Goal: Task Accomplishment & Management: Manage account settings

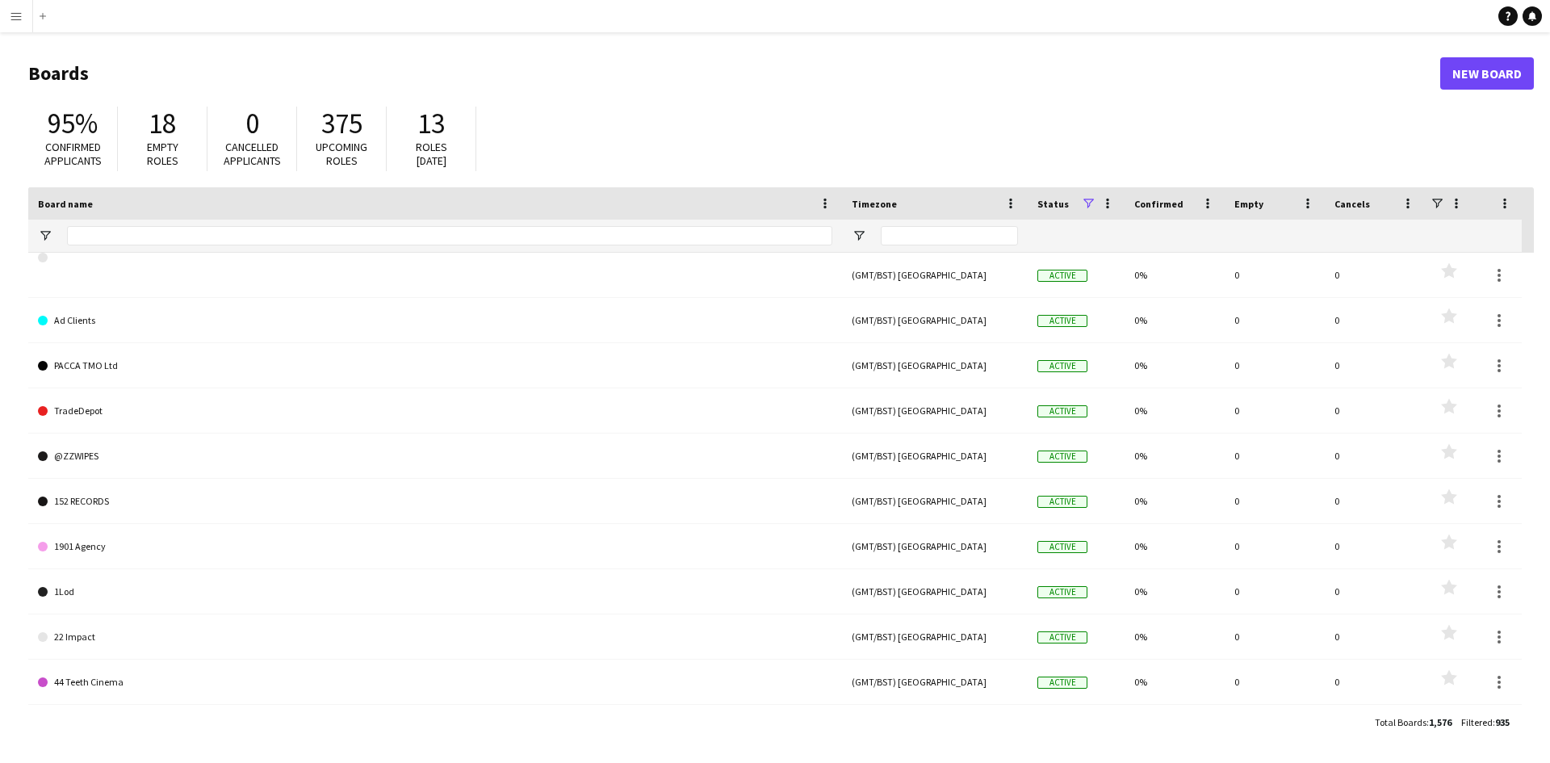
click at [8, 10] on button "Menu" at bounding box center [16, 16] width 32 height 32
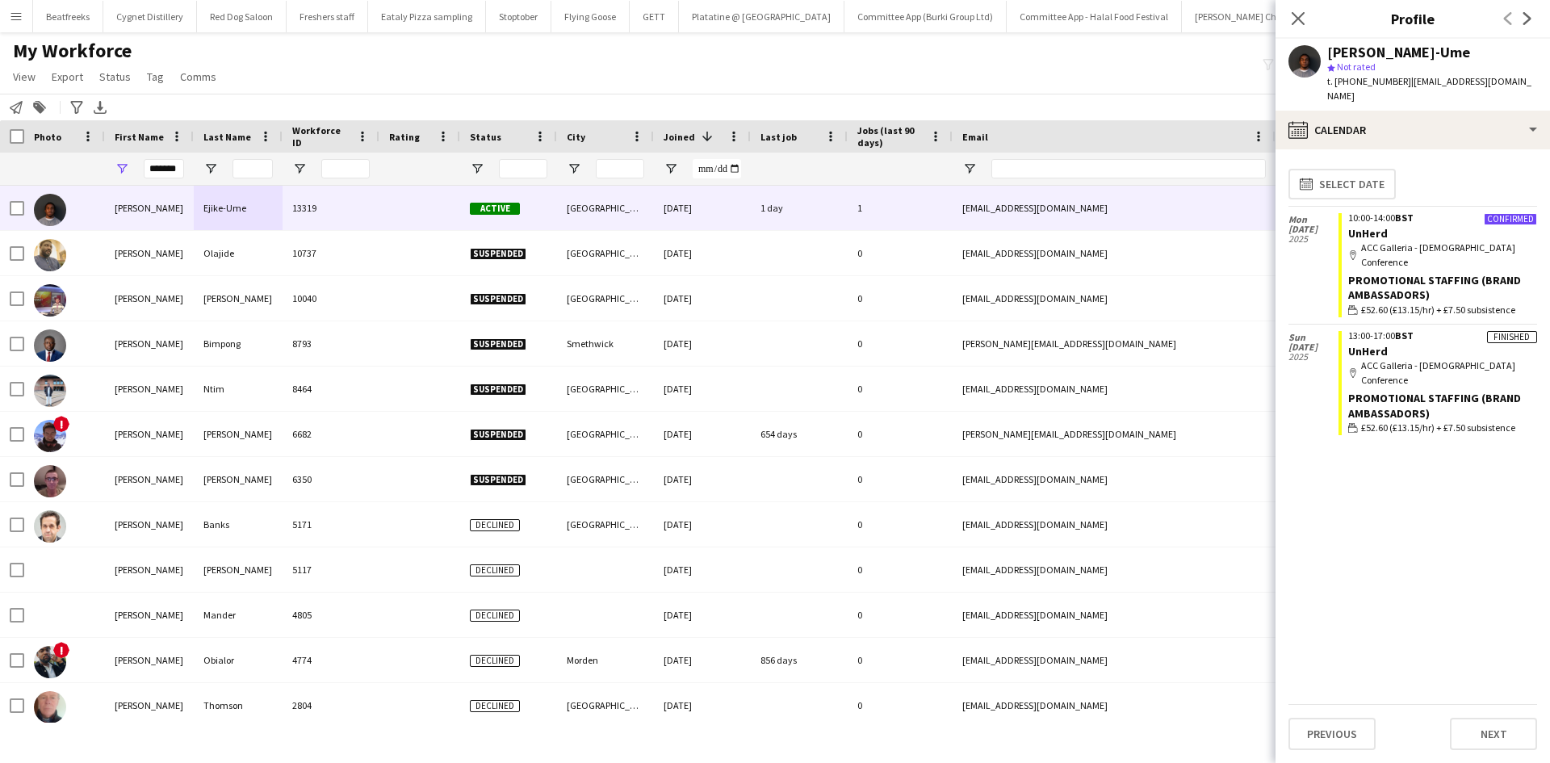
scroll to position [0, 2199]
drag, startPoint x: 153, startPoint y: 174, endPoint x: 358, endPoint y: 154, distance: 206.1
click at [358, 154] on div "*******" at bounding box center [875, 169] width 1750 height 32
type input "*"
type input "****"
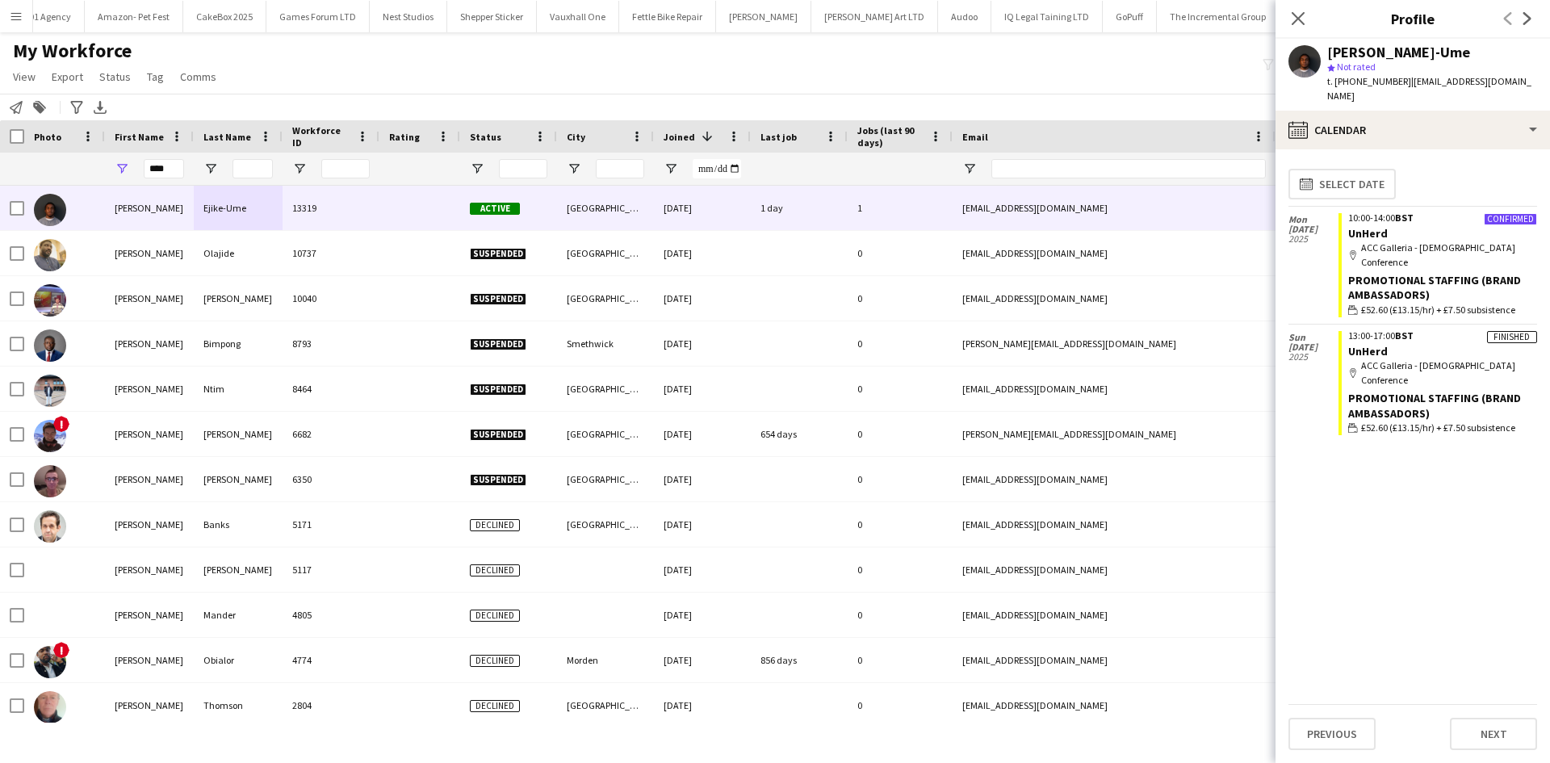
click at [142, 161] on div "****" at bounding box center [149, 169] width 89 height 32
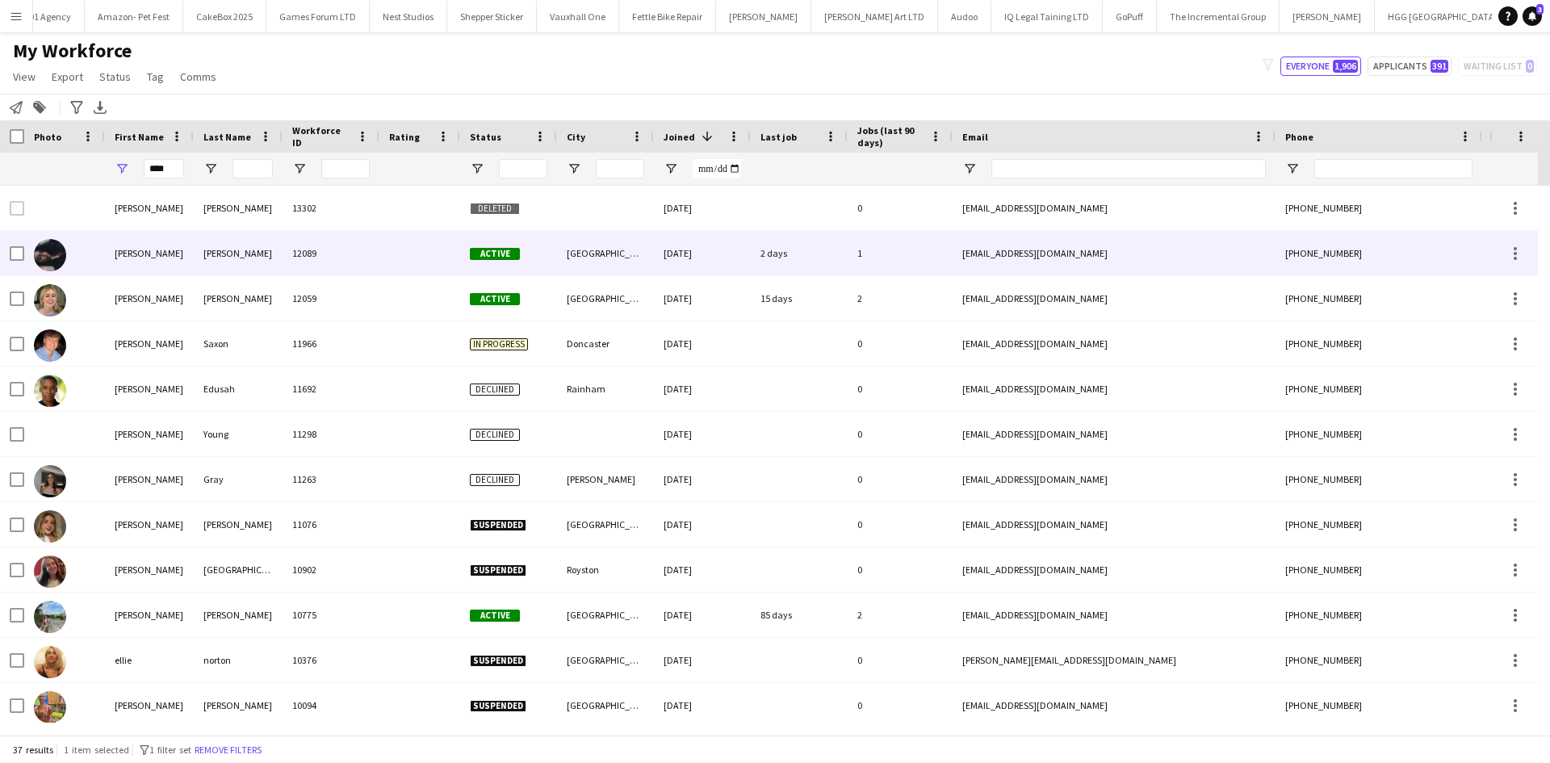
click at [213, 257] on div "Bottomley" at bounding box center [238, 253] width 89 height 44
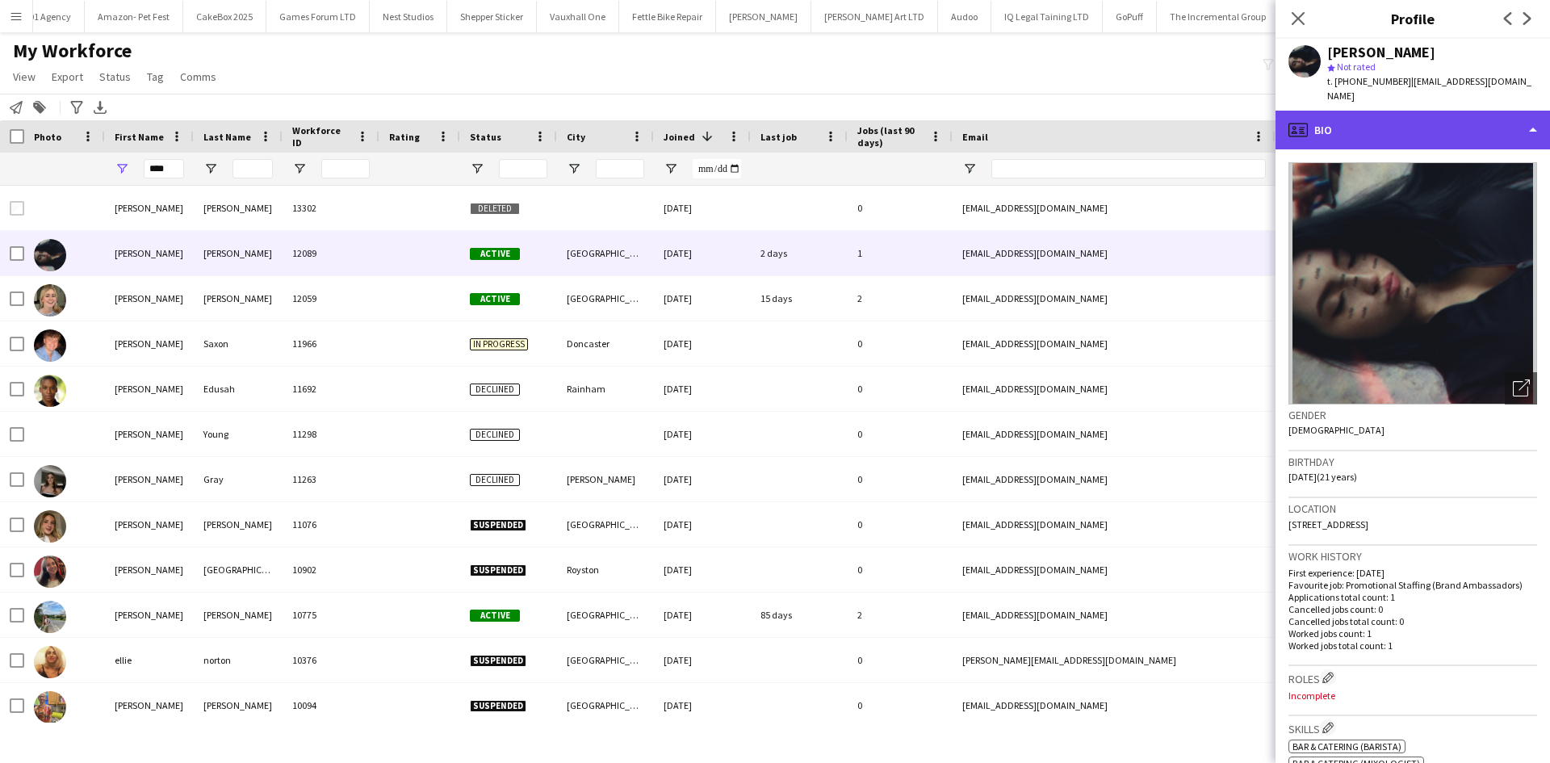
click at [1430, 111] on div "profile Bio" at bounding box center [1413, 130] width 275 height 39
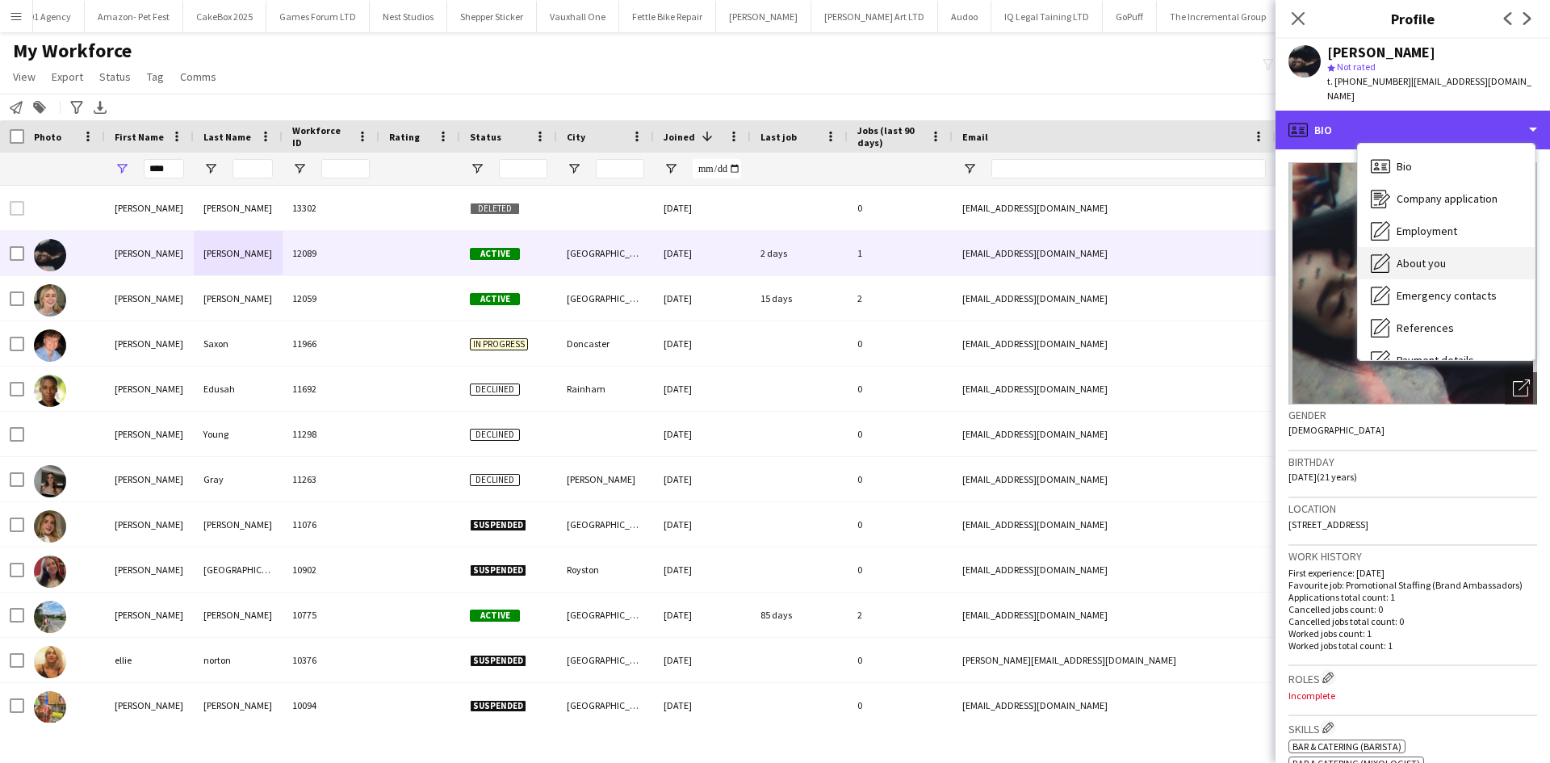
scroll to position [216, 0]
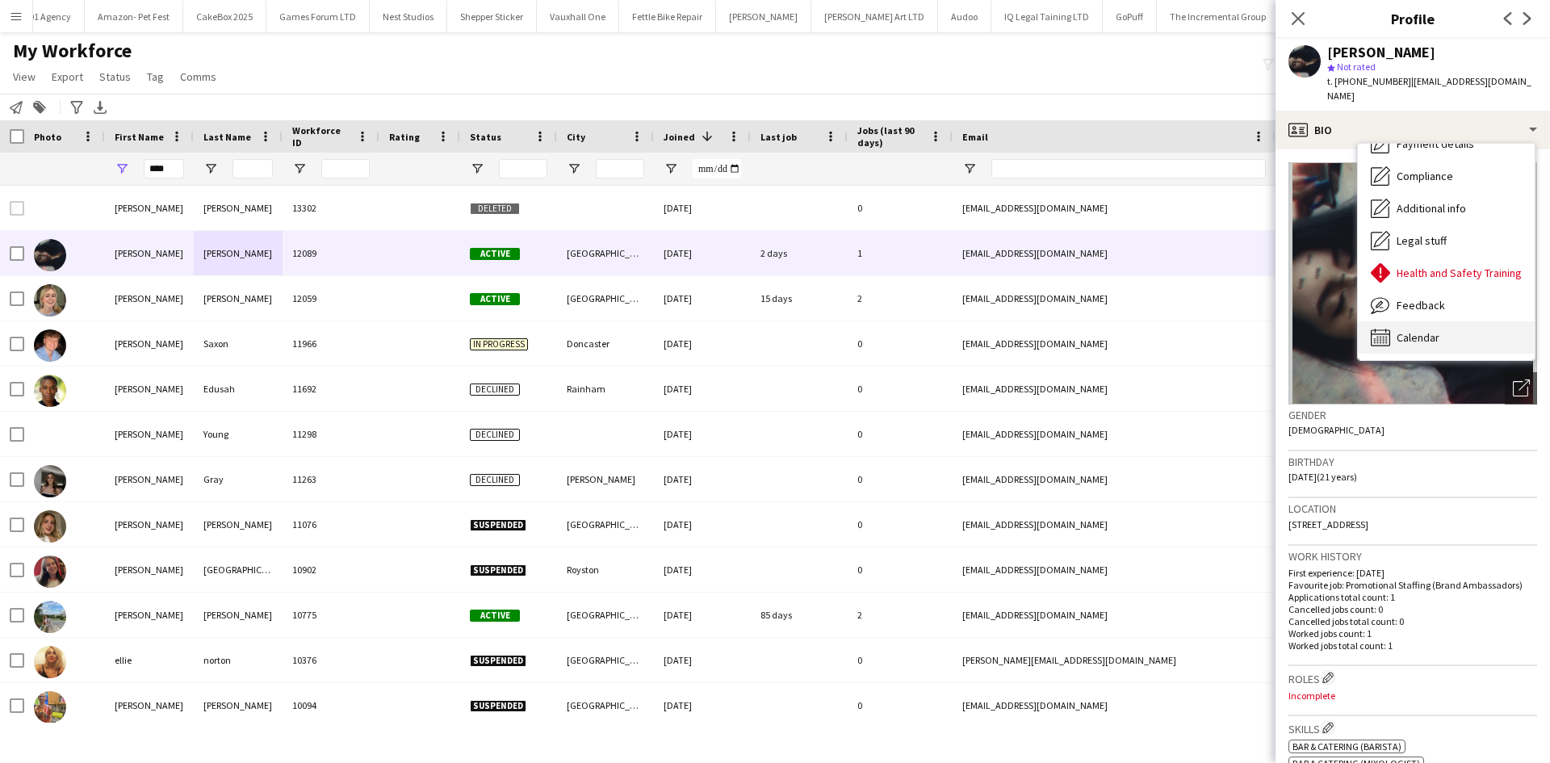
click at [1434, 330] on span "Calendar" at bounding box center [1418, 337] width 43 height 15
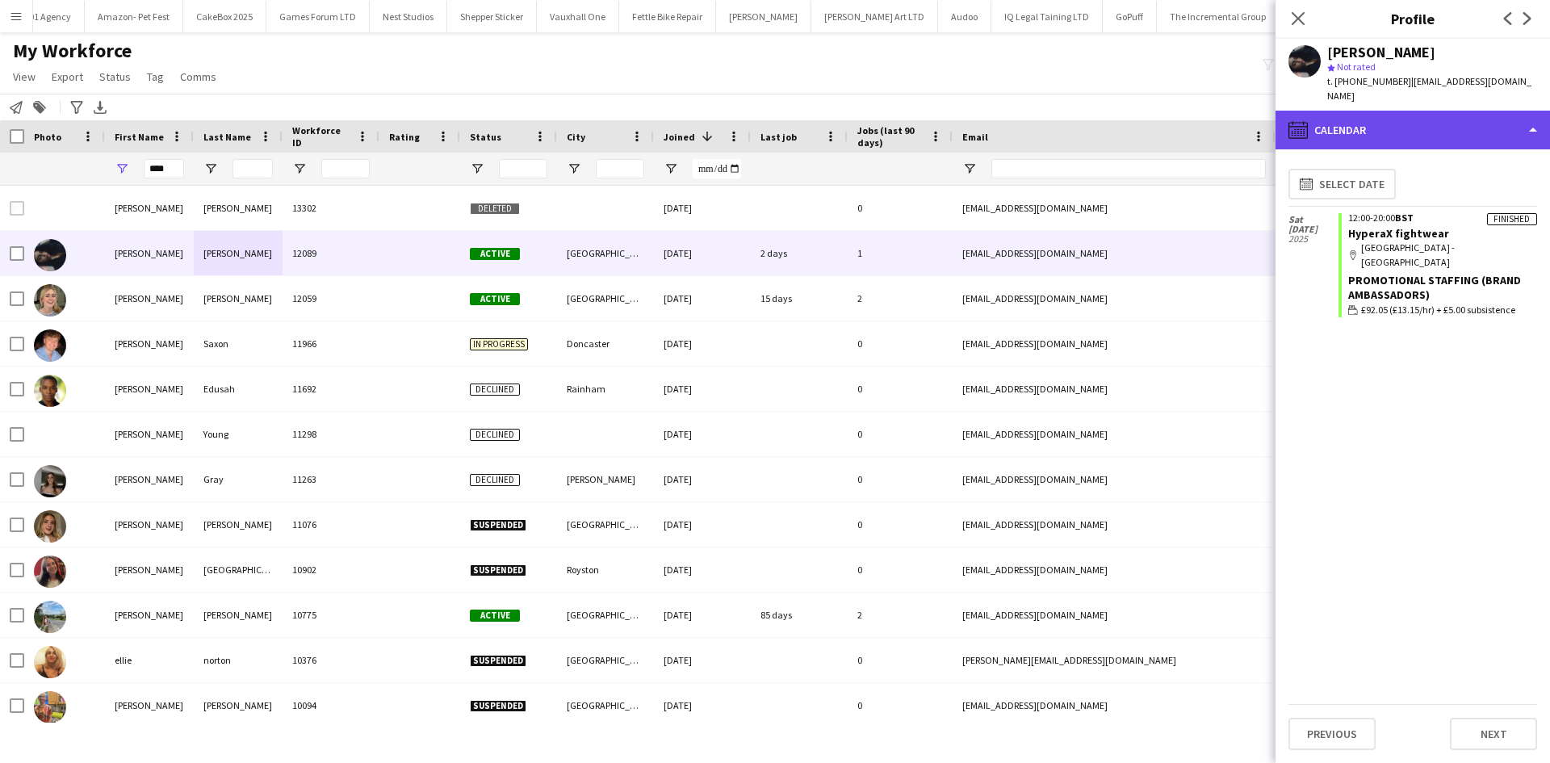
click at [1427, 111] on div "calendar-full Calendar" at bounding box center [1413, 130] width 275 height 39
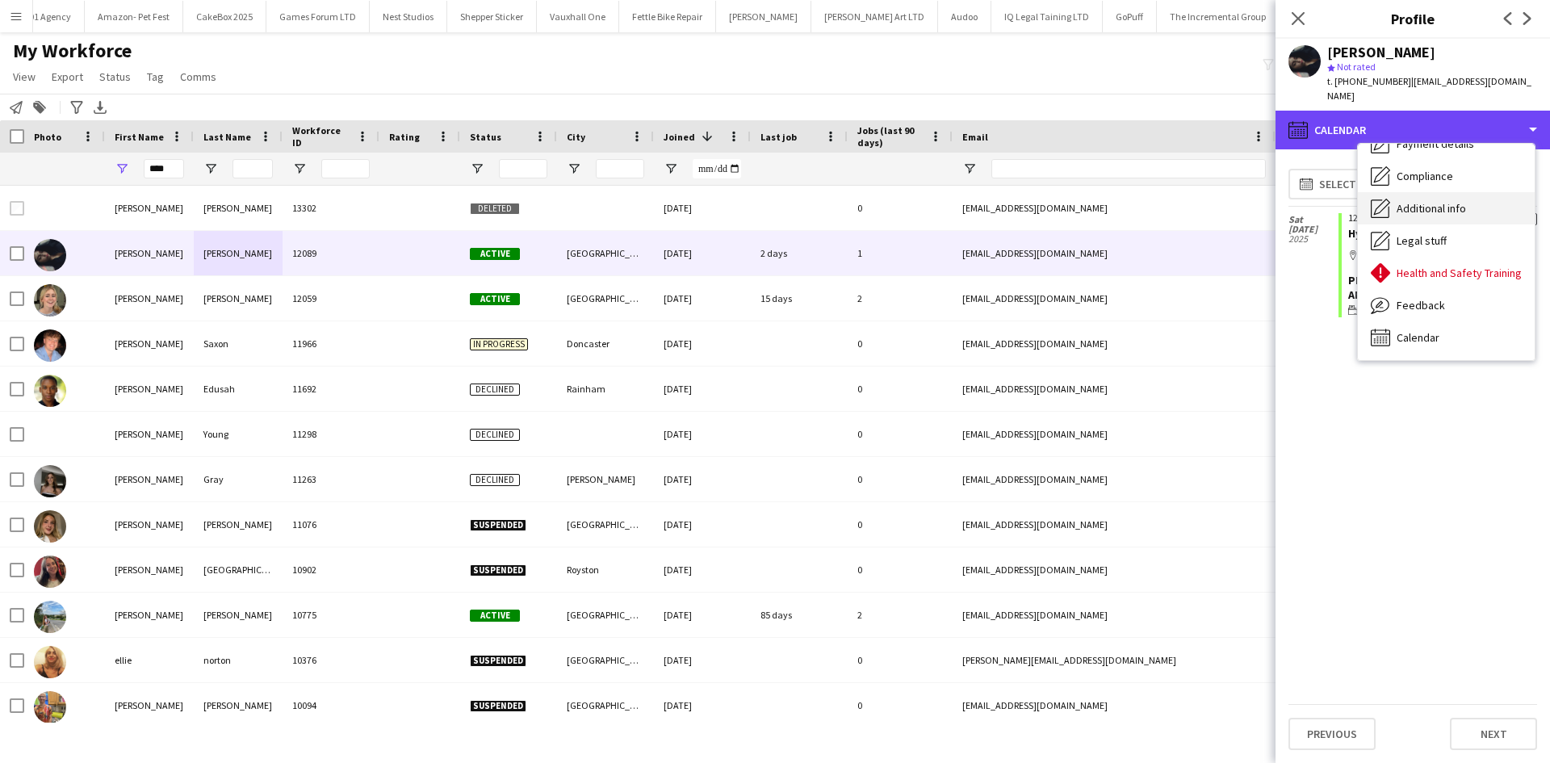
scroll to position [0, 0]
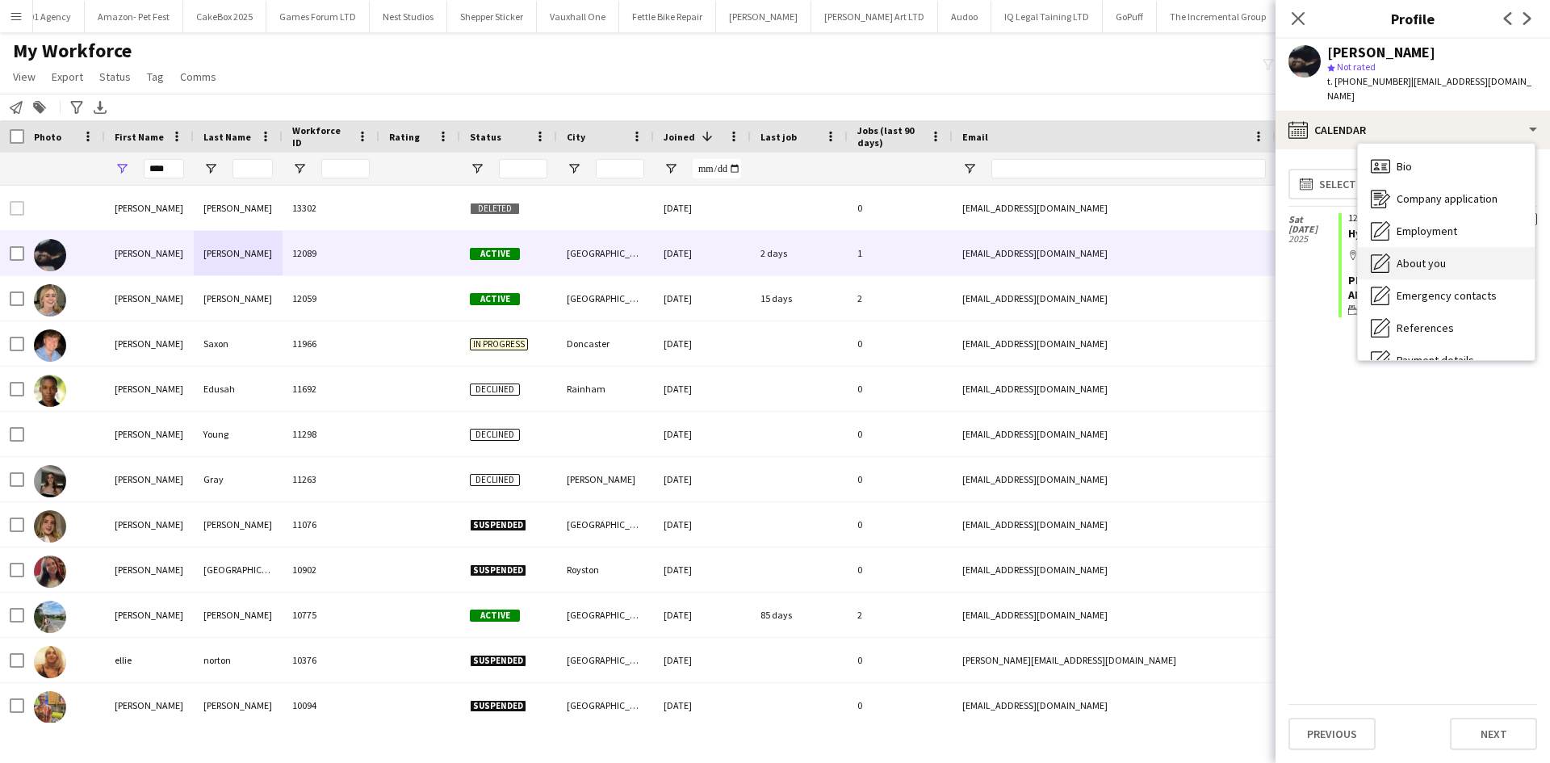
click at [1435, 256] on span "About you" at bounding box center [1421, 263] width 49 height 15
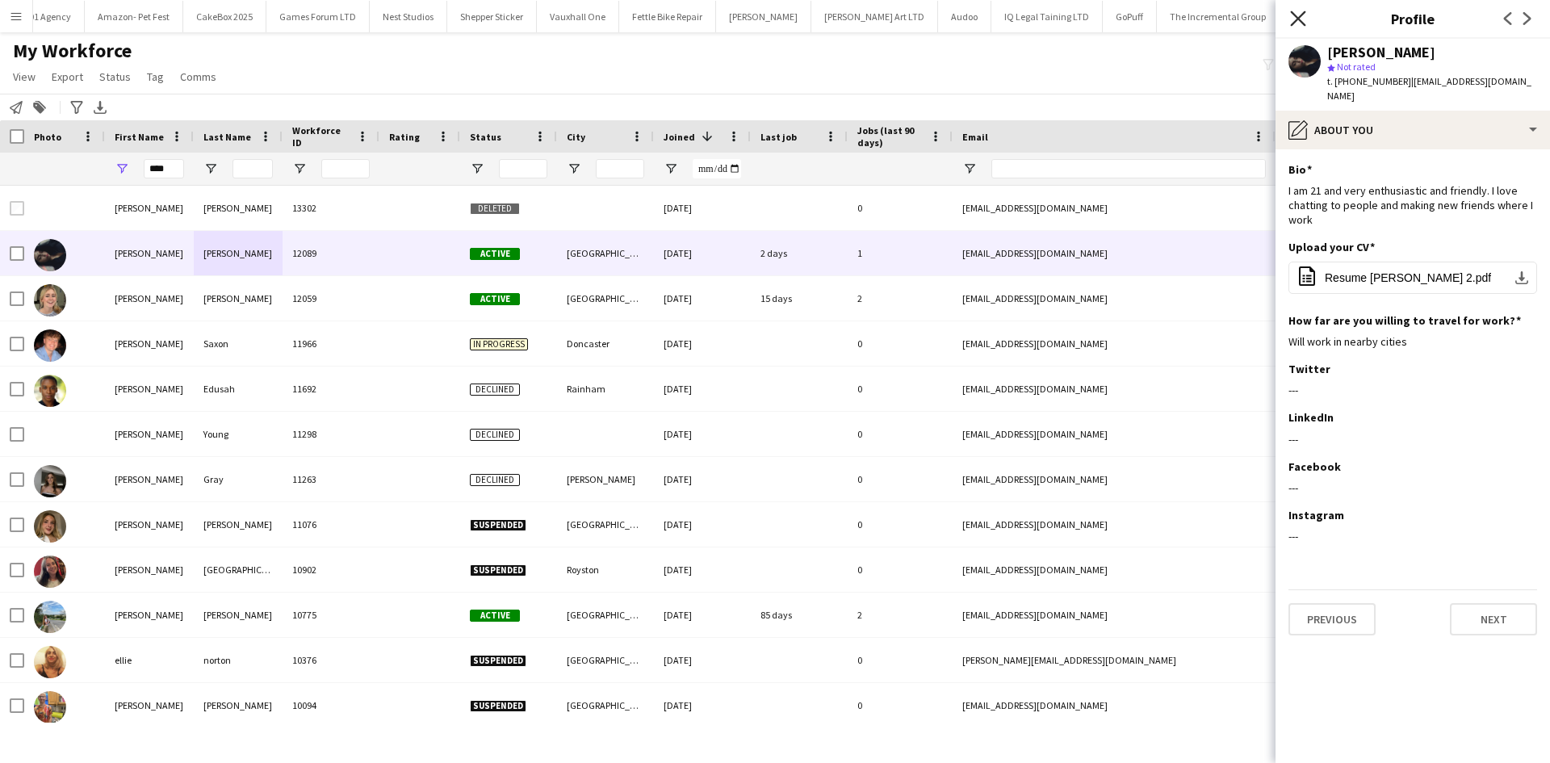
click at [1295, 22] on icon at bounding box center [1297, 17] width 15 height 15
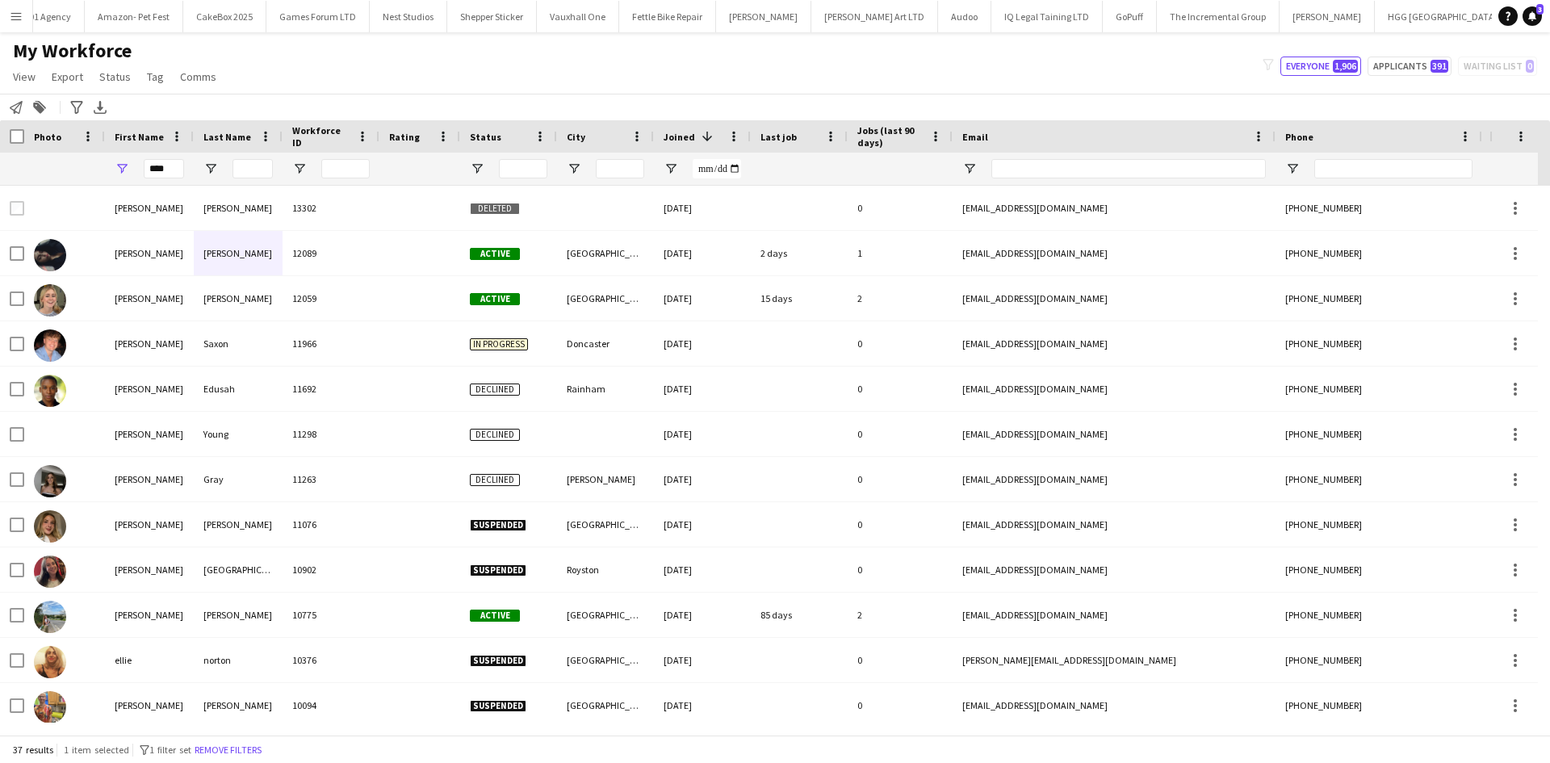
scroll to position [0, 2199]
click at [23, 22] on button "Menu" at bounding box center [16, 16] width 32 height 32
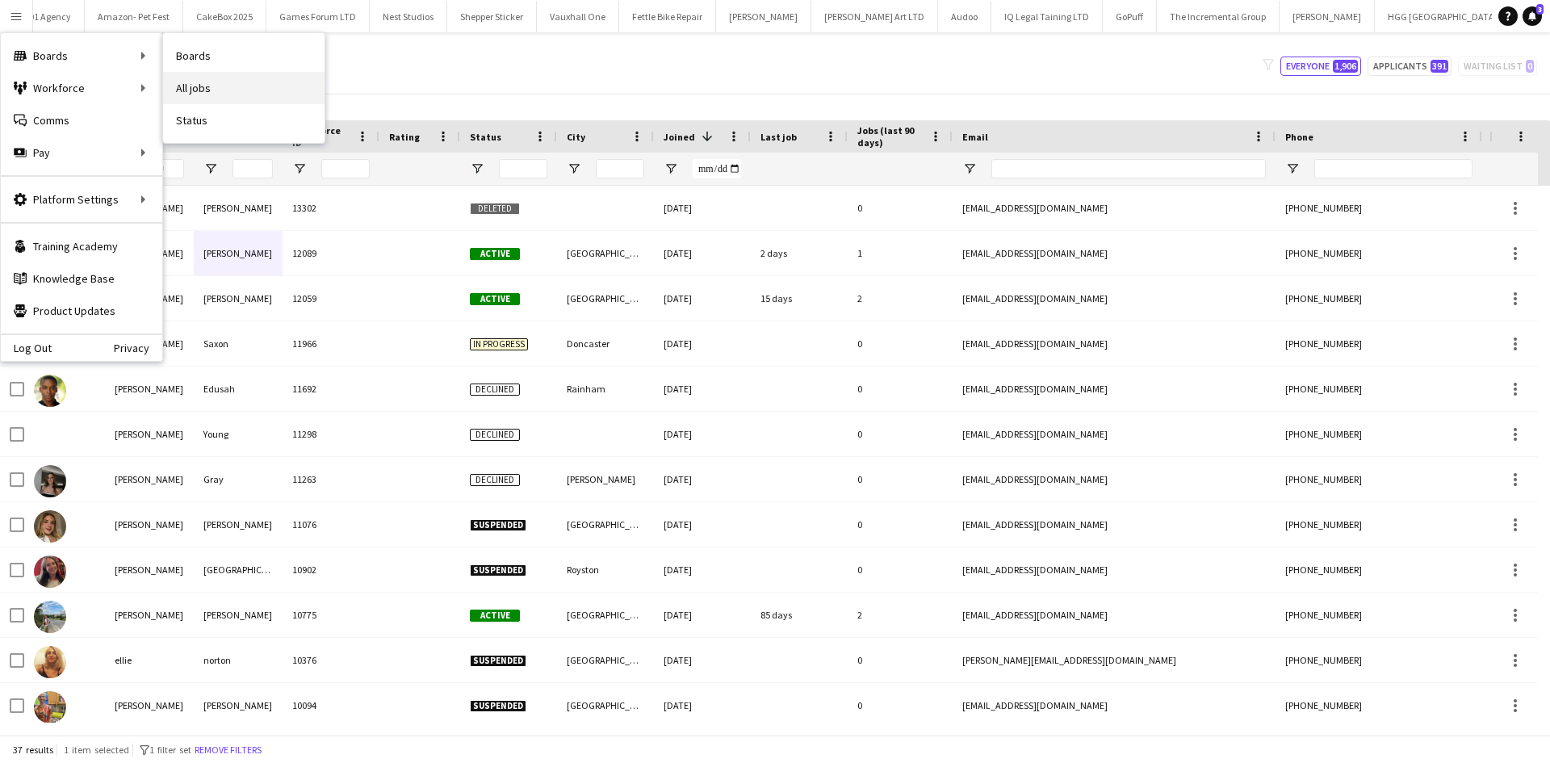
click at [237, 92] on link "All jobs" at bounding box center [243, 88] width 161 height 32
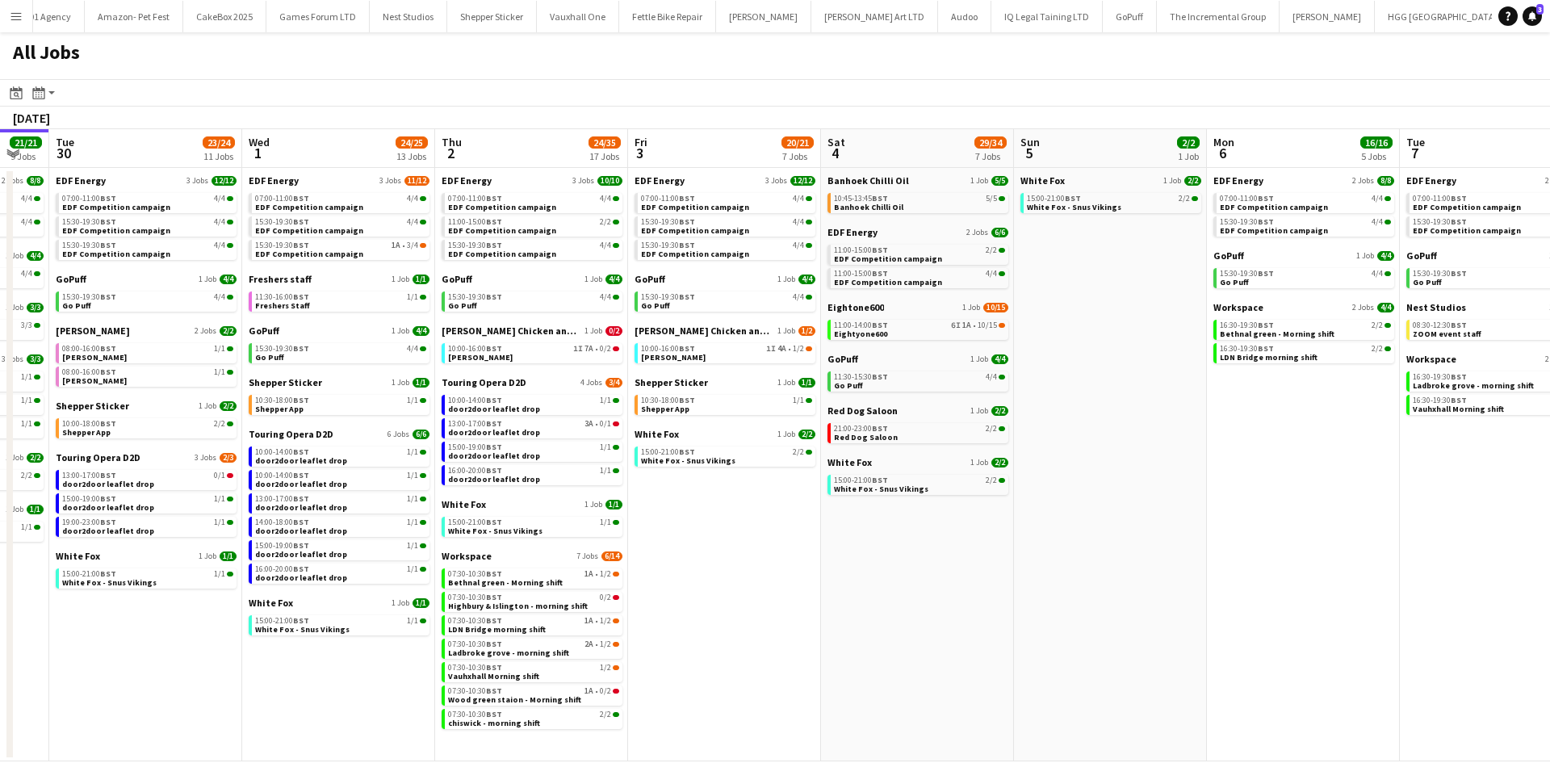
scroll to position [0, 752]
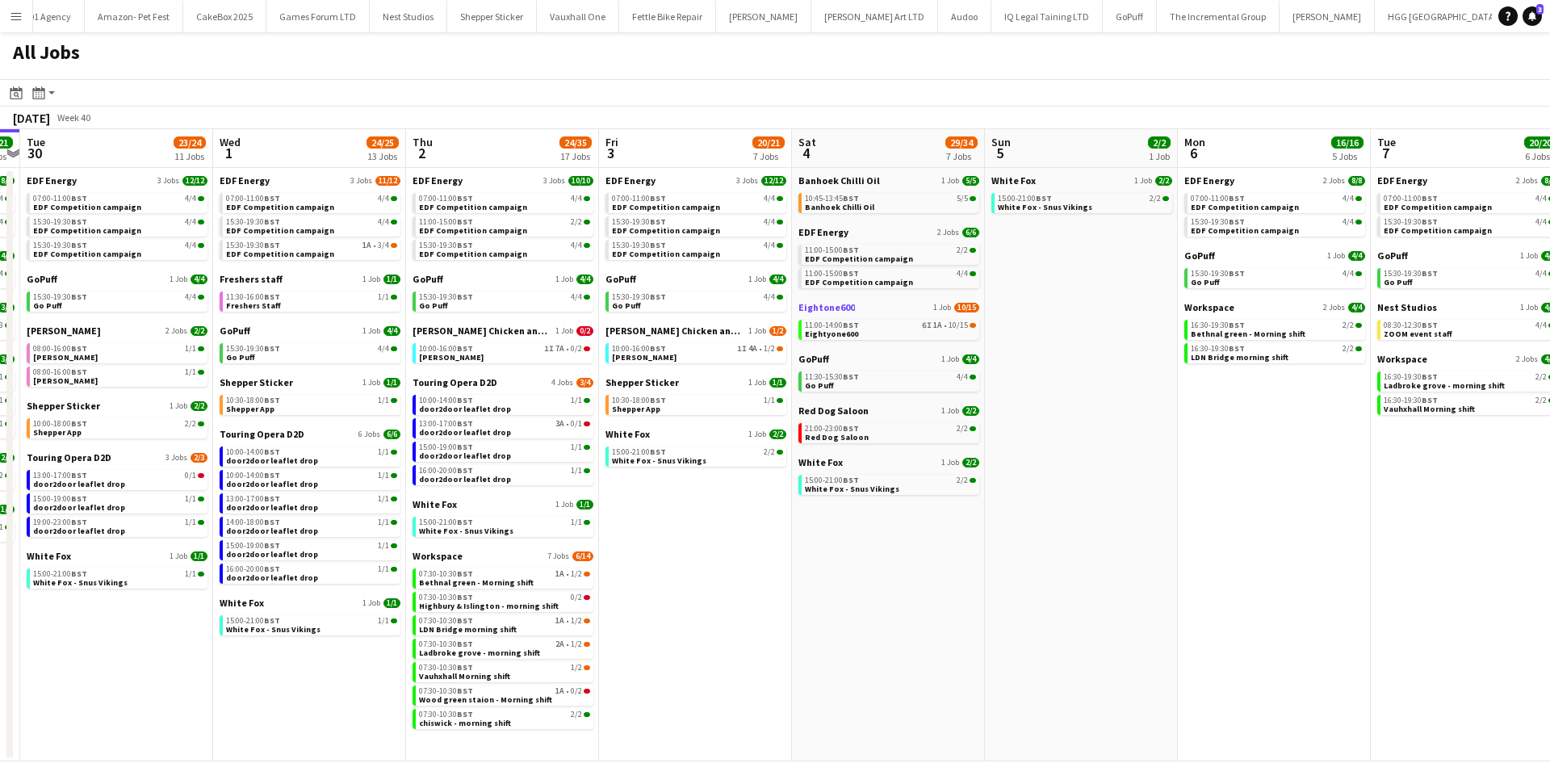
click at [836, 308] on span "Eightone600" at bounding box center [827, 307] width 57 height 12
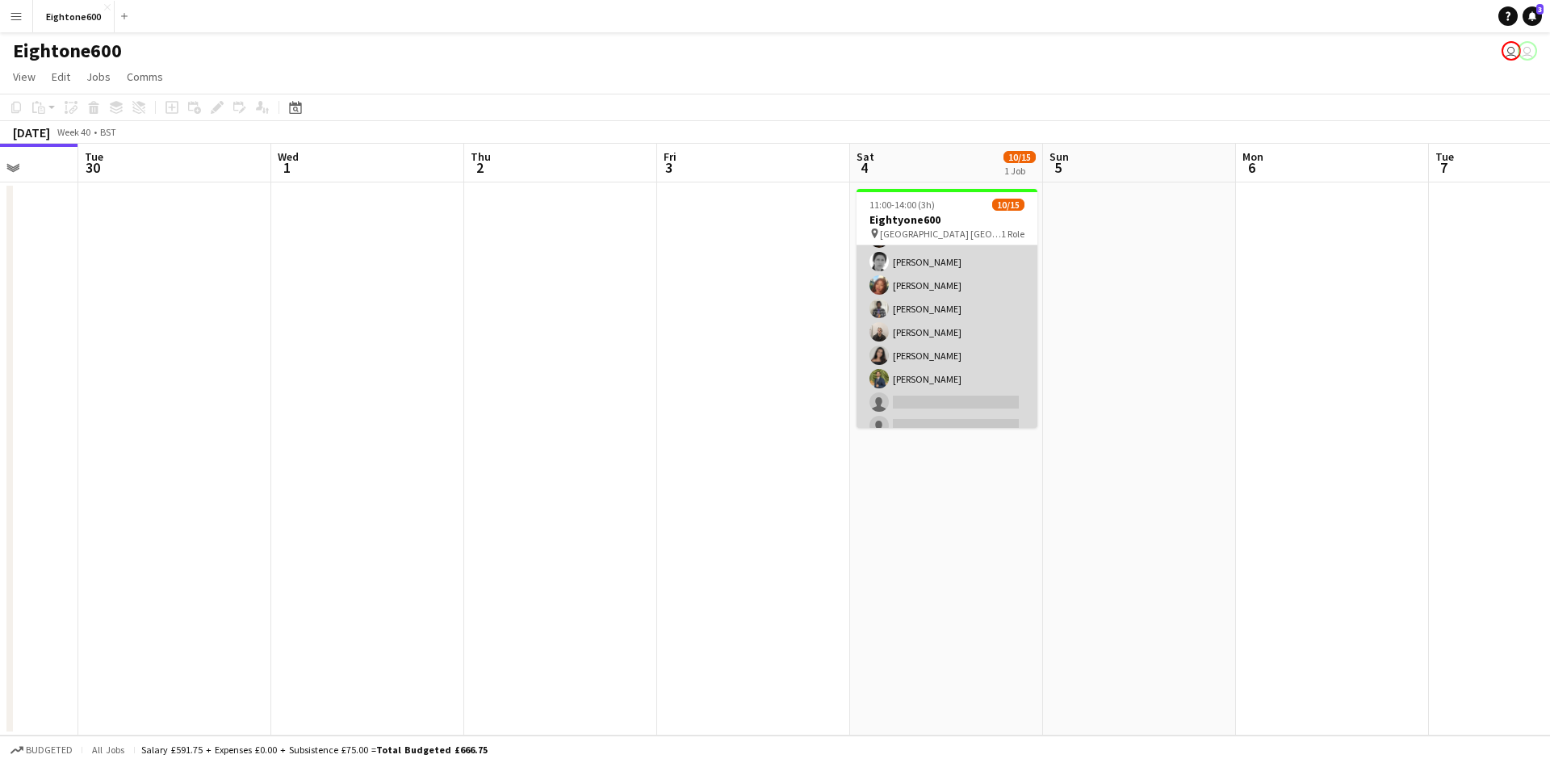
scroll to position [115, 0]
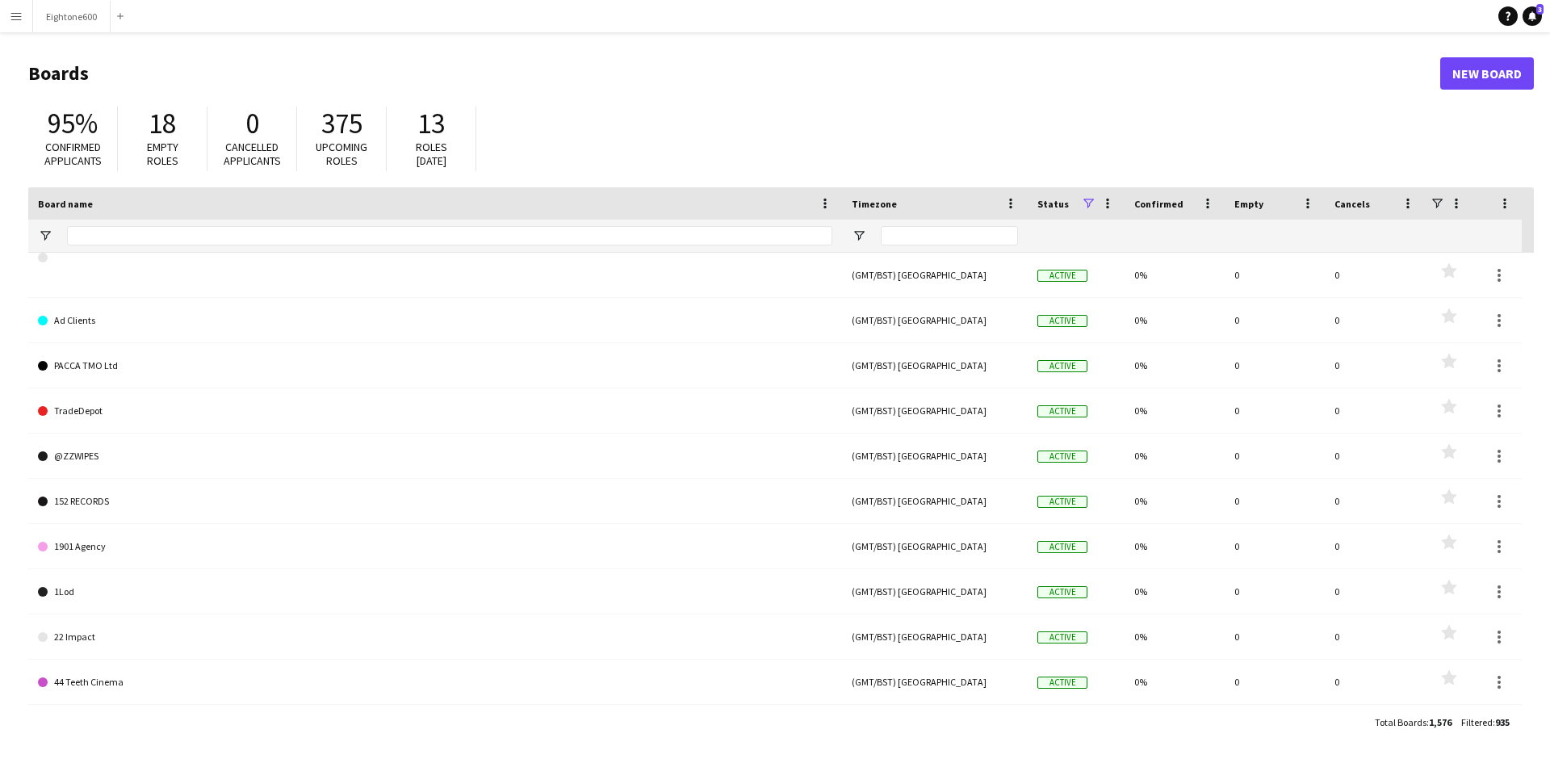
click at [18, 19] on app-icon "Menu" at bounding box center [16, 16] width 13 height 13
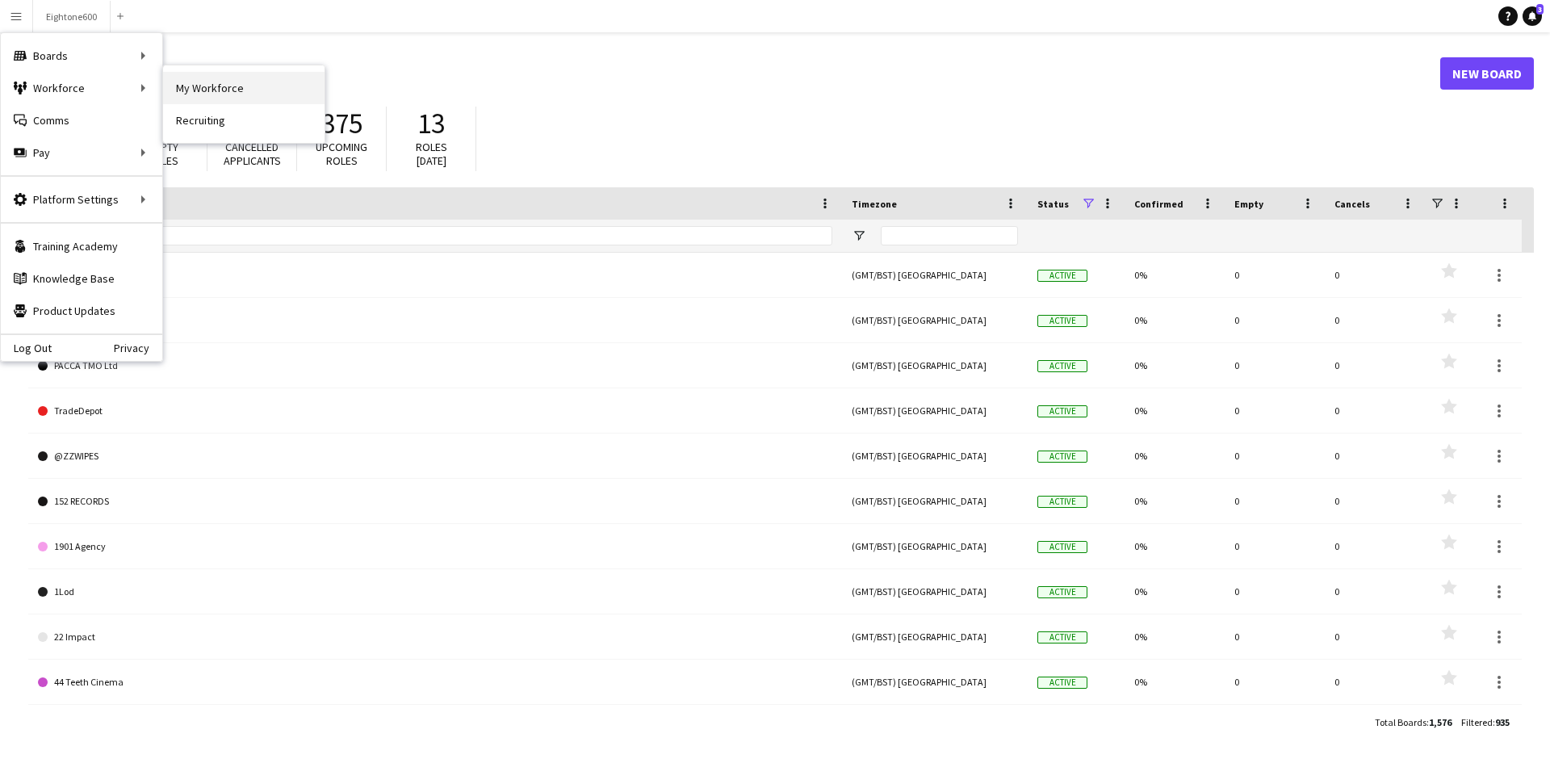
click at [204, 83] on link "My Workforce" at bounding box center [243, 88] width 161 height 32
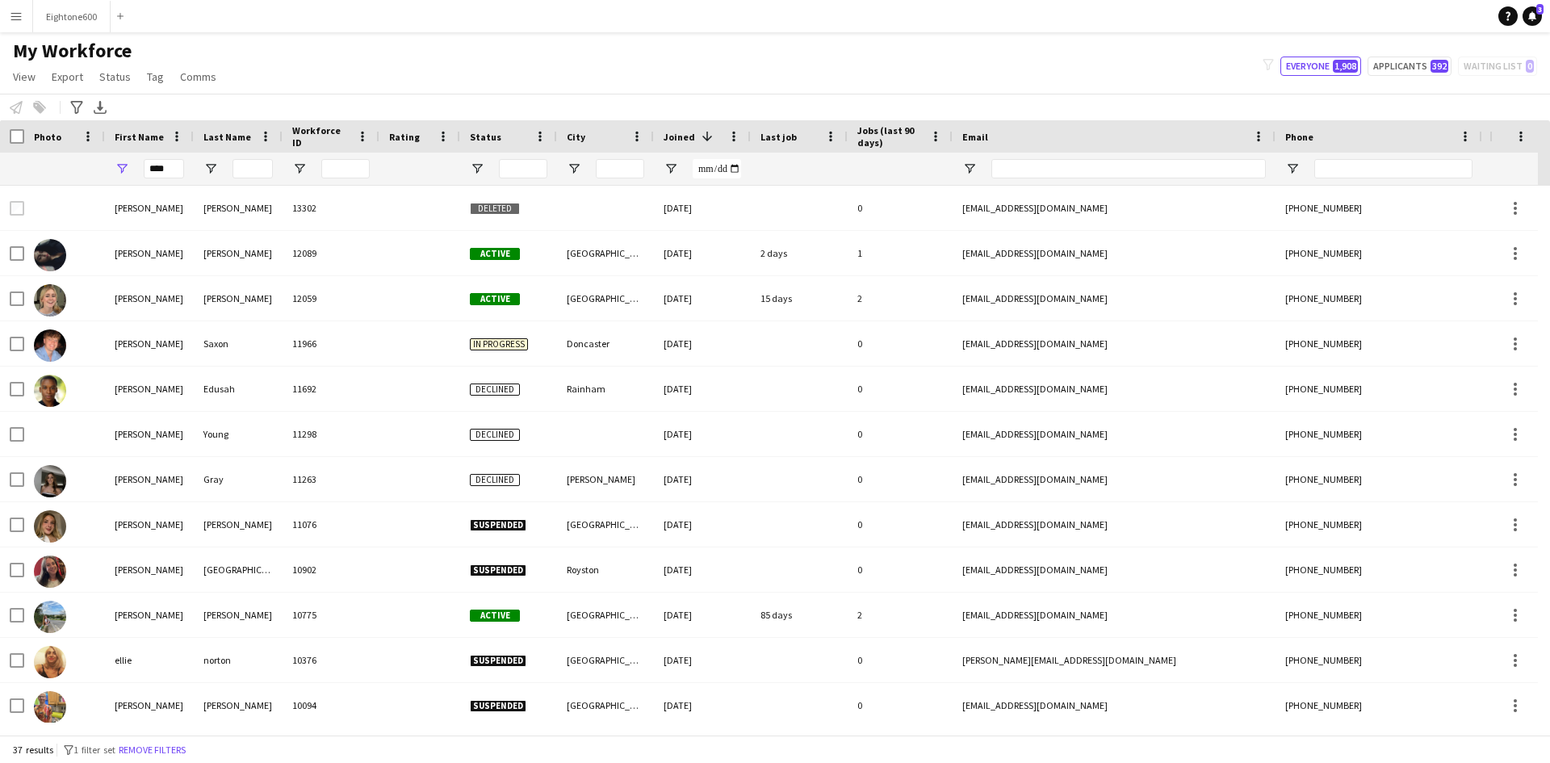
click at [20, 22] on app-icon "Menu" at bounding box center [16, 16] width 13 height 13
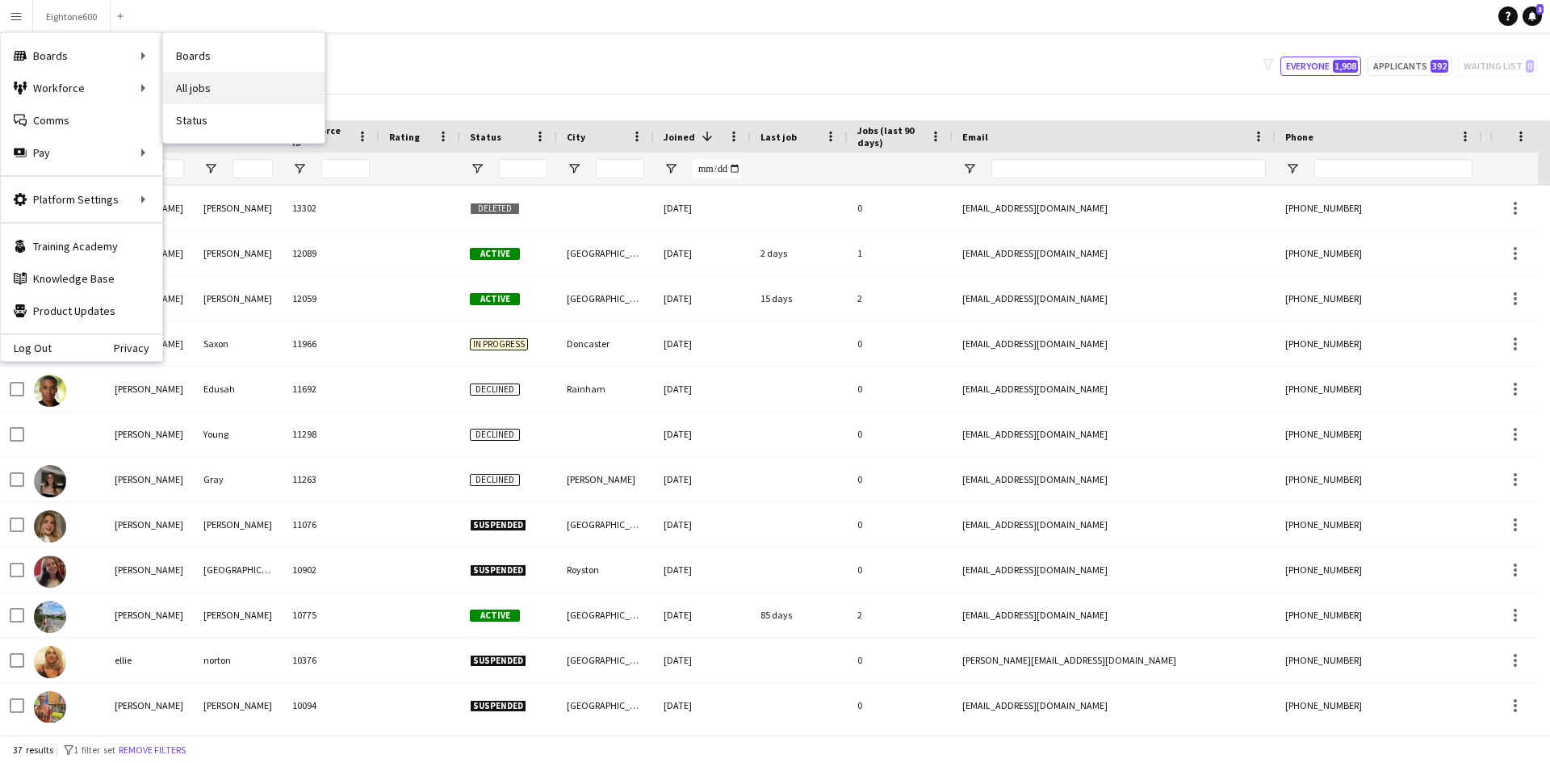
click at [212, 85] on link "All jobs" at bounding box center [243, 88] width 161 height 32
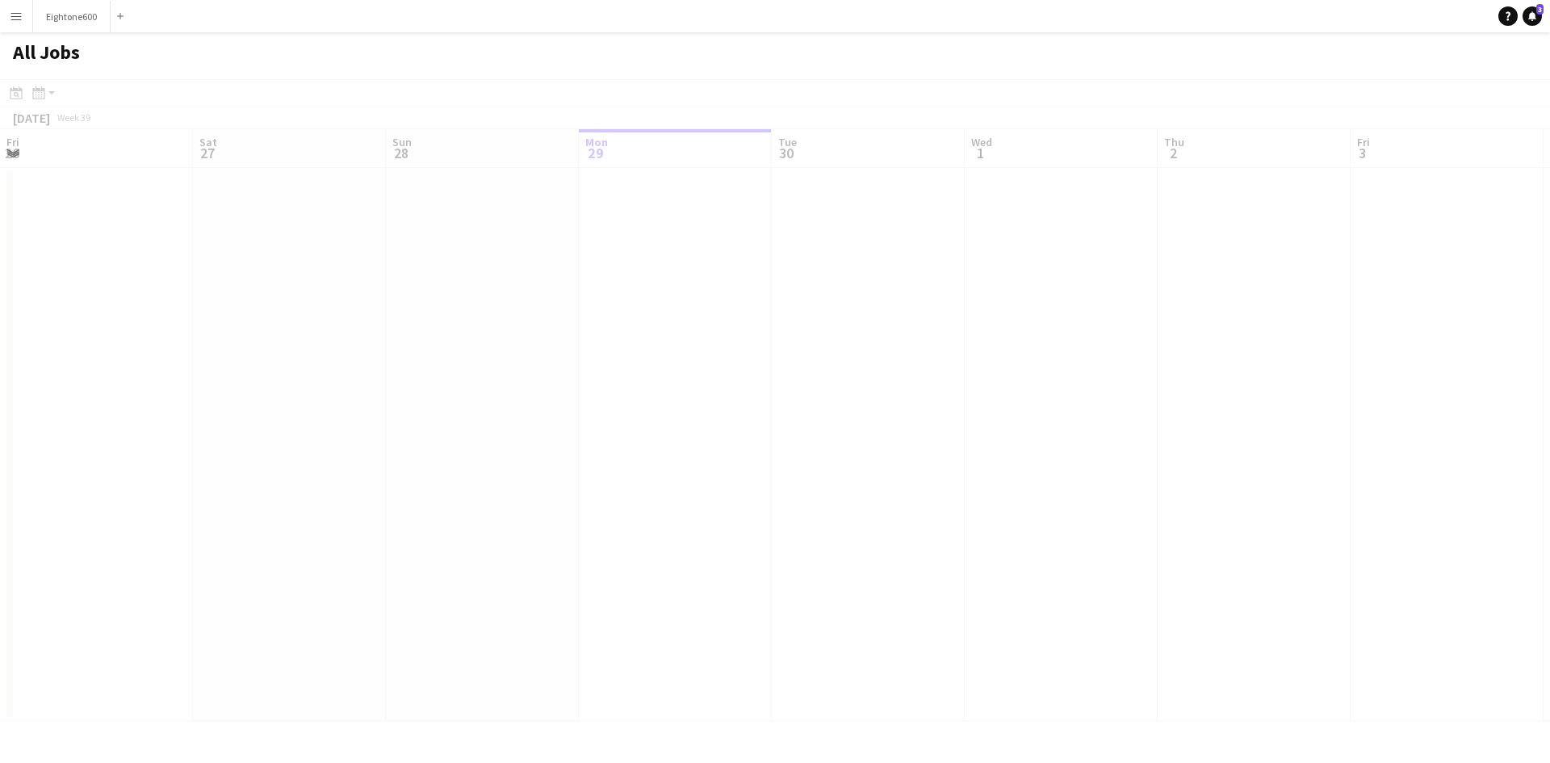
scroll to position [0, 386]
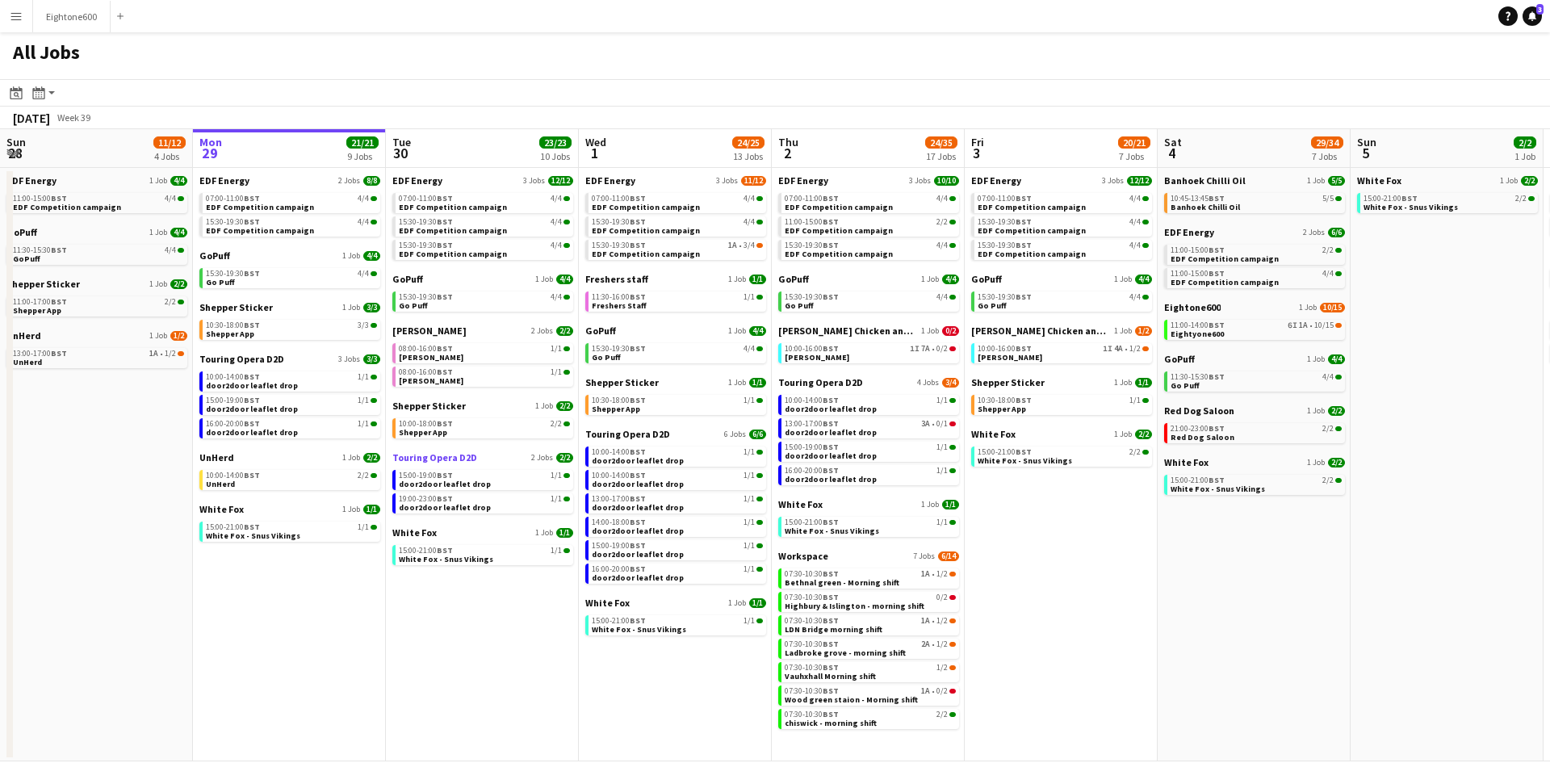
click at [452, 455] on span "Touring Opera D2D" at bounding box center [434, 457] width 85 height 12
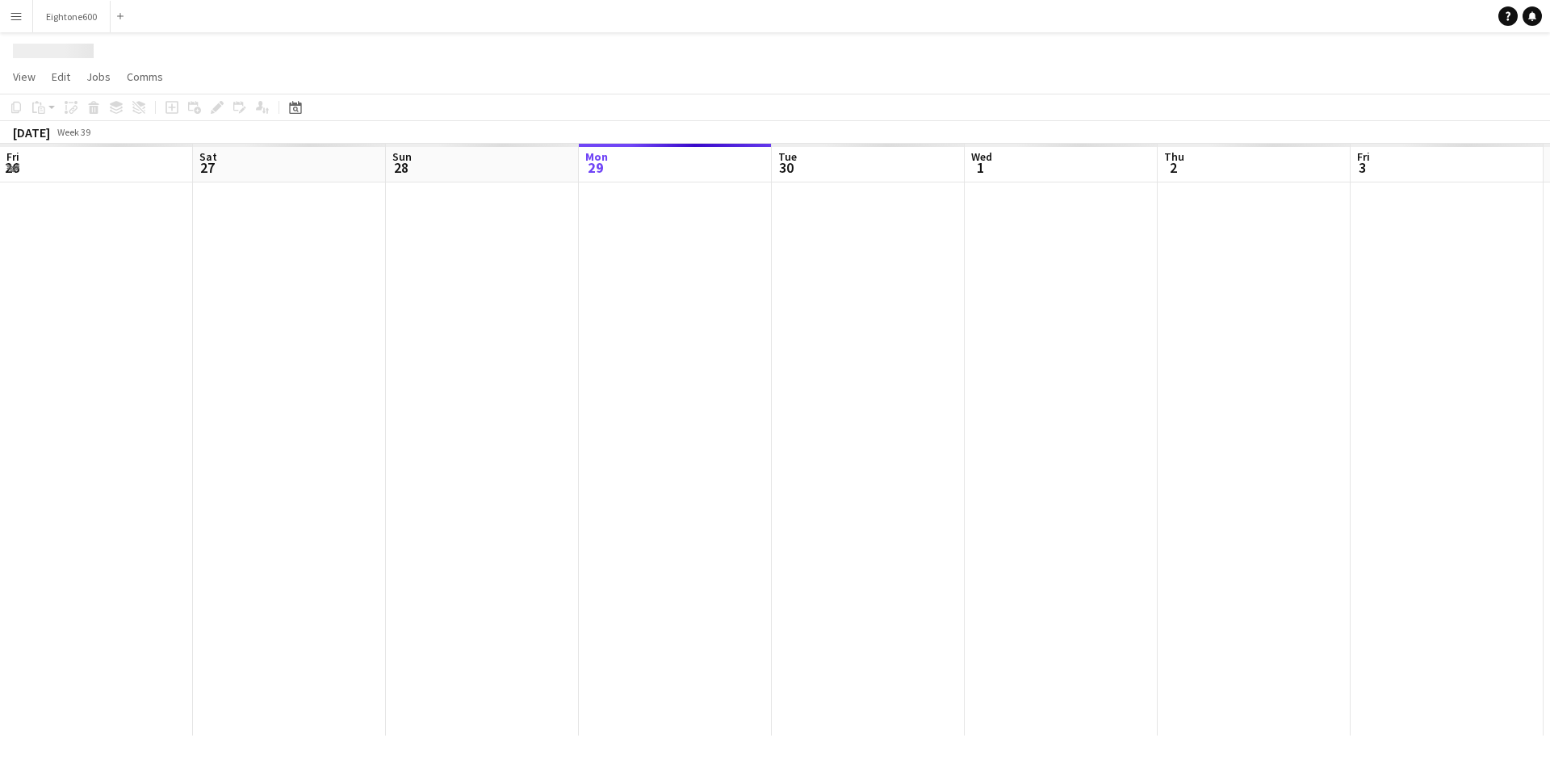
scroll to position [0, 386]
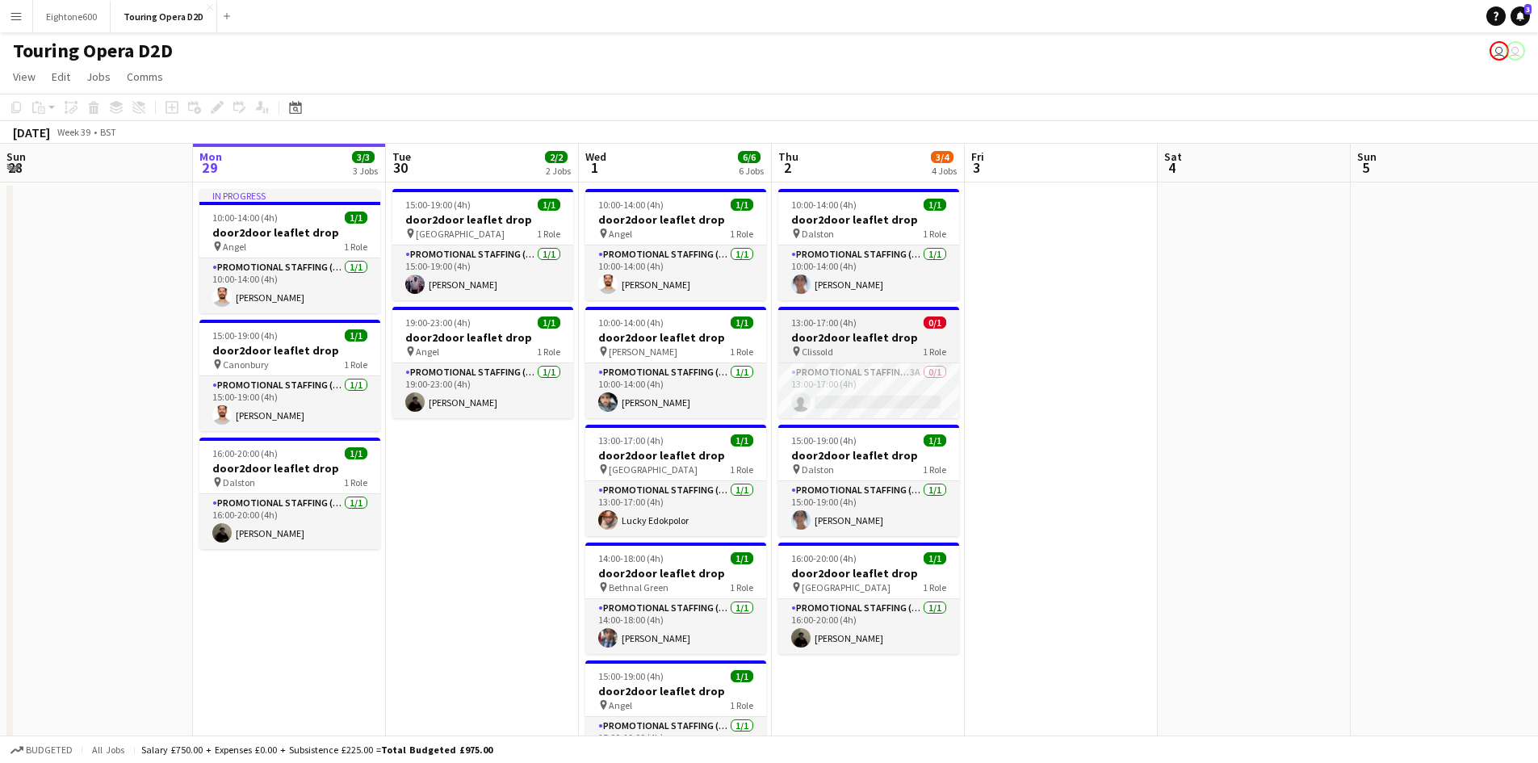
click at [866, 340] on h3 "door2door leaflet drop" at bounding box center [868, 337] width 181 height 15
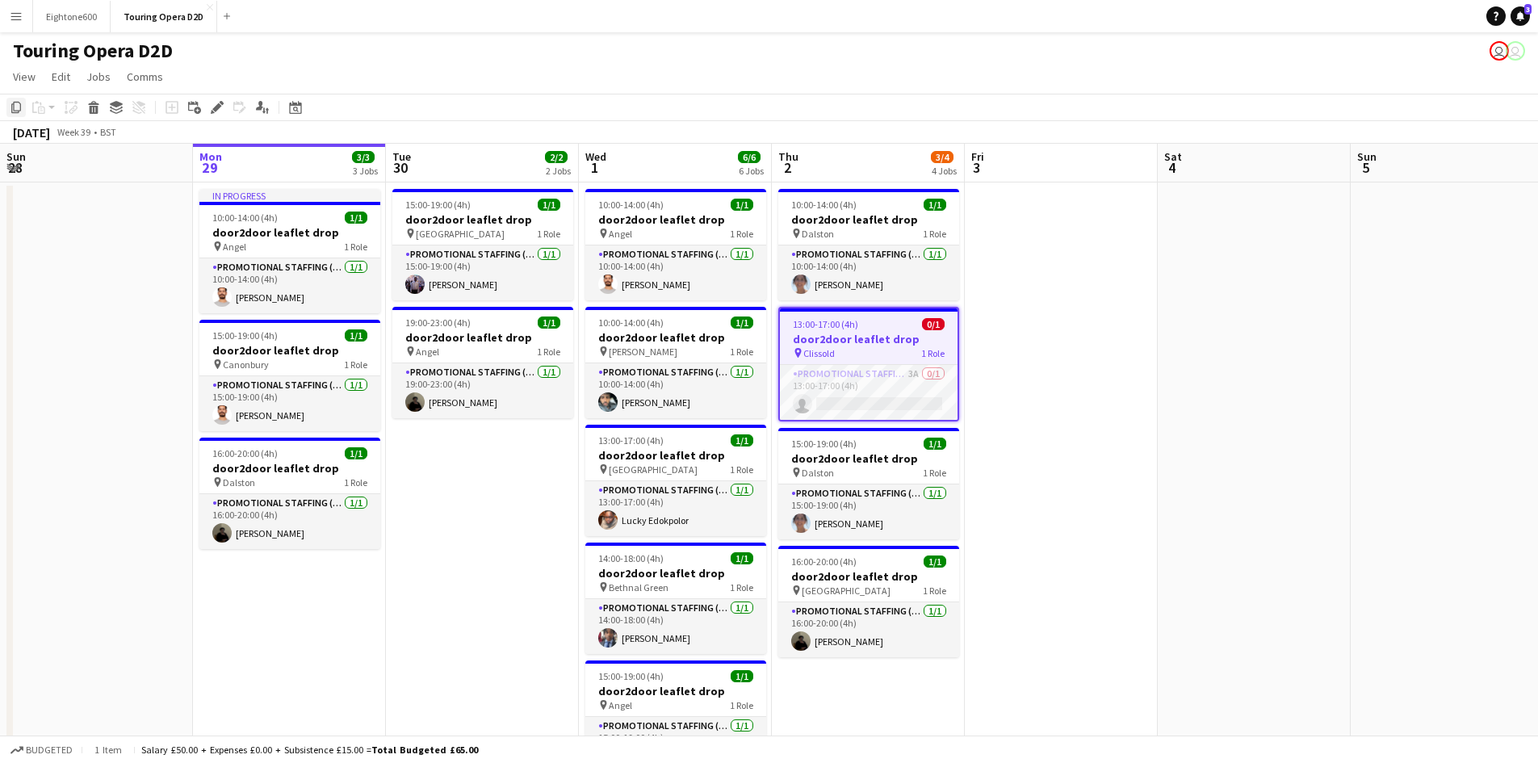
click at [23, 112] on div "Copy" at bounding box center [15, 107] width 19 height 19
click at [467, 464] on app-date-cell "15:00-19:00 (4h) 1/1 door2door leaflet drop pin Finsbury Park 1 Role Promotiona…" at bounding box center [482, 599] width 193 height 834
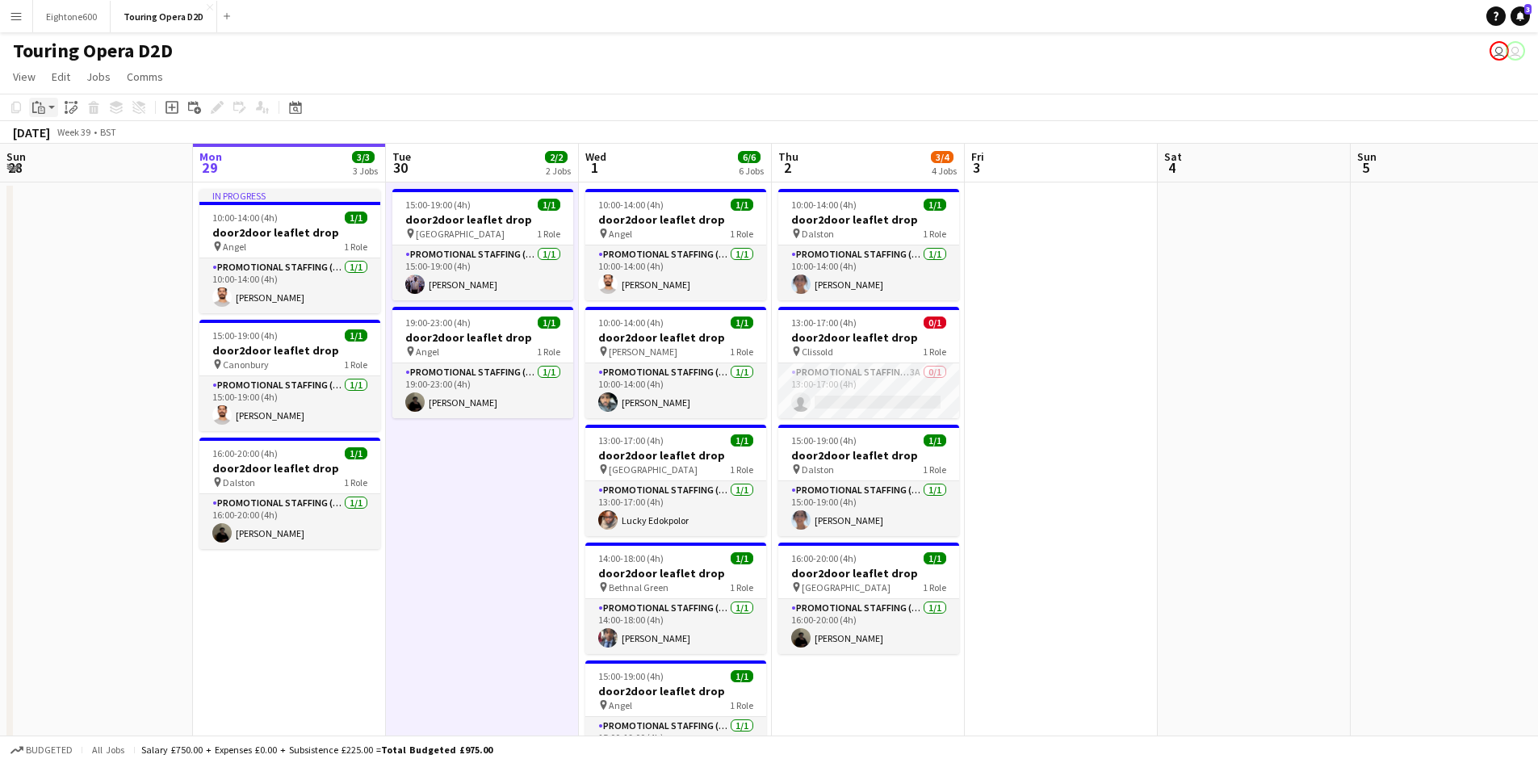
click at [47, 111] on div "Paste" at bounding box center [38, 107] width 19 height 19
click at [93, 167] on link "Paste with crew Ctrl+Shift+V" at bounding box center [119, 165] width 152 height 15
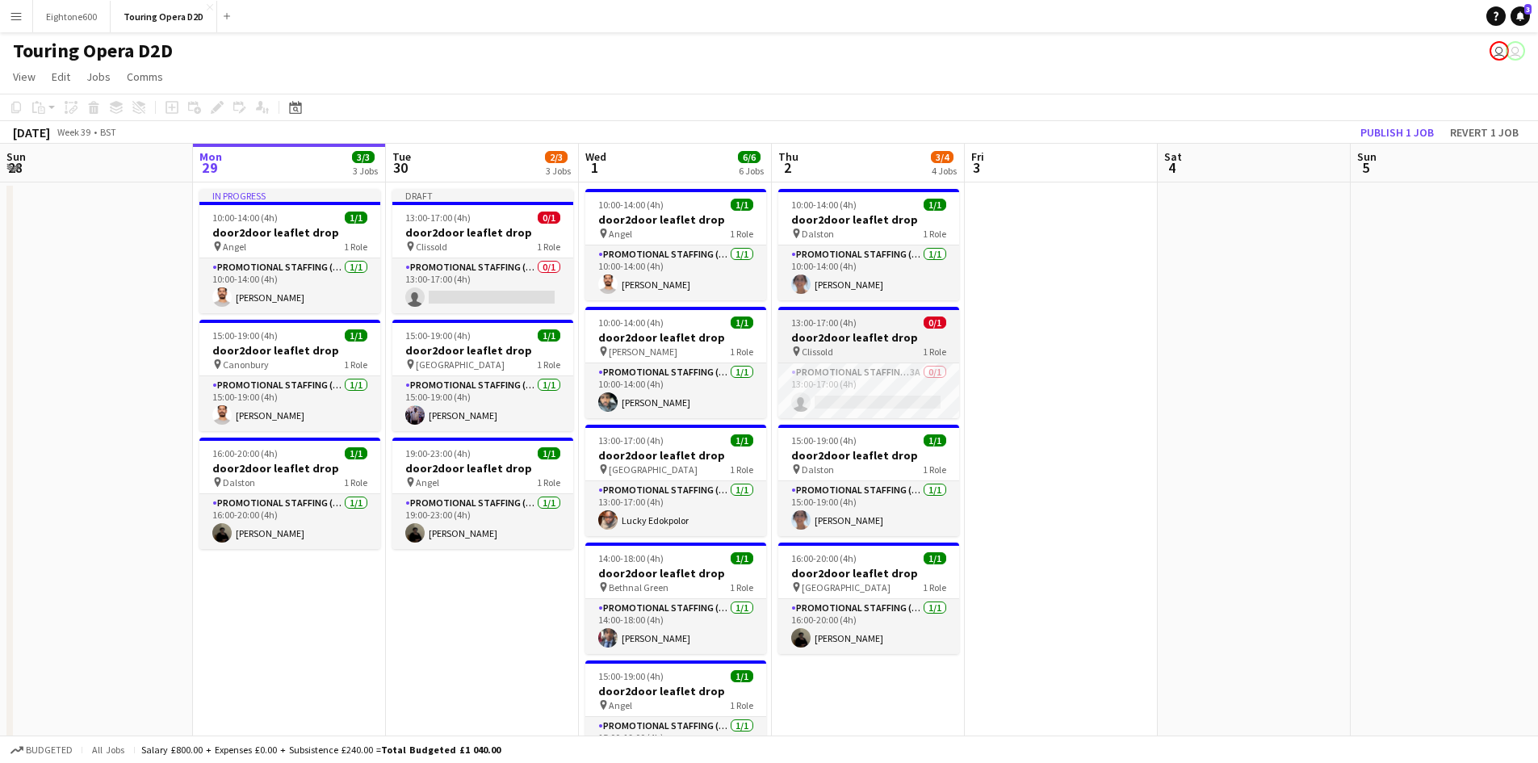
click at [860, 359] on app-job-card "13:00-17:00 (4h) 0/1 door2door leaflet drop pin Clissold 1 Role Promotional Sta…" at bounding box center [868, 362] width 181 height 111
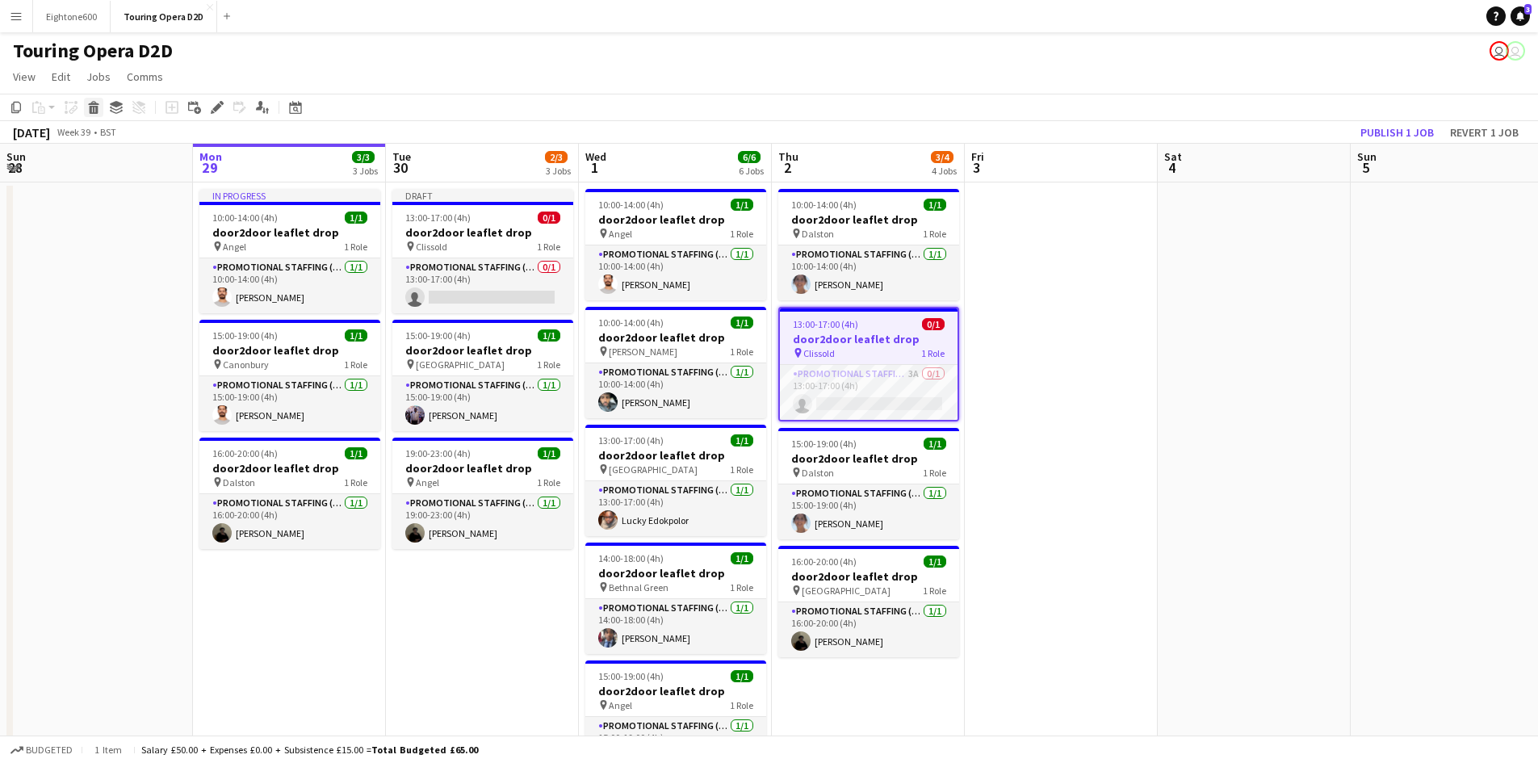
click at [89, 106] on icon "Delete" at bounding box center [93, 107] width 13 height 13
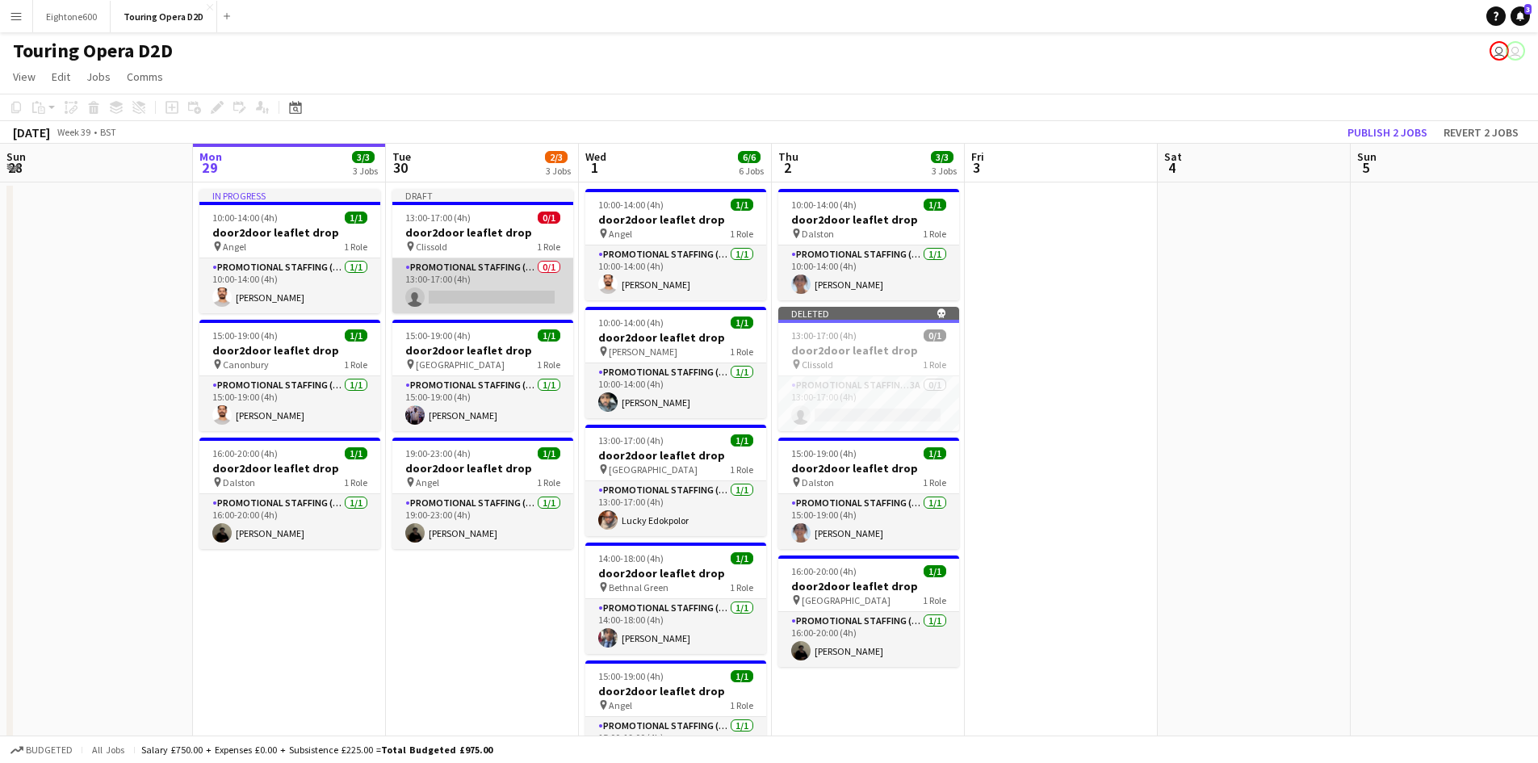
click at [468, 279] on app-card-role "Promotional Staffing (Brand Ambassadors) 0/1 13:00-17:00 (4h) single-neutral-ac…" at bounding box center [482, 285] width 181 height 55
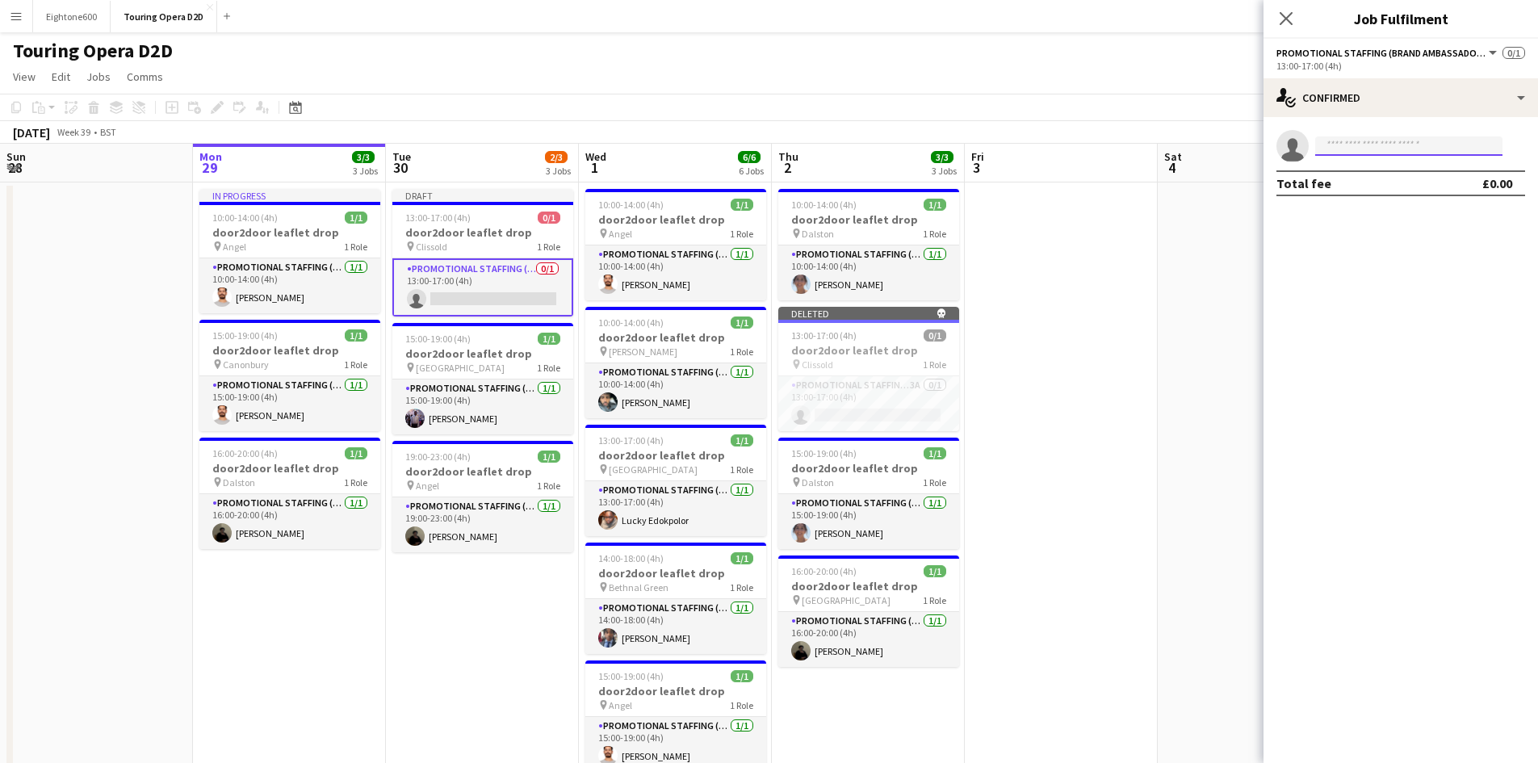
click at [1432, 137] on input at bounding box center [1408, 145] width 187 height 19
type input "*****"
click at [1394, 192] on span "+447951692273" at bounding box center [1408, 195] width 161 height 13
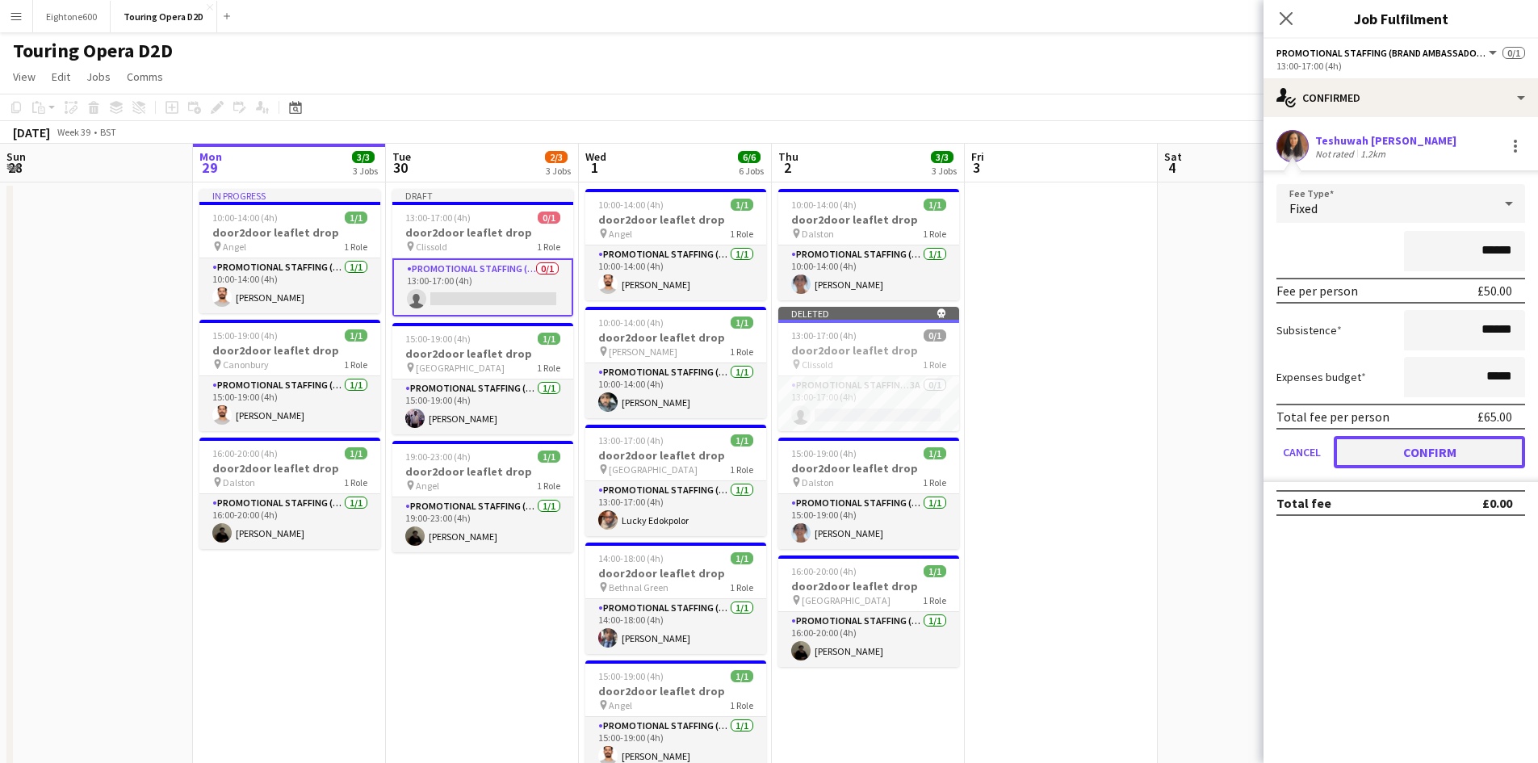
click at [1441, 455] on button "Confirm" at bounding box center [1429, 452] width 191 height 32
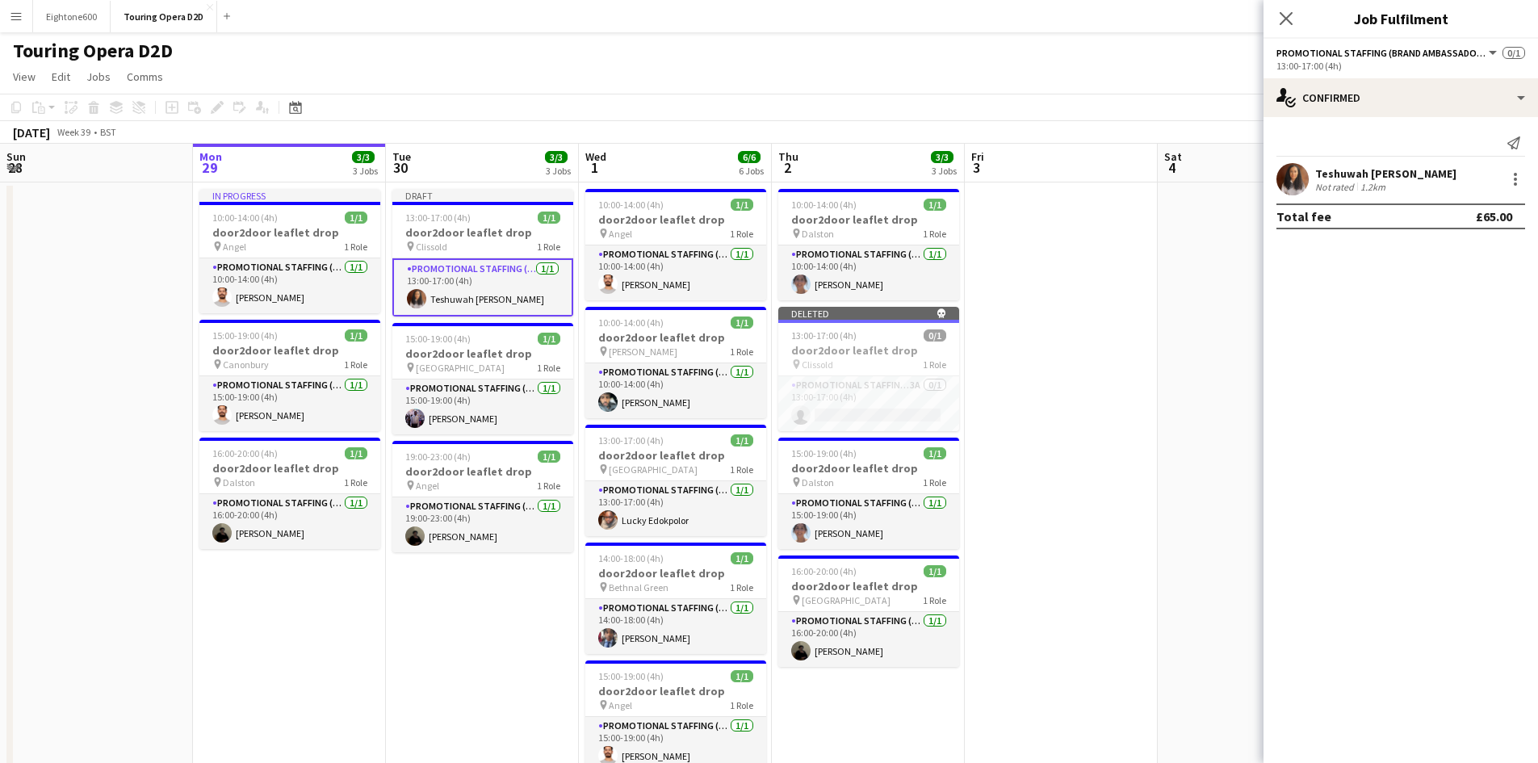
click at [1095, 367] on app-date-cell at bounding box center [1061, 599] width 193 height 834
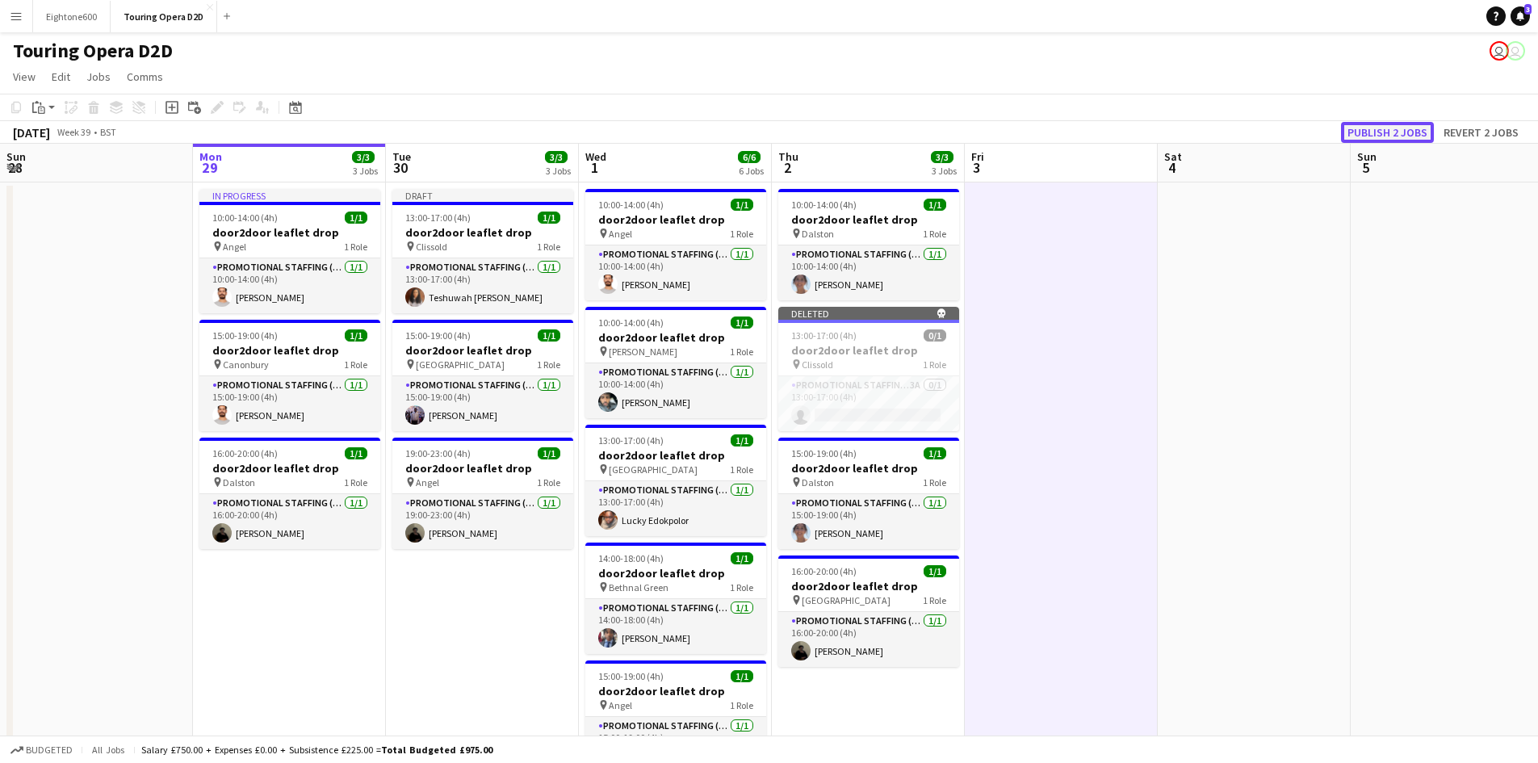
click at [1408, 133] on button "Publish 2 jobs" at bounding box center [1387, 132] width 93 height 21
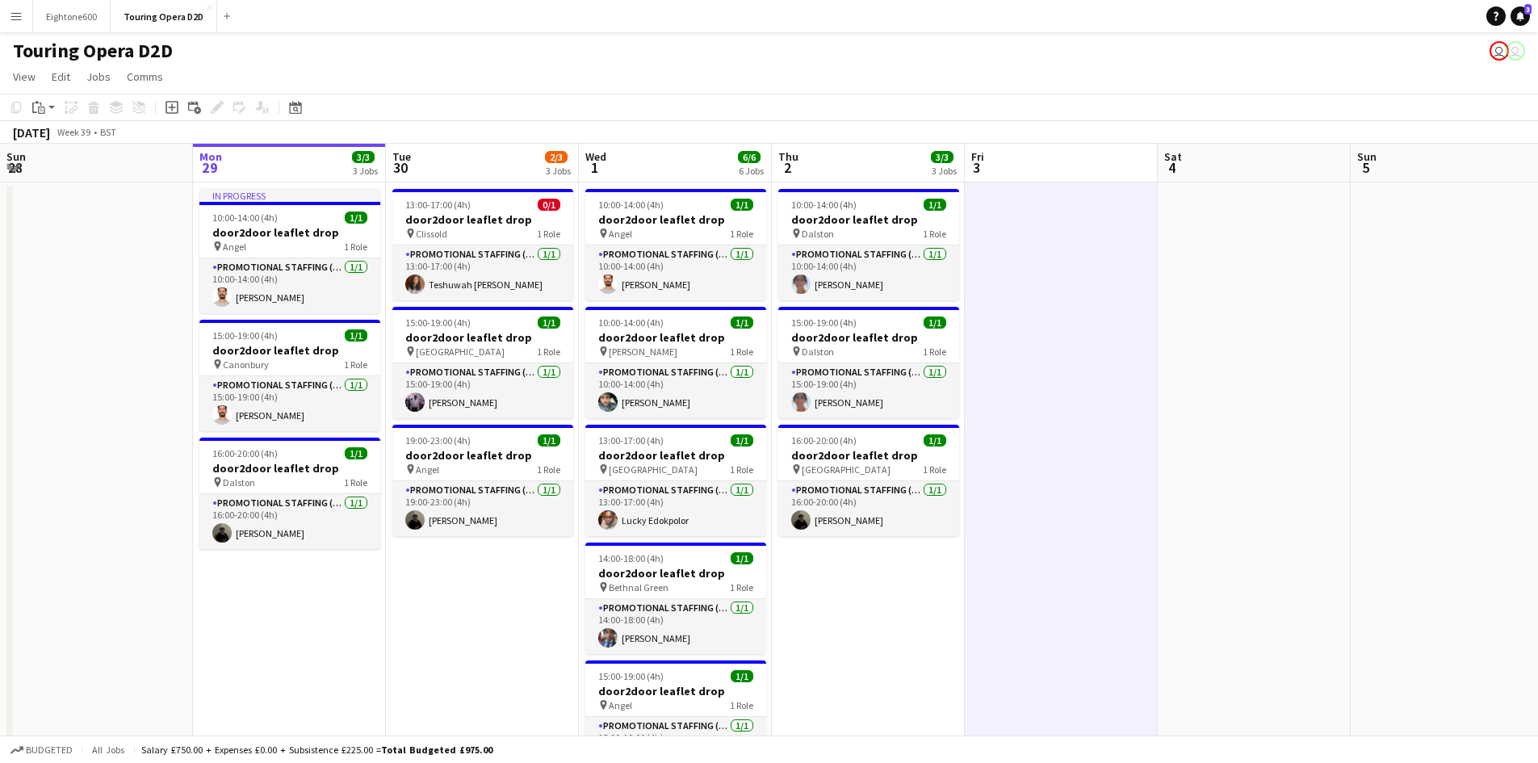
click at [512, 56] on div "Touring Opera D2D user user" at bounding box center [769, 47] width 1538 height 31
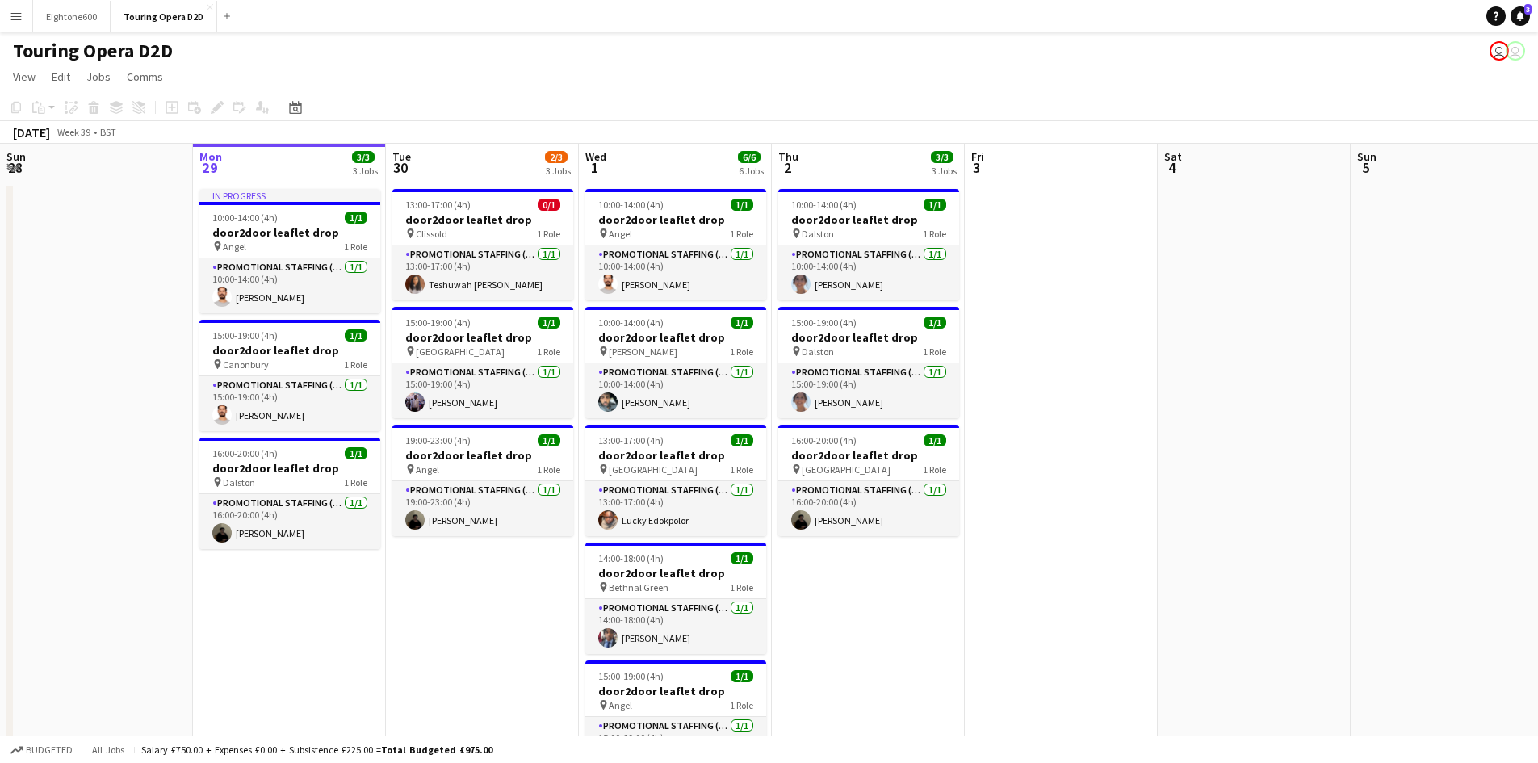
click at [23, 25] on button "Menu" at bounding box center [16, 16] width 32 height 32
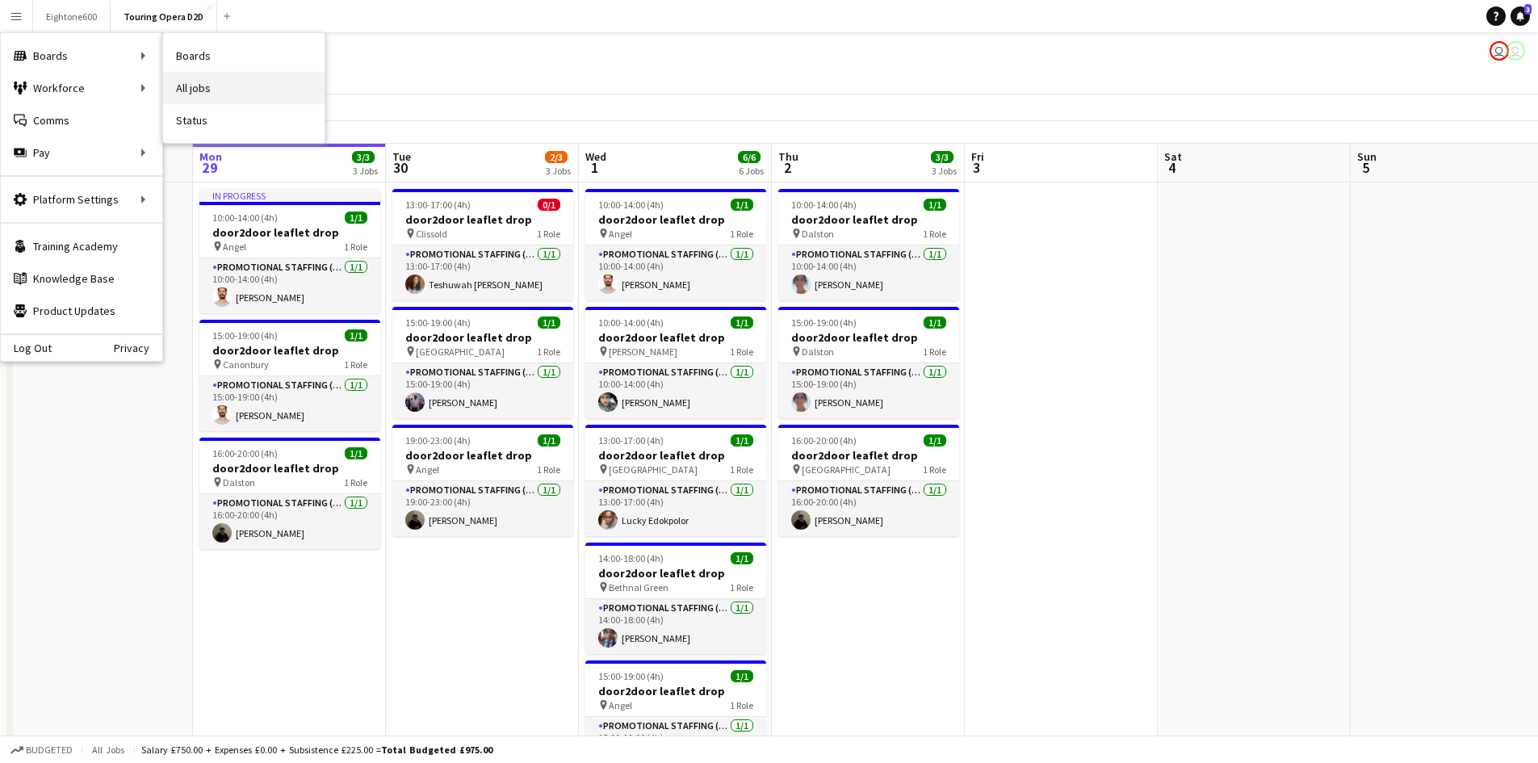
click at [197, 82] on link "All jobs" at bounding box center [243, 88] width 161 height 32
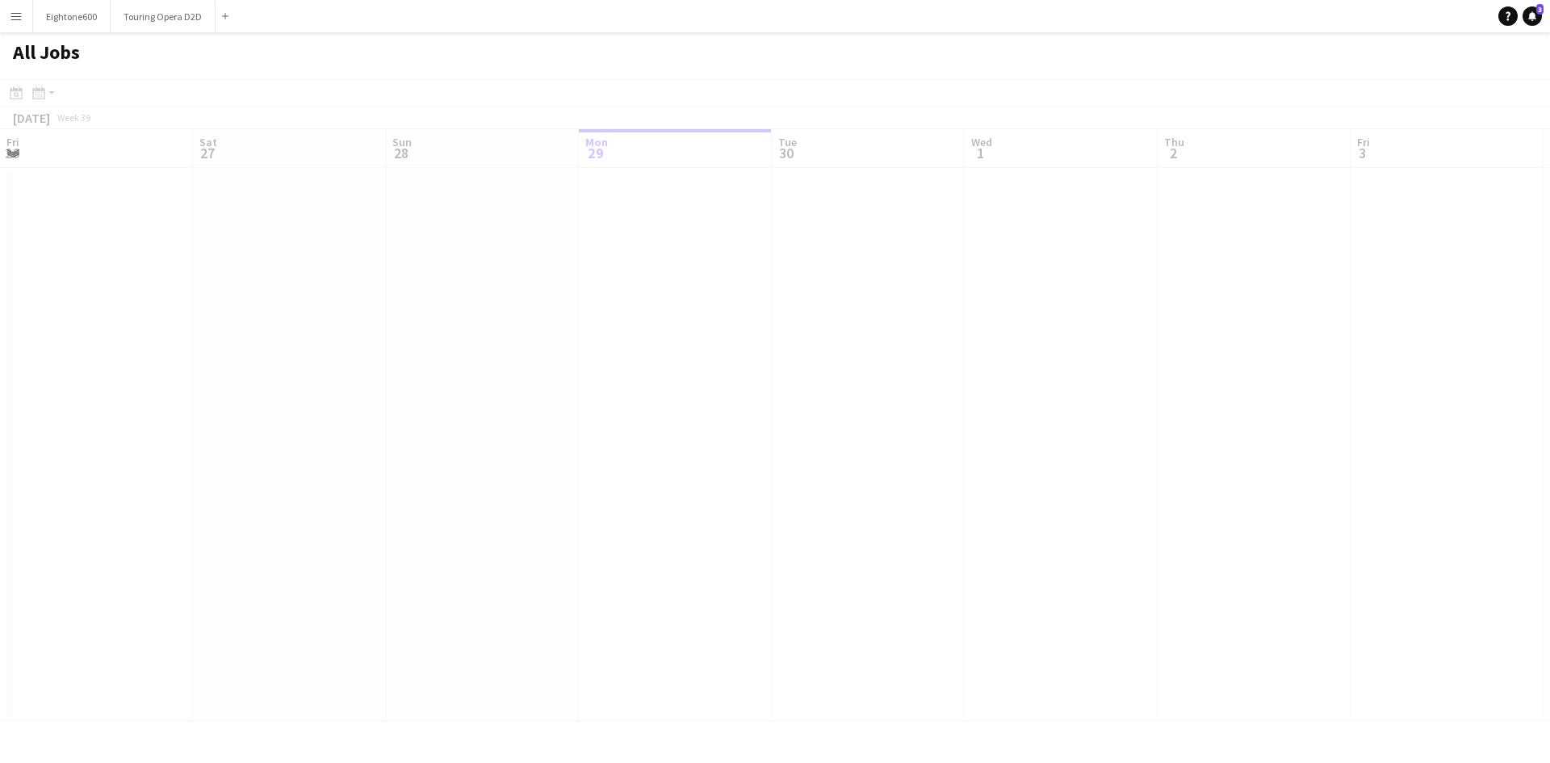
scroll to position [0, 386]
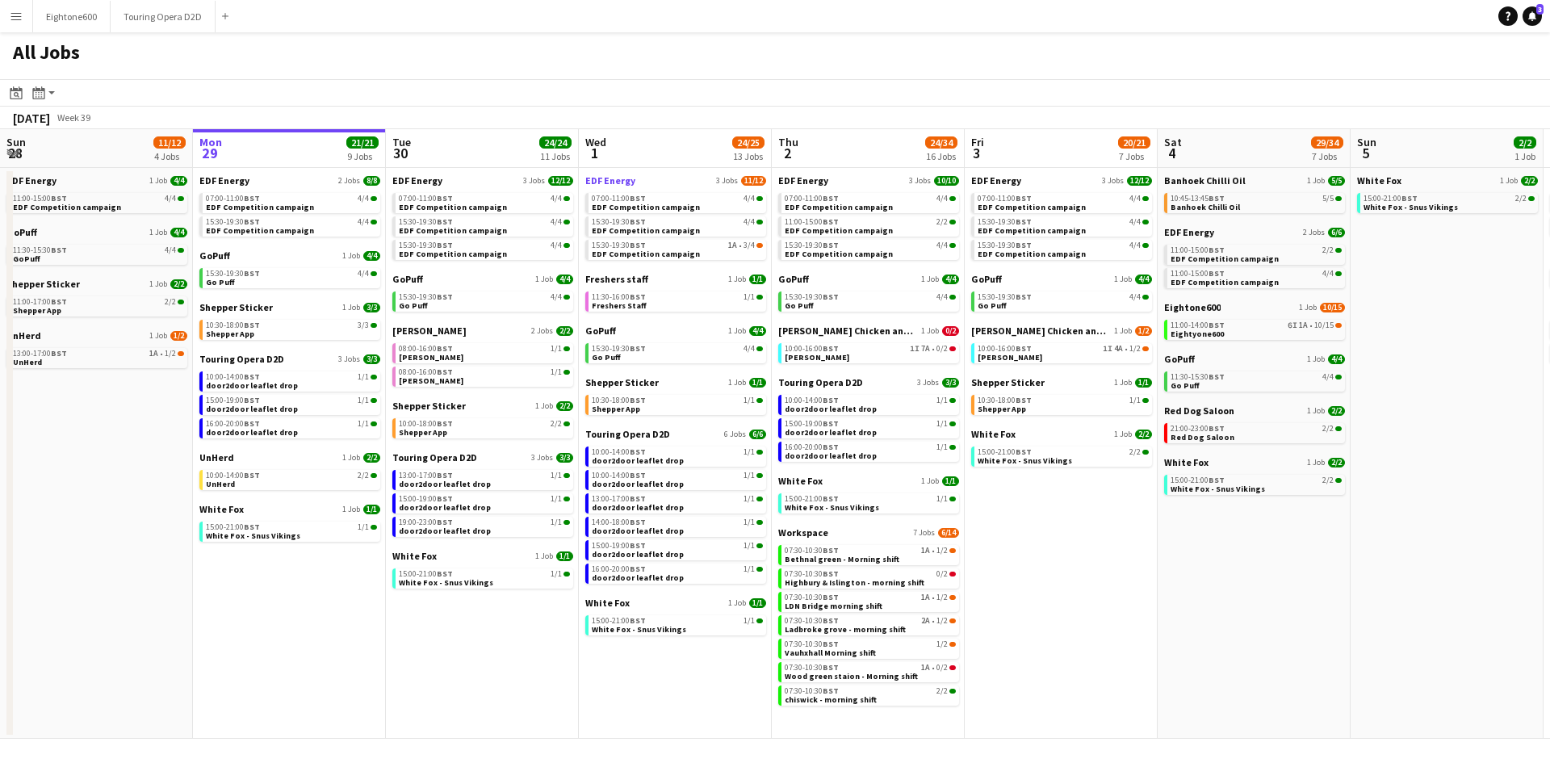
click at [729, 182] on span "3 Jobs" at bounding box center [727, 181] width 22 height 10
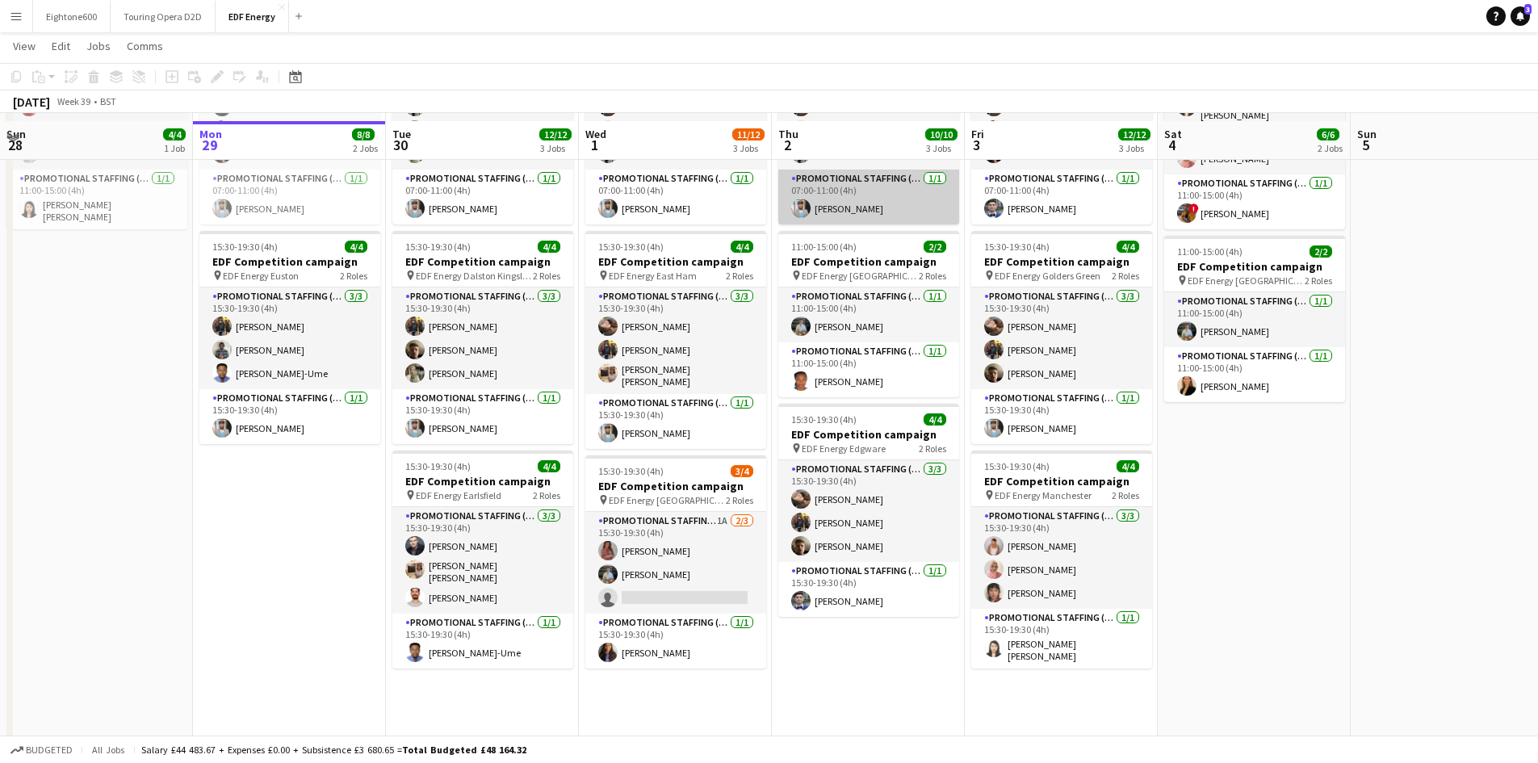
scroll to position [184, 0]
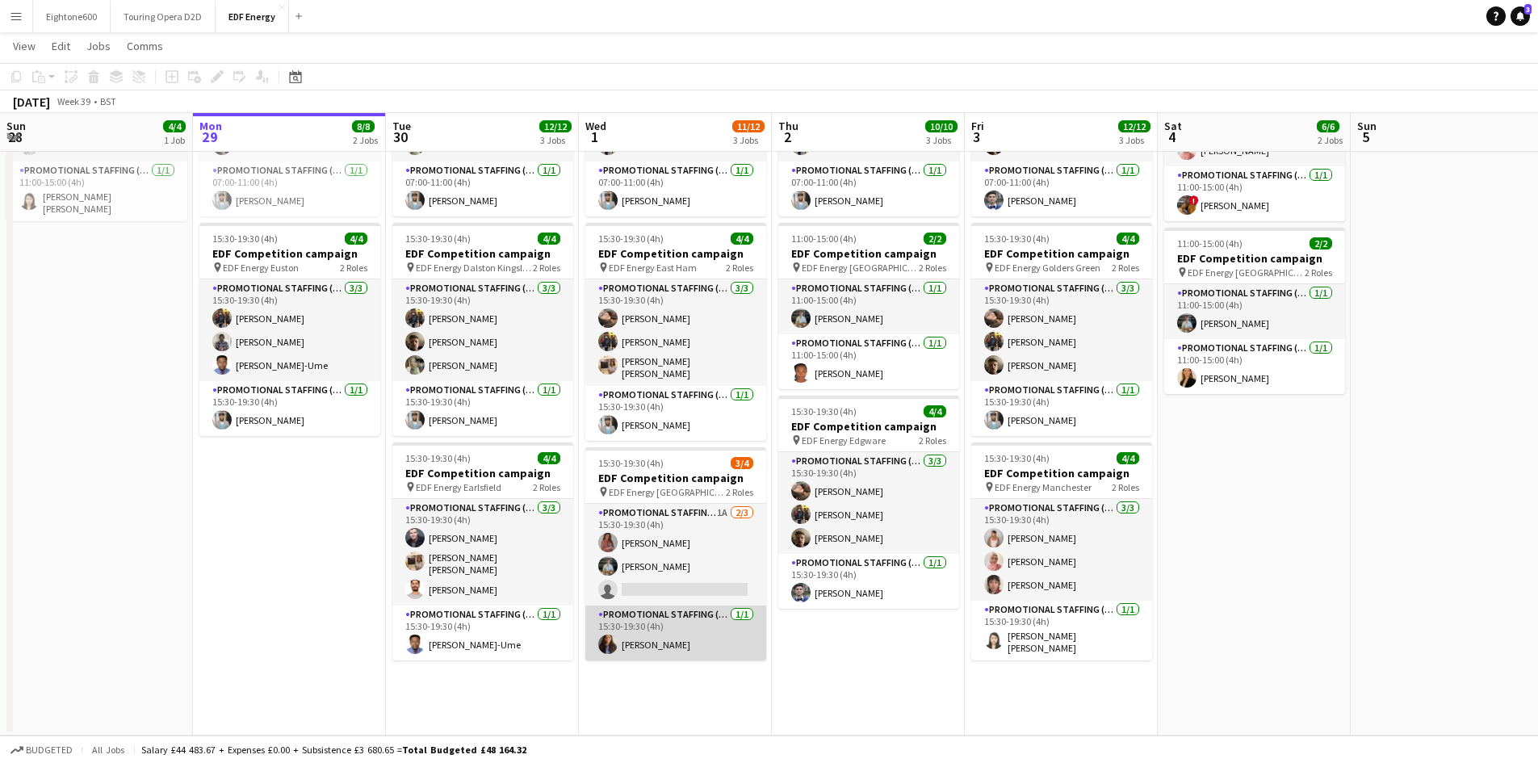
click at [681, 606] on app-card-role "Promotional Staffing (Team Leader) [DATE] 15:30-19:30 (4h) [PERSON_NAME]" at bounding box center [675, 633] width 181 height 55
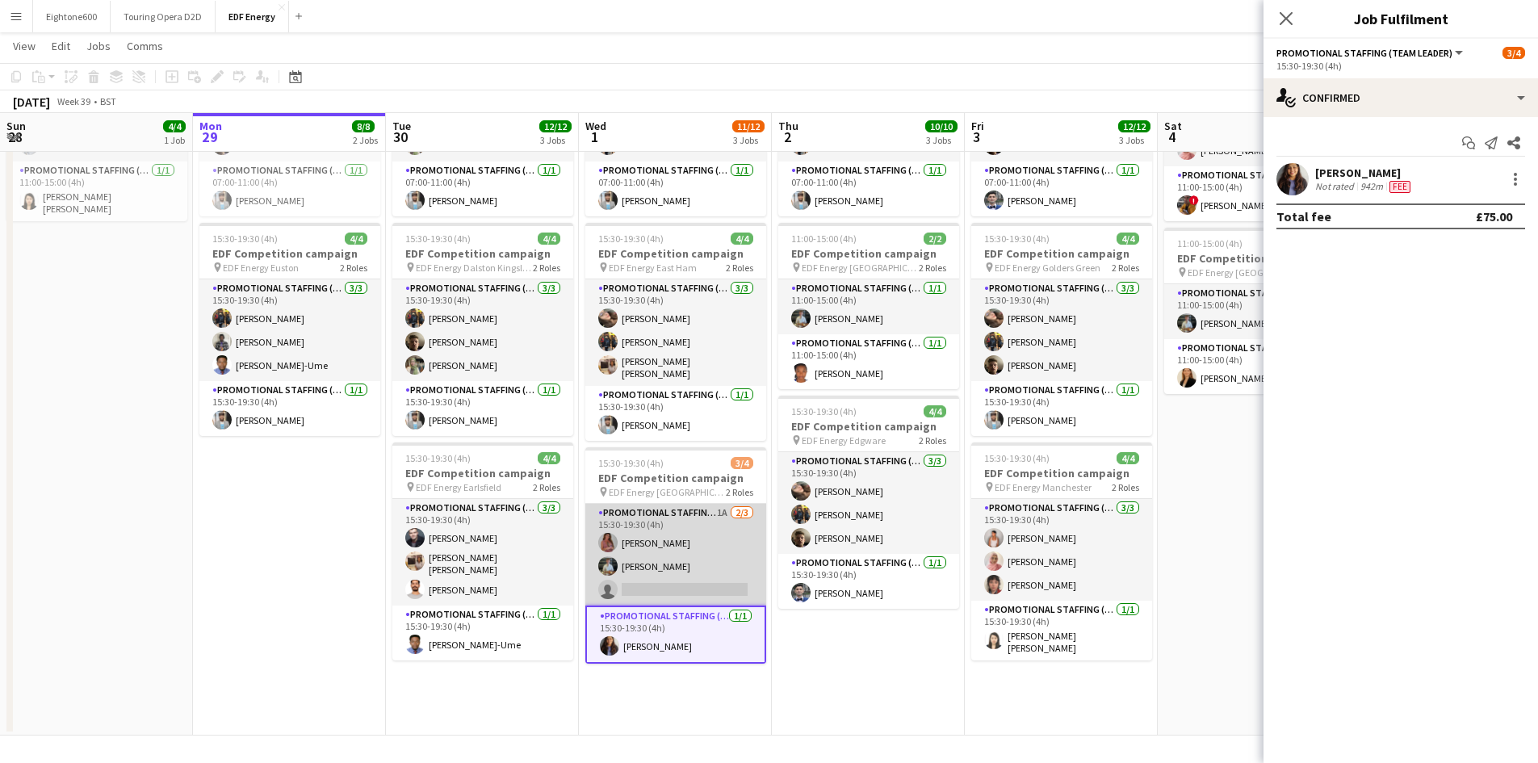
click at [684, 578] on app-card-role "Promotional Staffing (Flyering Staff) 1A [DATE] 15:30-19:30 (4h) [PERSON_NAME] …" at bounding box center [675, 555] width 181 height 102
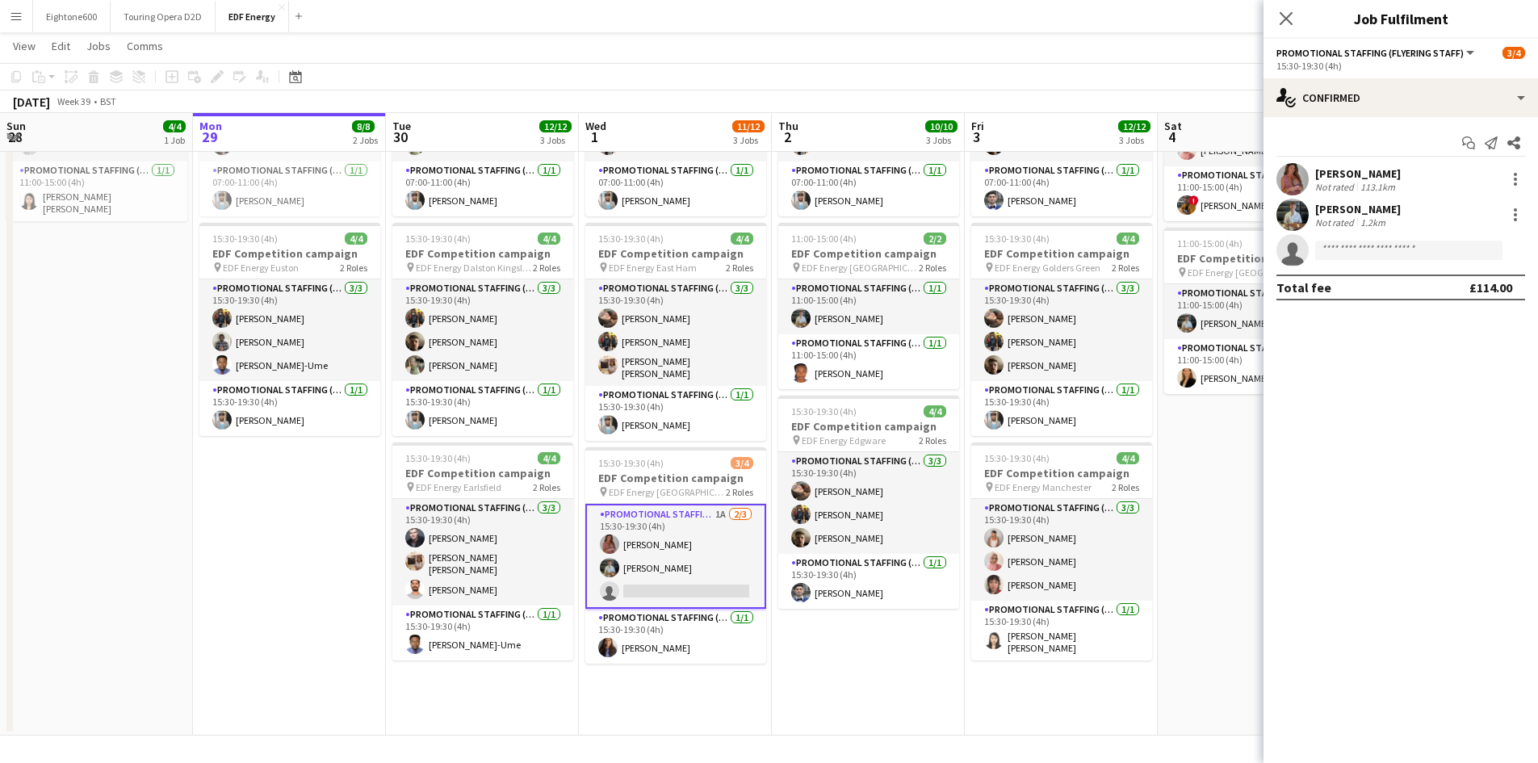
click at [1350, 130] on div "Start chat Send notification Share" at bounding box center [1401, 143] width 249 height 27
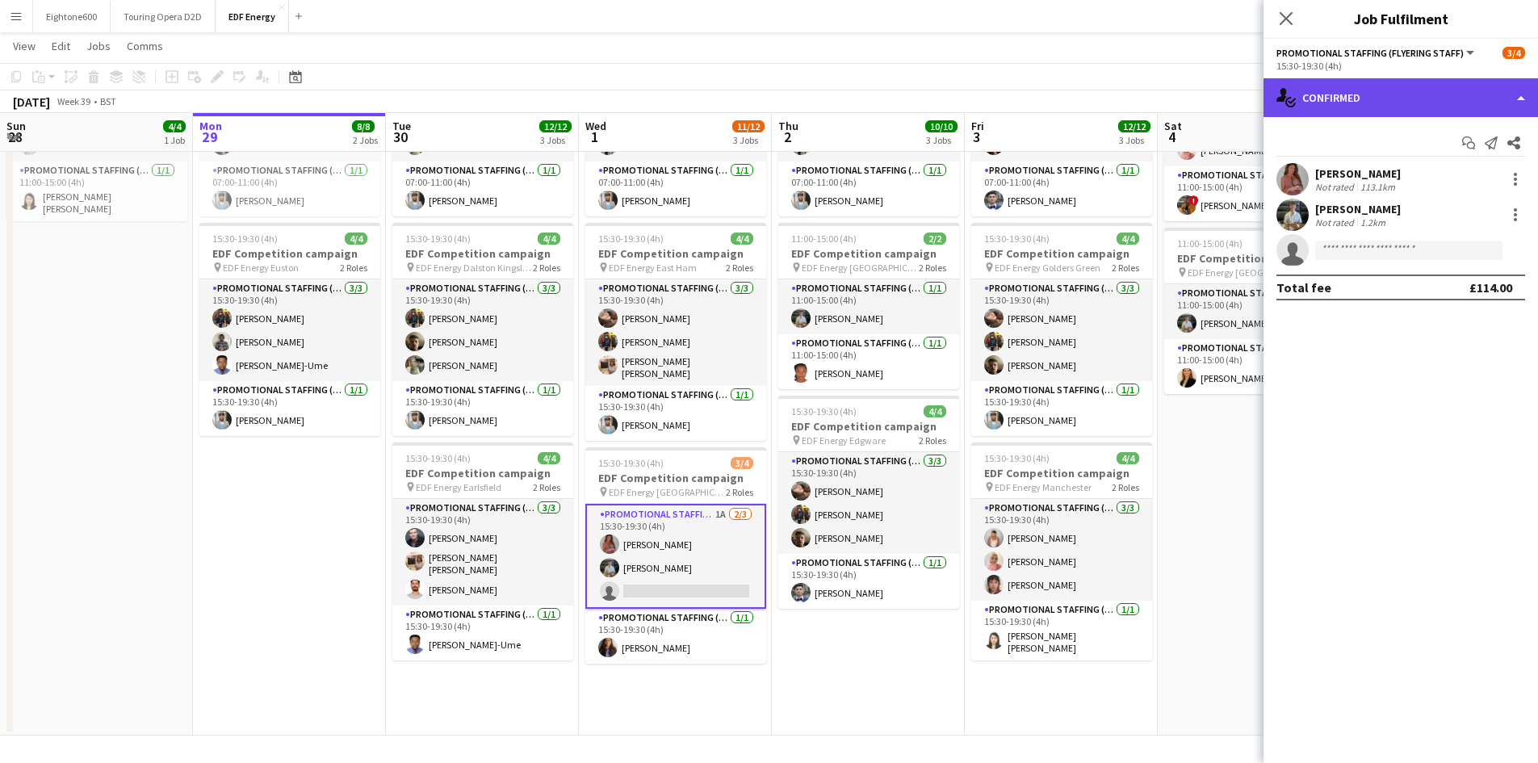
click at [1352, 106] on div "single-neutral-actions-check-2 Confirmed" at bounding box center [1401, 97] width 275 height 39
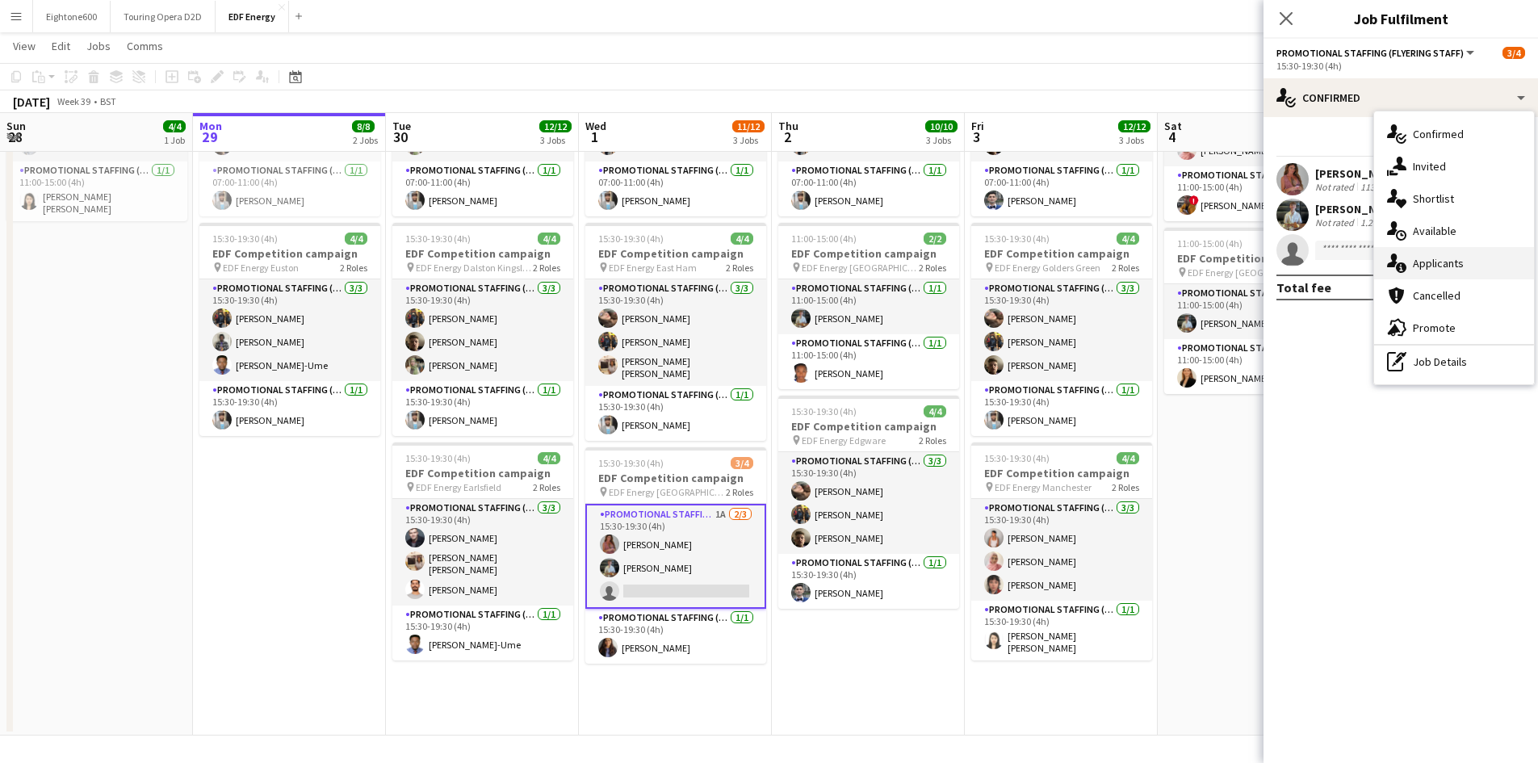
click at [1431, 259] on span "Applicants" at bounding box center [1438, 263] width 51 height 15
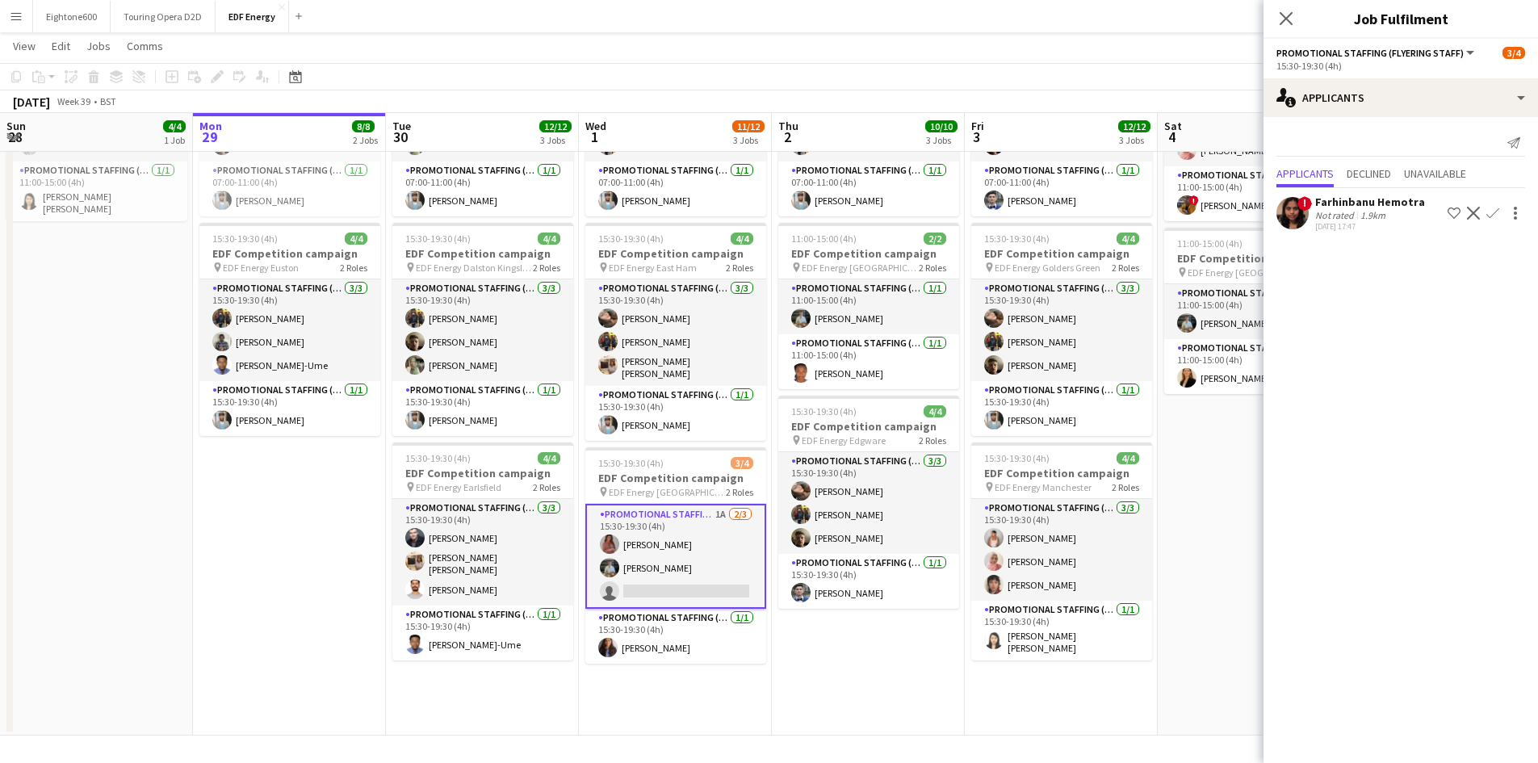
click at [1282, 214] on app-user-avatar at bounding box center [1293, 213] width 32 height 32
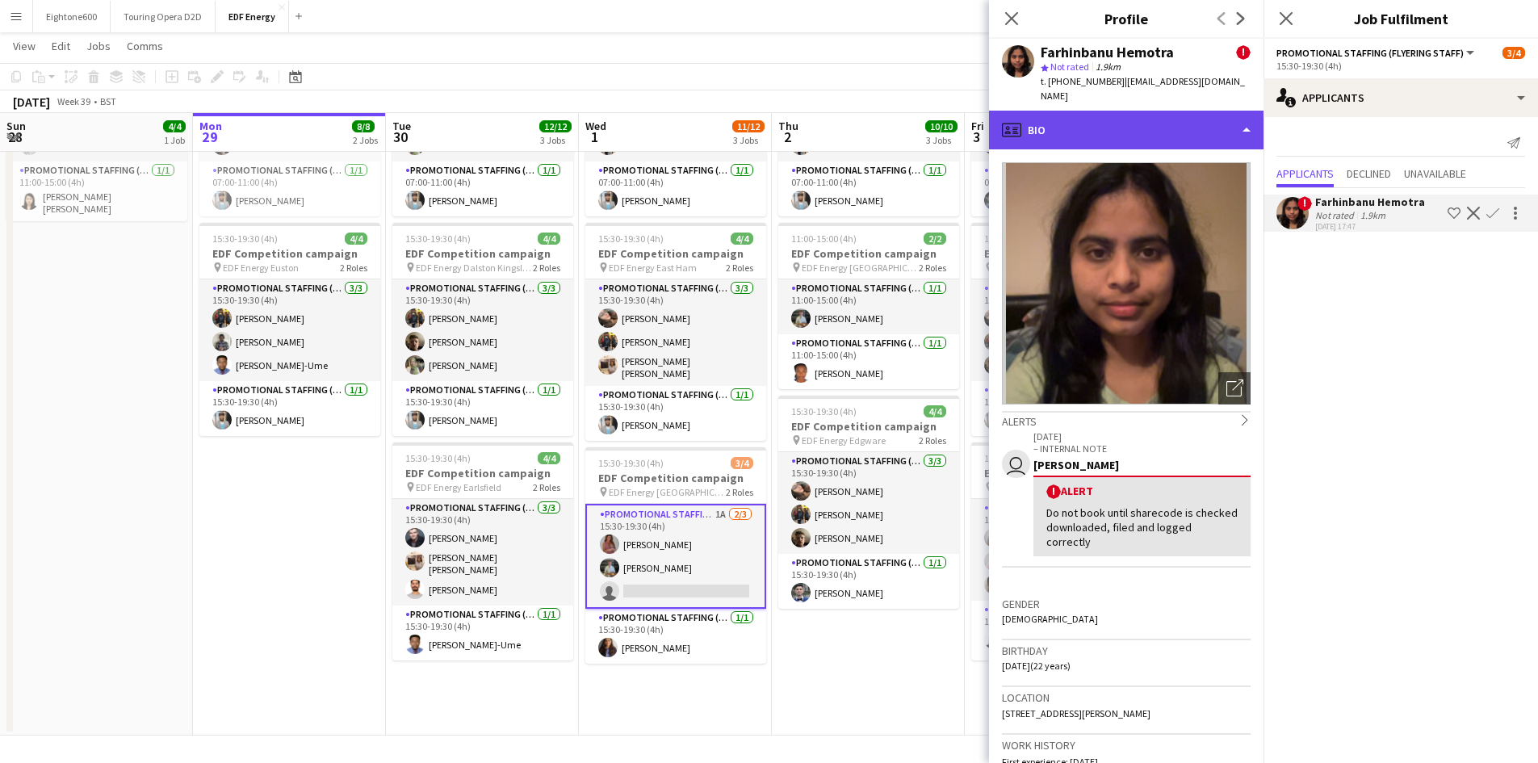
click at [1202, 111] on div "profile Bio" at bounding box center [1126, 130] width 275 height 39
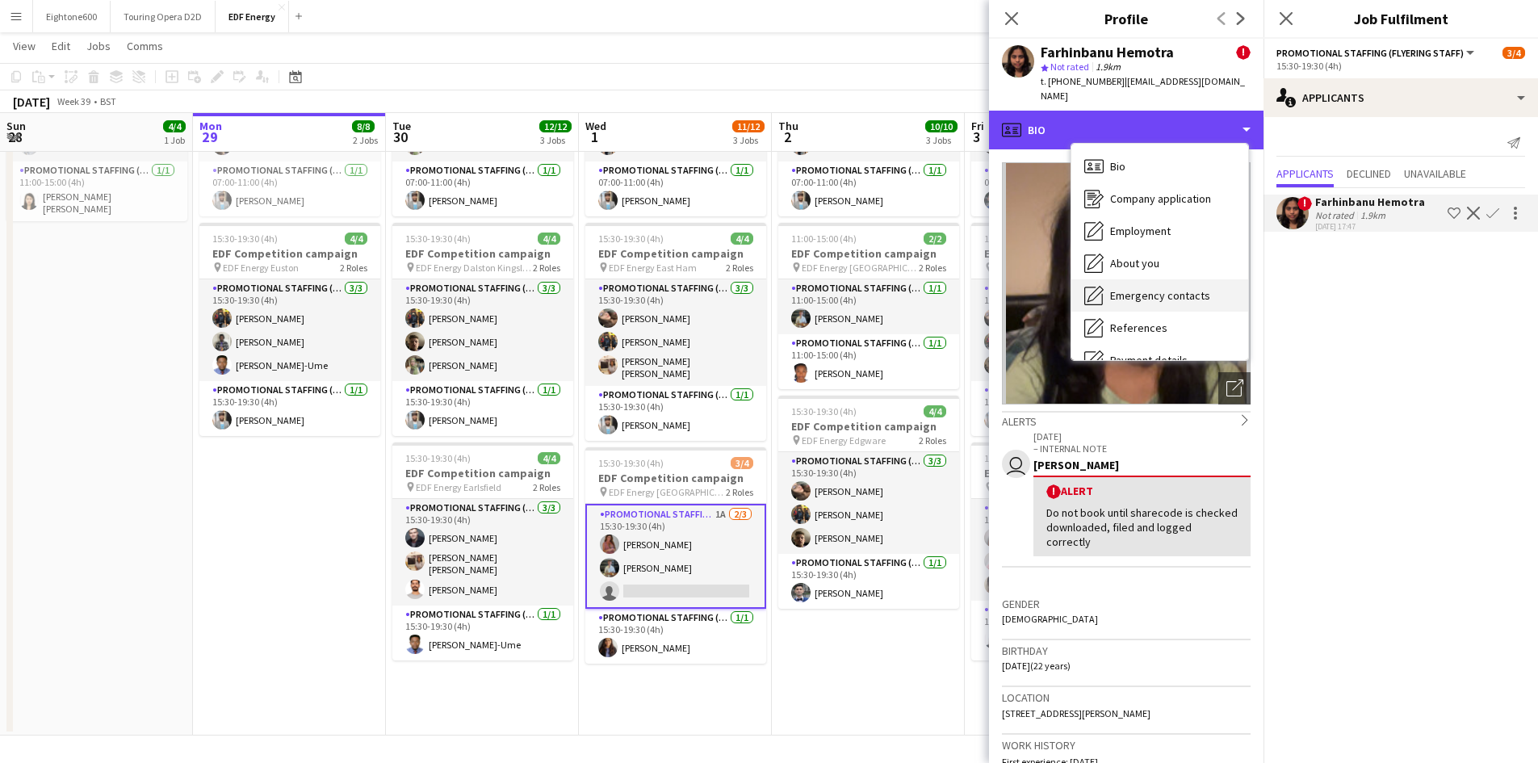
scroll to position [216, 0]
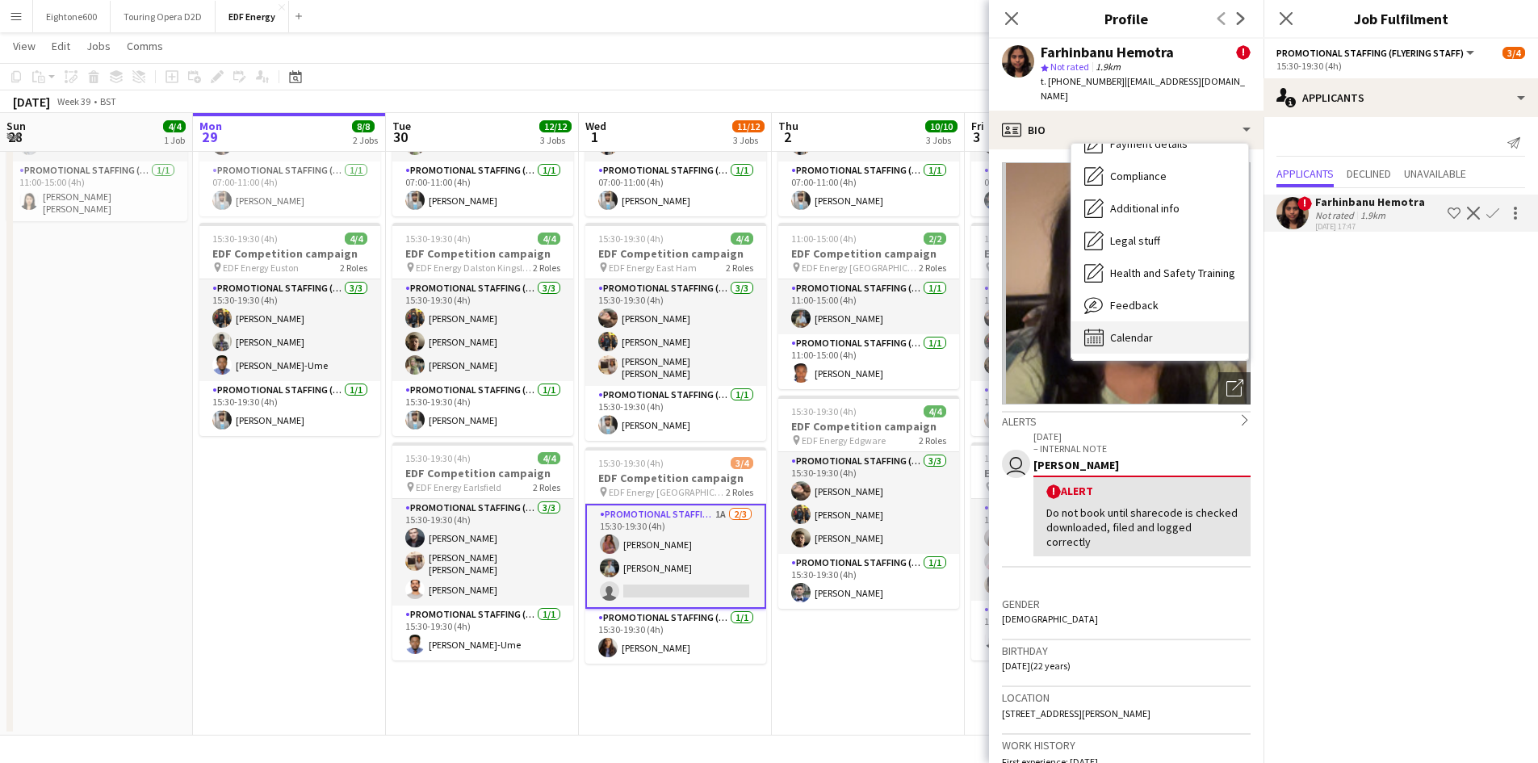
click at [1158, 323] on div "Calendar Calendar" at bounding box center [1159, 337] width 177 height 32
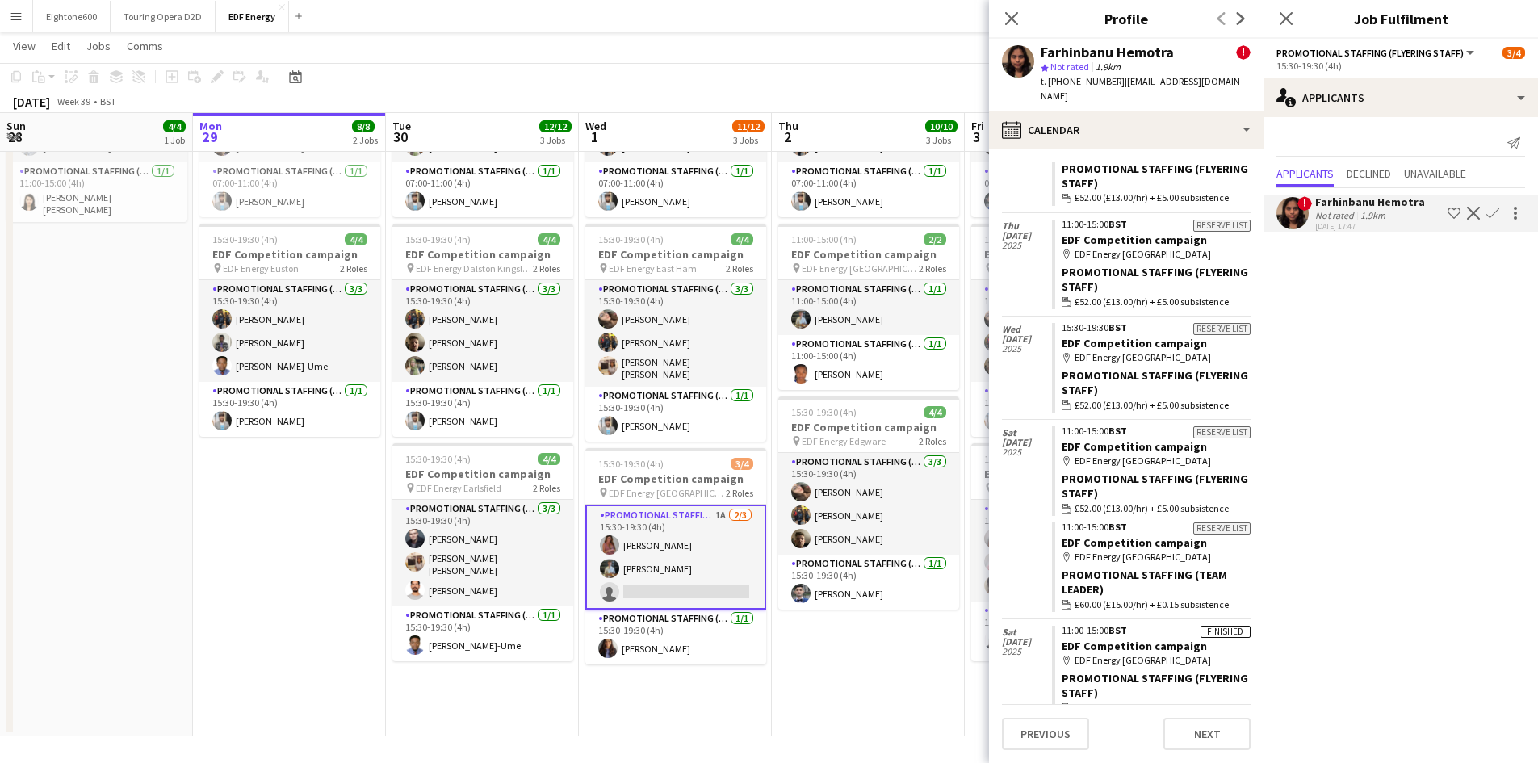
scroll to position [513, 0]
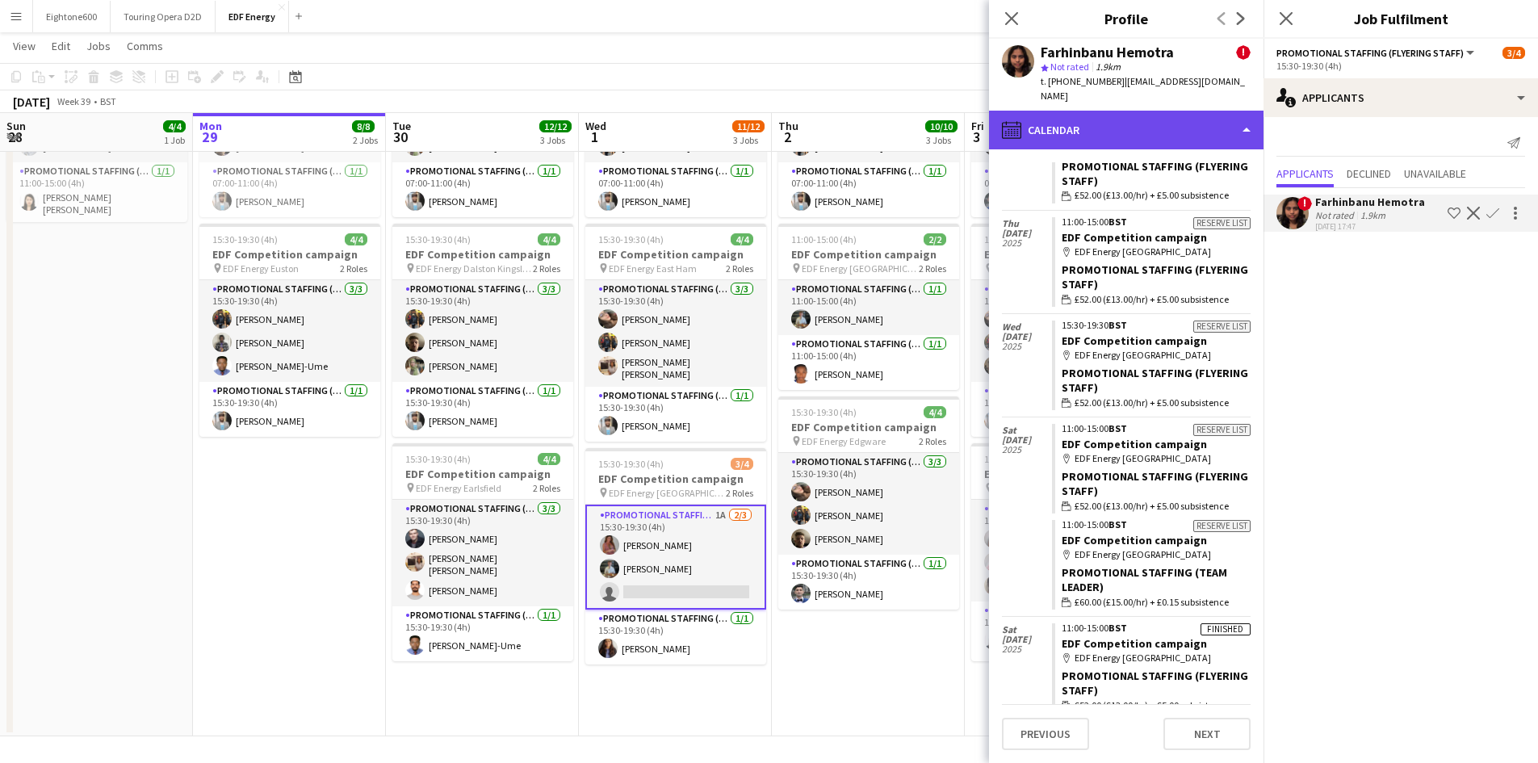
click at [1074, 122] on div "calendar-full Calendar" at bounding box center [1126, 130] width 275 height 39
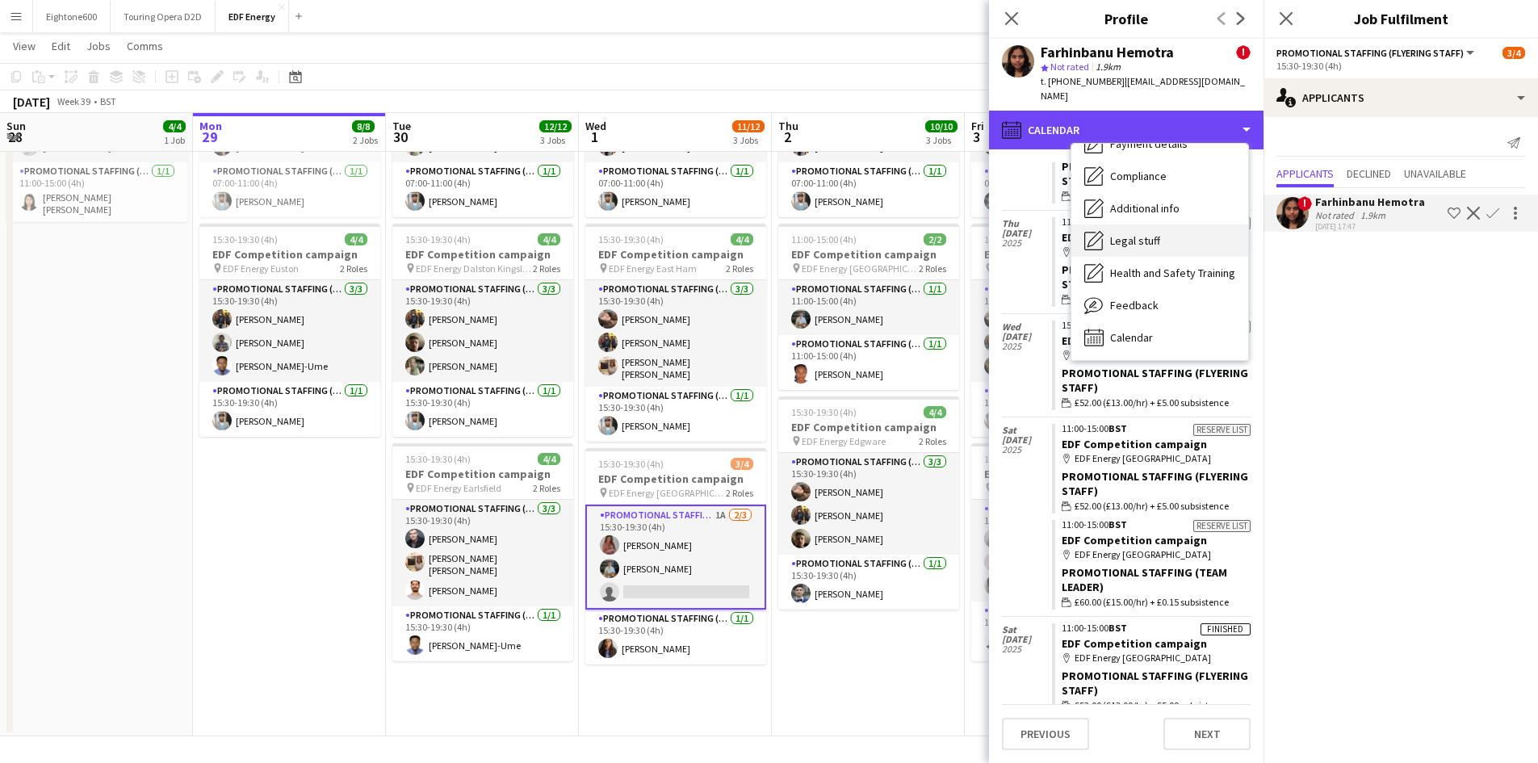
scroll to position [0, 0]
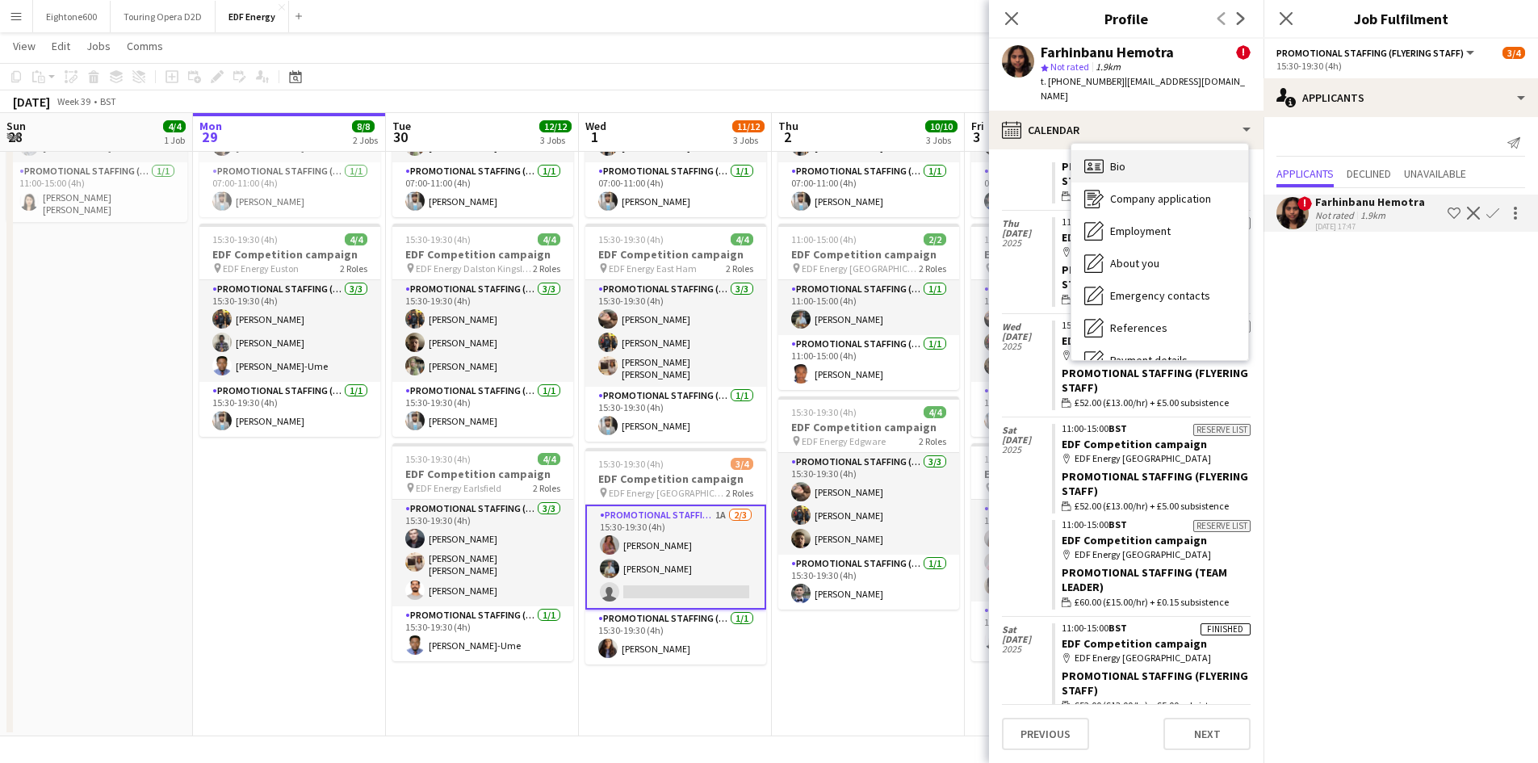
click at [1146, 150] on div "Bio Bio" at bounding box center [1159, 166] width 177 height 32
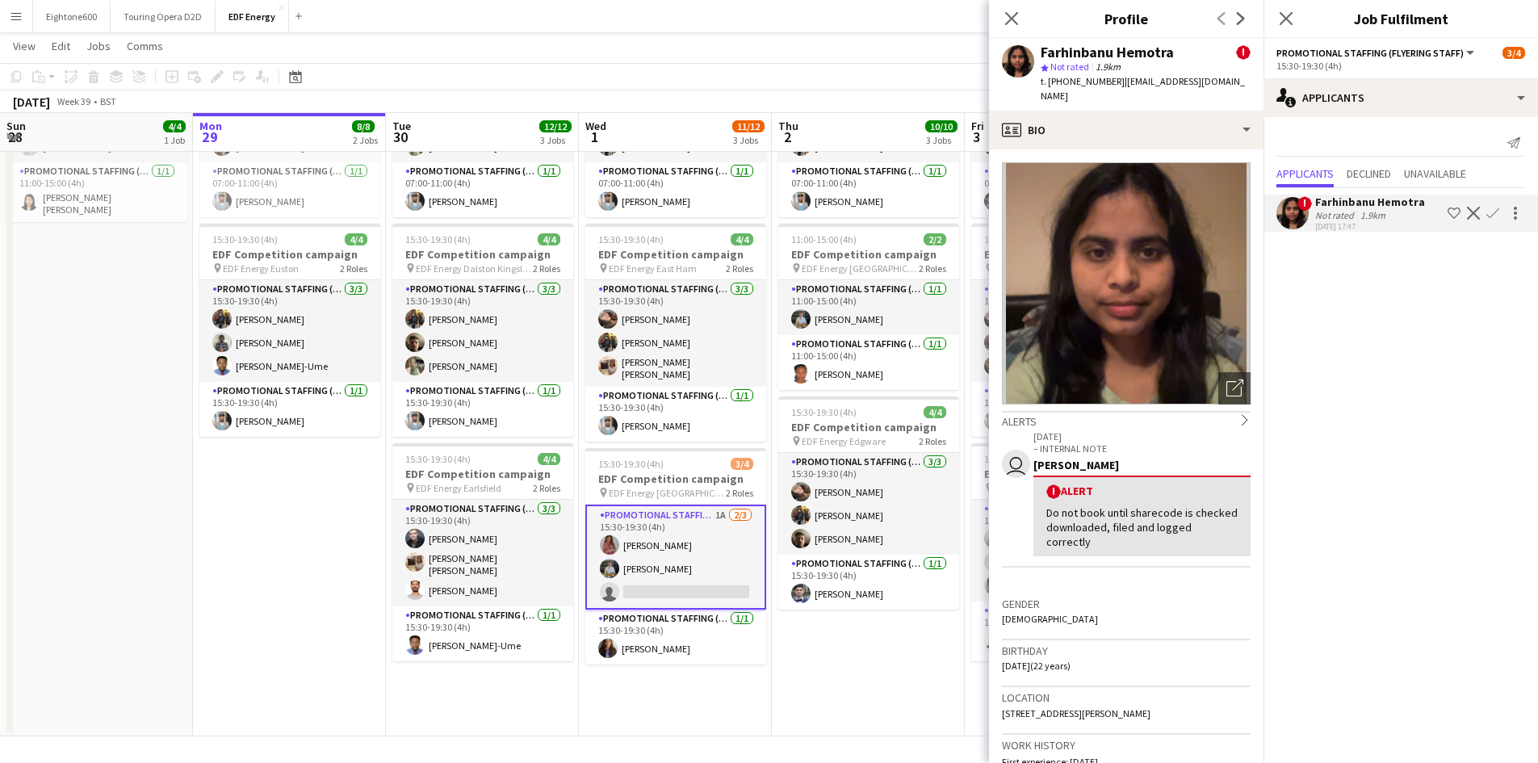
click at [1487, 212] on app-icon "Confirm" at bounding box center [1492, 213] width 13 height 13
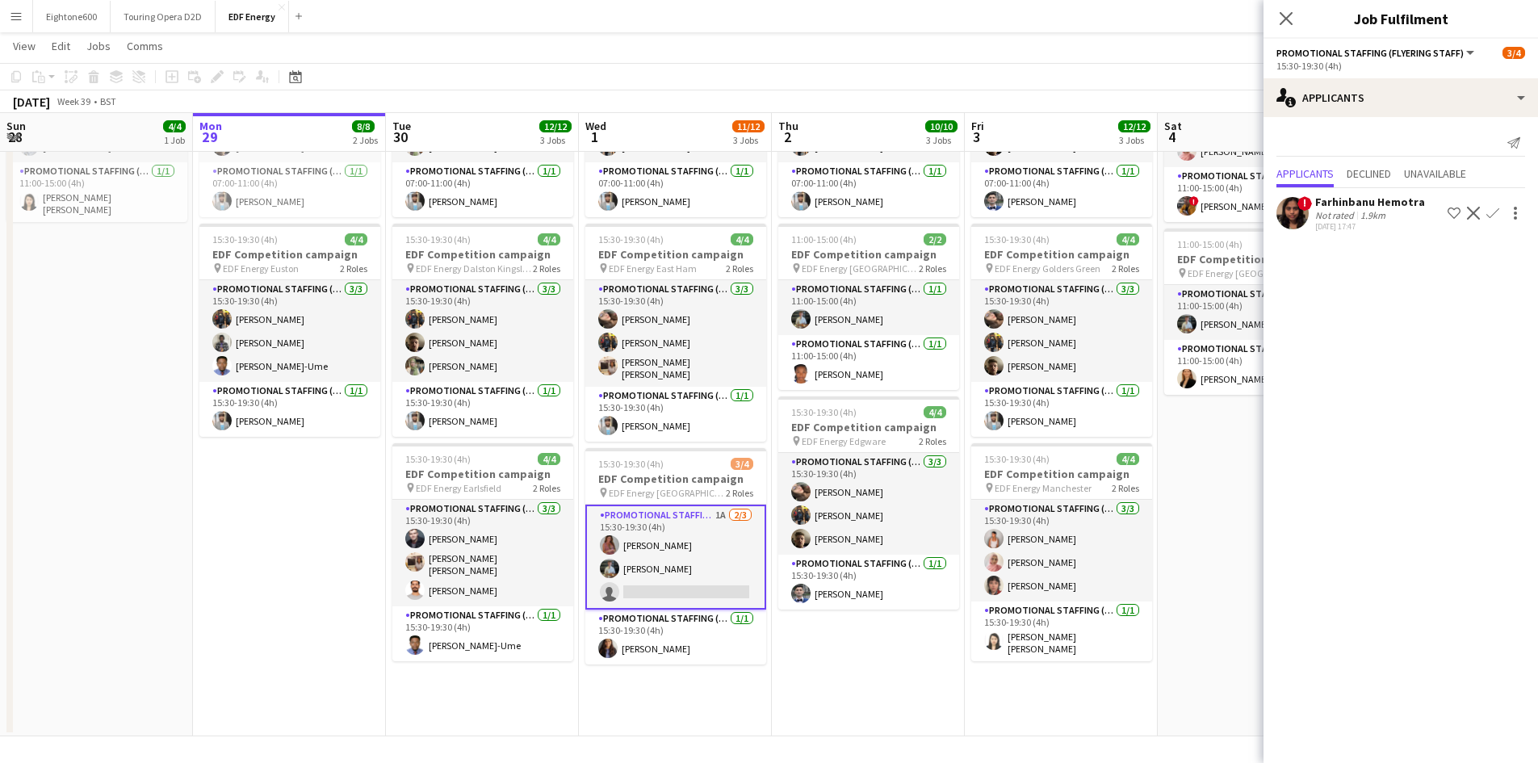
click at [1488, 215] on app-icon "Confirm" at bounding box center [1492, 213] width 13 height 13
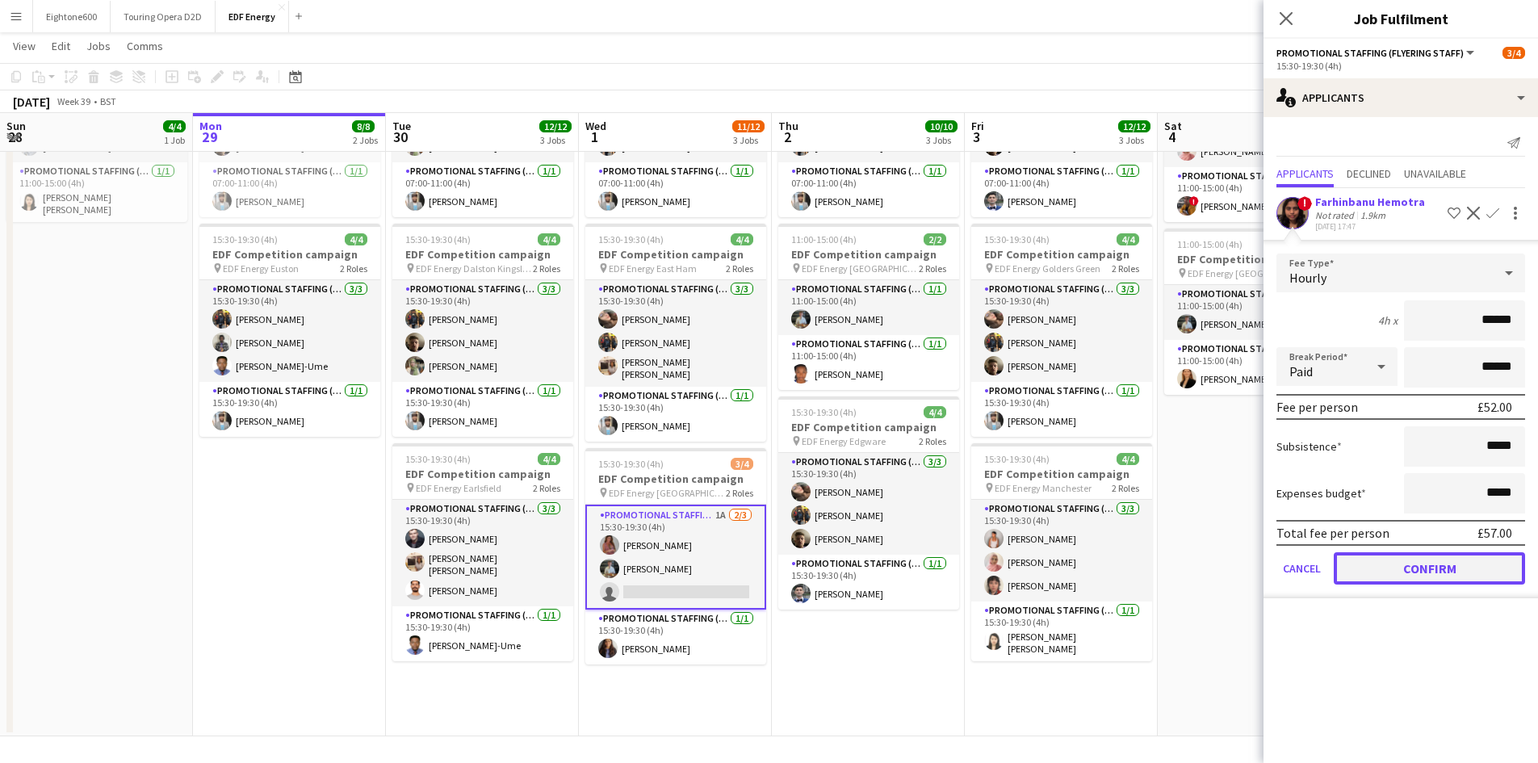
click at [1428, 563] on button "Confirm" at bounding box center [1429, 568] width 191 height 32
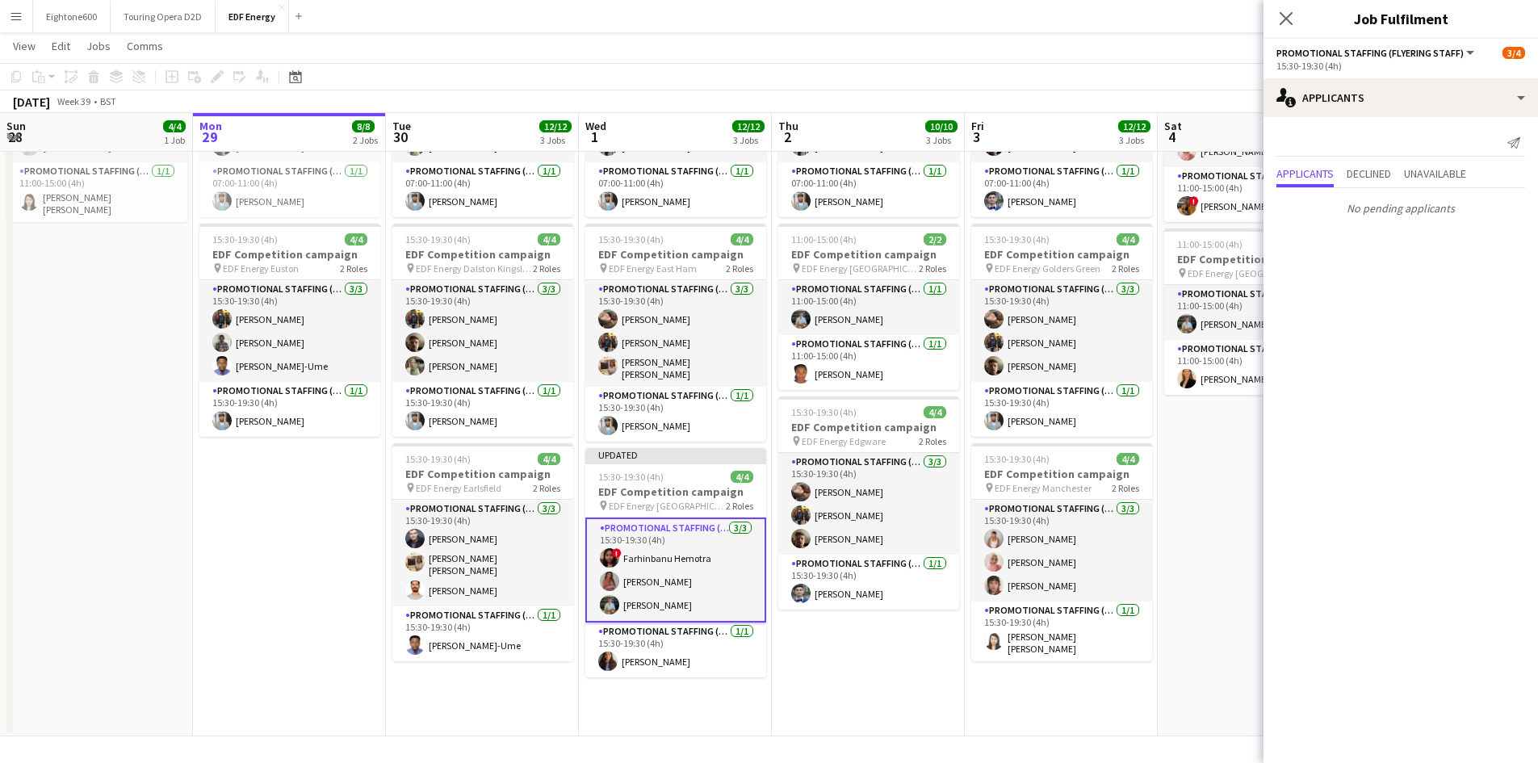
click at [1071, 43] on app-page-menu "View Day view expanded Day view collapsed Month view Date picker Jump to today …" at bounding box center [769, 47] width 1538 height 31
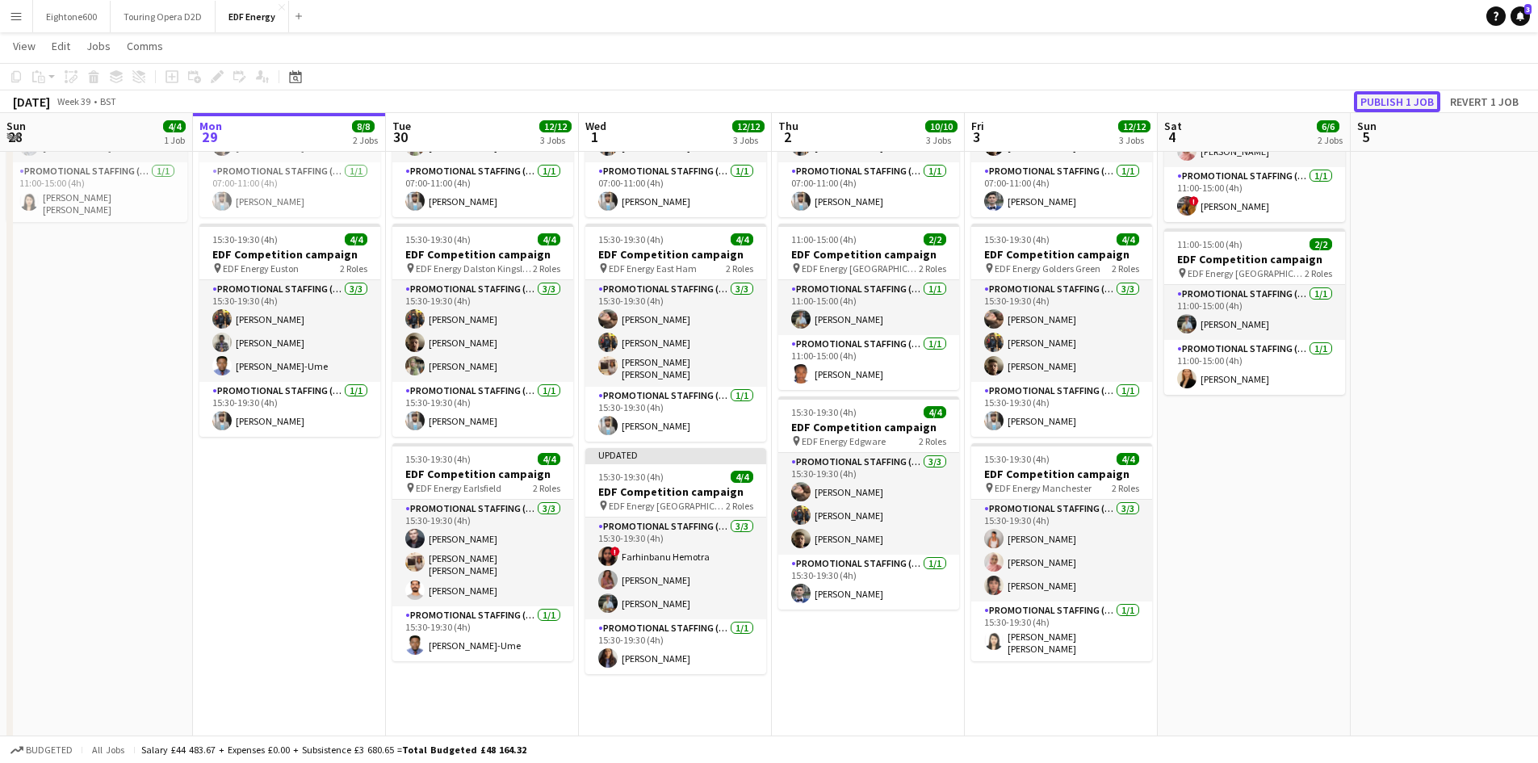
click at [1402, 103] on button "Publish 1 job" at bounding box center [1397, 101] width 86 height 21
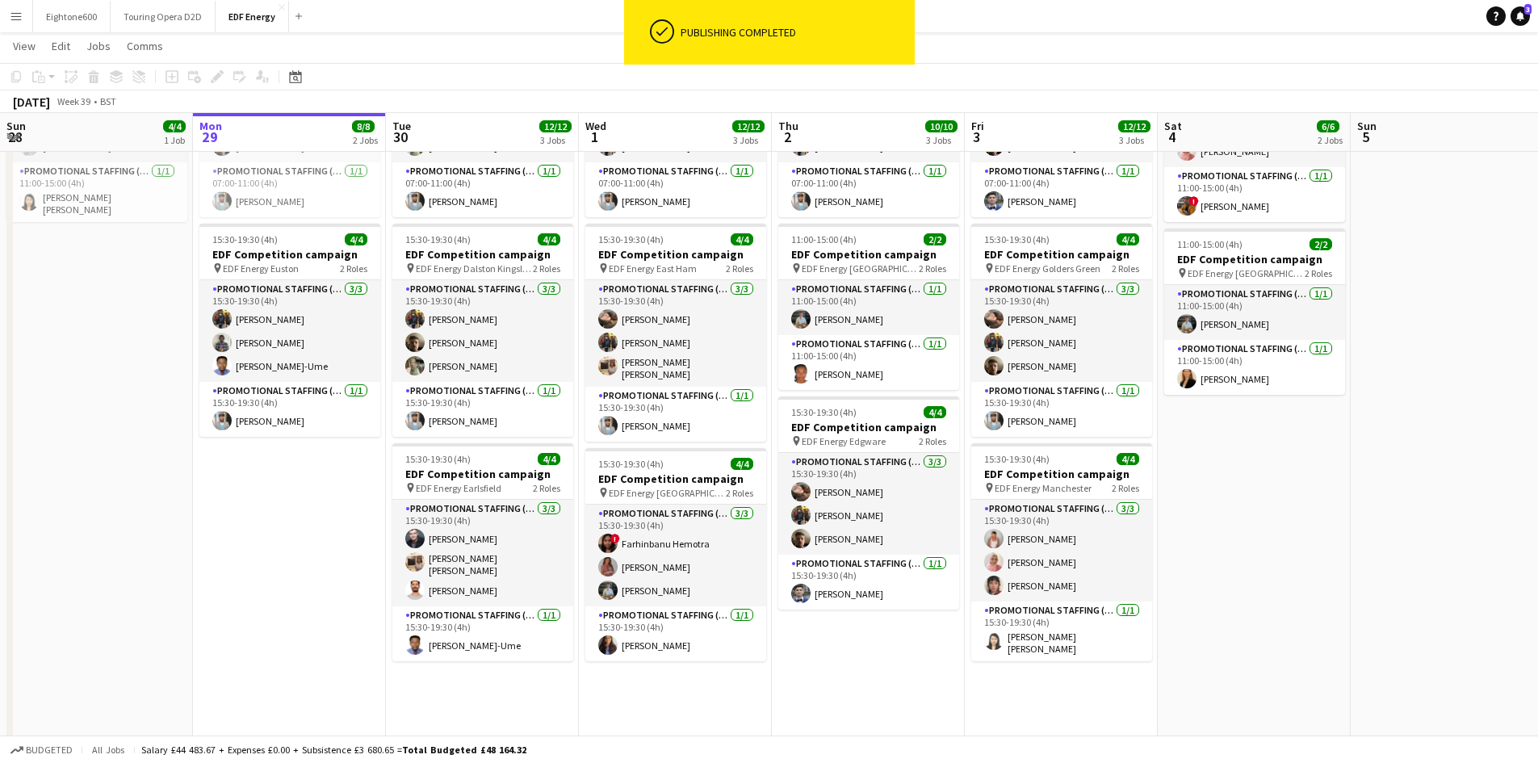
click at [13, 4] on button "Menu" at bounding box center [16, 16] width 32 height 32
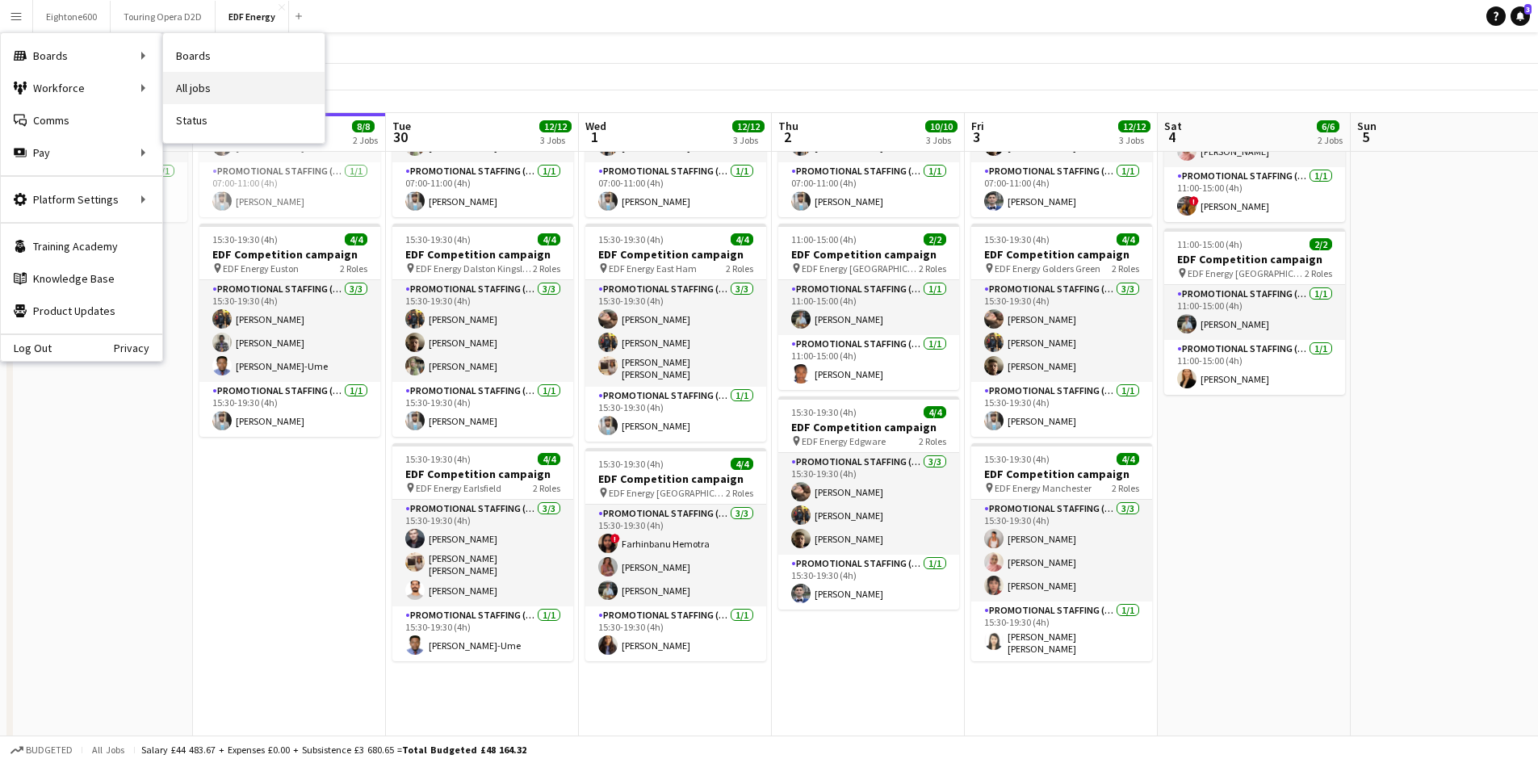
click at [191, 87] on link "All jobs" at bounding box center [243, 88] width 161 height 32
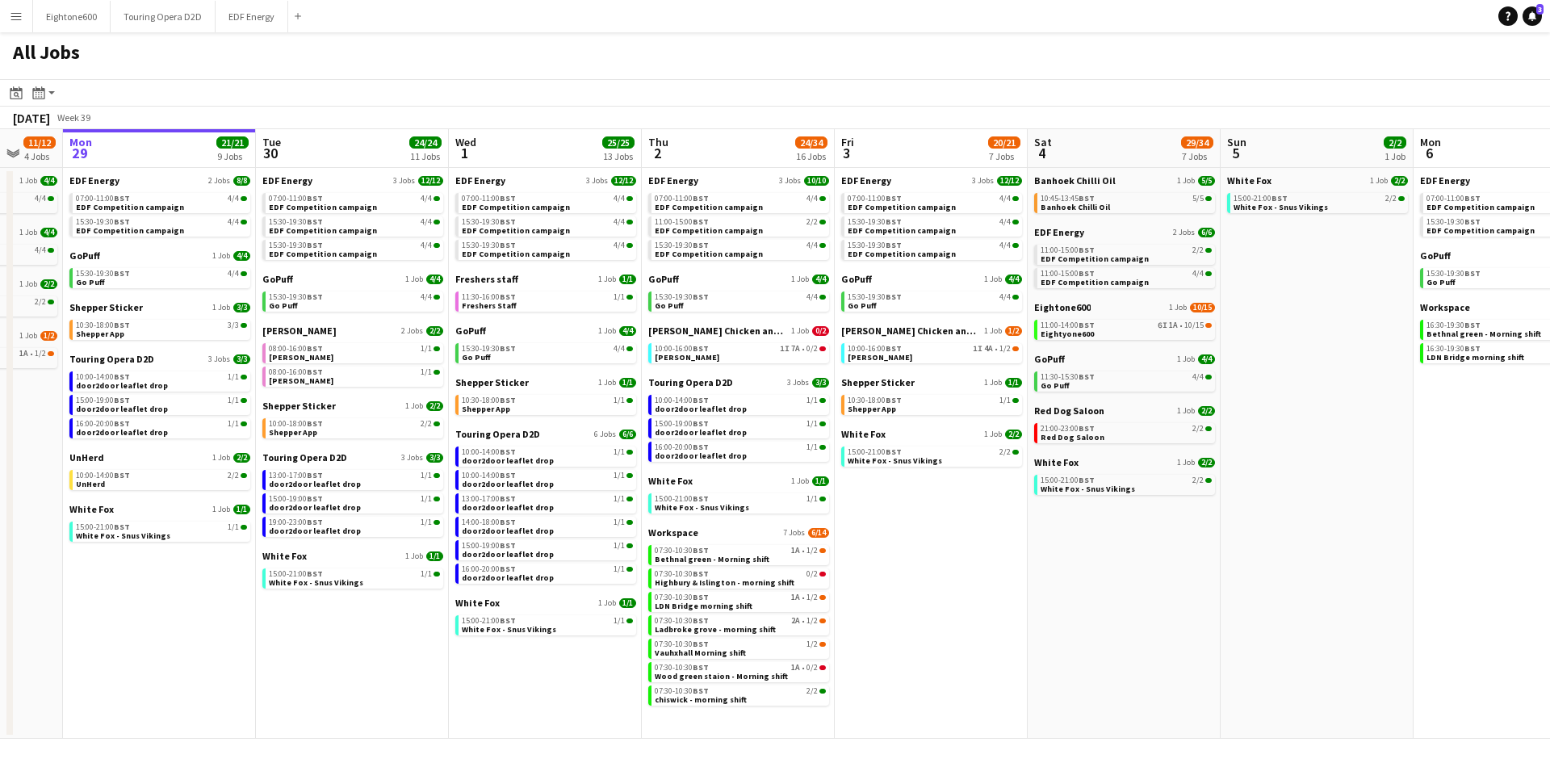
scroll to position [0, 518]
click at [796, 532] on span "7 Jobs" at bounding box center [793, 533] width 22 height 10
click at [719, 331] on span "[PERSON_NAME] Chicken and Shakes" at bounding box center [717, 331] width 140 height 12
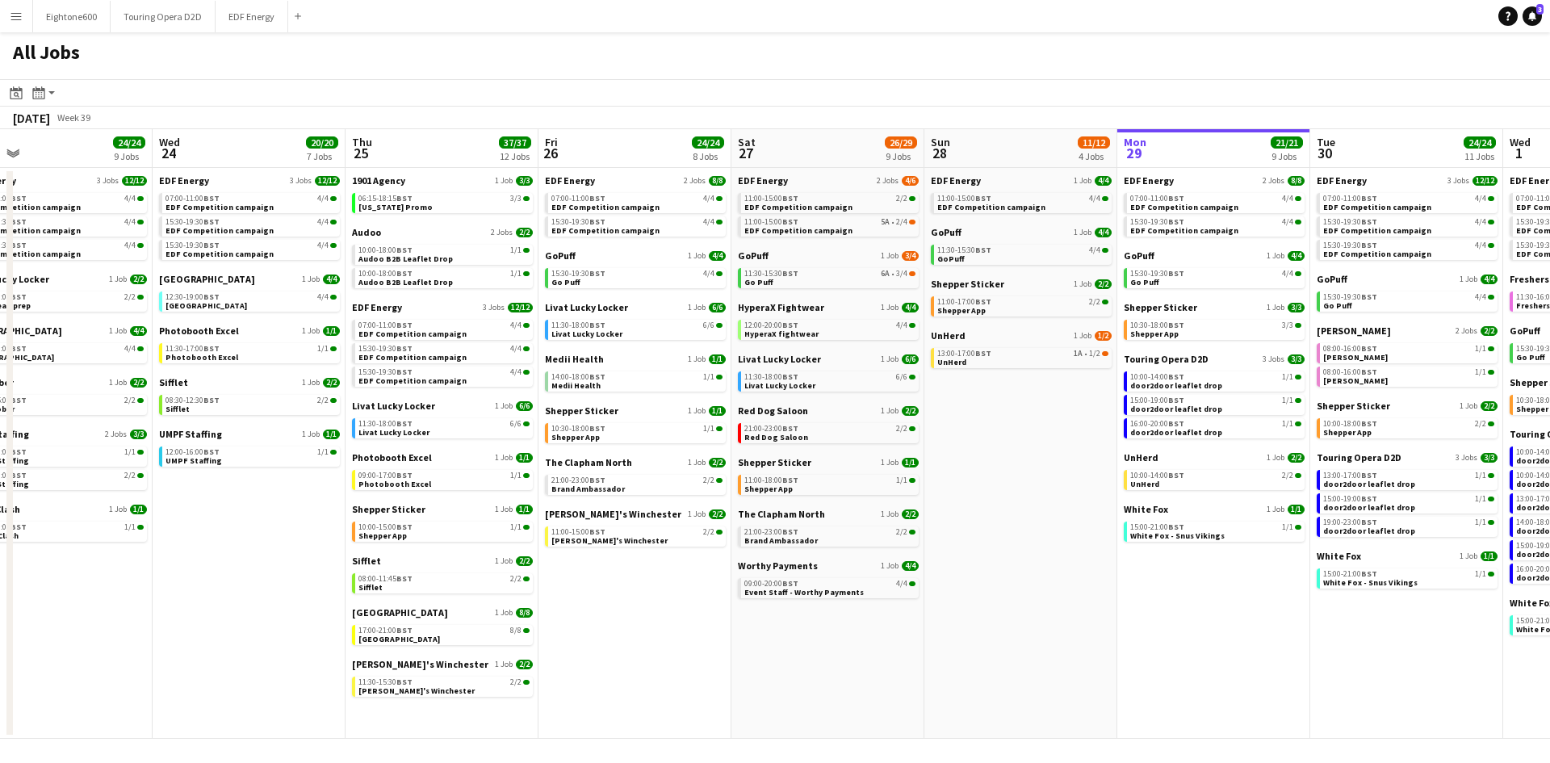
scroll to position [0, 426]
click at [392, 612] on span "Town Hall" at bounding box center [401, 612] width 96 height 12
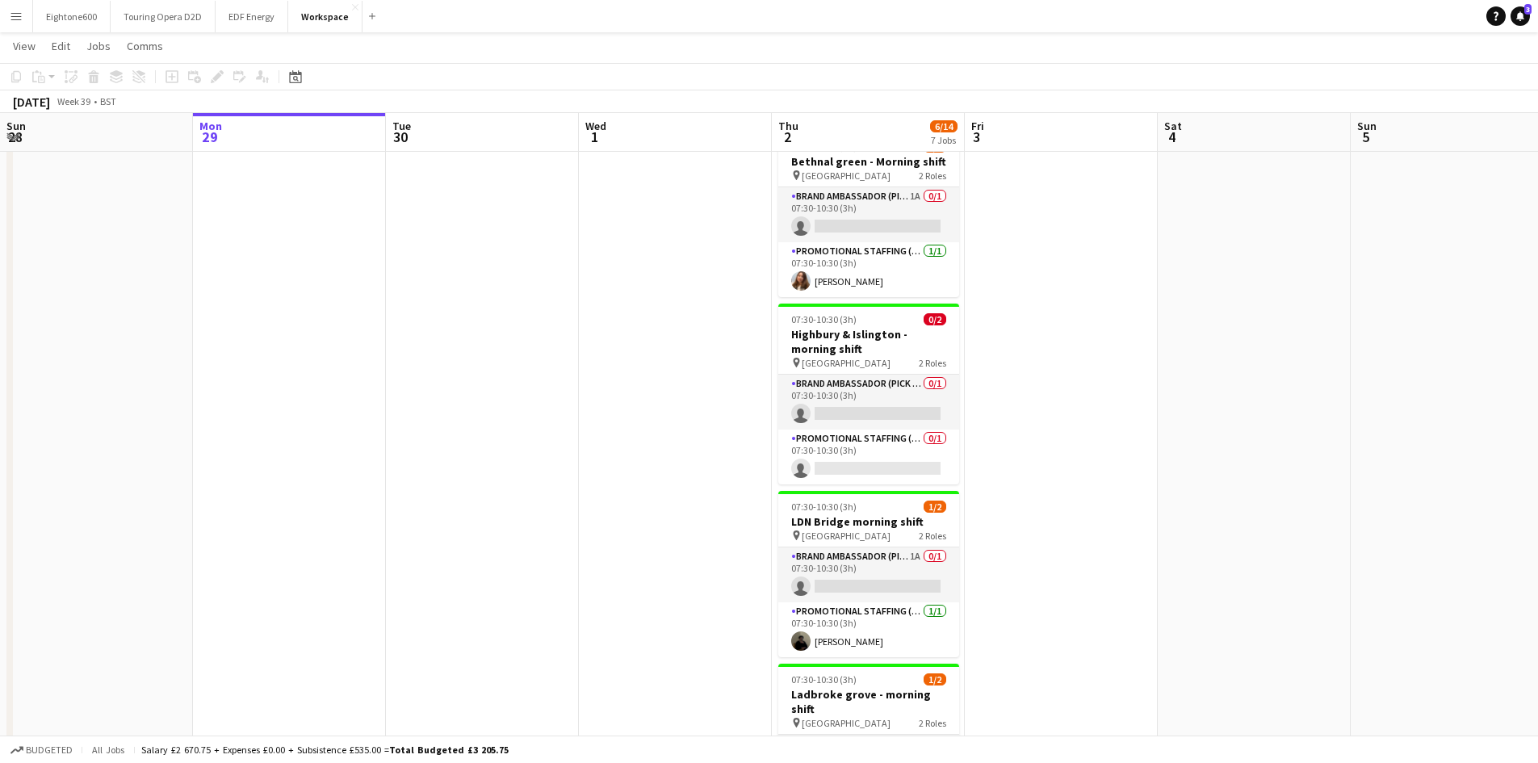
scroll to position [57, 0]
click at [844, 217] on app-card-role "Brand Ambassador (Pick up) 1A 0/1 07:30-10:30 (3h) single-neutral-actions" at bounding box center [868, 214] width 181 height 55
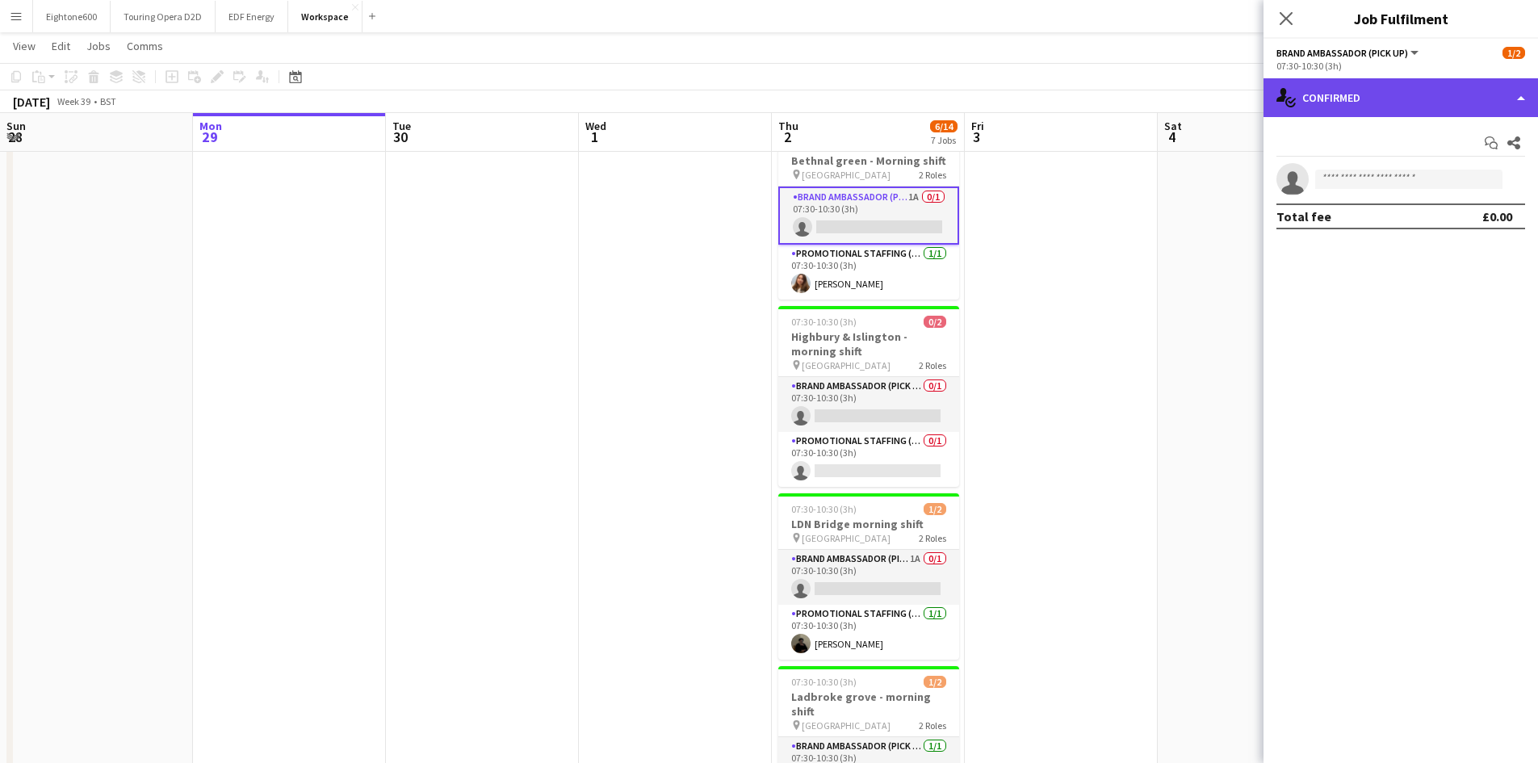
click at [1376, 92] on div "single-neutral-actions-check-2 Confirmed" at bounding box center [1401, 97] width 275 height 39
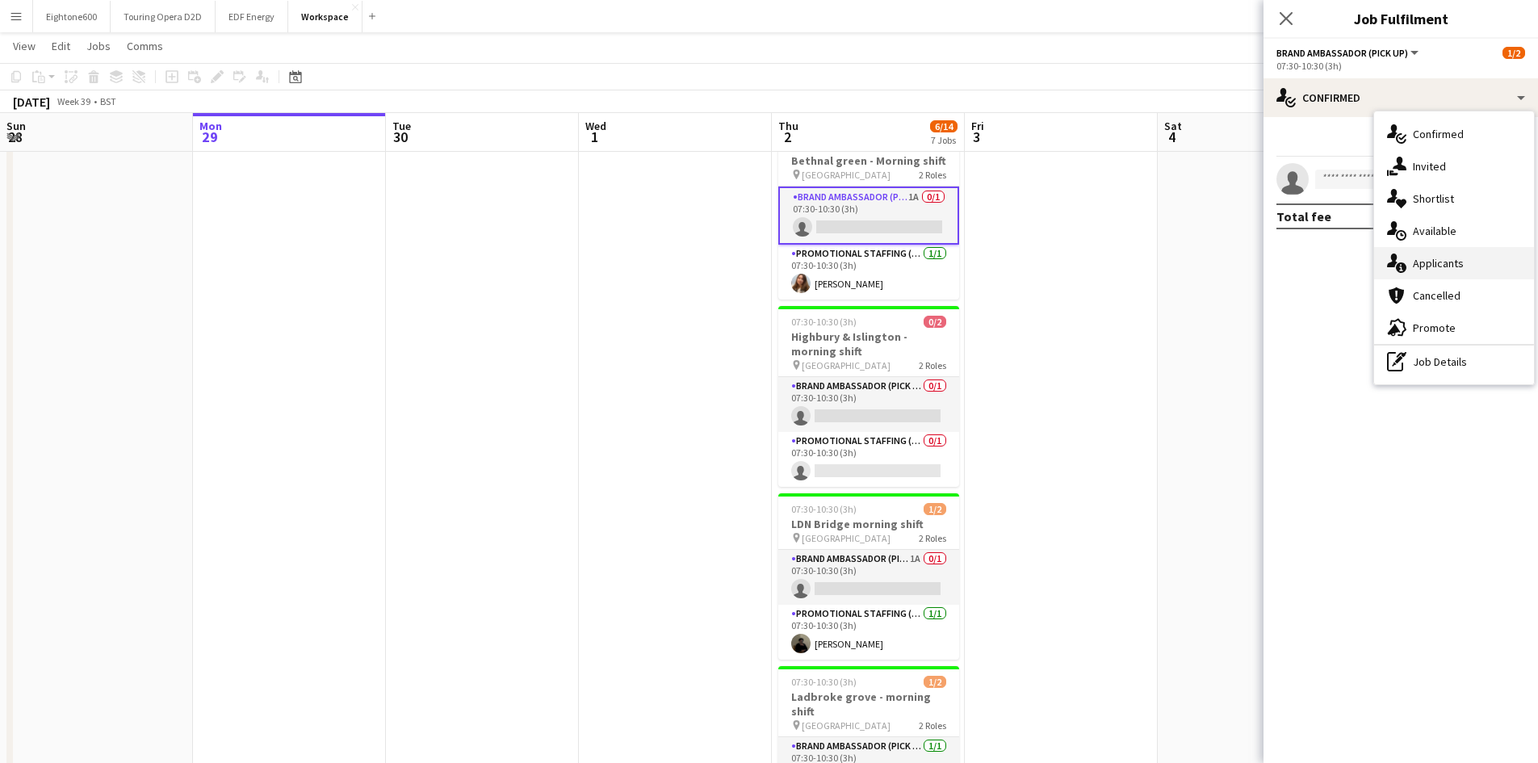
click at [1440, 262] on span "Applicants" at bounding box center [1438, 263] width 51 height 15
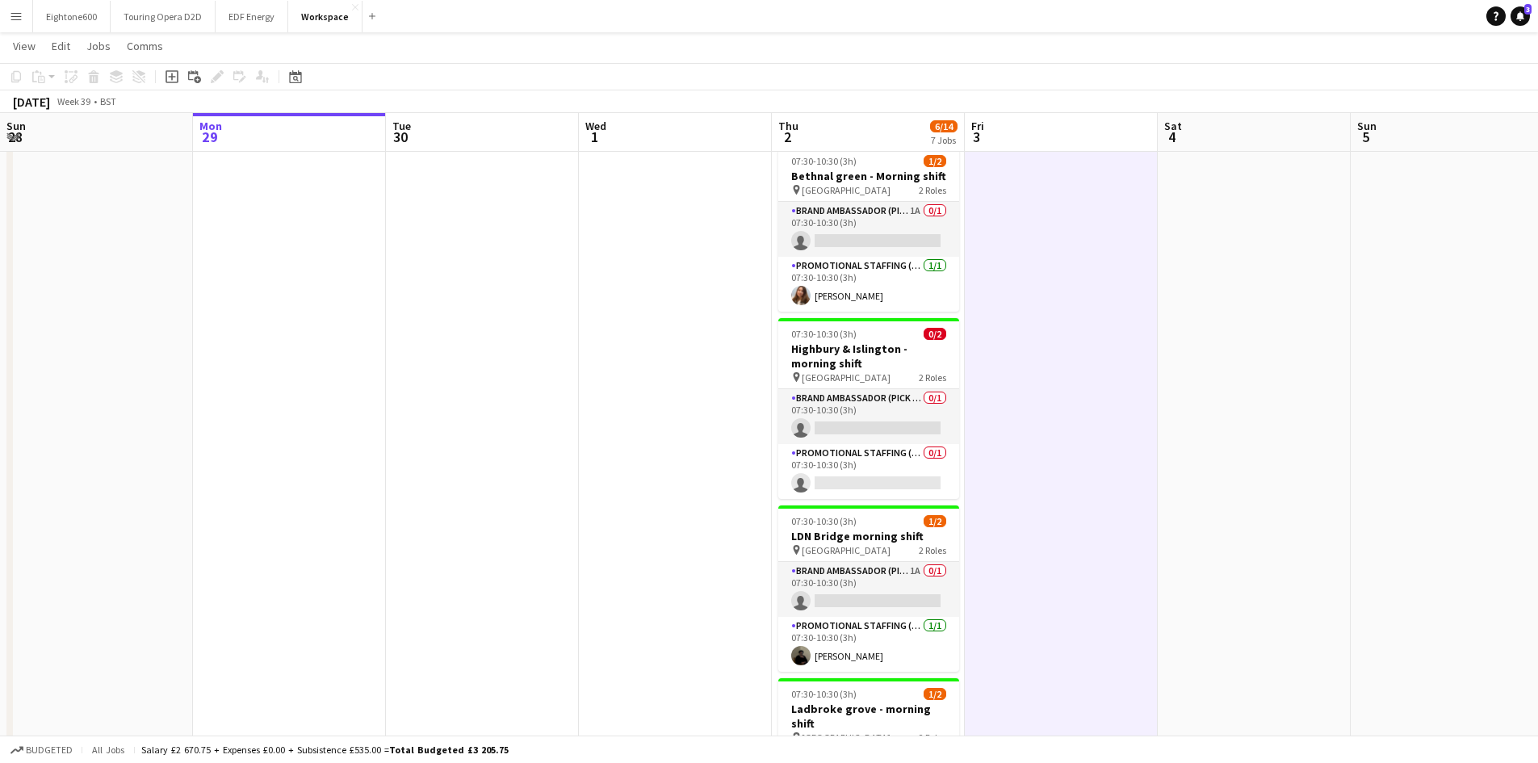
scroll to position [0, 0]
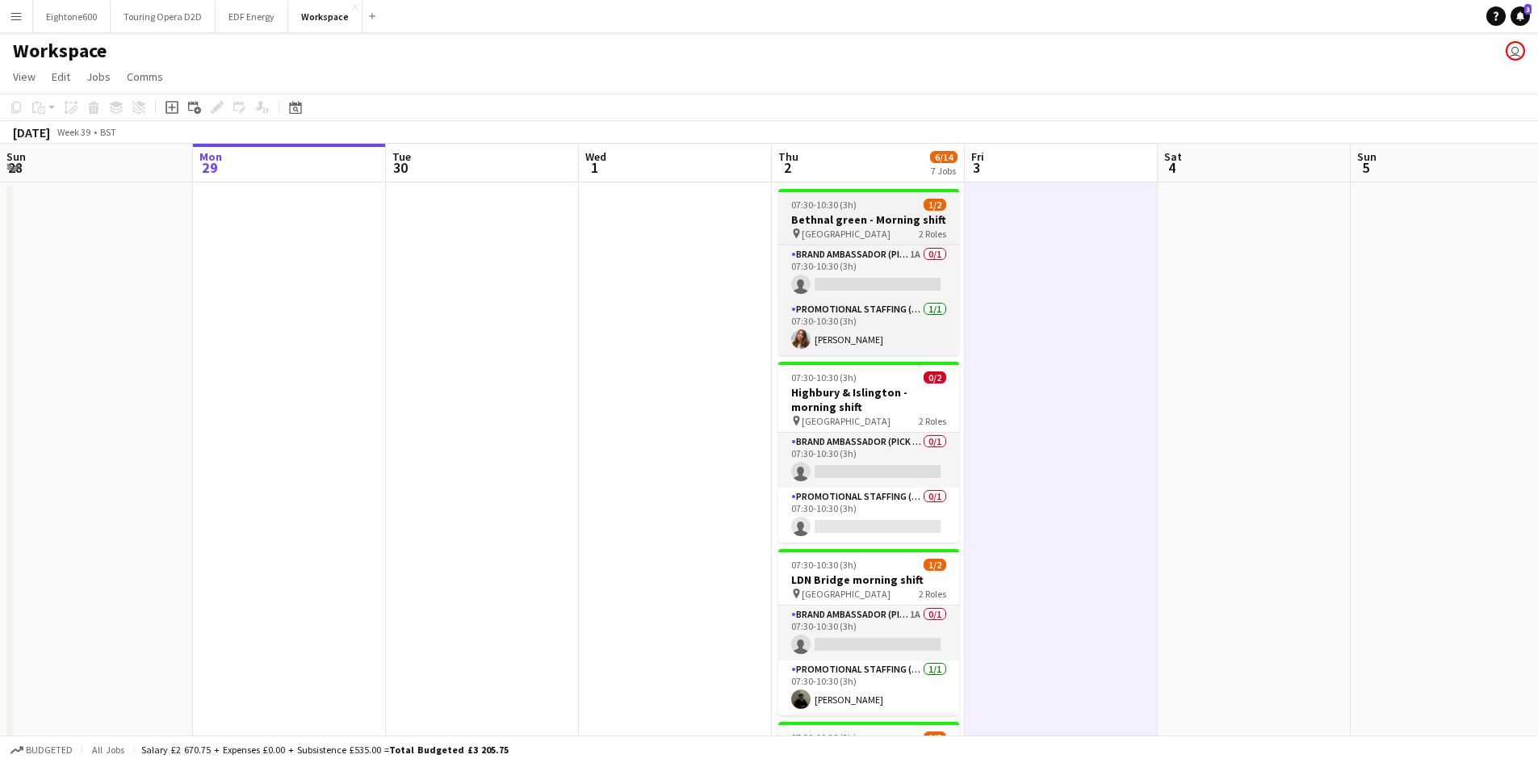
click at [866, 228] on span "[GEOGRAPHIC_DATA]" at bounding box center [846, 234] width 89 height 12
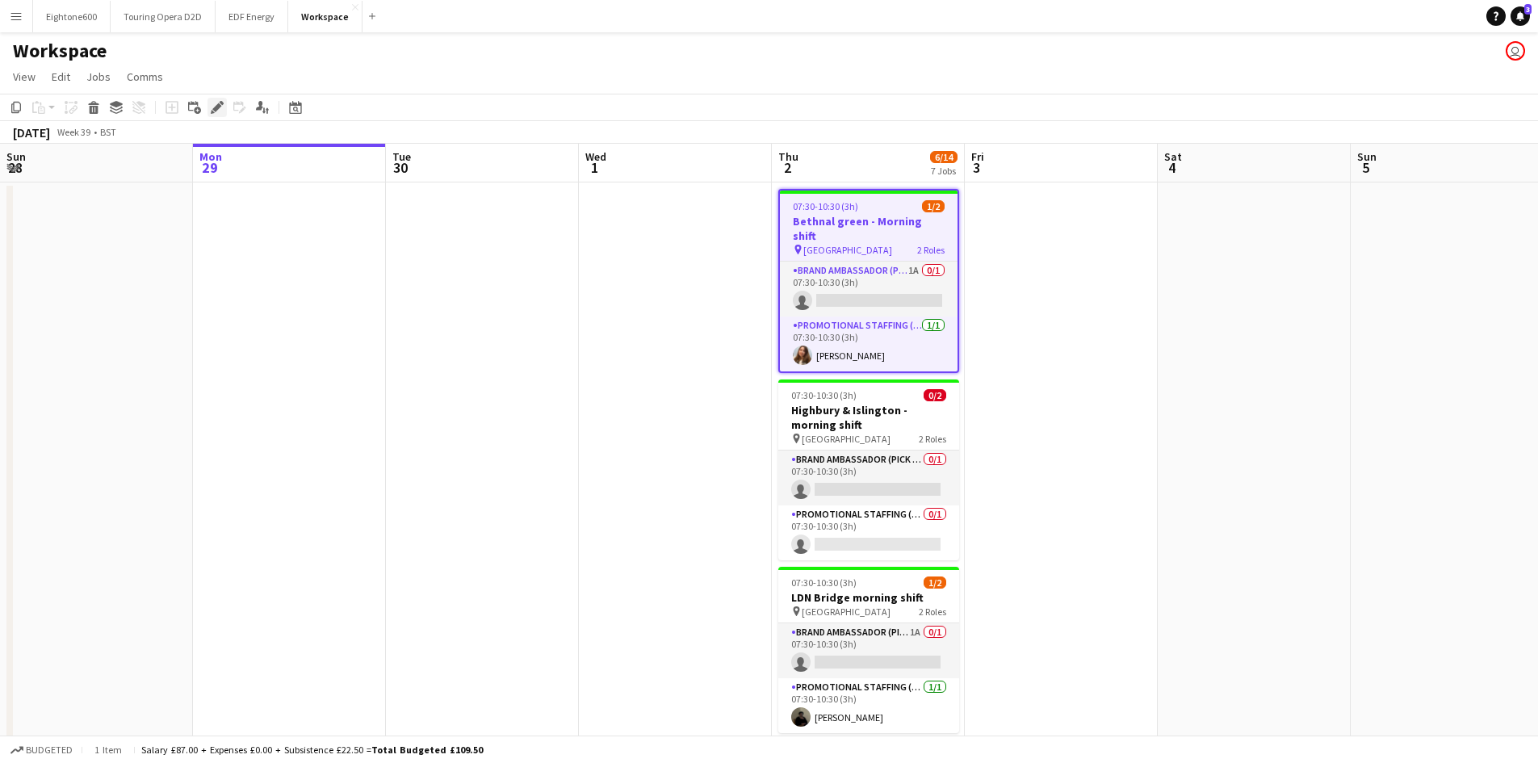
click at [214, 102] on icon "Edit" at bounding box center [217, 107] width 13 height 13
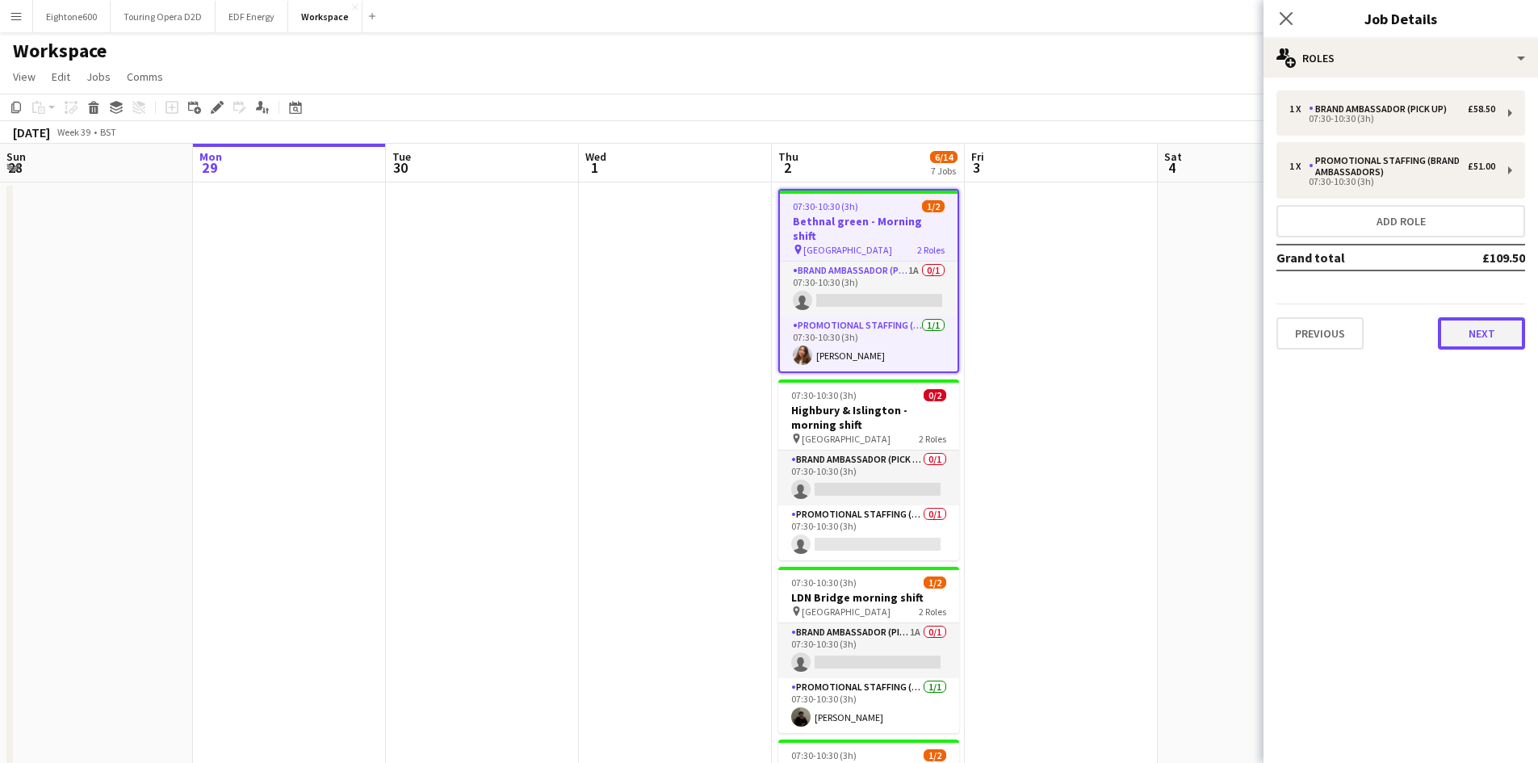
click at [1470, 328] on button "Next" at bounding box center [1481, 333] width 87 height 32
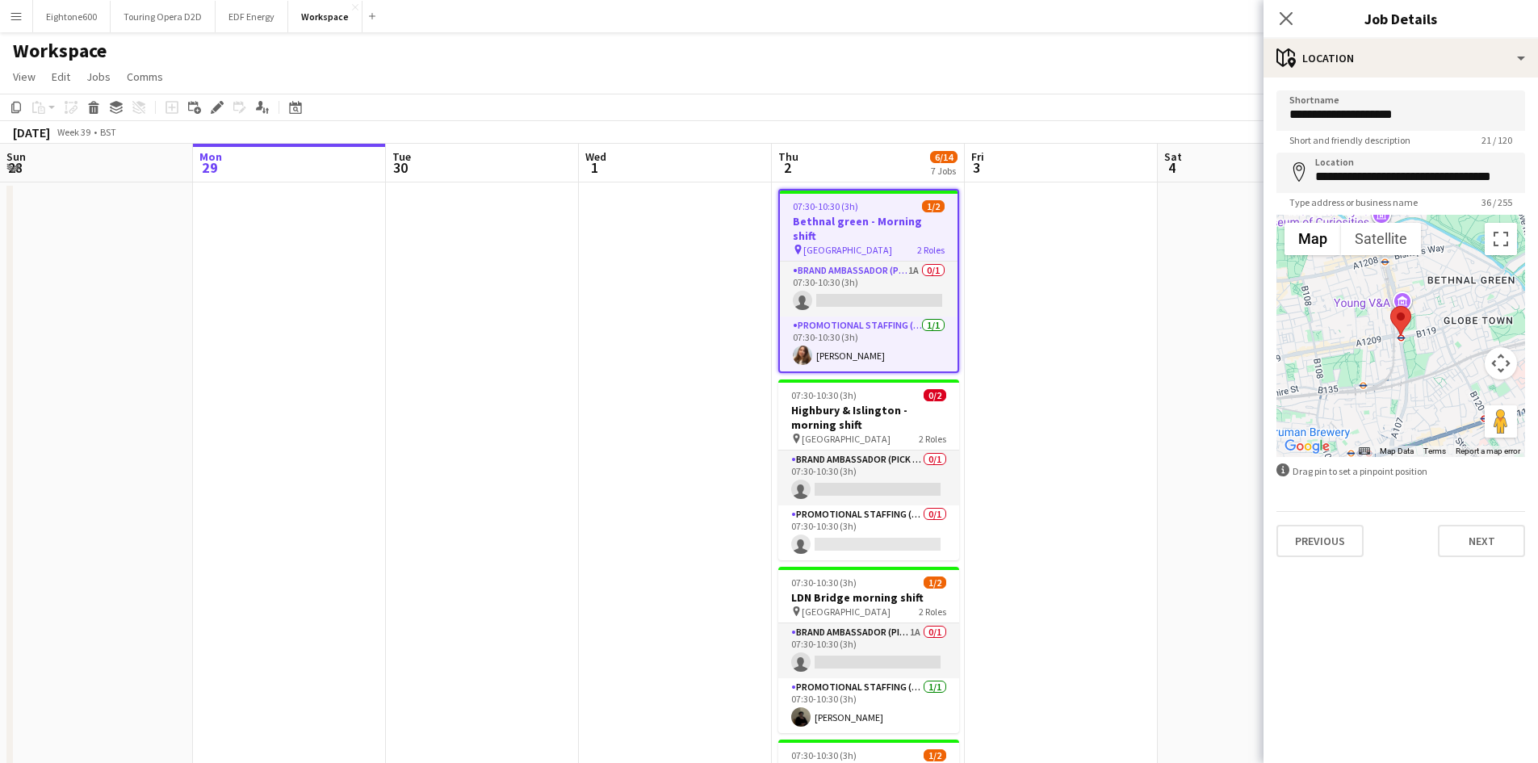
click at [1496, 523] on div "Previous Next" at bounding box center [1401, 534] width 249 height 46
click at [1486, 558] on div "**********" at bounding box center [1401, 324] width 275 height 493
click at [1486, 539] on button "Next" at bounding box center [1481, 541] width 87 height 32
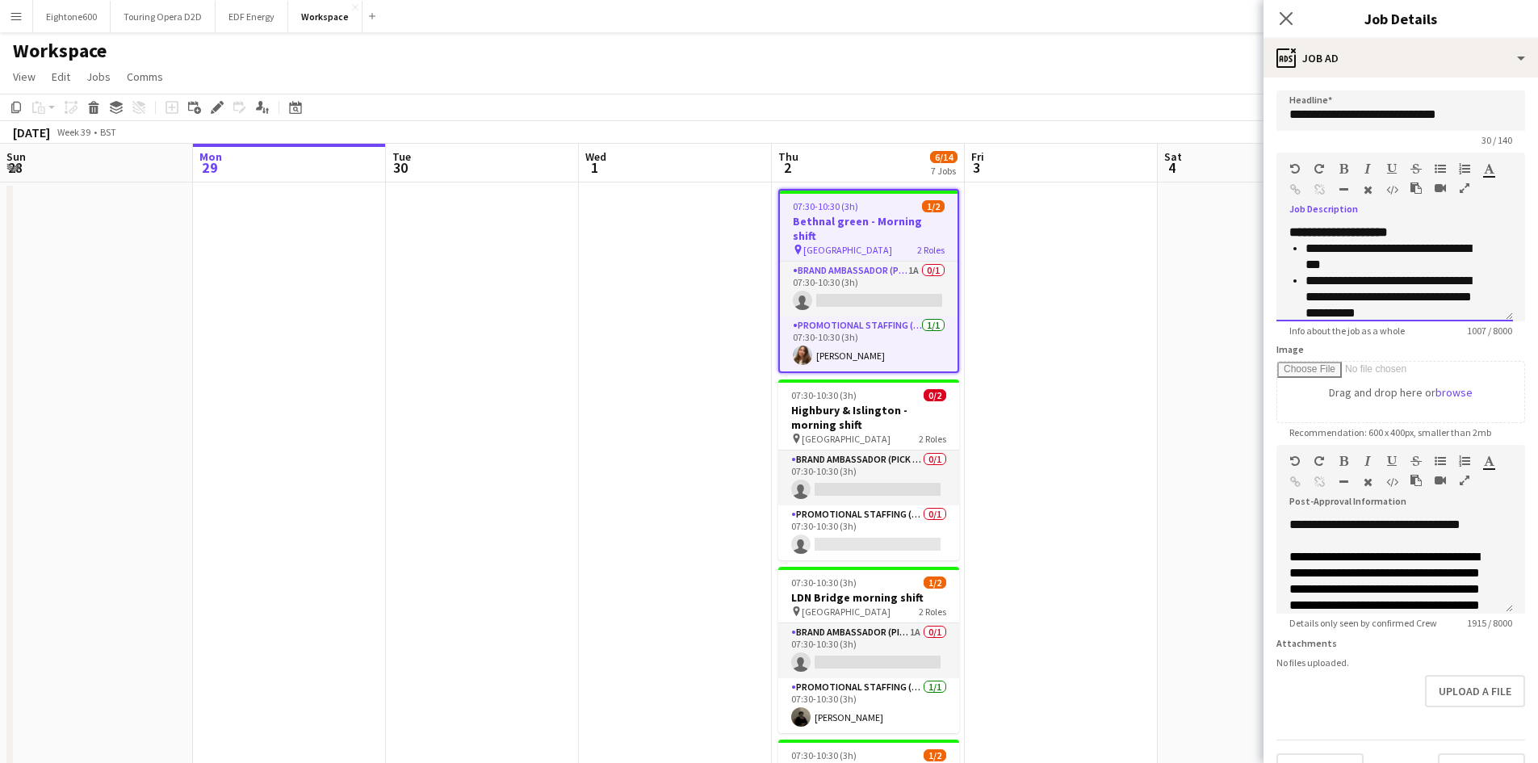
scroll to position [484, 0]
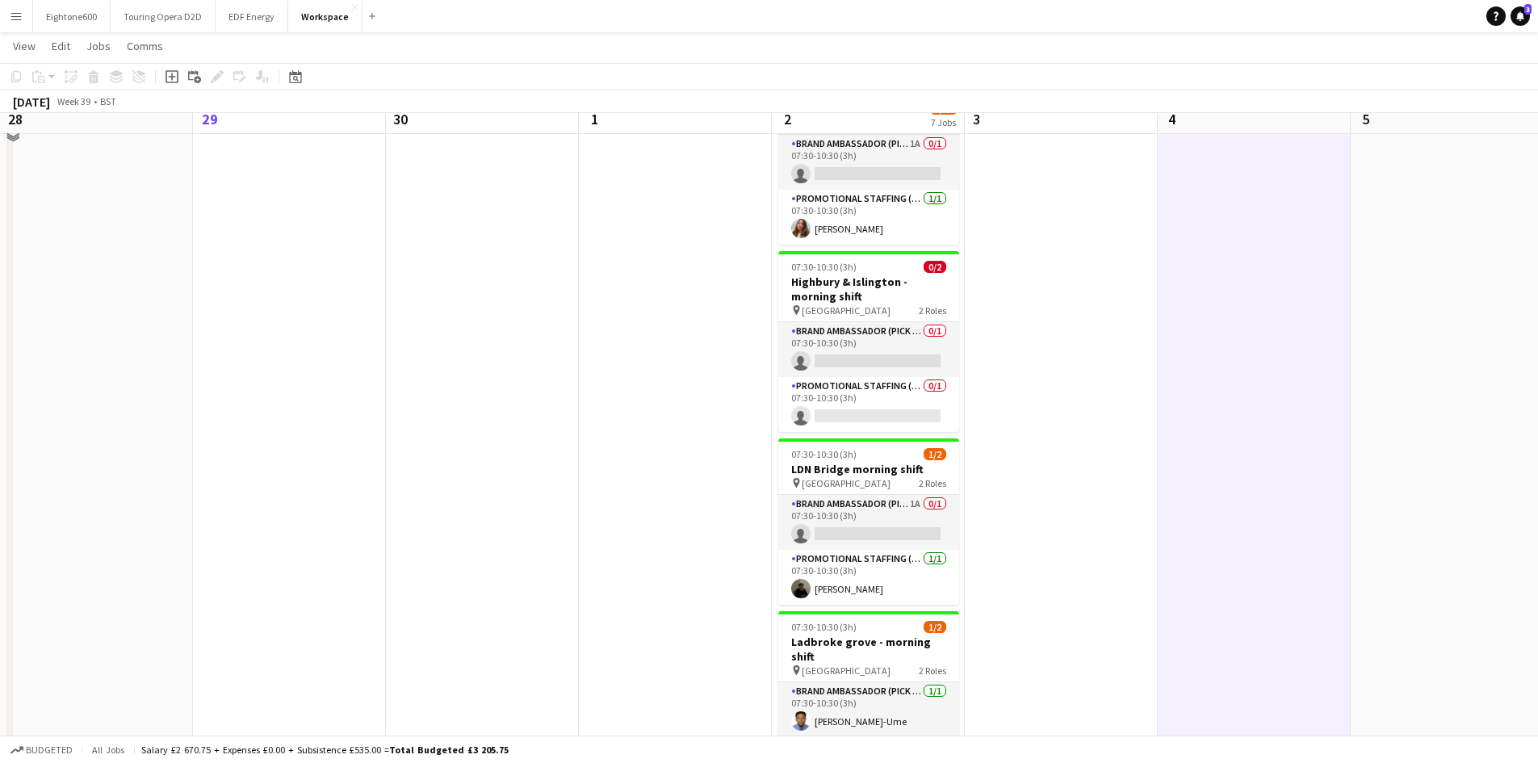
scroll to position [111, 0]
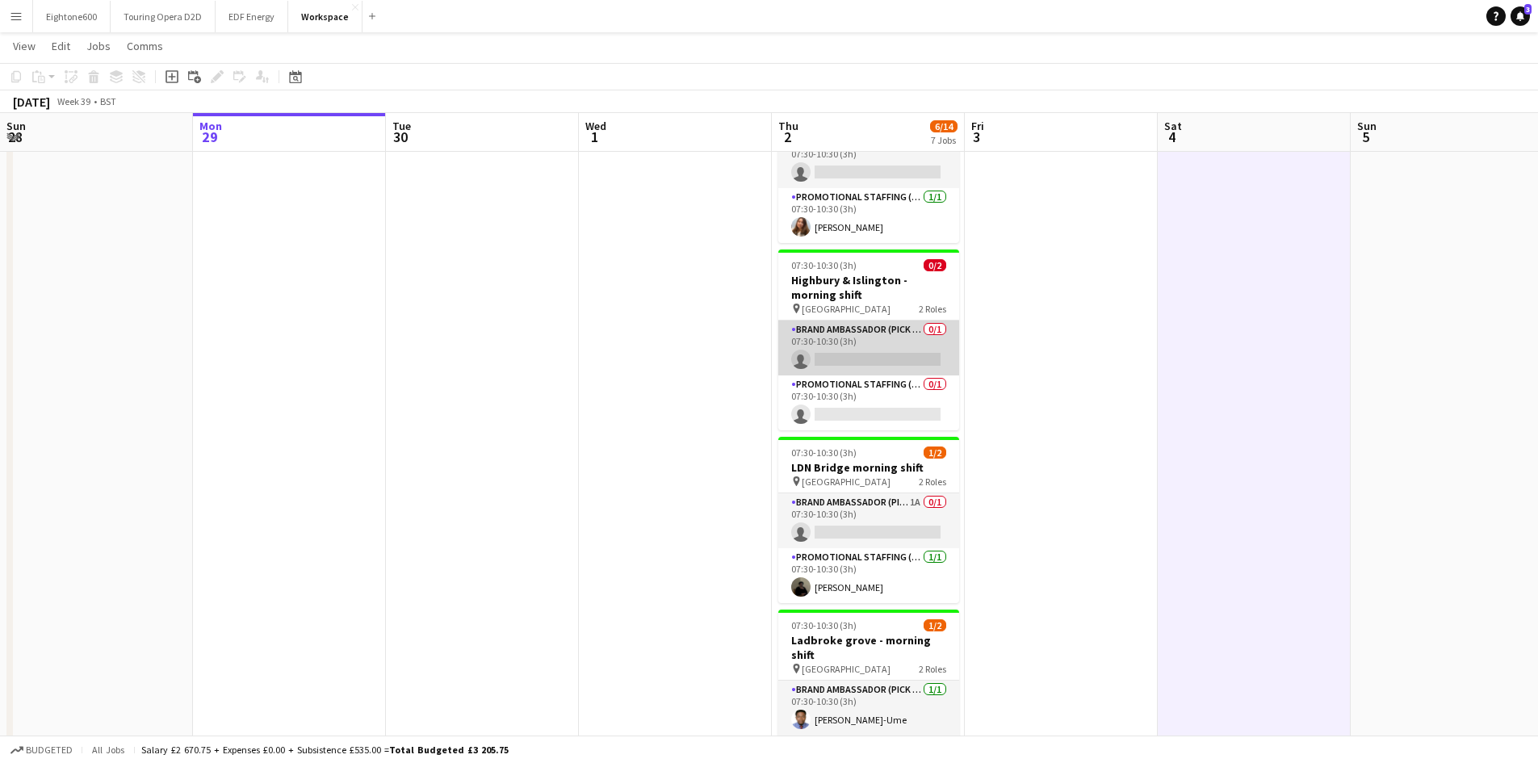
click at [899, 350] on app-card-role "Brand Ambassador (Pick up) 0/1 07:30-10:30 (3h) single-neutral-actions" at bounding box center [868, 348] width 181 height 55
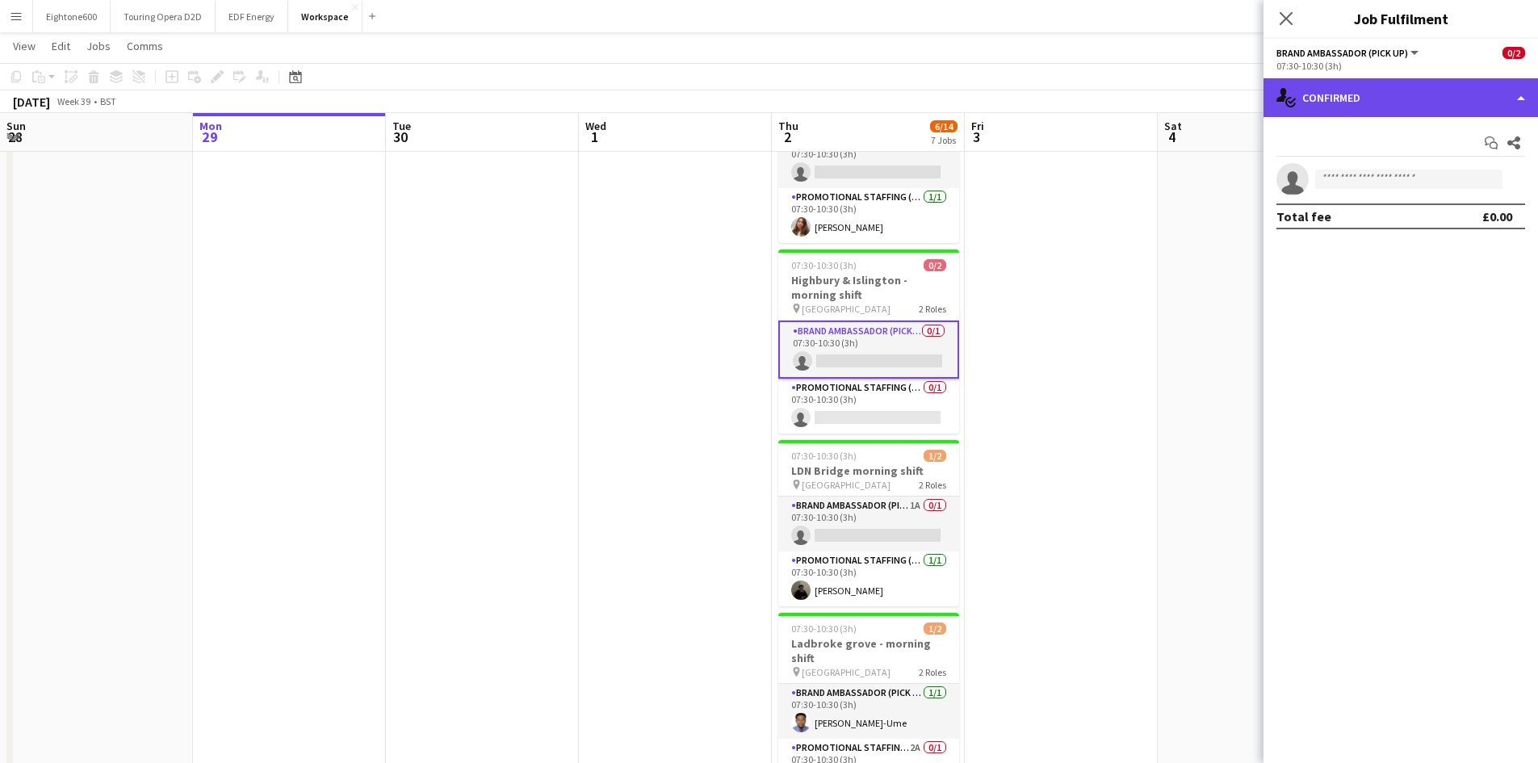
click at [1397, 87] on div "single-neutral-actions-check-2 Confirmed" at bounding box center [1401, 97] width 275 height 39
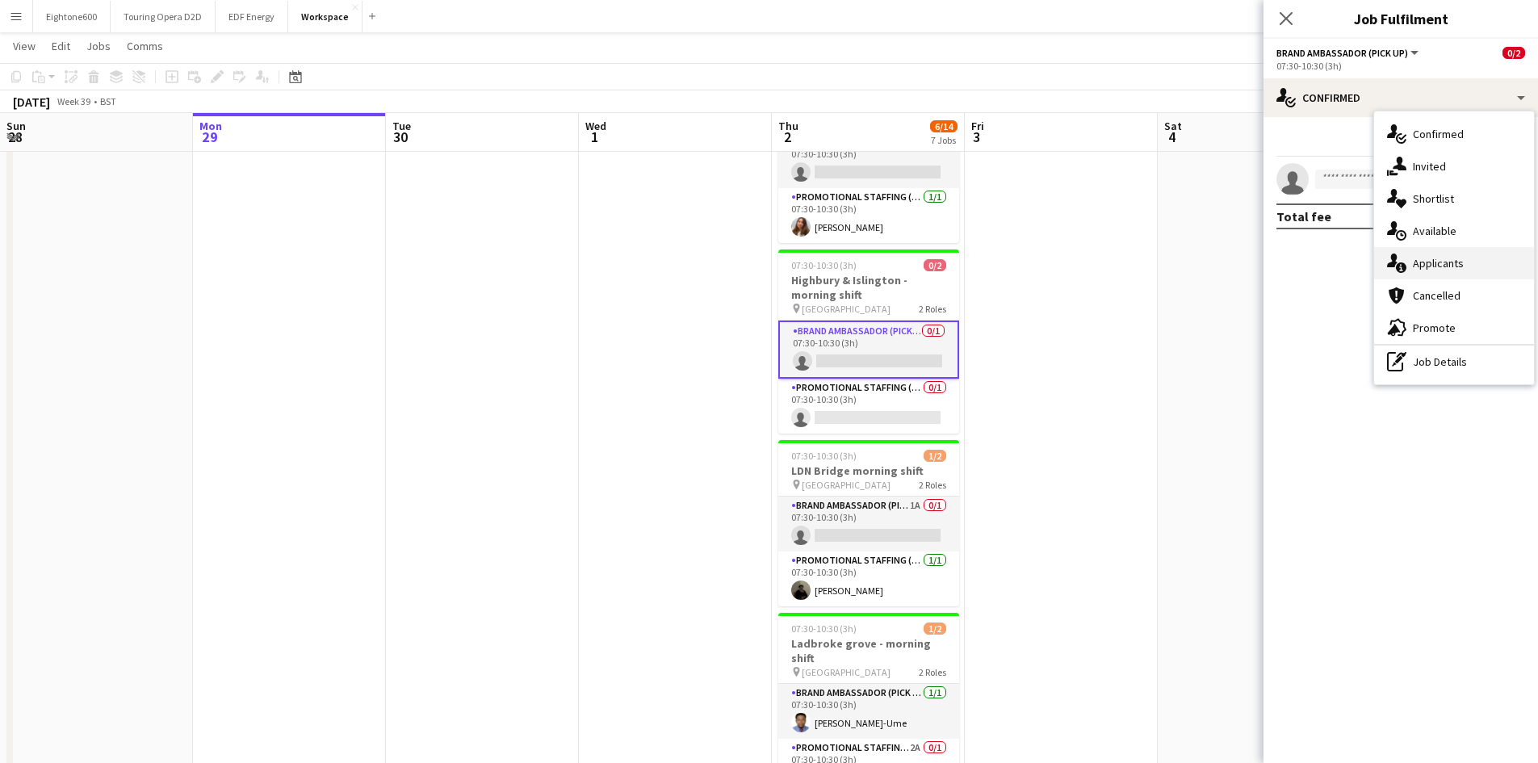
click at [1457, 262] on span "Applicants" at bounding box center [1438, 263] width 51 height 15
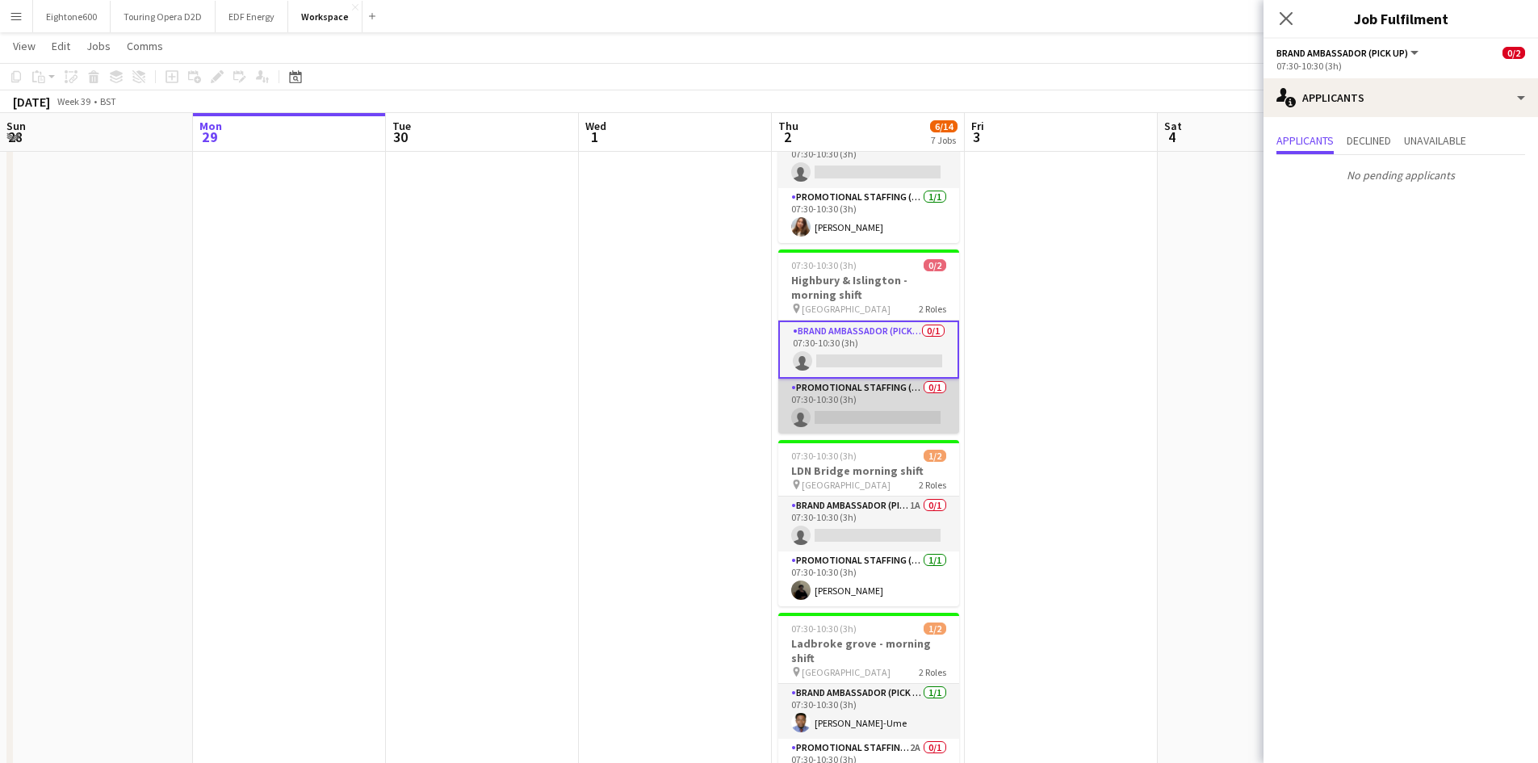
click at [873, 415] on app-card-role "Promotional Staffing (Brand Ambassadors) 0/1 07:30-10:30 (3h) single-neutral-ac…" at bounding box center [868, 406] width 181 height 55
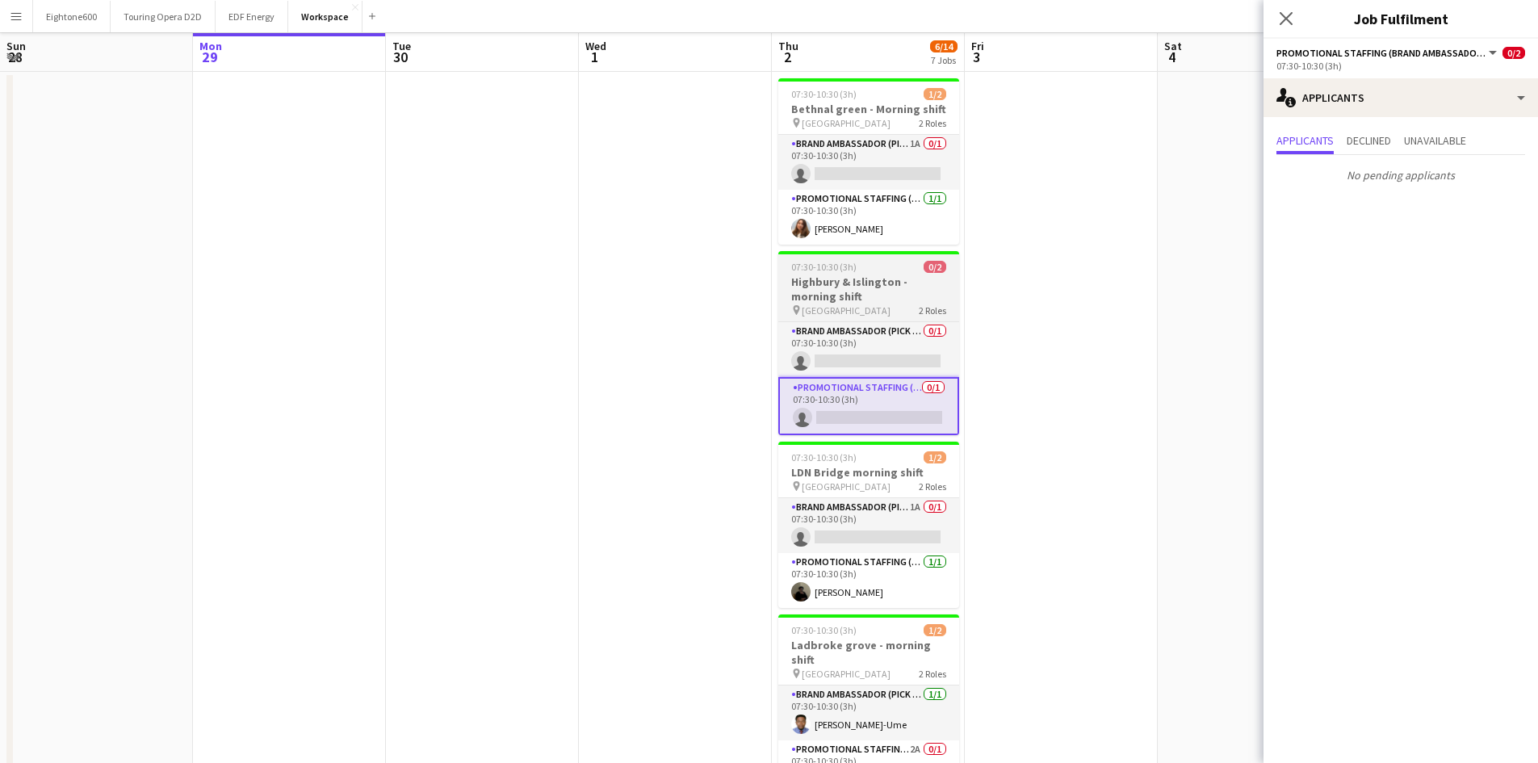
scroll to position [0, 0]
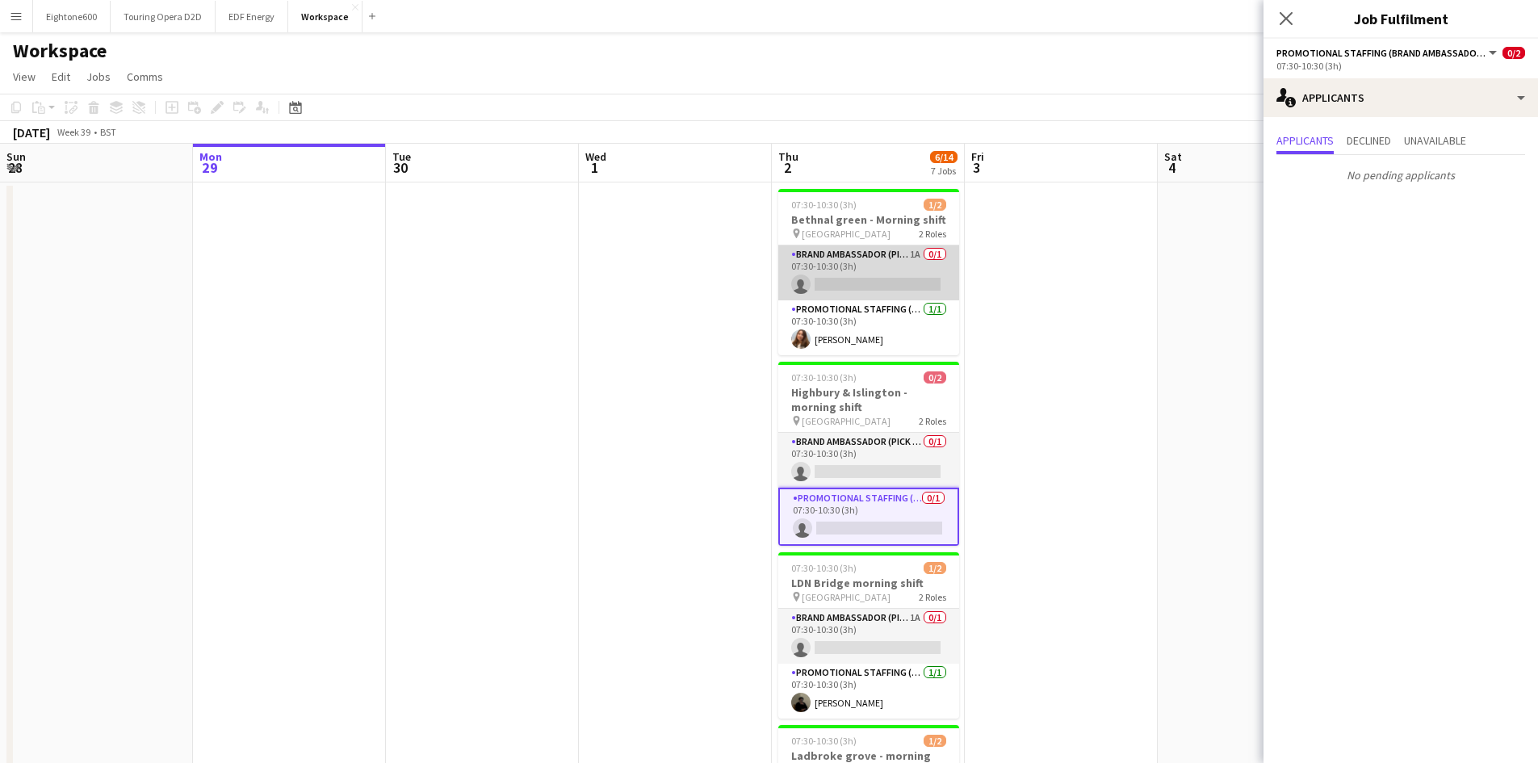
click at [871, 281] on app-card-role "Brand Ambassador (Pick up) 1A 0/1 07:30-10:30 (3h) single-neutral-actions" at bounding box center [868, 272] width 181 height 55
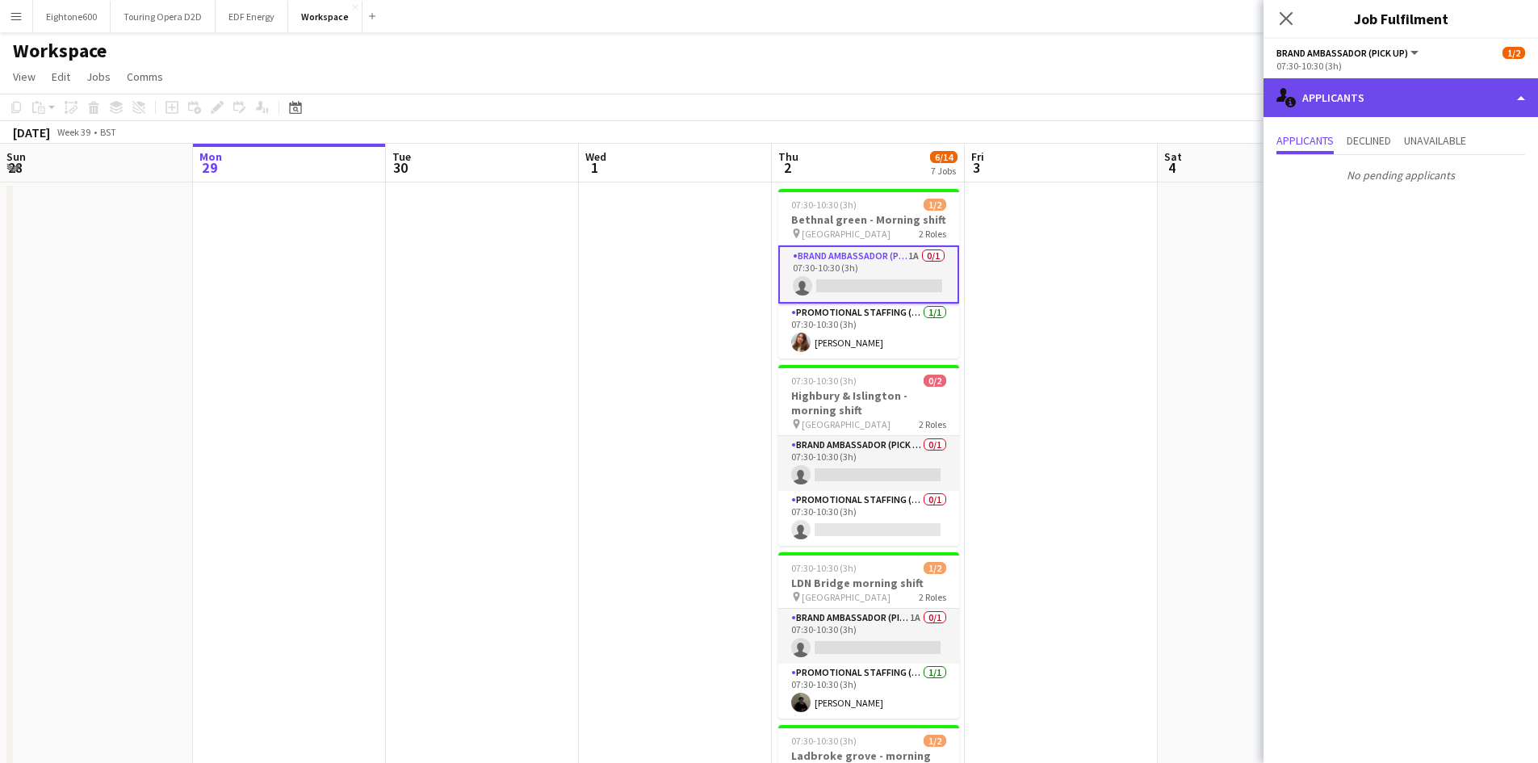
click at [1332, 110] on div "single-neutral-actions-information Applicants" at bounding box center [1401, 97] width 275 height 39
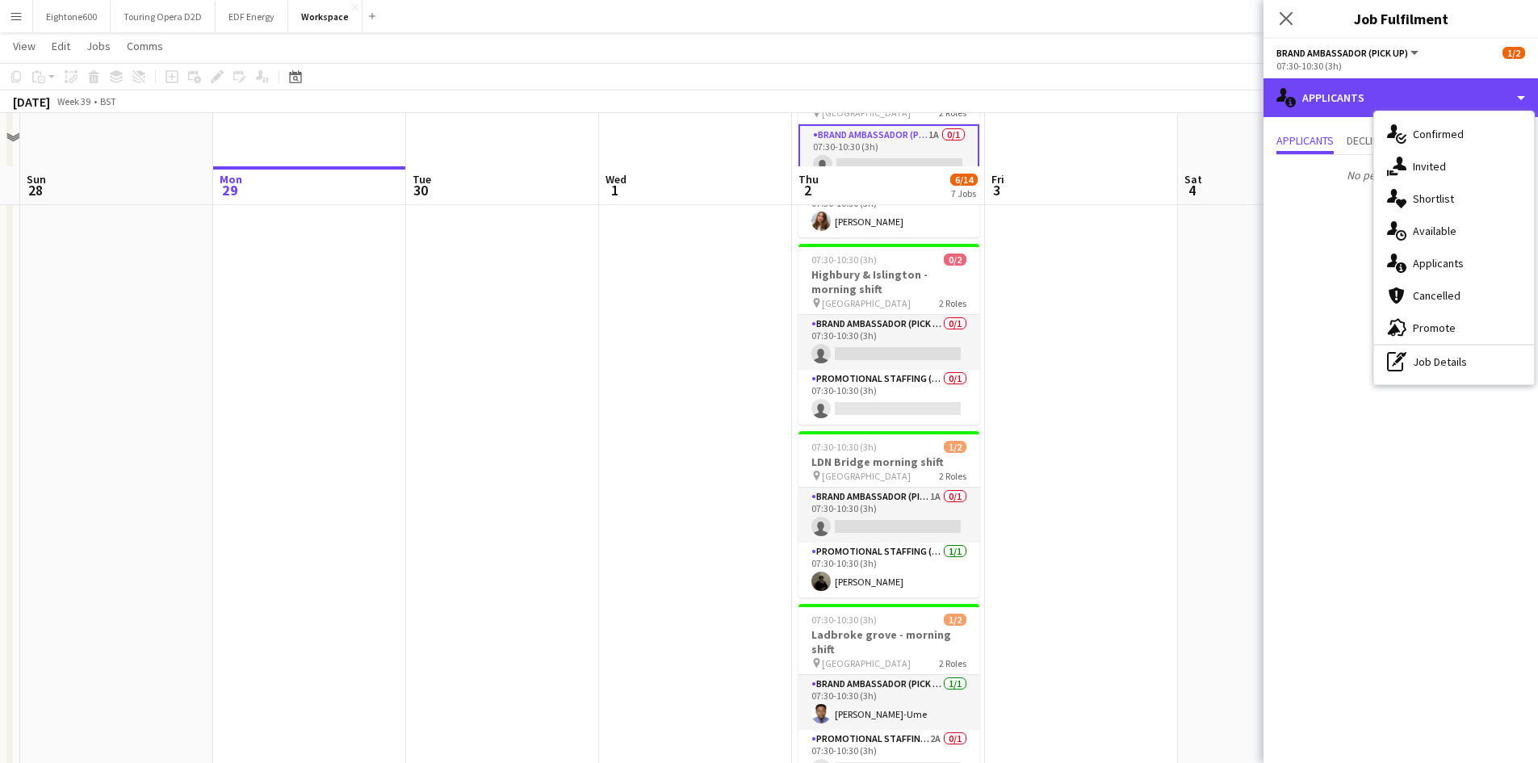
scroll to position [105, 0]
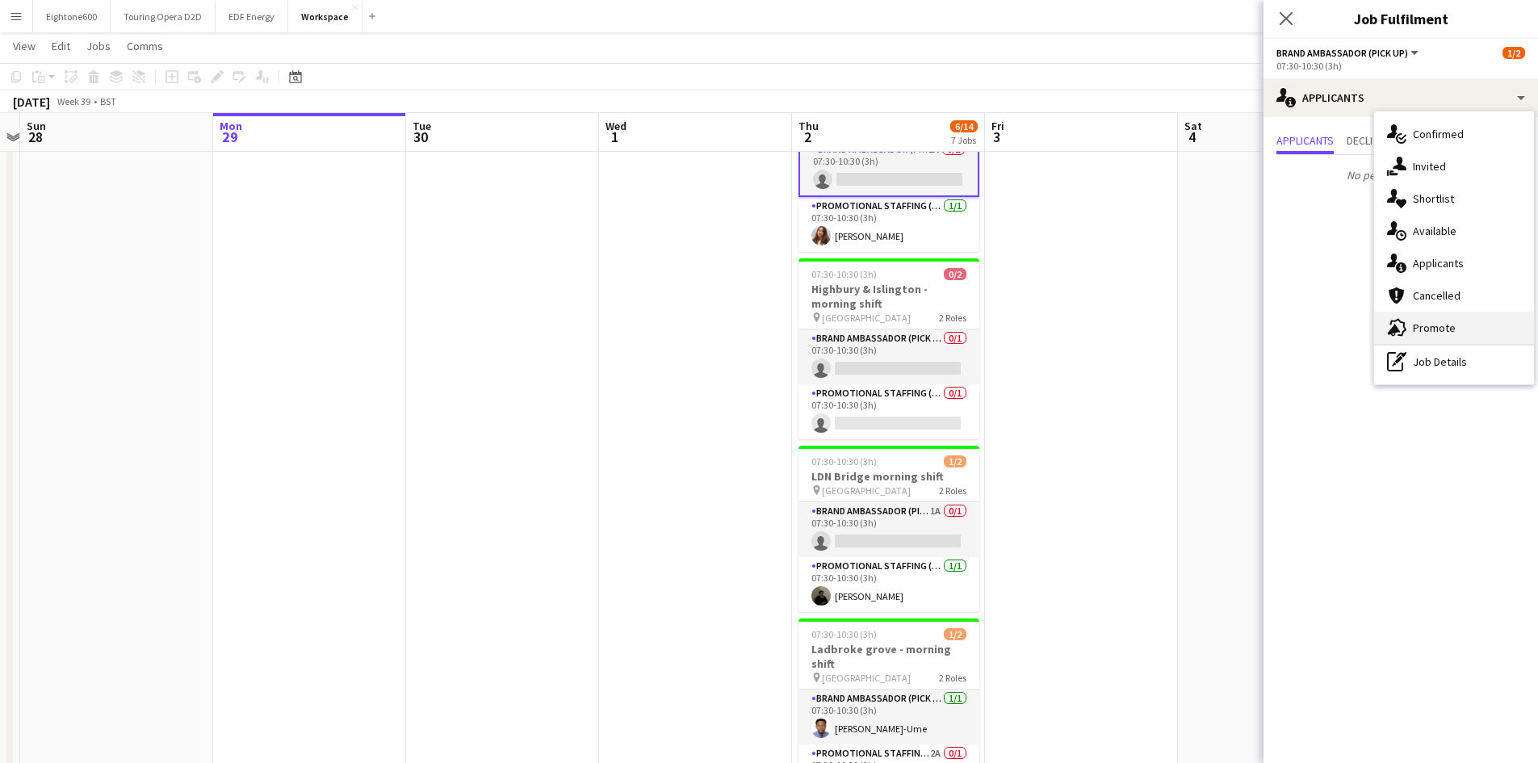
click at [1415, 338] on div "advertising-megaphone Promote" at bounding box center [1454, 328] width 160 height 32
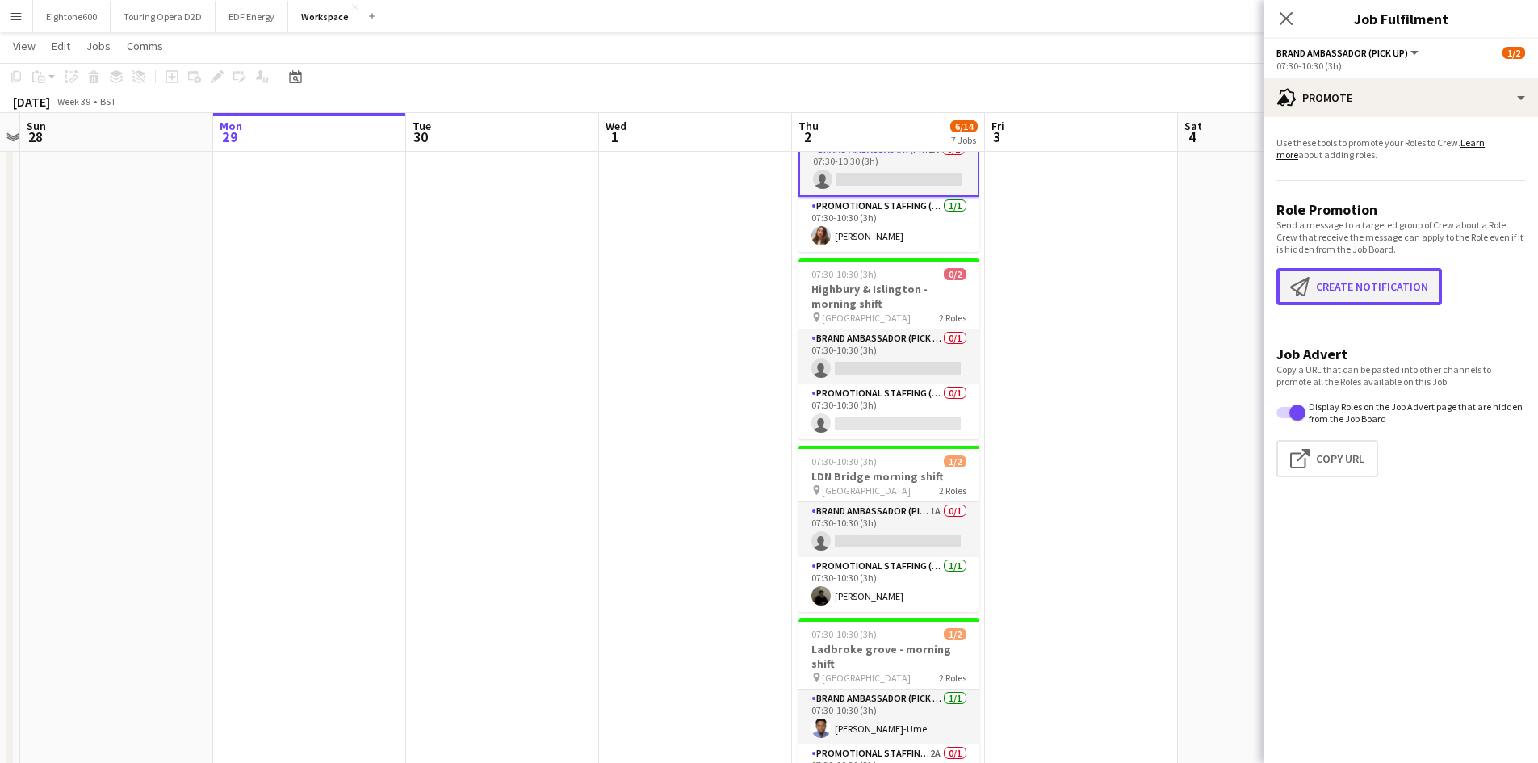
click at [1335, 273] on button "Create notification Create notification" at bounding box center [1360, 286] width 166 height 37
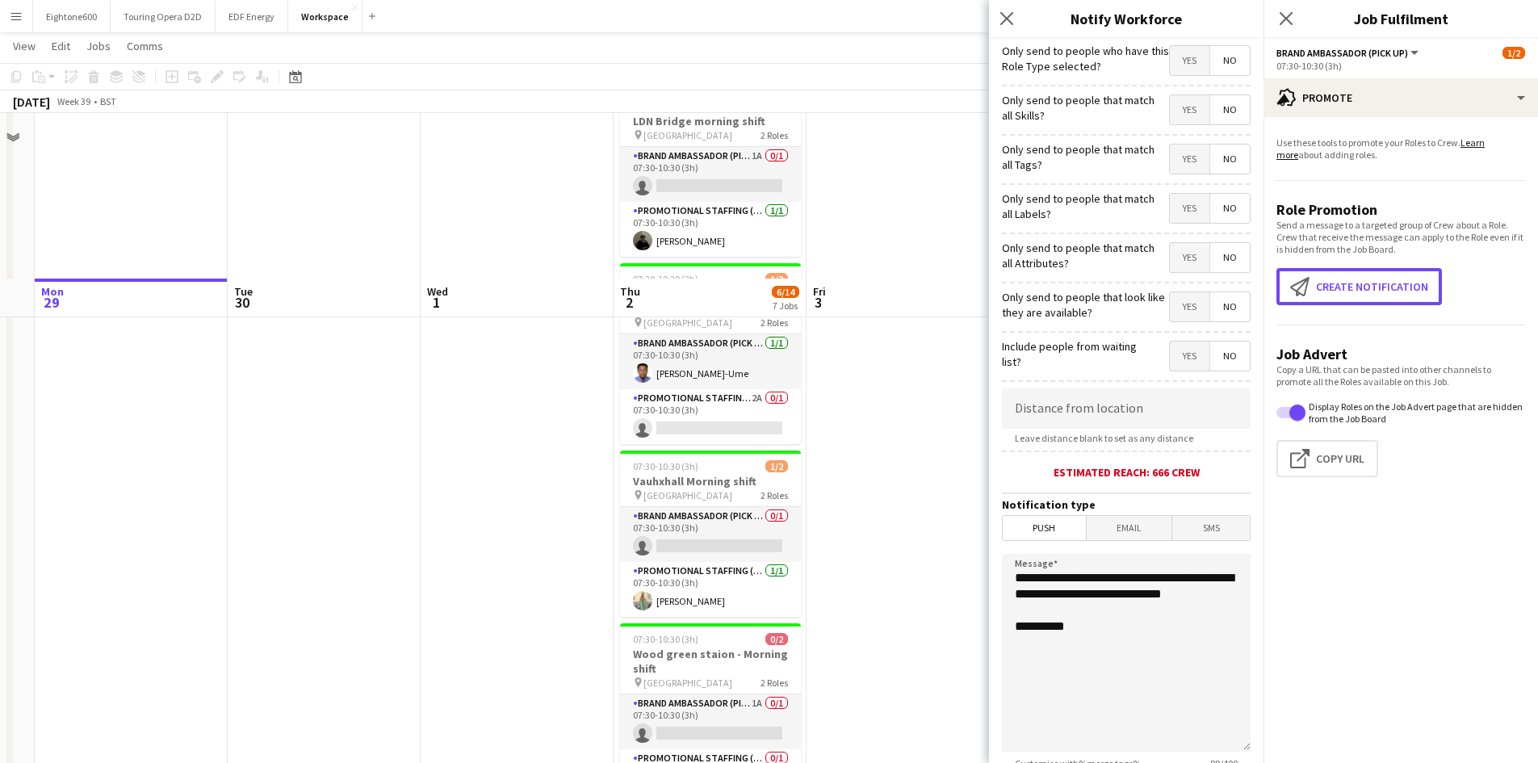
scroll to position [0, 0]
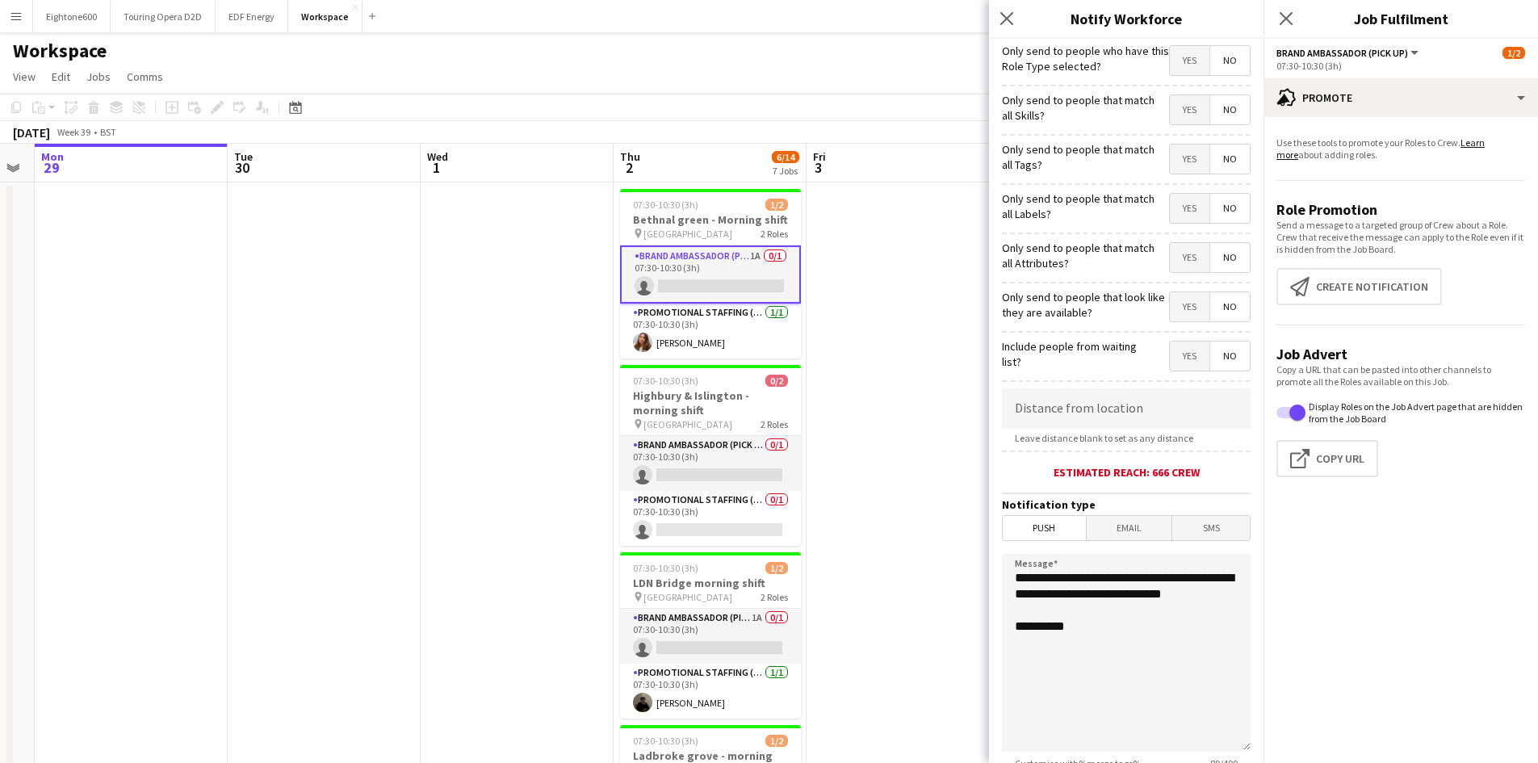
click at [1124, 379] on form "**********" at bounding box center [1126, 464] width 275 height 850
click at [1116, 406] on input at bounding box center [1126, 408] width 249 height 40
type input "******"
click at [1098, 649] on textarea "**********" at bounding box center [1126, 653] width 249 height 198
drag, startPoint x: 1098, startPoint y: 649, endPoint x: 921, endPoint y: 476, distance: 247.2
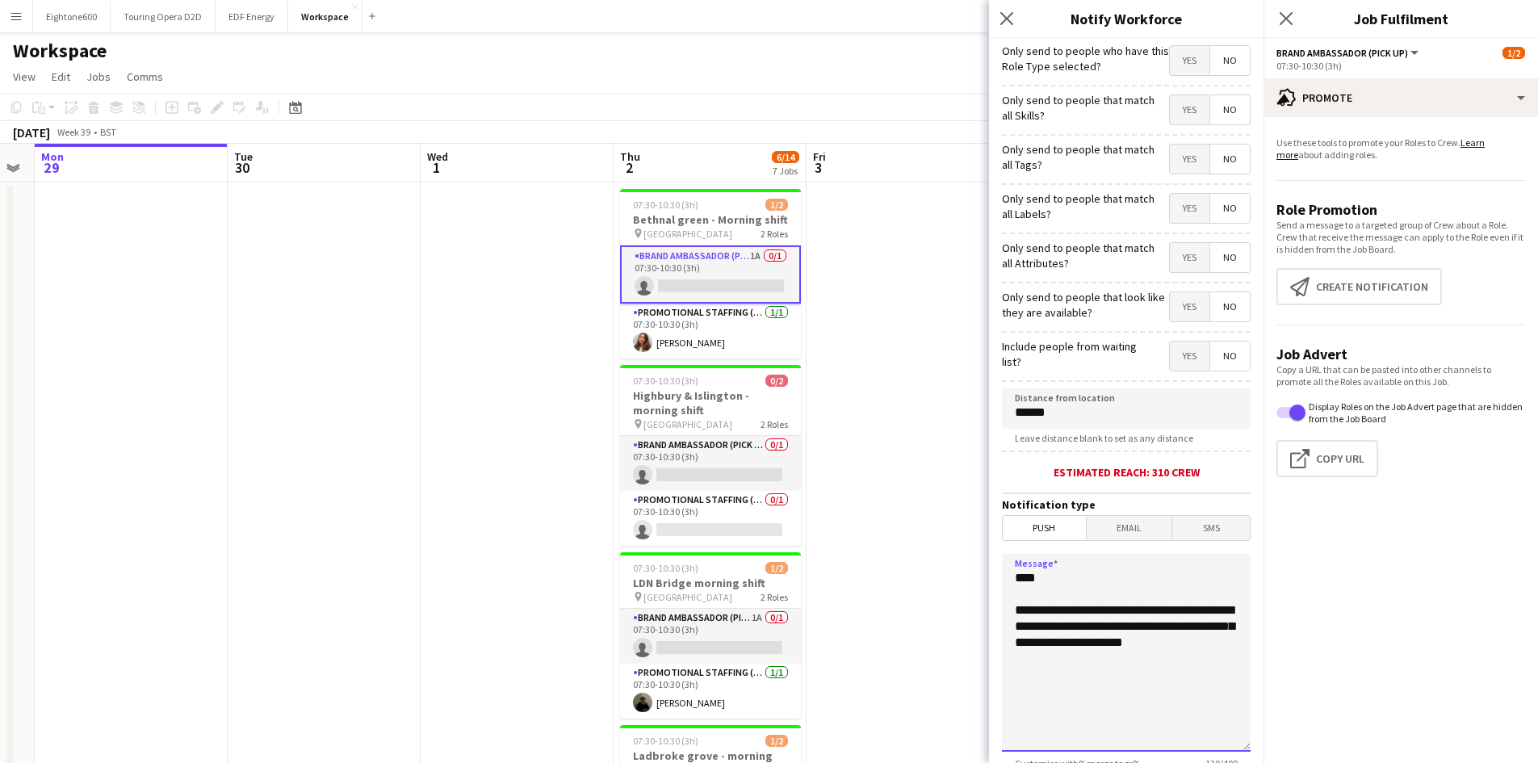
click at [1061, 648] on textarea "**********" at bounding box center [1126, 653] width 249 height 198
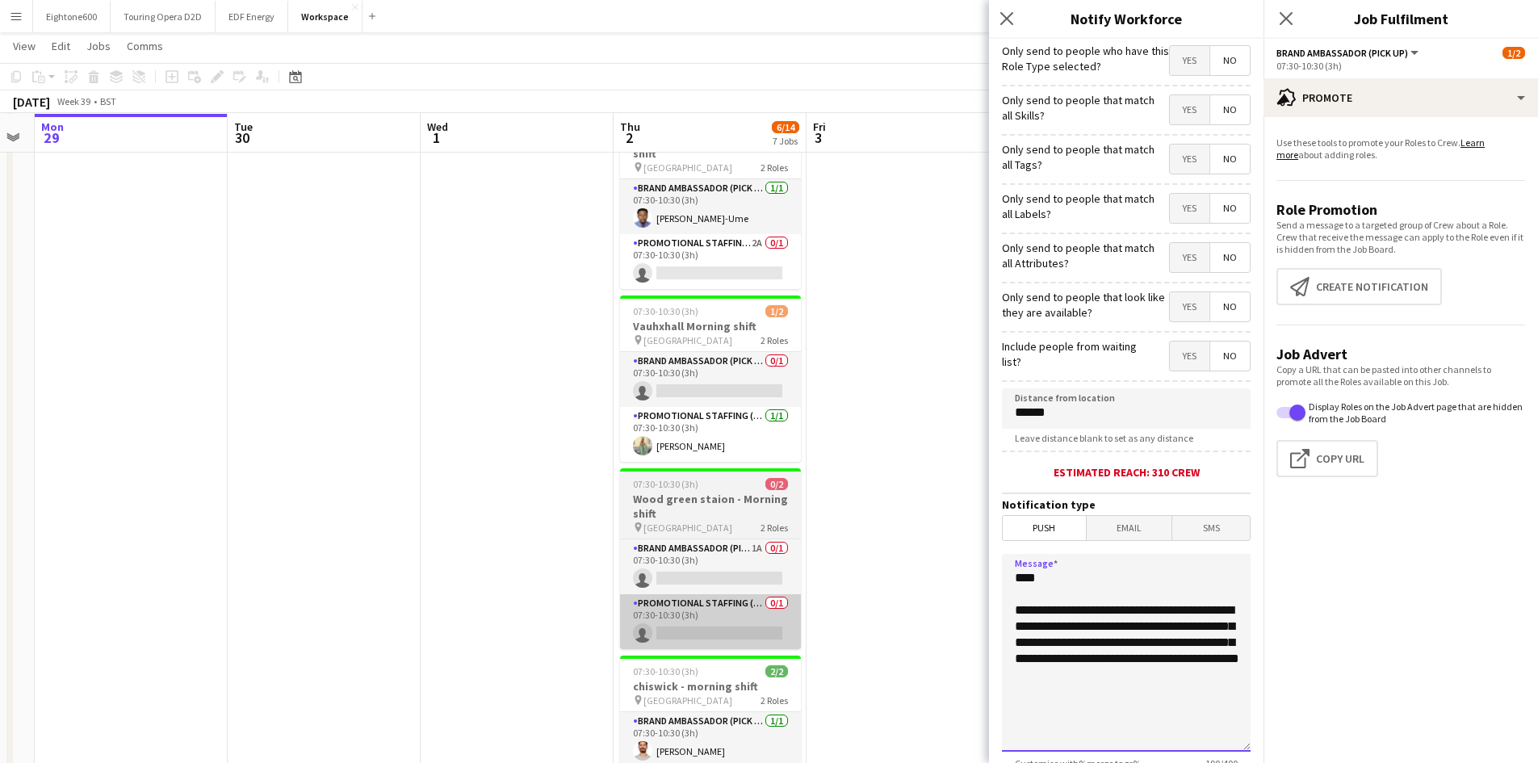
scroll to position [616, 0]
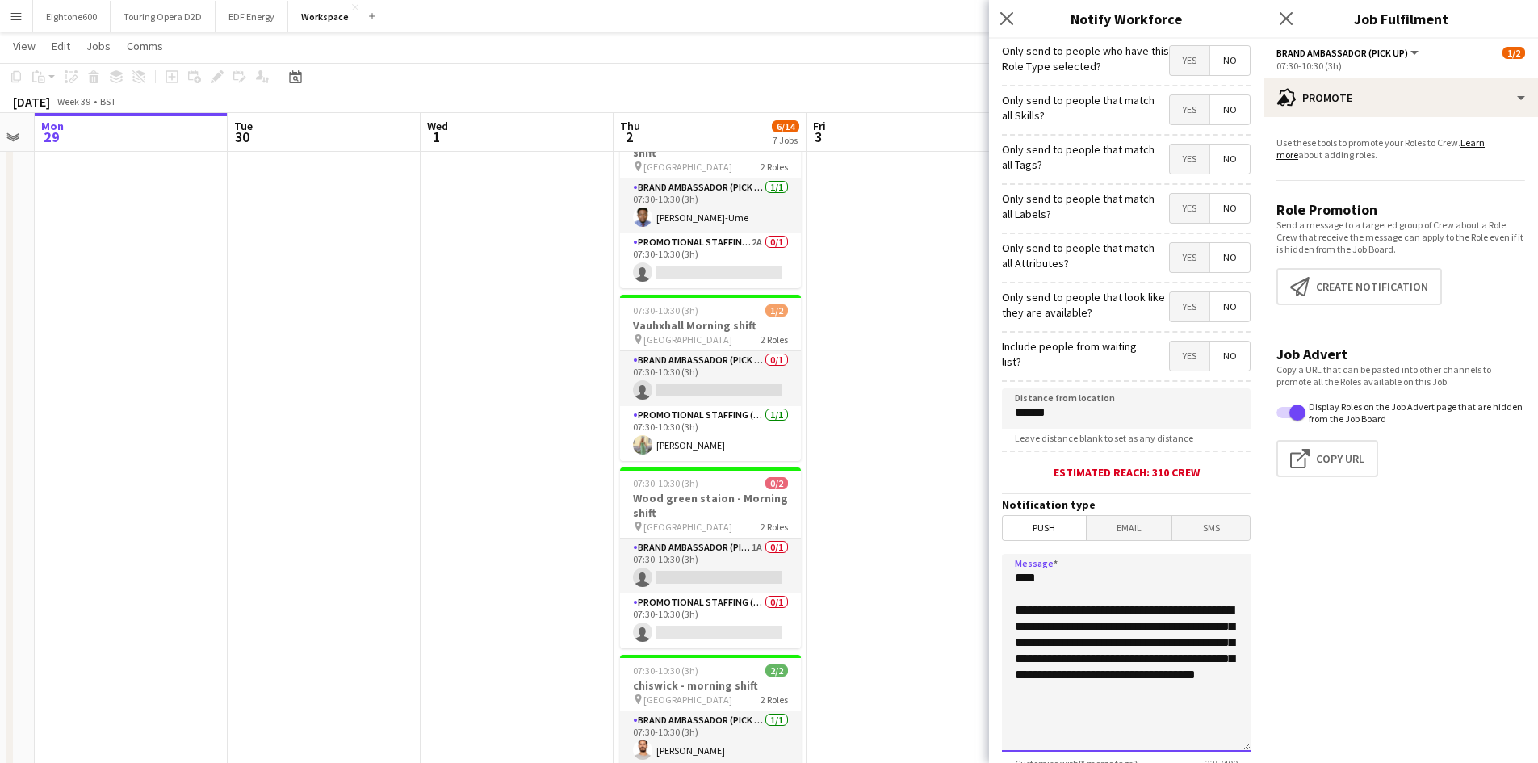
click at [1050, 715] on textarea "**********" at bounding box center [1126, 653] width 249 height 198
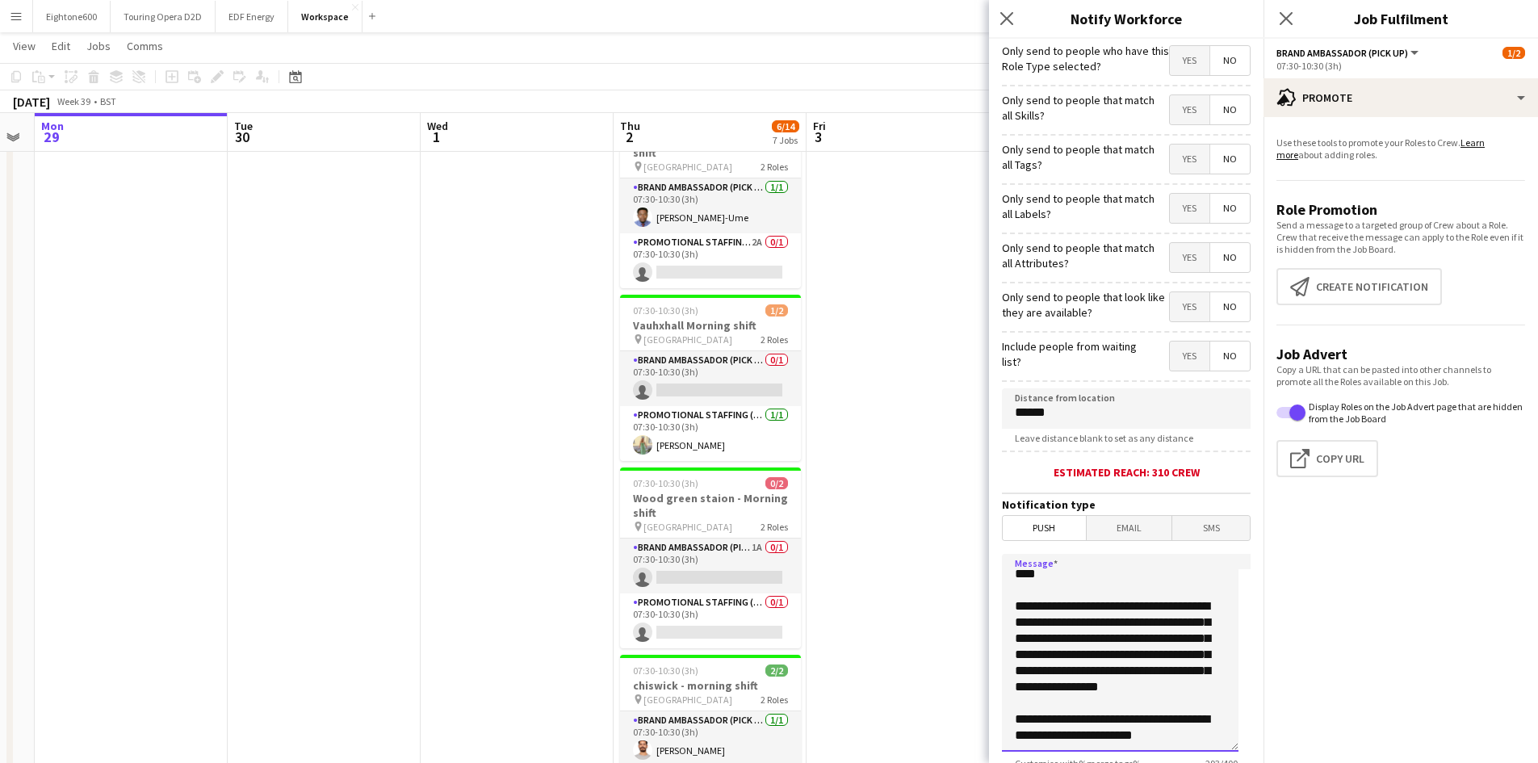
click at [1088, 731] on textarea "**********" at bounding box center [1120, 653] width 237 height 198
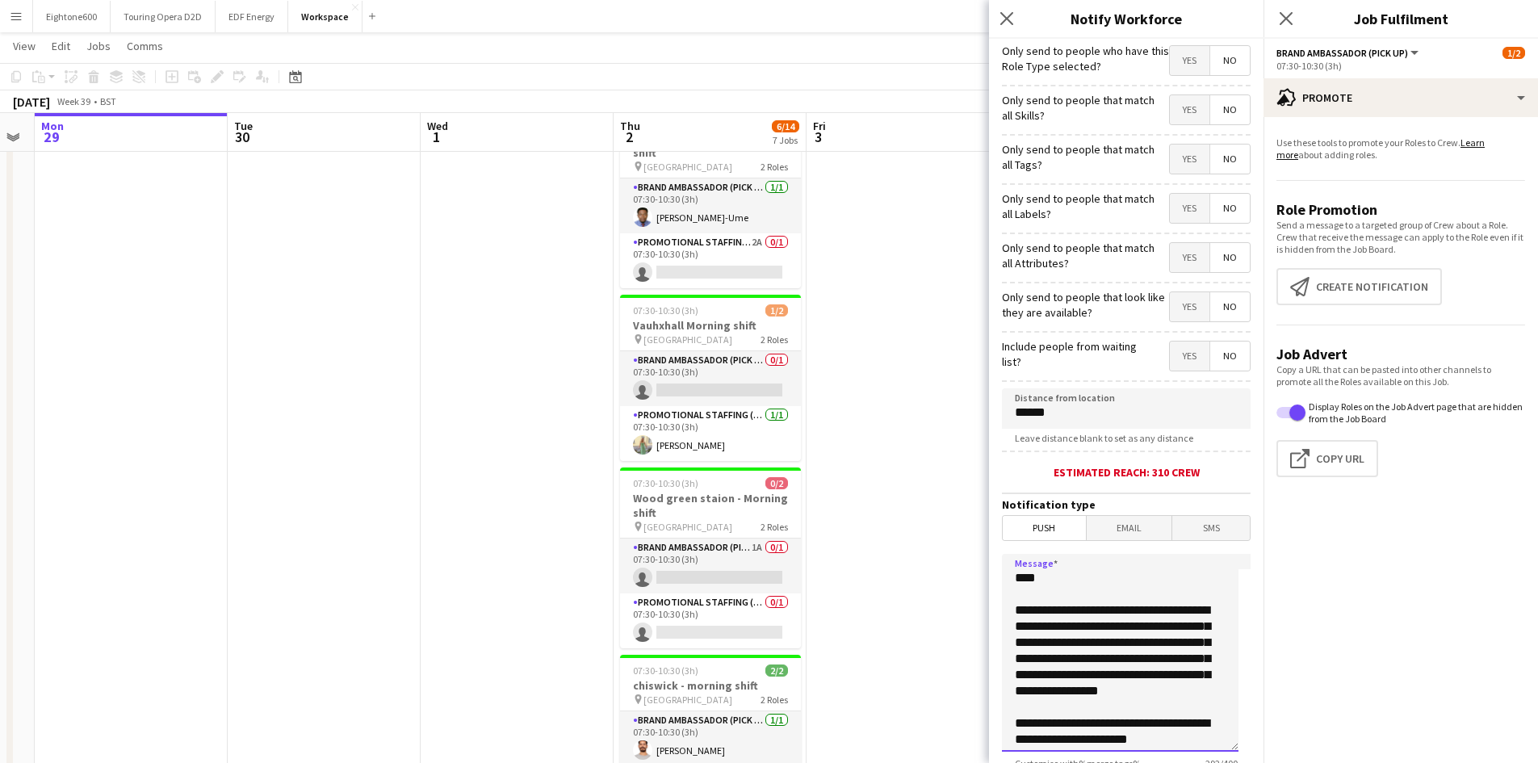
drag, startPoint x: 1153, startPoint y: 738, endPoint x: 933, endPoint y: 488, distance: 332.4
click at [933, 488] on body "Menu Boards Boards Boards All jobs Status Workforce Workforce My Workforce Recr…" at bounding box center [769, 164] width 1538 height 1561
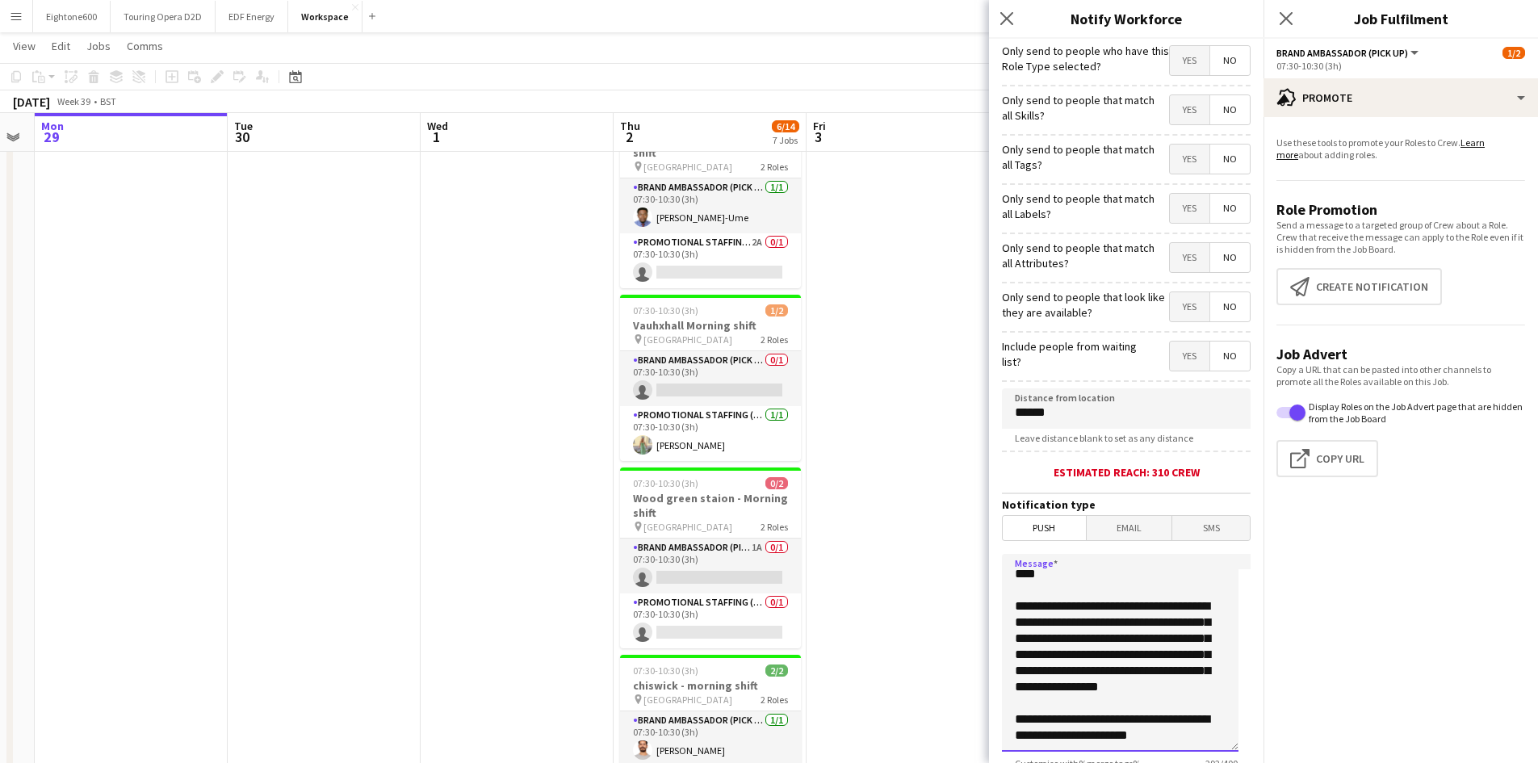
scroll to position [126, 0]
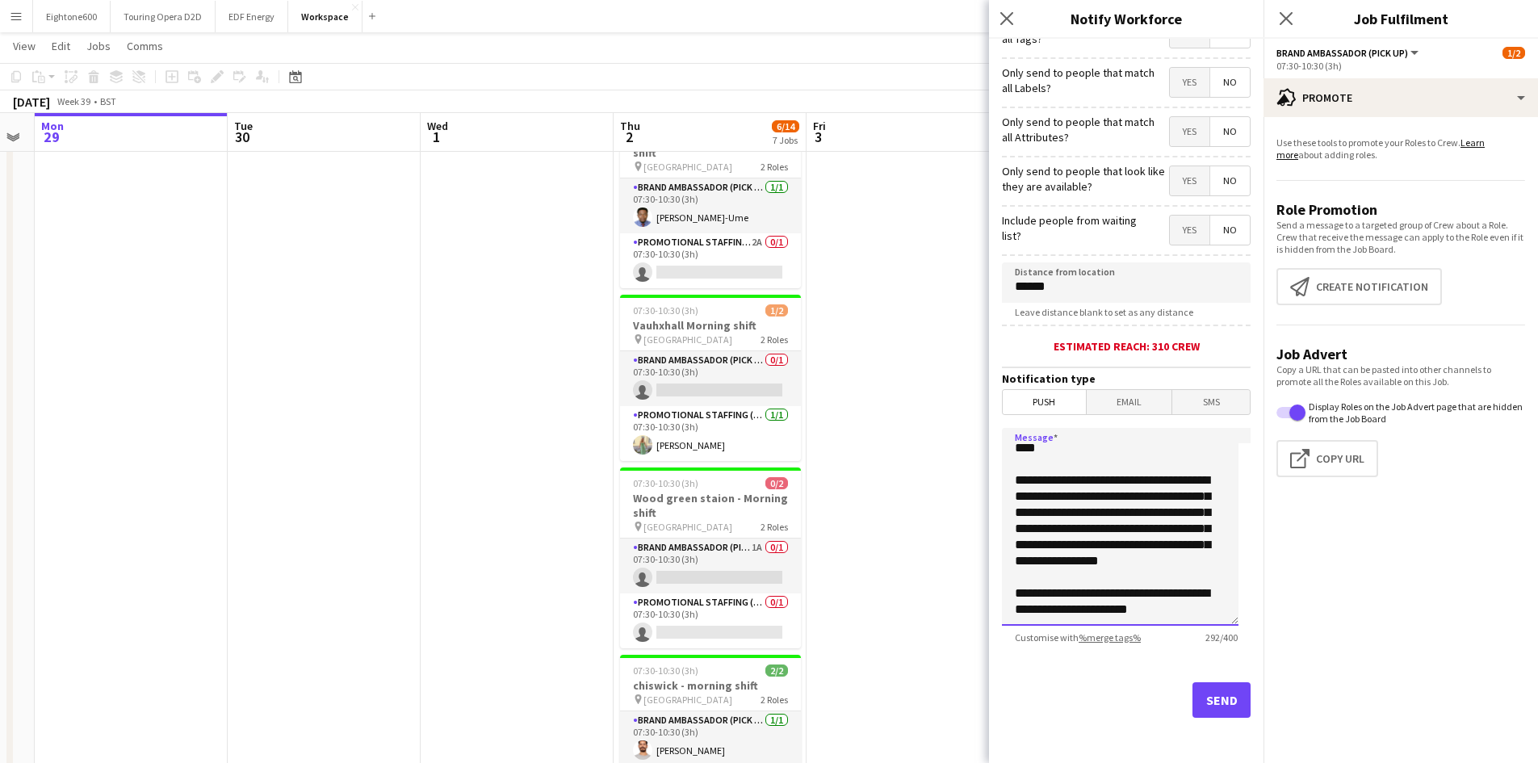
type textarea "**********"
click at [1203, 690] on button "Send" at bounding box center [1222, 700] width 58 height 36
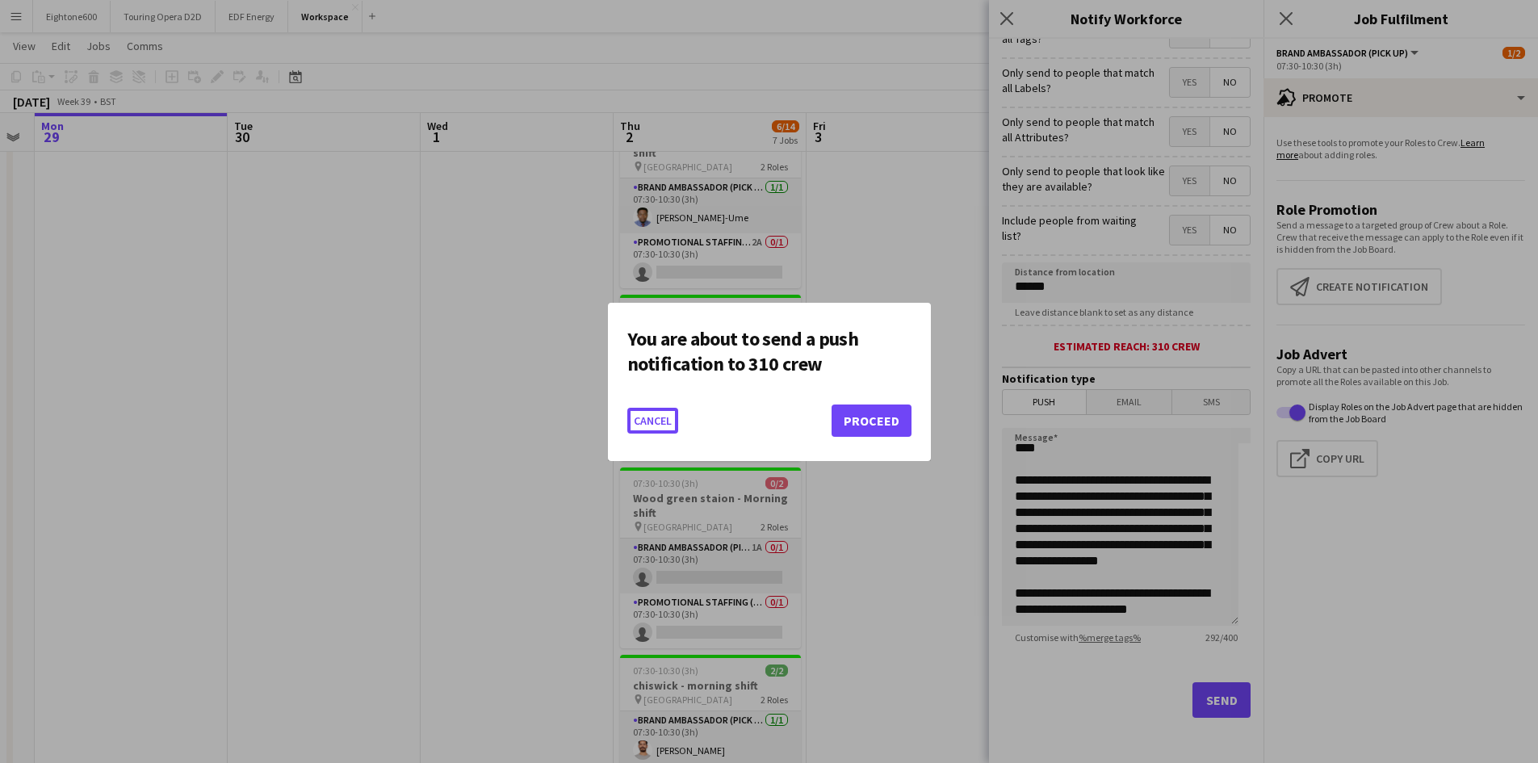
scroll to position [0, 0]
click at [892, 414] on button "Proceed" at bounding box center [872, 421] width 80 height 32
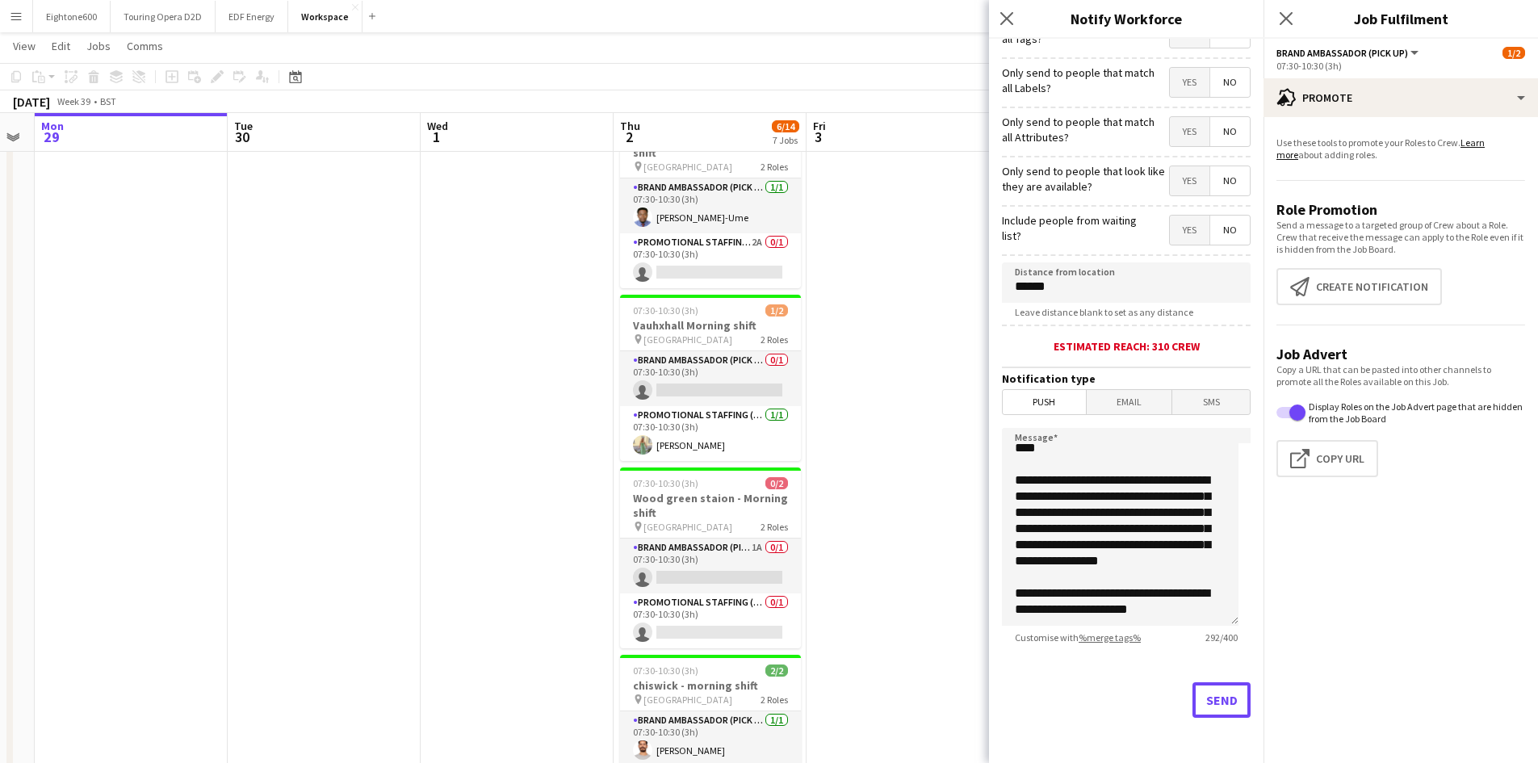
scroll to position [616, 0]
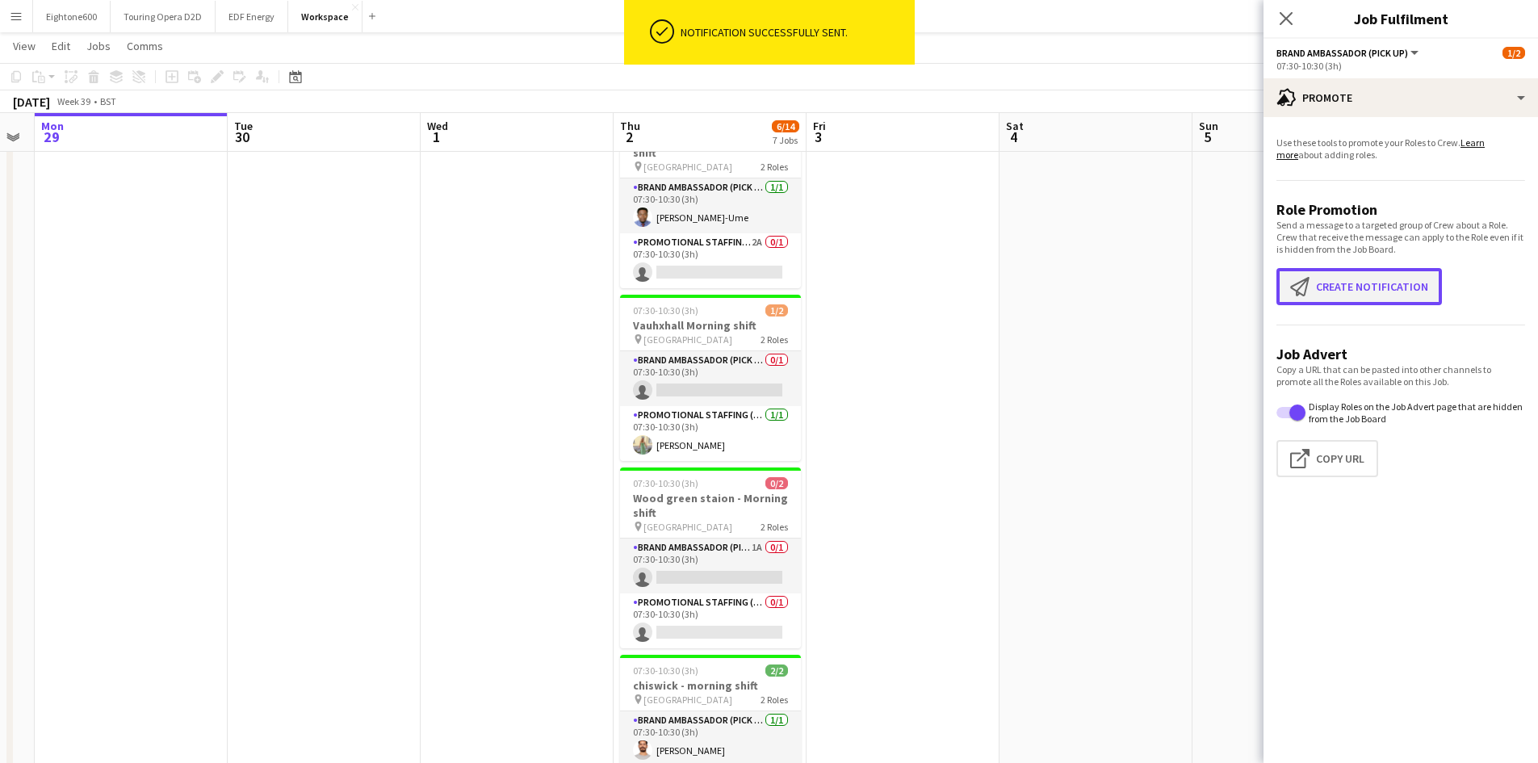
click at [1339, 294] on button "Create notification Create notification" at bounding box center [1360, 286] width 166 height 37
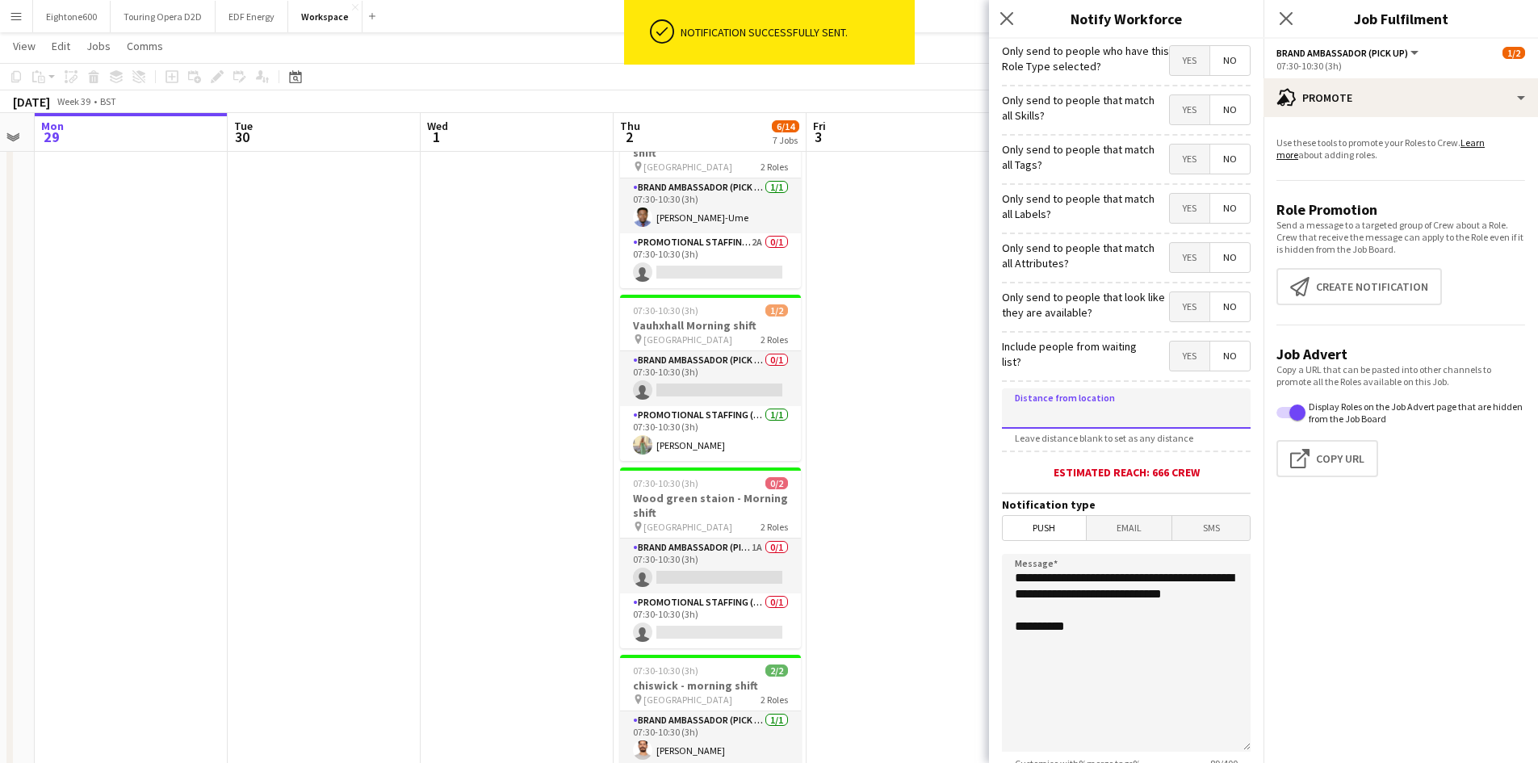
click at [1088, 403] on input at bounding box center [1126, 408] width 249 height 40
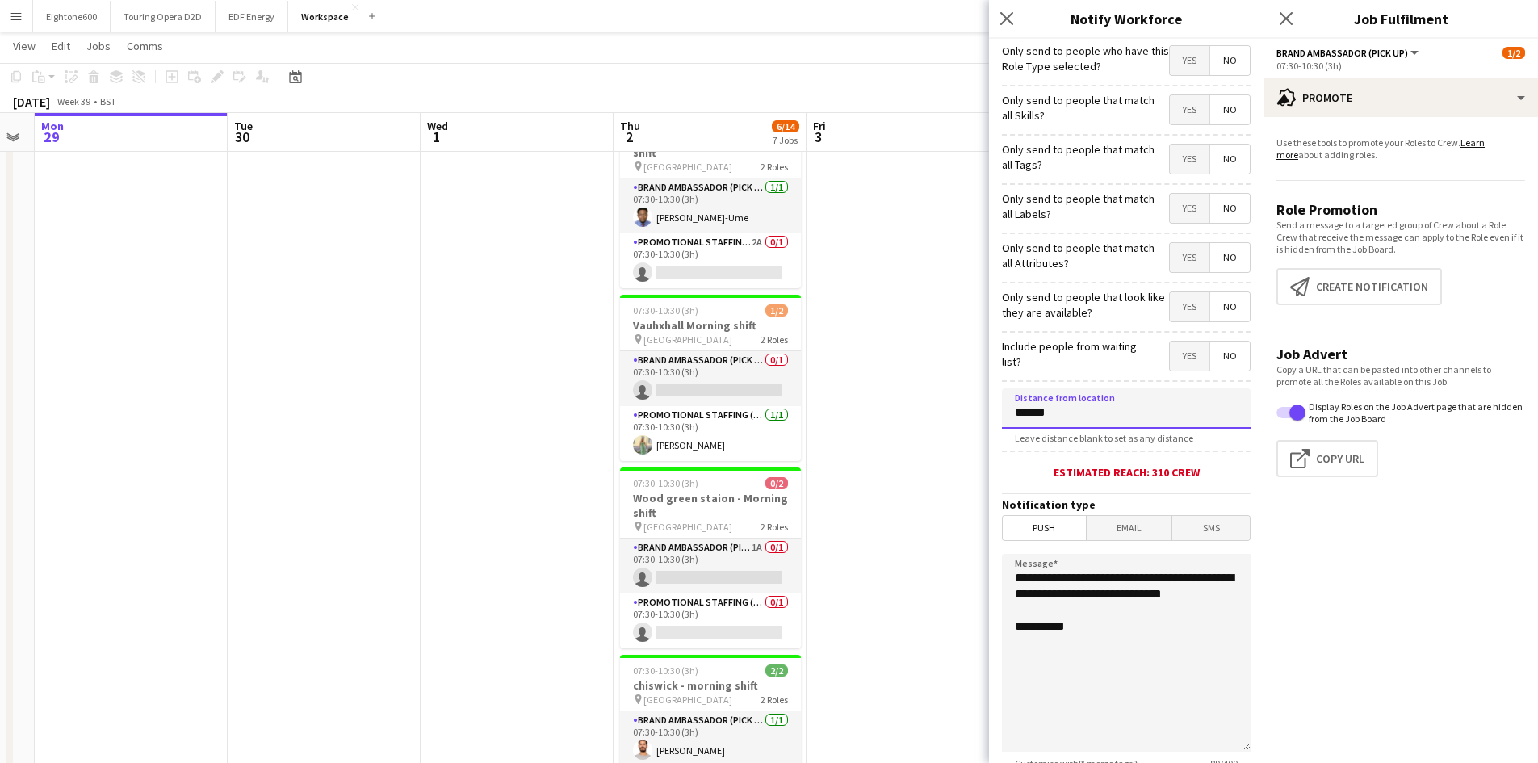
type input "******"
click at [1103, 528] on span "Email" at bounding box center [1130, 528] width 86 height 24
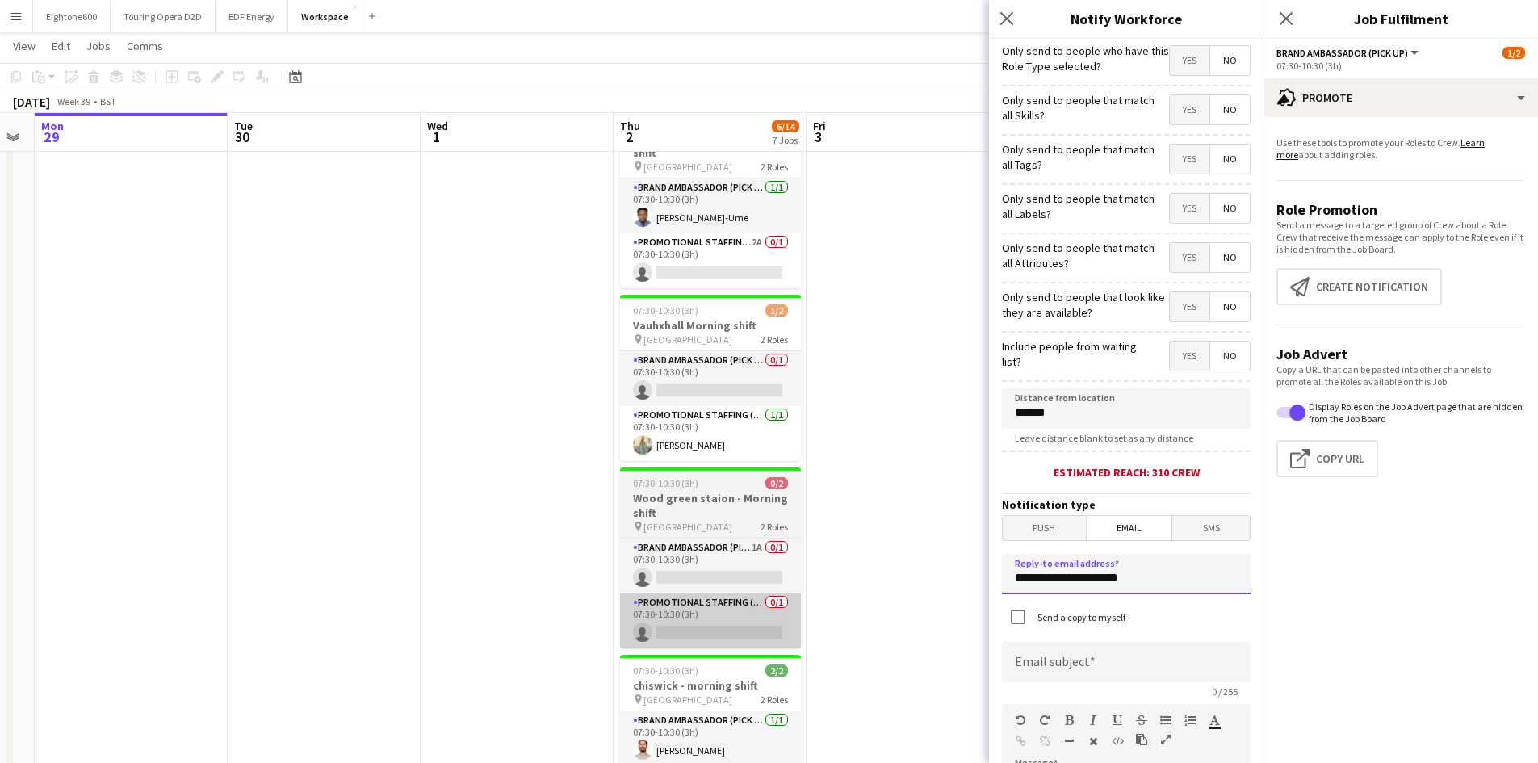
drag, startPoint x: 1146, startPoint y: 582, endPoint x: 799, endPoint y: 615, distance: 348.8
click at [799, 615] on body "Menu Boards Boards Boards All jobs Status Workforce Workforce My Workforce Recr…" at bounding box center [769, 164] width 1538 height 1561
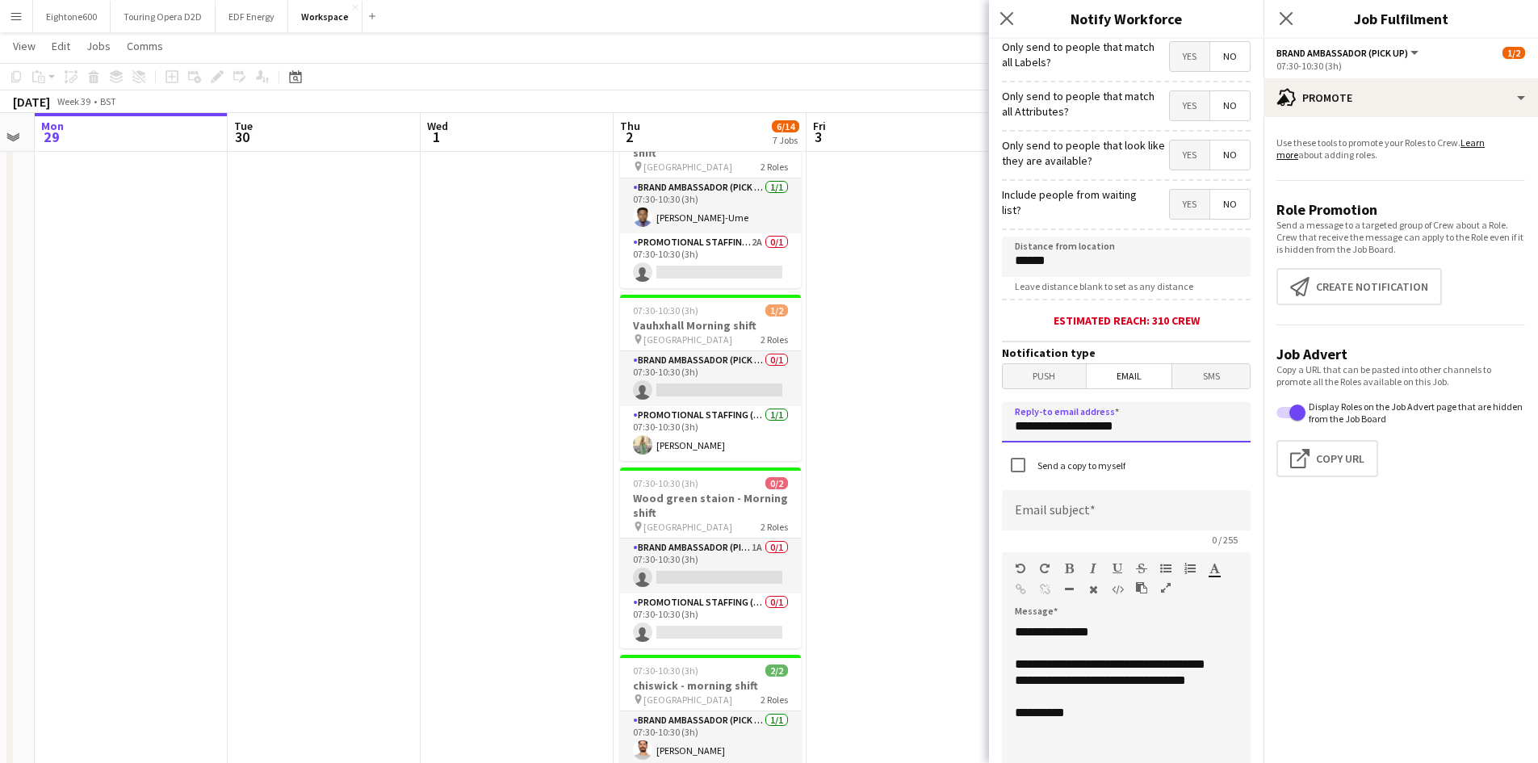
scroll to position [157, 0]
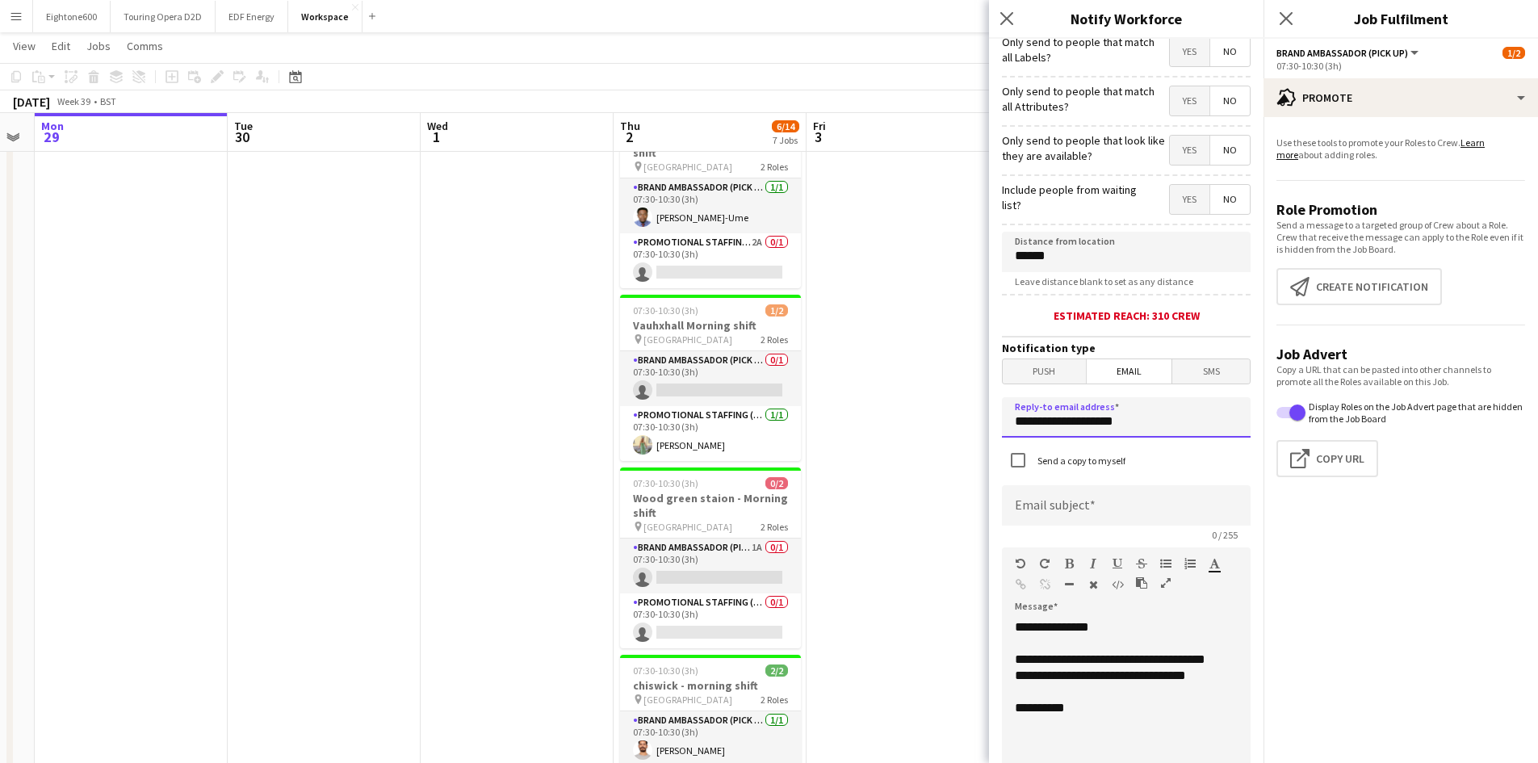
type input "**********"
drag, startPoint x: 1140, startPoint y: 719, endPoint x: 983, endPoint y: 615, distance: 188.3
click at [983, 615] on body "Menu Boards Boards Boards All jobs Status Workforce Workforce My Workforce Recr…" at bounding box center [769, 164] width 1538 height 1561
paste div
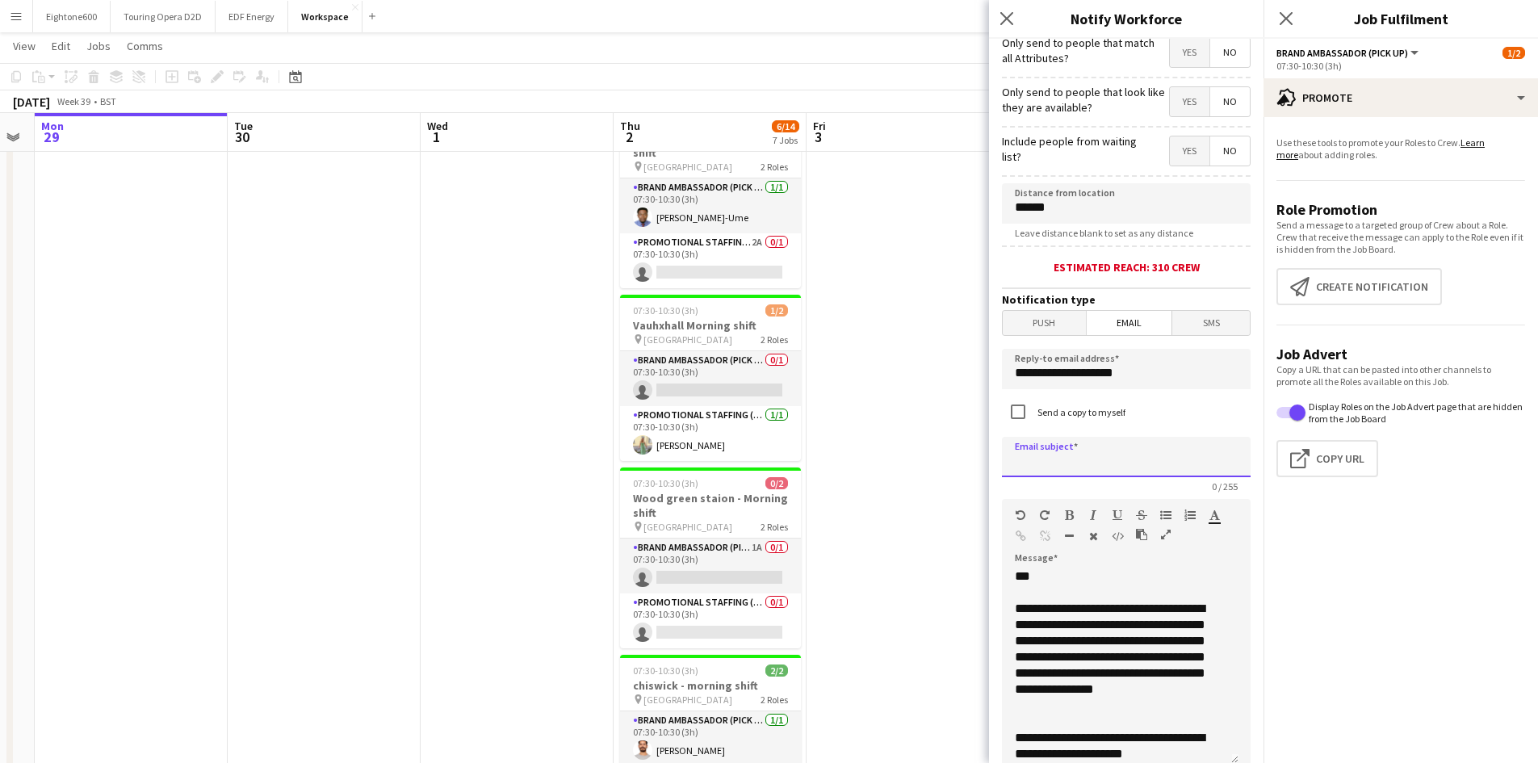
click at [1094, 446] on input at bounding box center [1126, 457] width 249 height 40
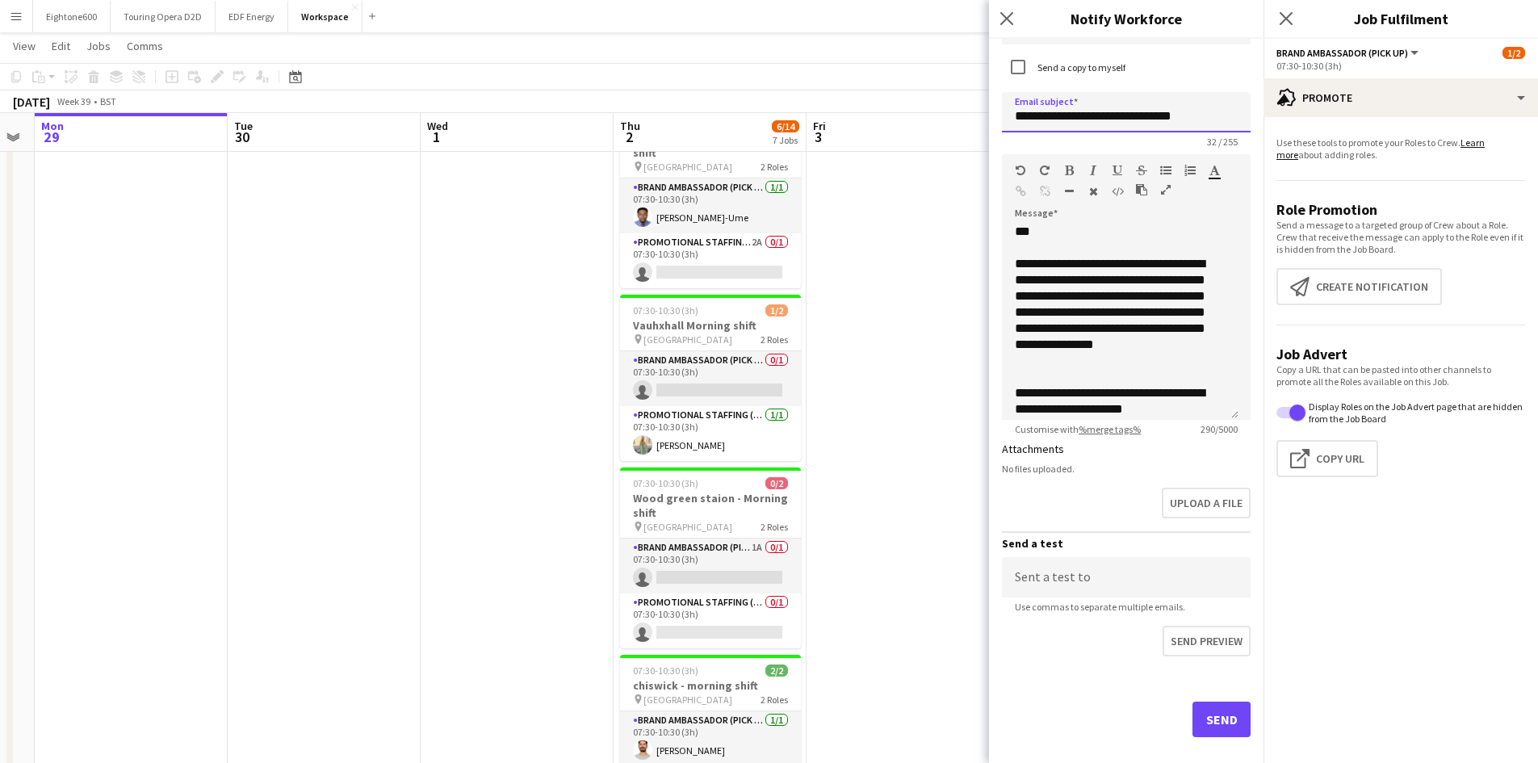
scroll to position [569, 0]
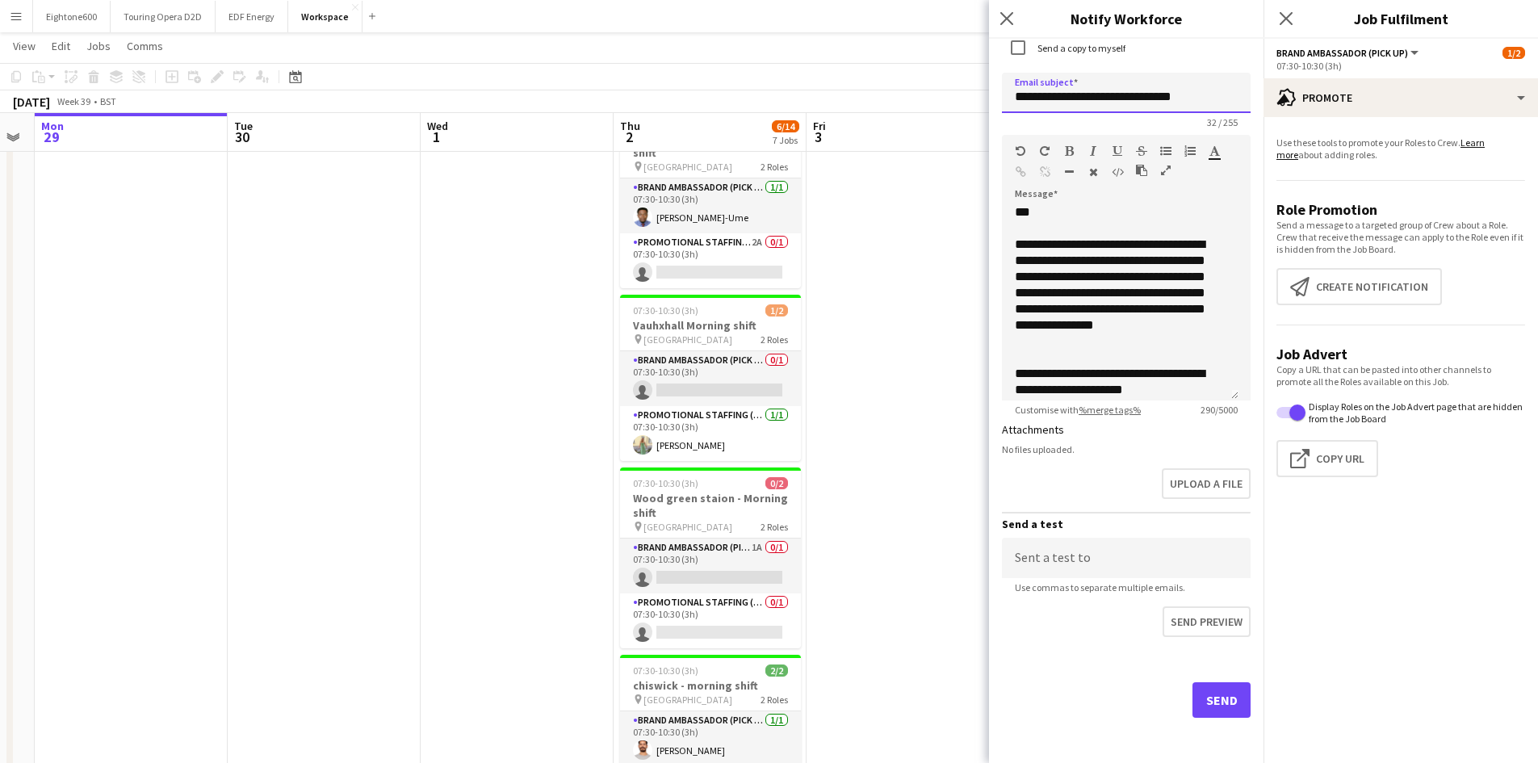
type input "**********"
click at [1206, 708] on button "Send" at bounding box center [1222, 700] width 58 height 36
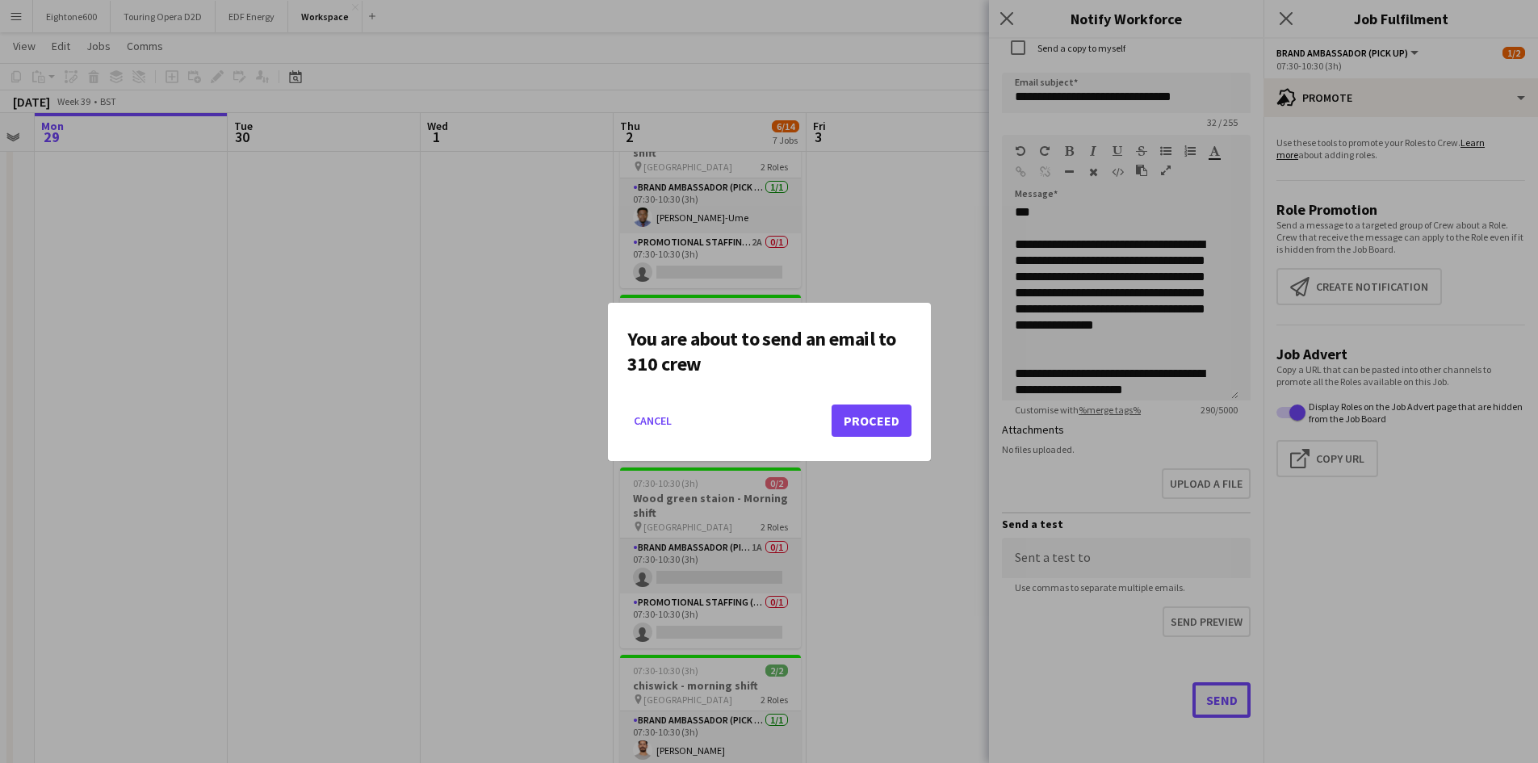
scroll to position [0, 0]
click at [870, 431] on button "Proceed" at bounding box center [872, 421] width 80 height 32
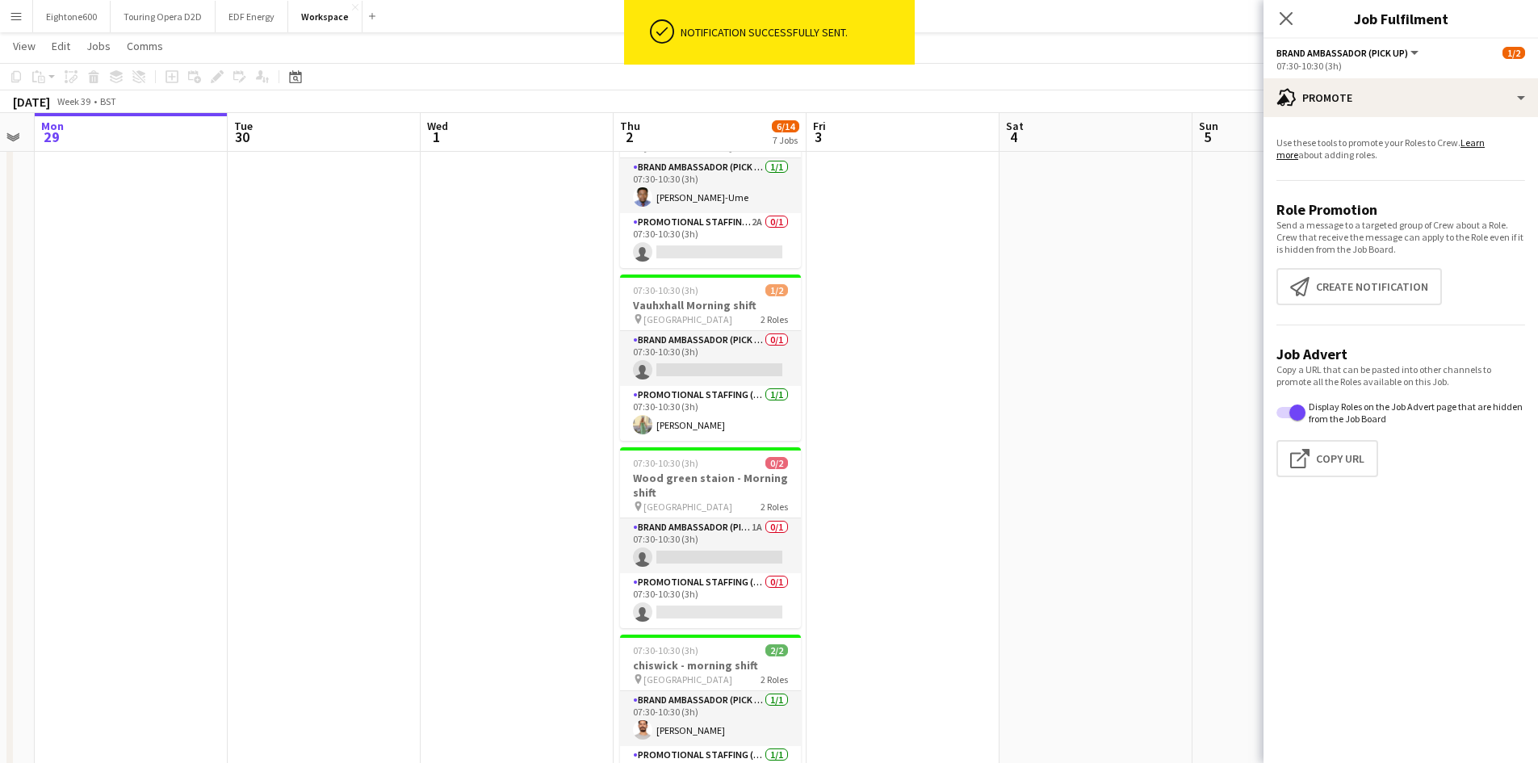
scroll to position [637, 0]
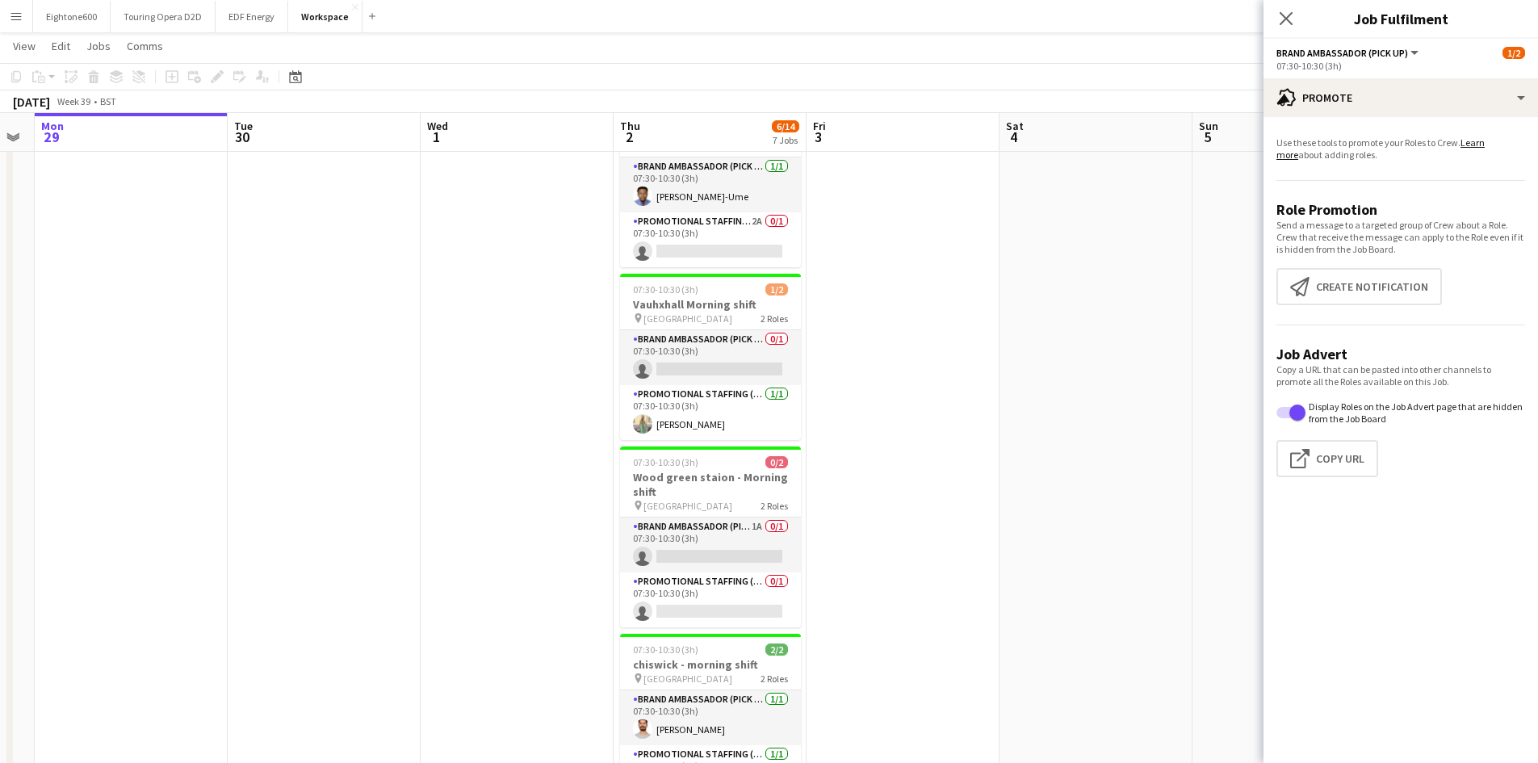
click at [585, 374] on app-date-cell at bounding box center [517, 220] width 193 height 1352
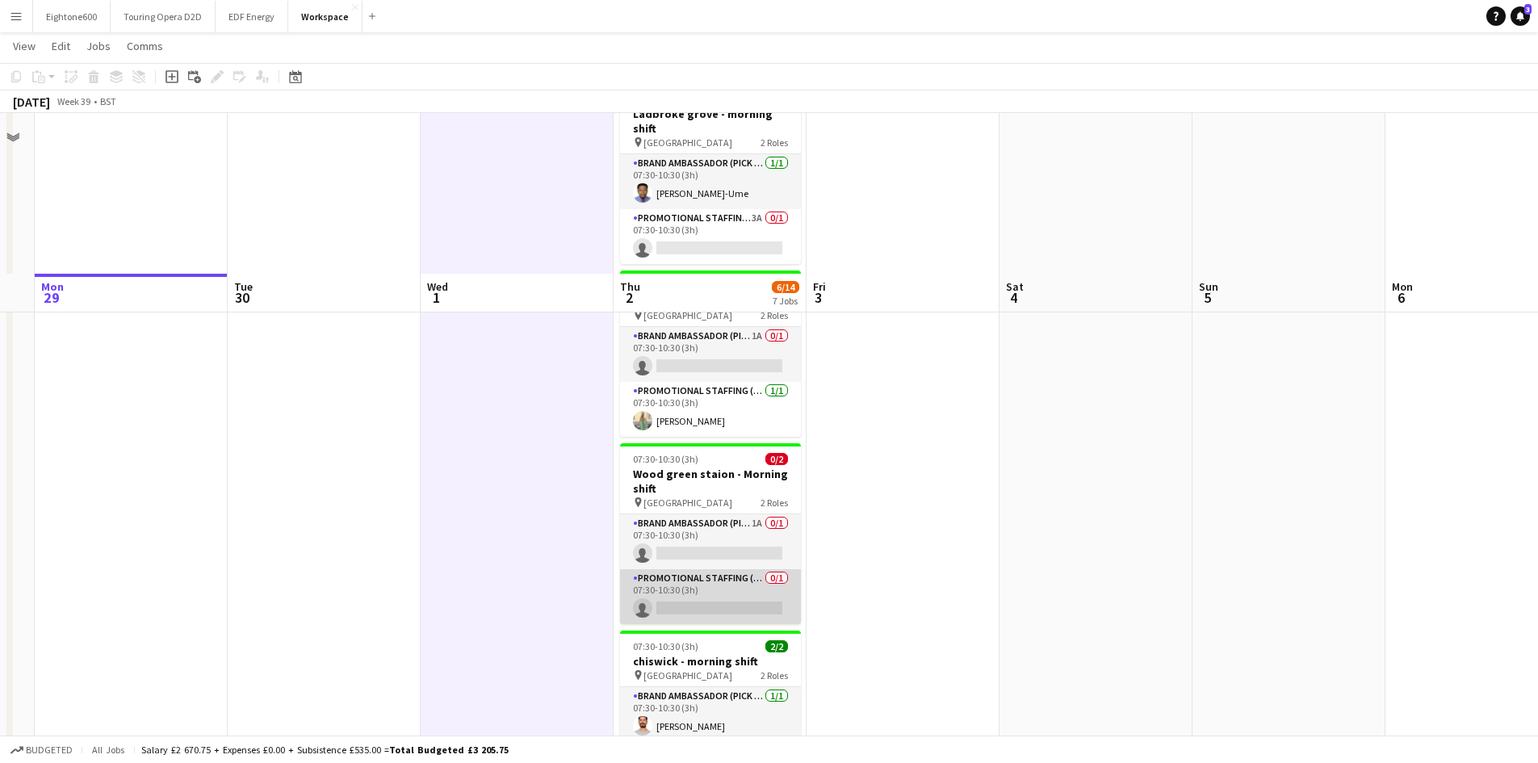
scroll to position [798, 0]
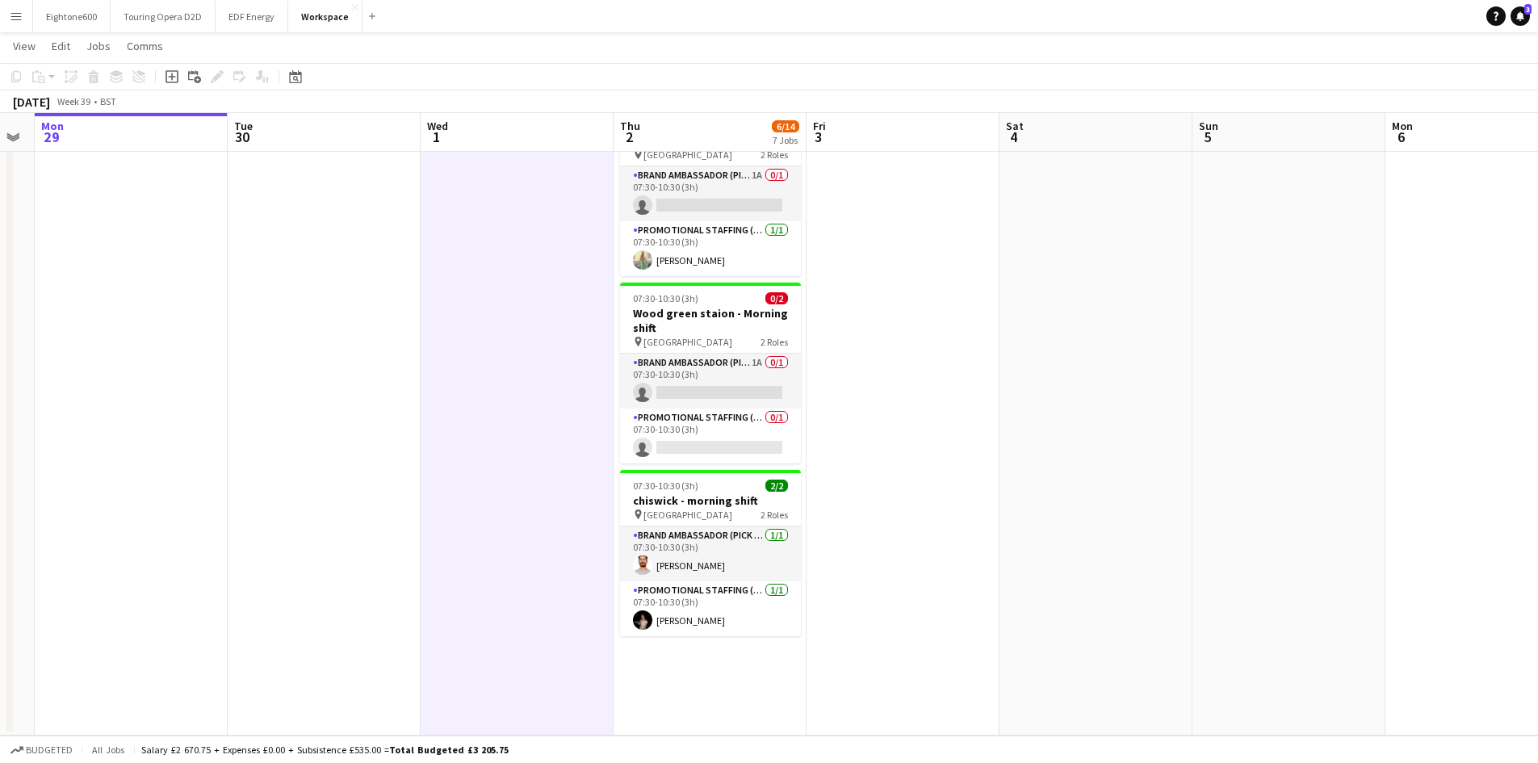
click at [715, 544] on app-card-role "Brand Ambassador (Pick up) [DATE] 07:30-10:30 (3h) [PERSON_NAME]" at bounding box center [710, 553] width 181 height 55
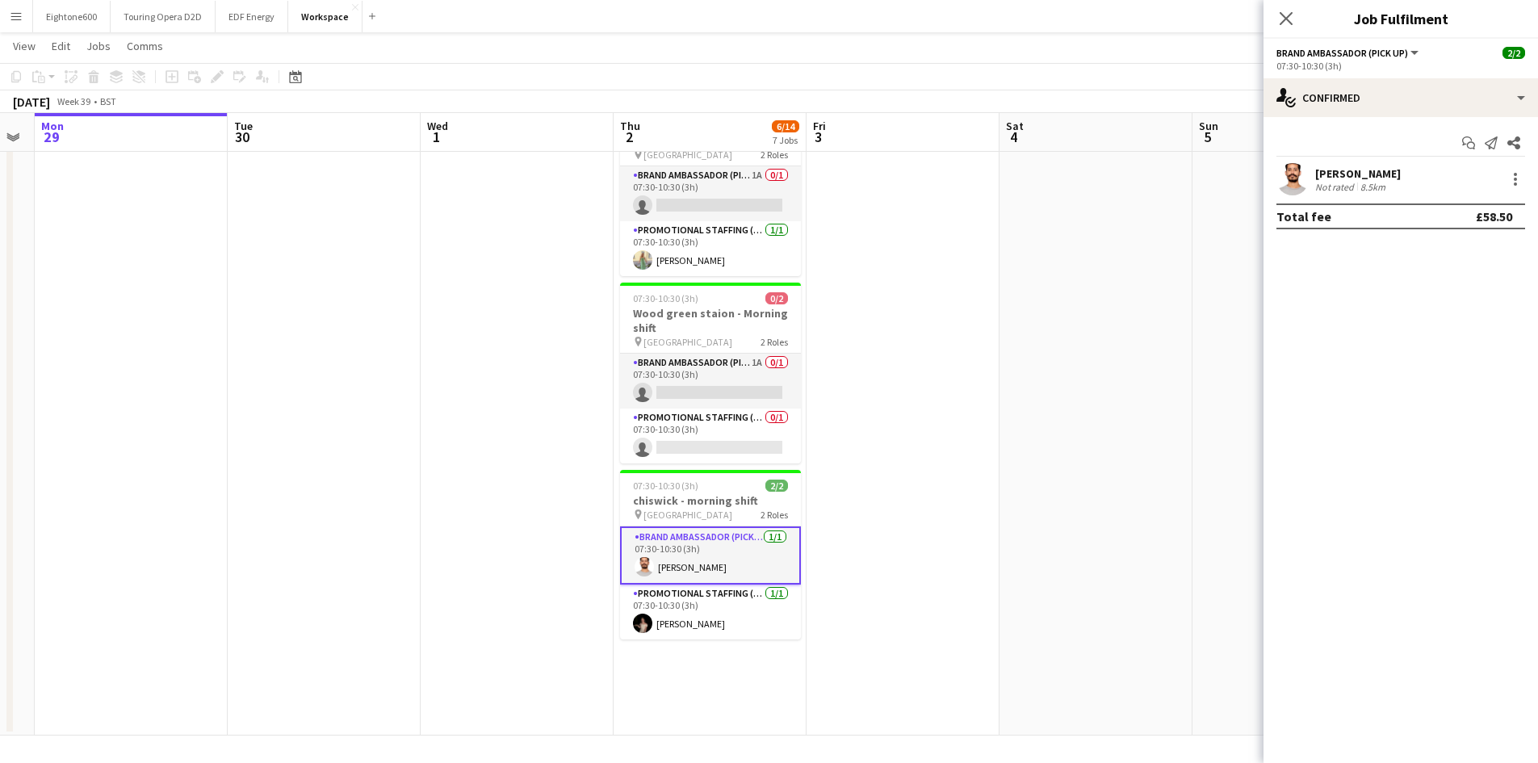
click at [1351, 152] on div "Start chat Send notification Share" at bounding box center [1401, 143] width 249 height 27
click at [1330, 177] on div "[PERSON_NAME]" at bounding box center [1358, 173] width 86 height 15
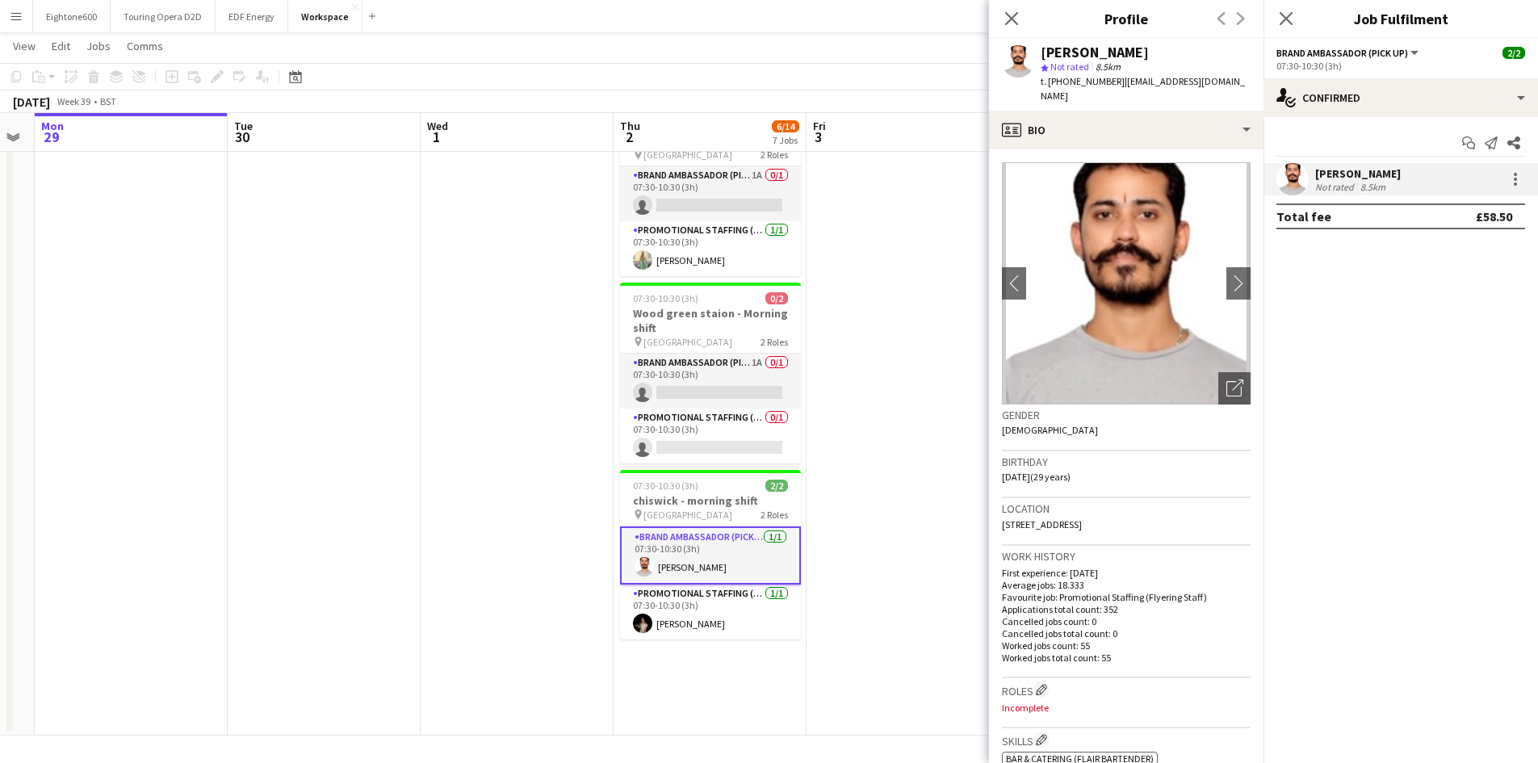
scroll to position [35, 0]
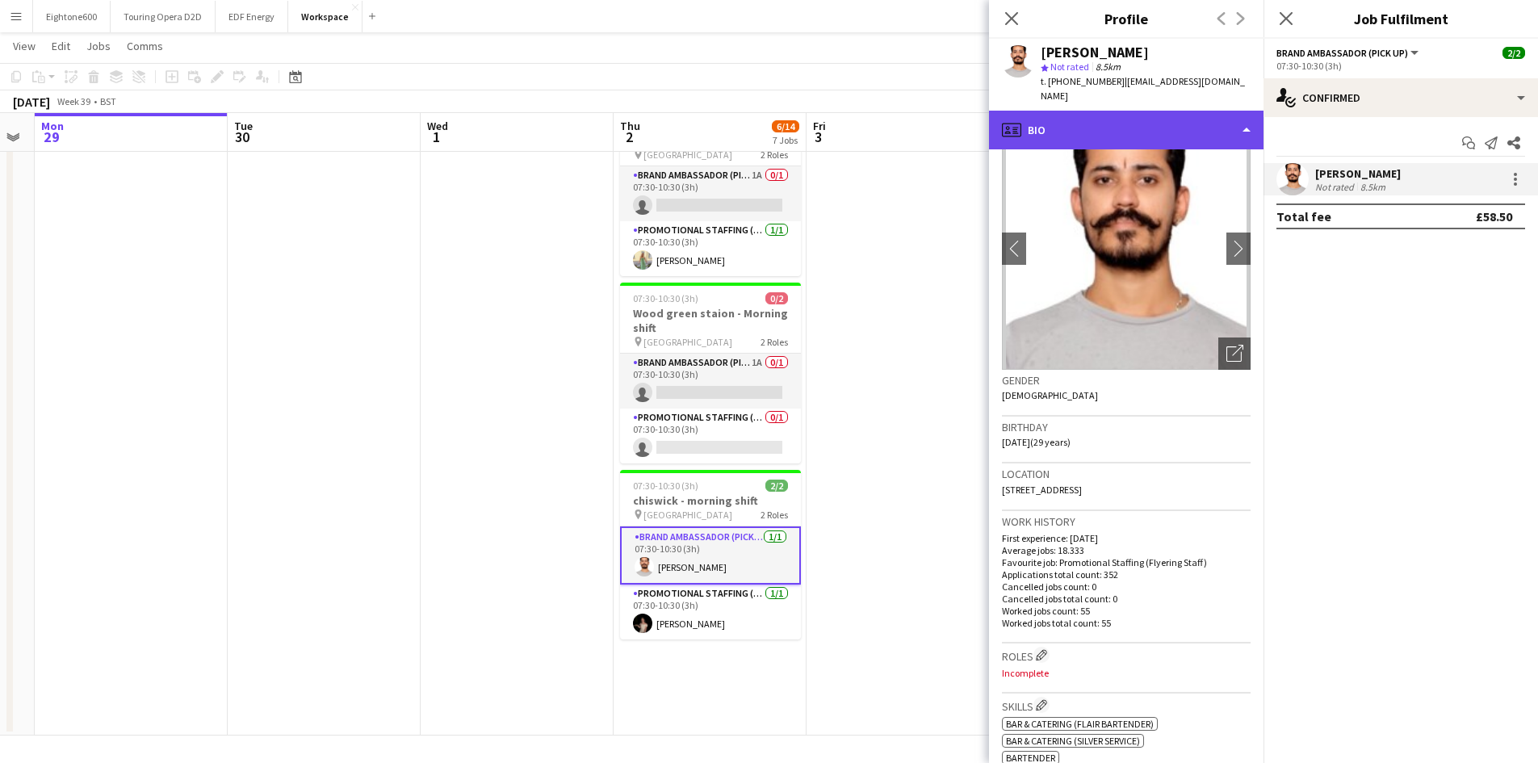
click at [1117, 113] on div "profile Bio" at bounding box center [1126, 130] width 275 height 39
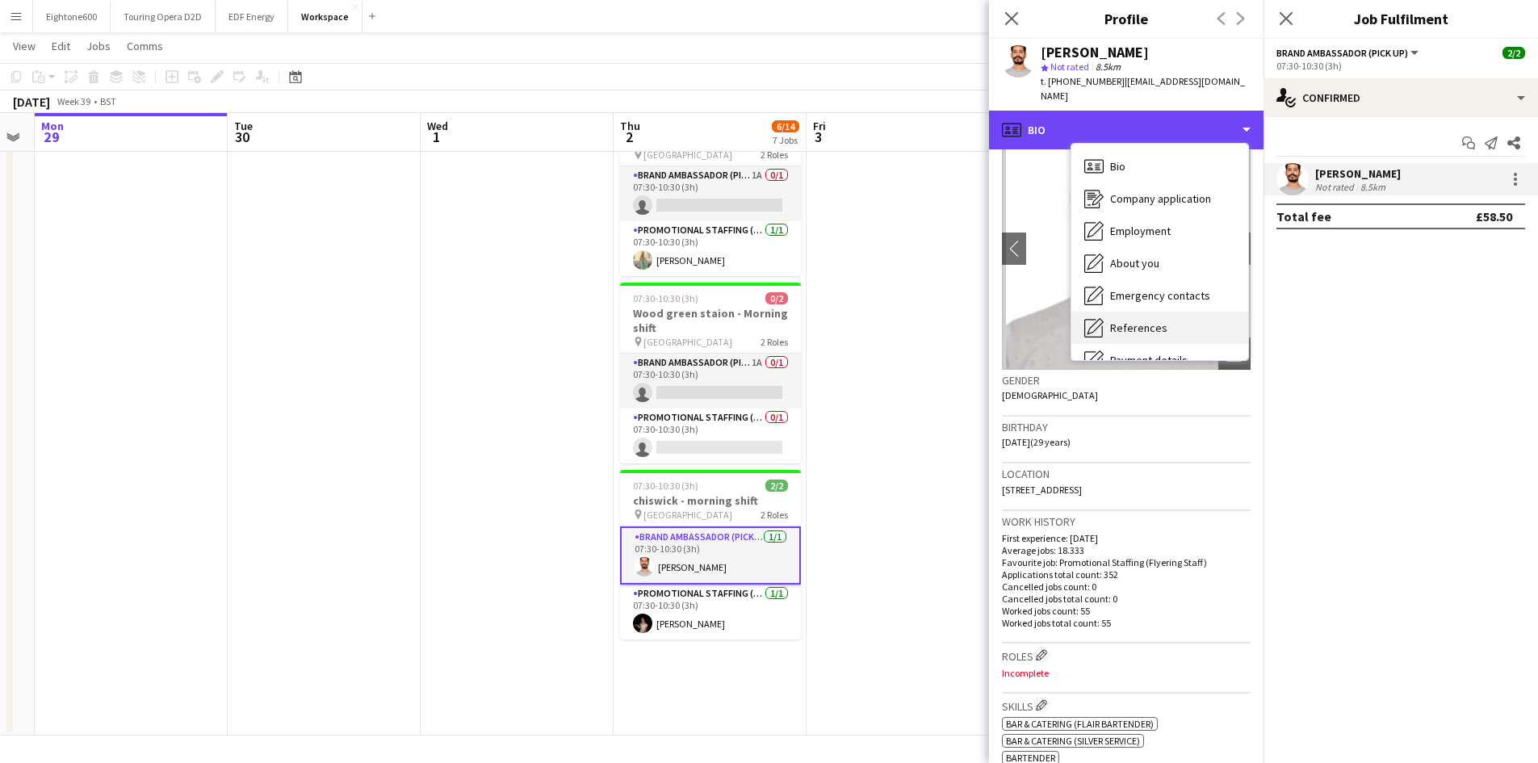
scroll to position [216, 0]
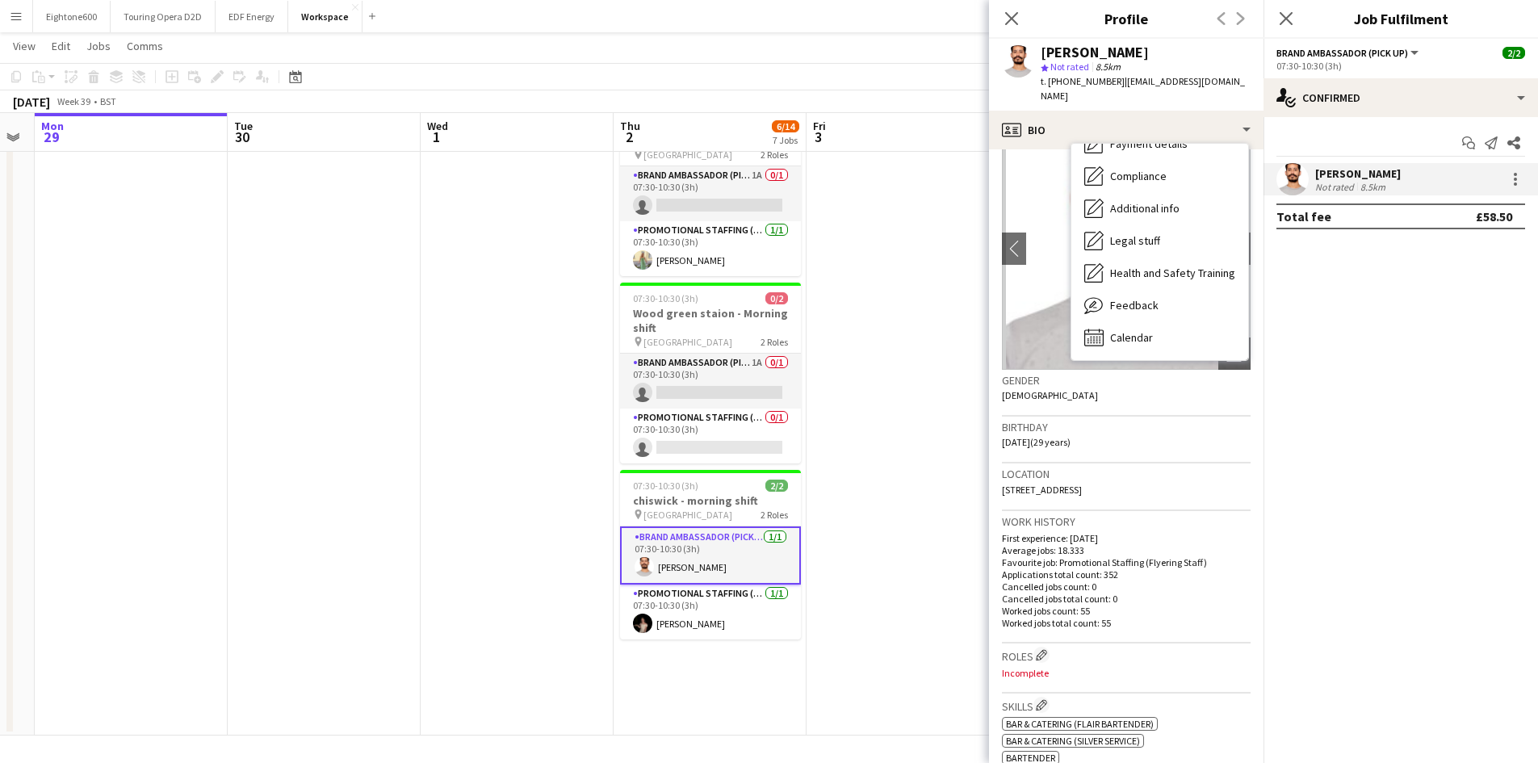
click at [1139, 514] on h3 "Work history" at bounding box center [1126, 521] width 249 height 15
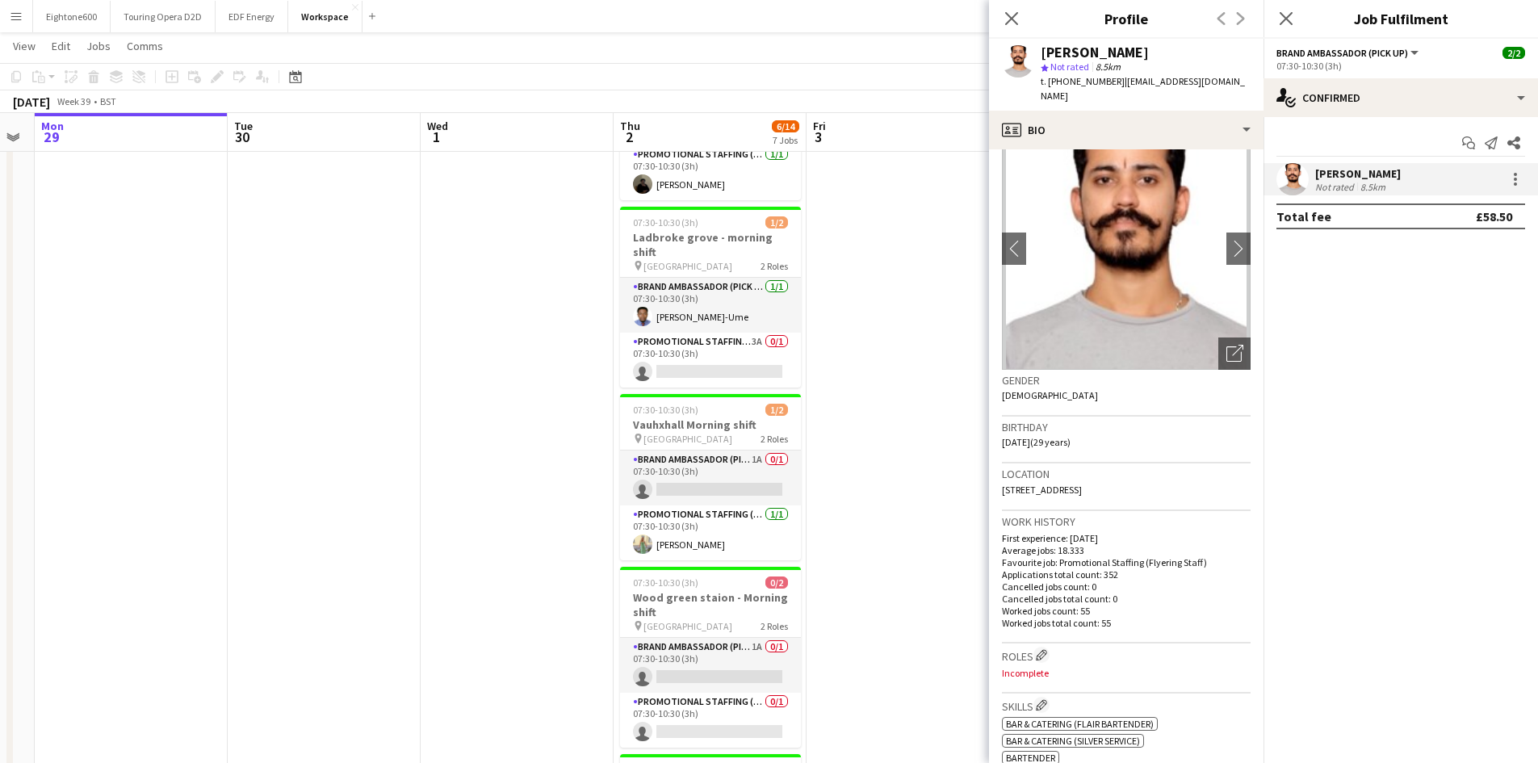
scroll to position [516, 0]
click at [1006, 21] on icon "Close pop-in" at bounding box center [1011, 17] width 15 height 15
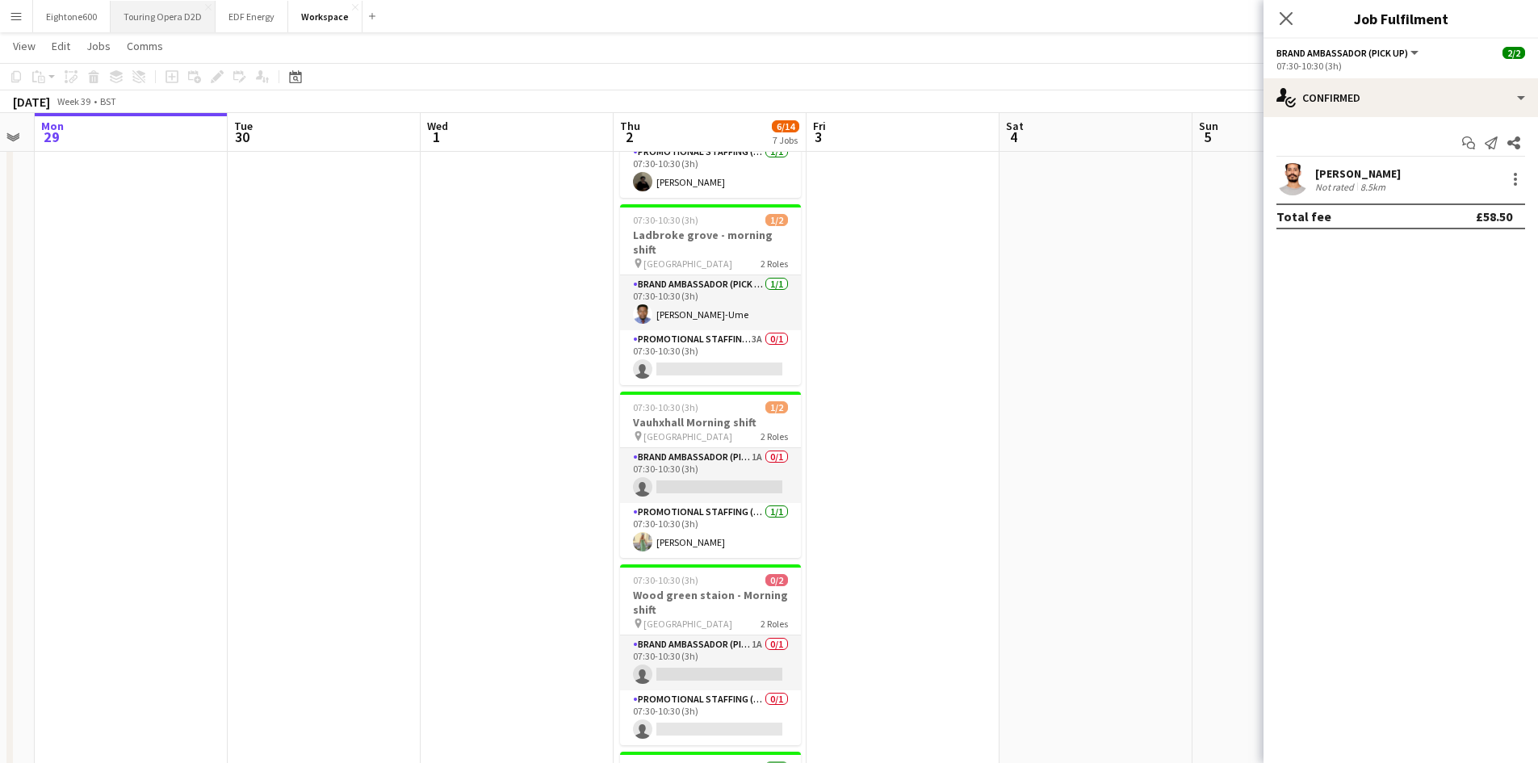
scroll to position [0, 544]
click at [1306, 8] on div "Close pop-in" at bounding box center [1286, 18] width 45 height 37
click at [1292, 21] on icon "Close pop-in" at bounding box center [1285, 17] width 15 height 15
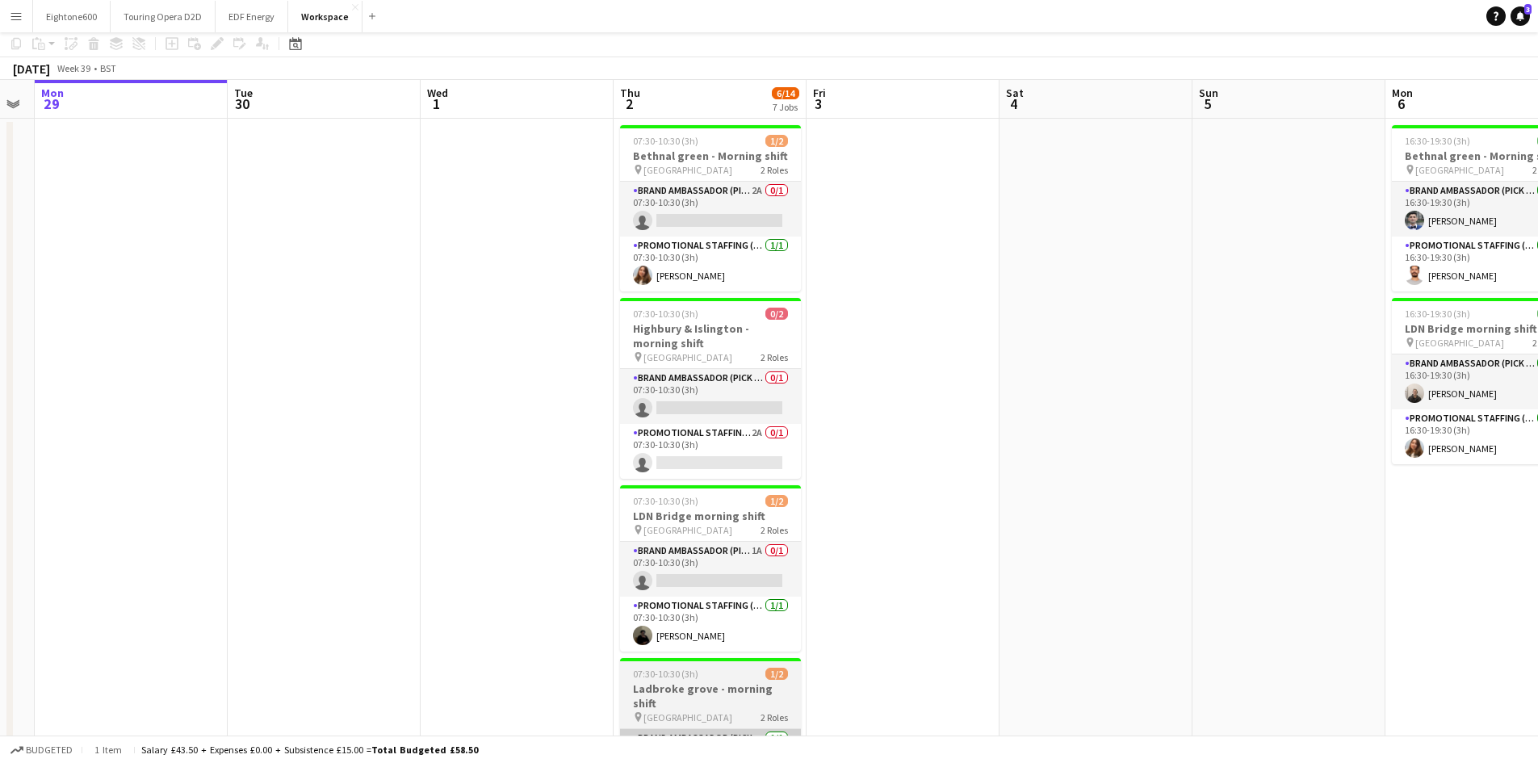
scroll to position [0, 0]
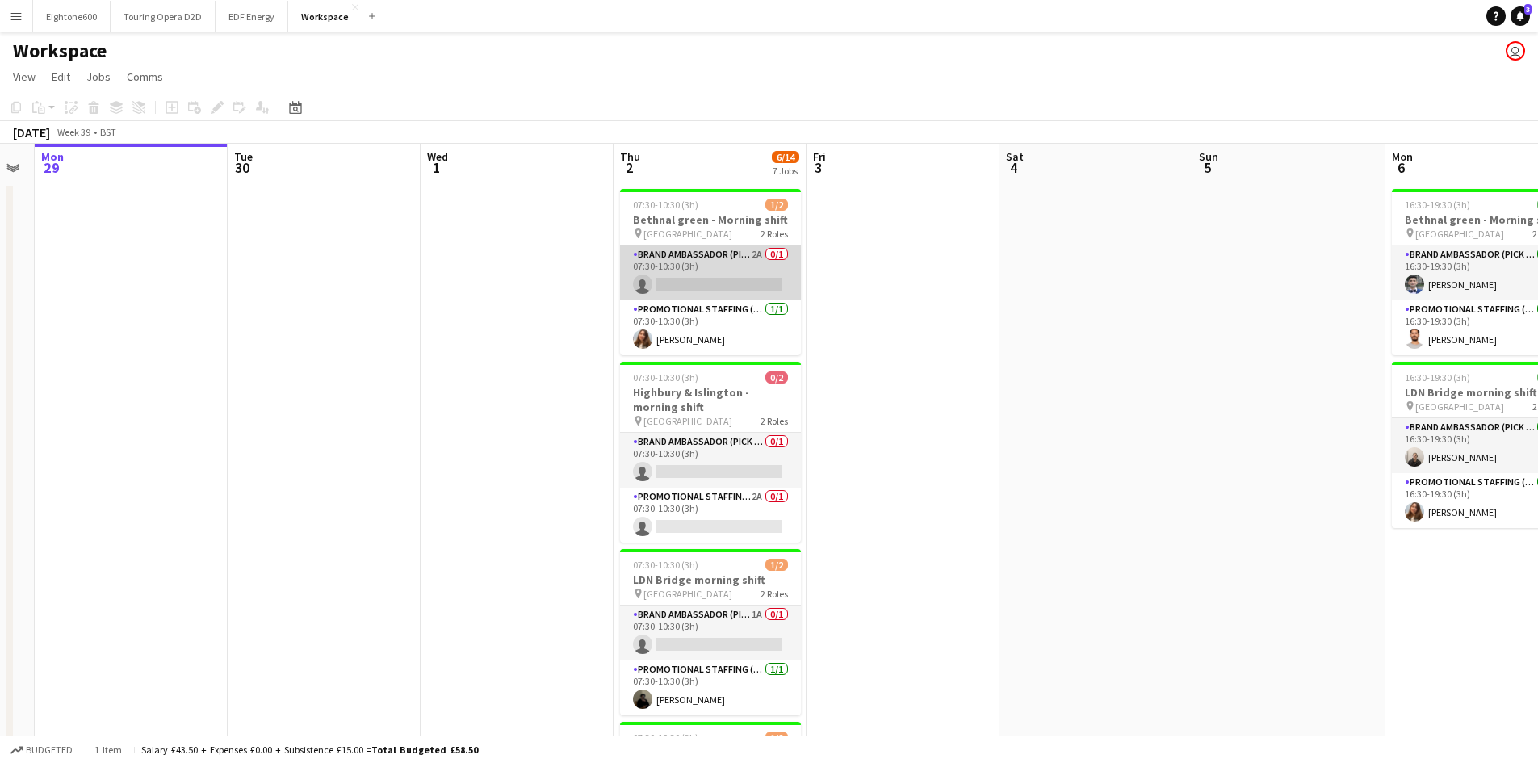
click at [731, 300] on app-card-role "Brand Ambassador (Pick up) 2A 0/1 07:30-10:30 (3h) single-neutral-actions" at bounding box center [710, 272] width 181 height 55
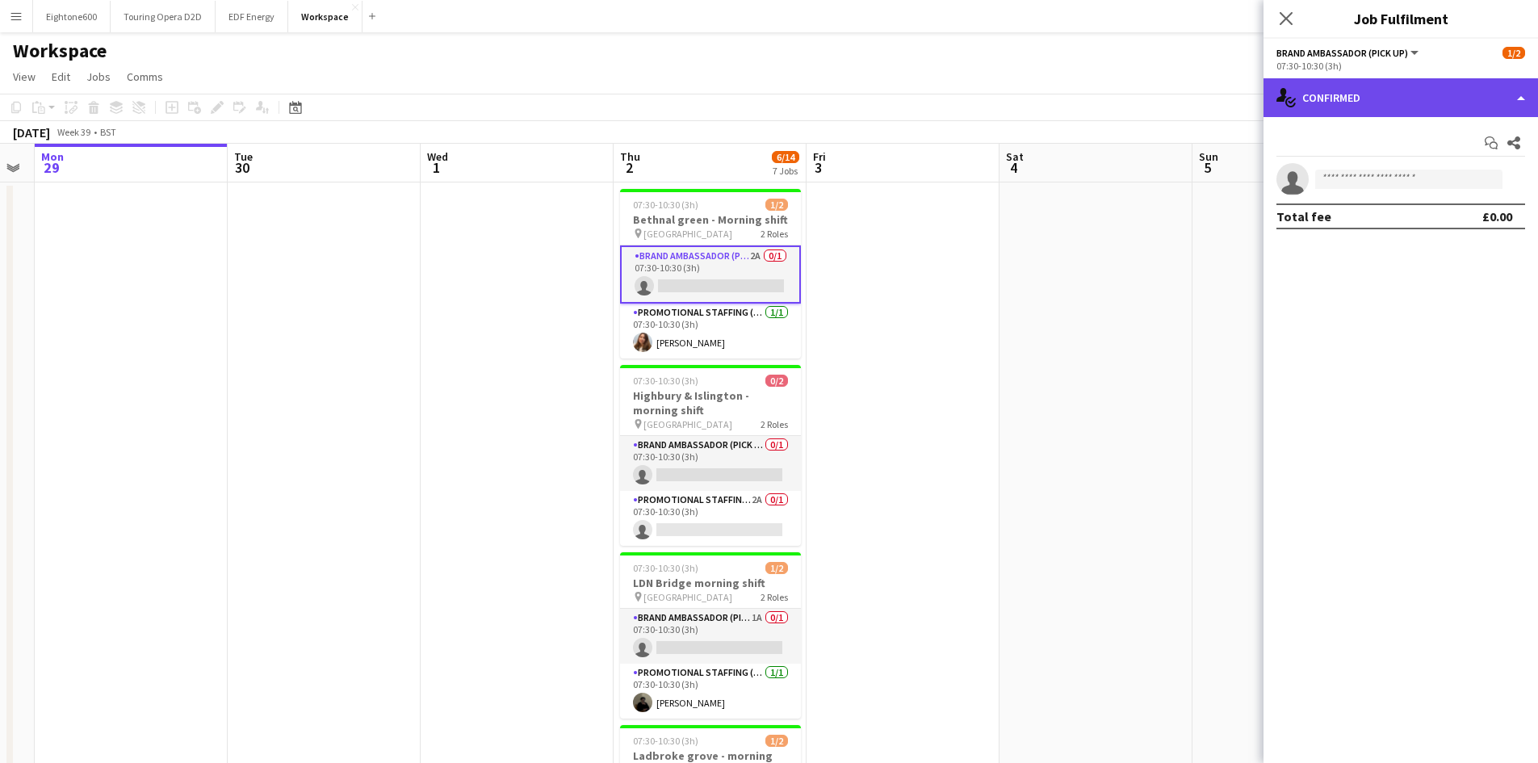
click at [1331, 92] on div "single-neutral-actions-check-2 Confirmed" at bounding box center [1401, 97] width 275 height 39
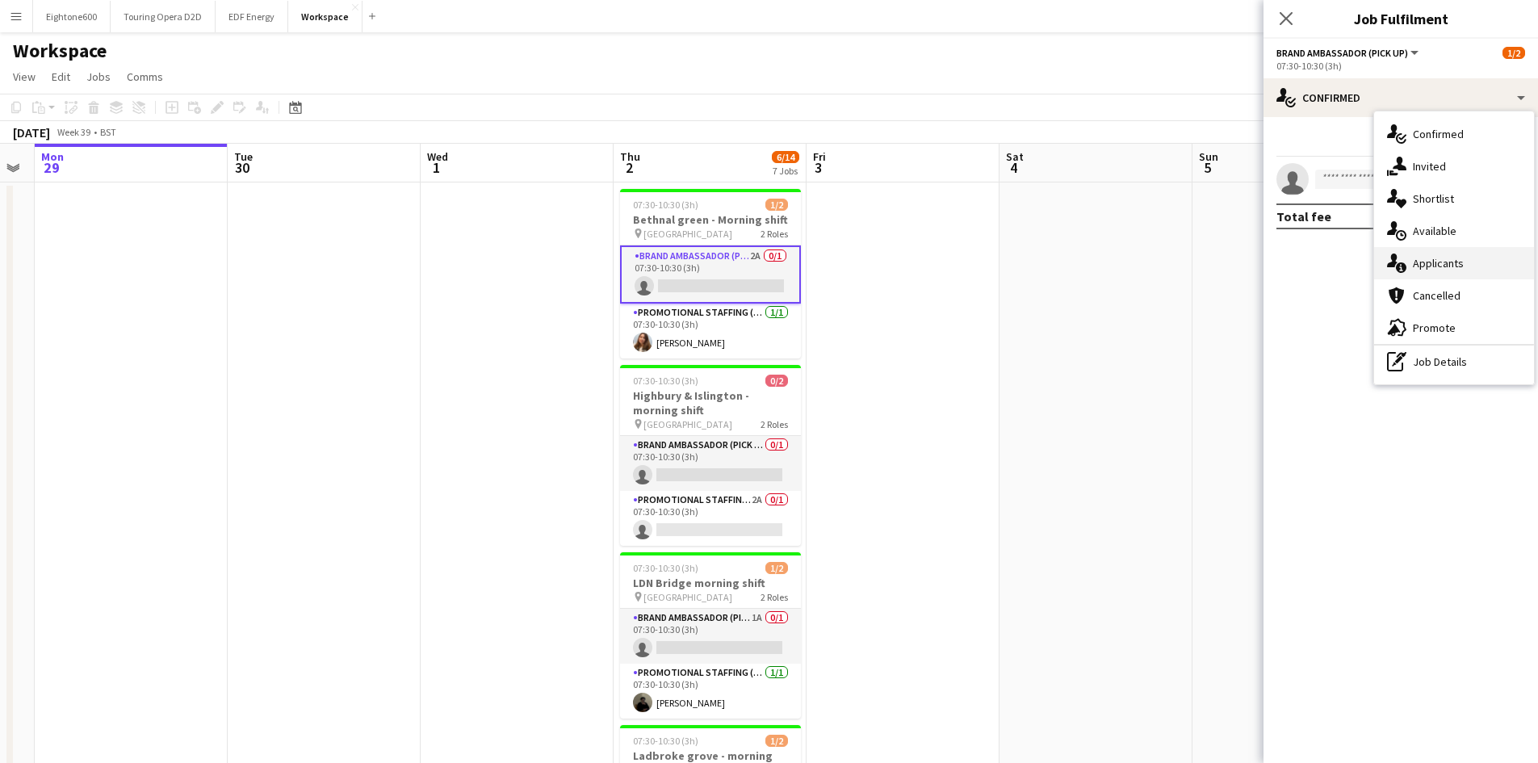
click at [1435, 257] on span "Applicants" at bounding box center [1438, 263] width 51 height 15
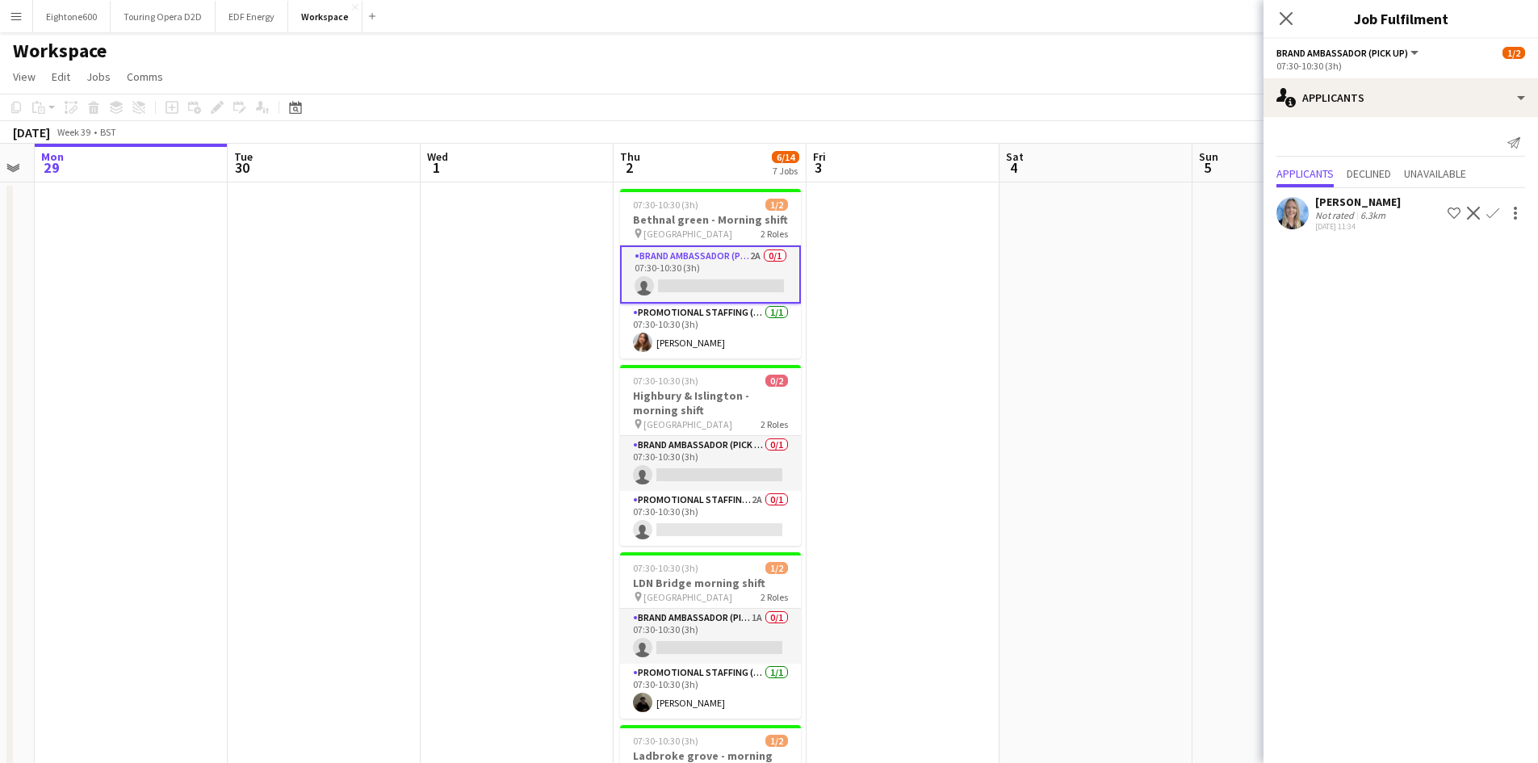
click at [1302, 208] on app-user-avatar at bounding box center [1293, 213] width 32 height 32
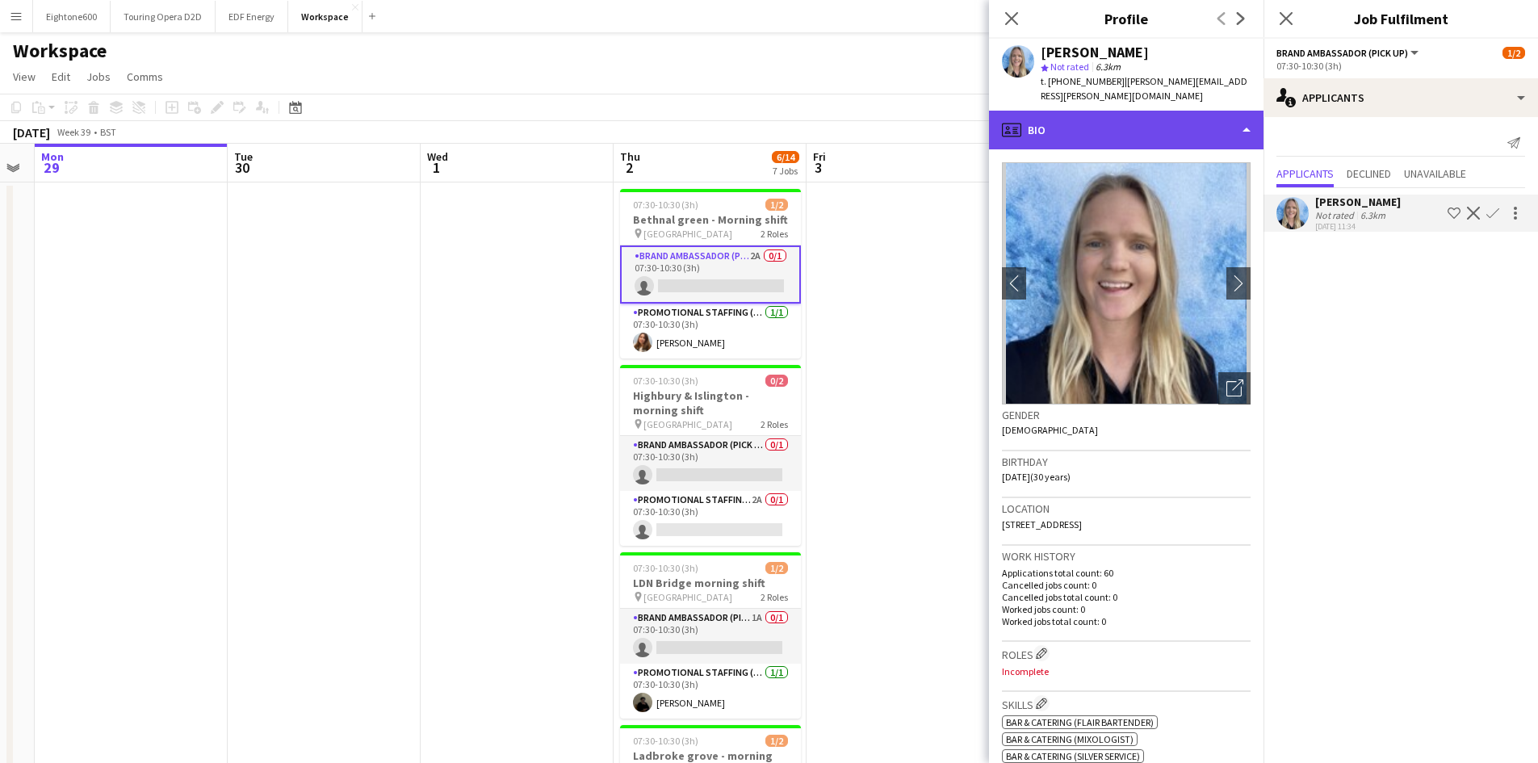
click at [1117, 118] on div "profile Bio" at bounding box center [1126, 130] width 275 height 39
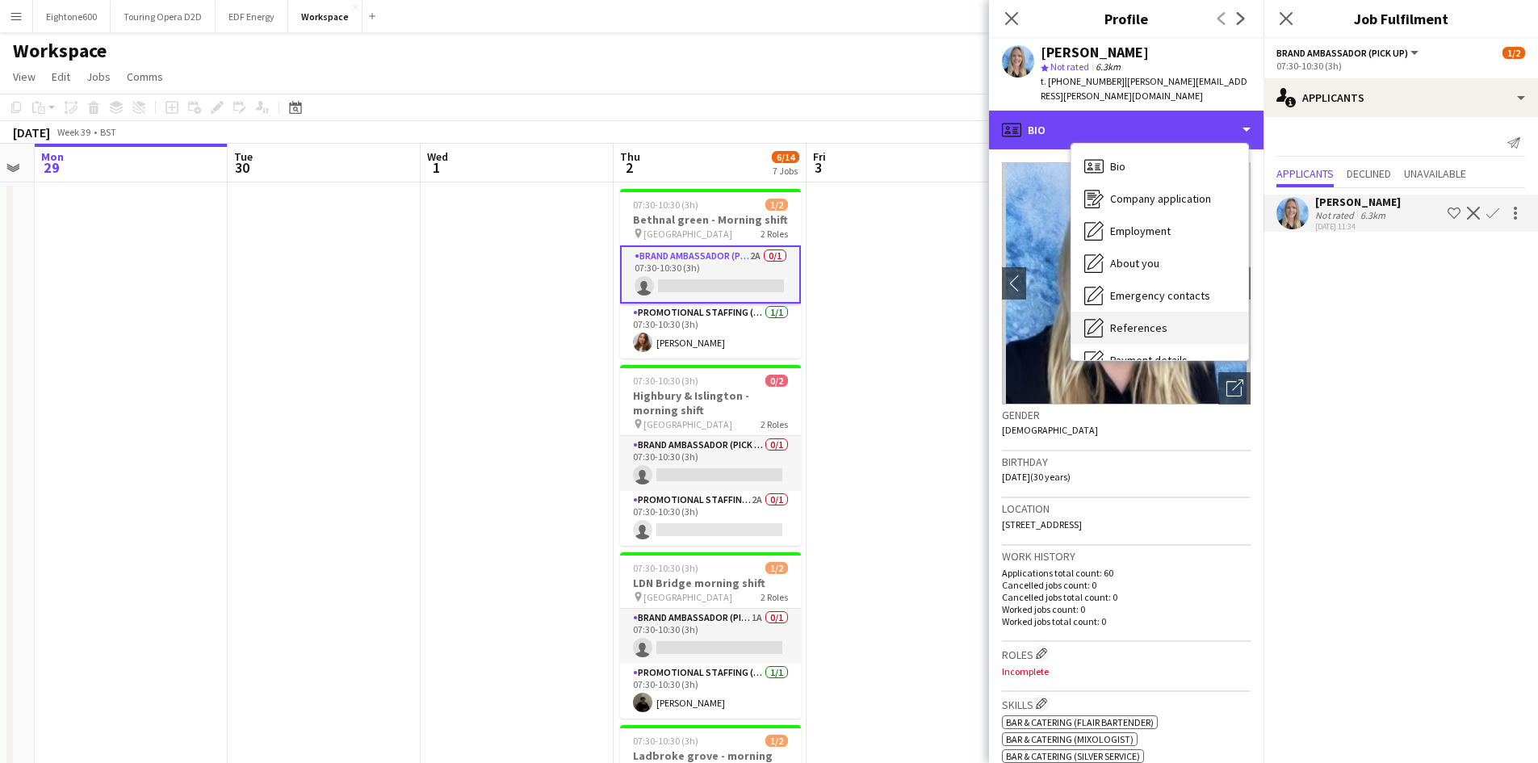
scroll to position [216, 0]
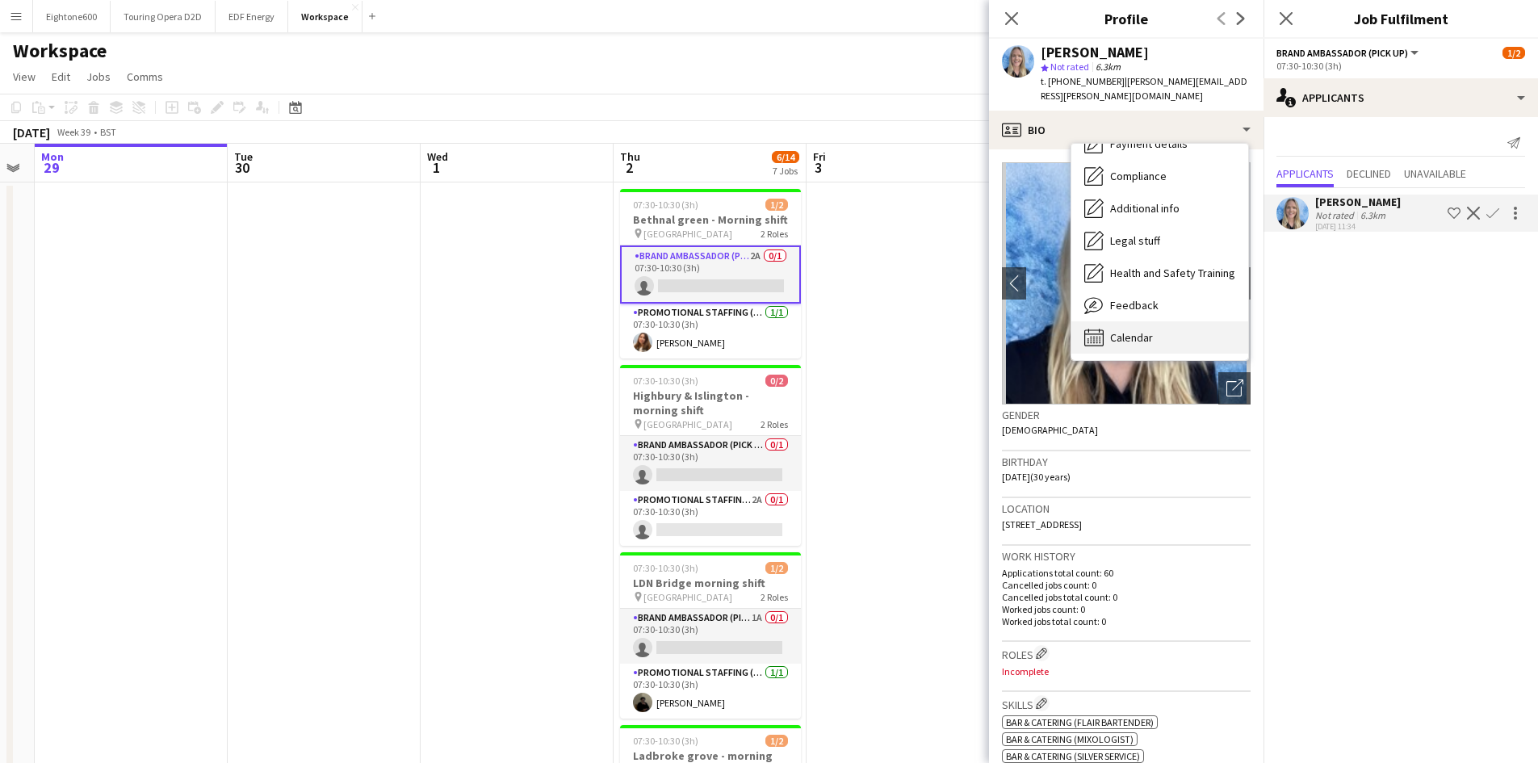
click at [1121, 330] on span "Calendar" at bounding box center [1131, 337] width 43 height 15
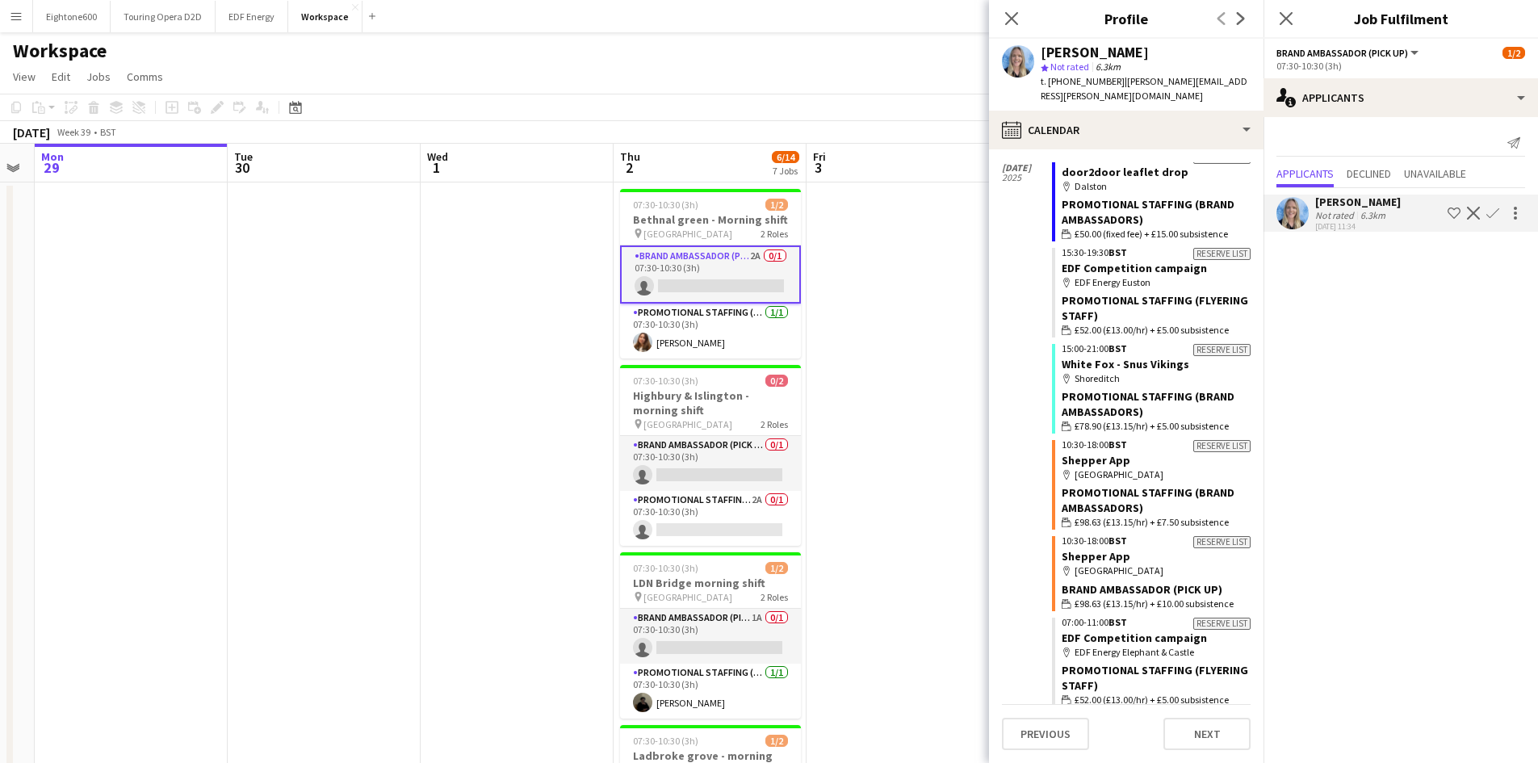
scroll to position [5448, 0]
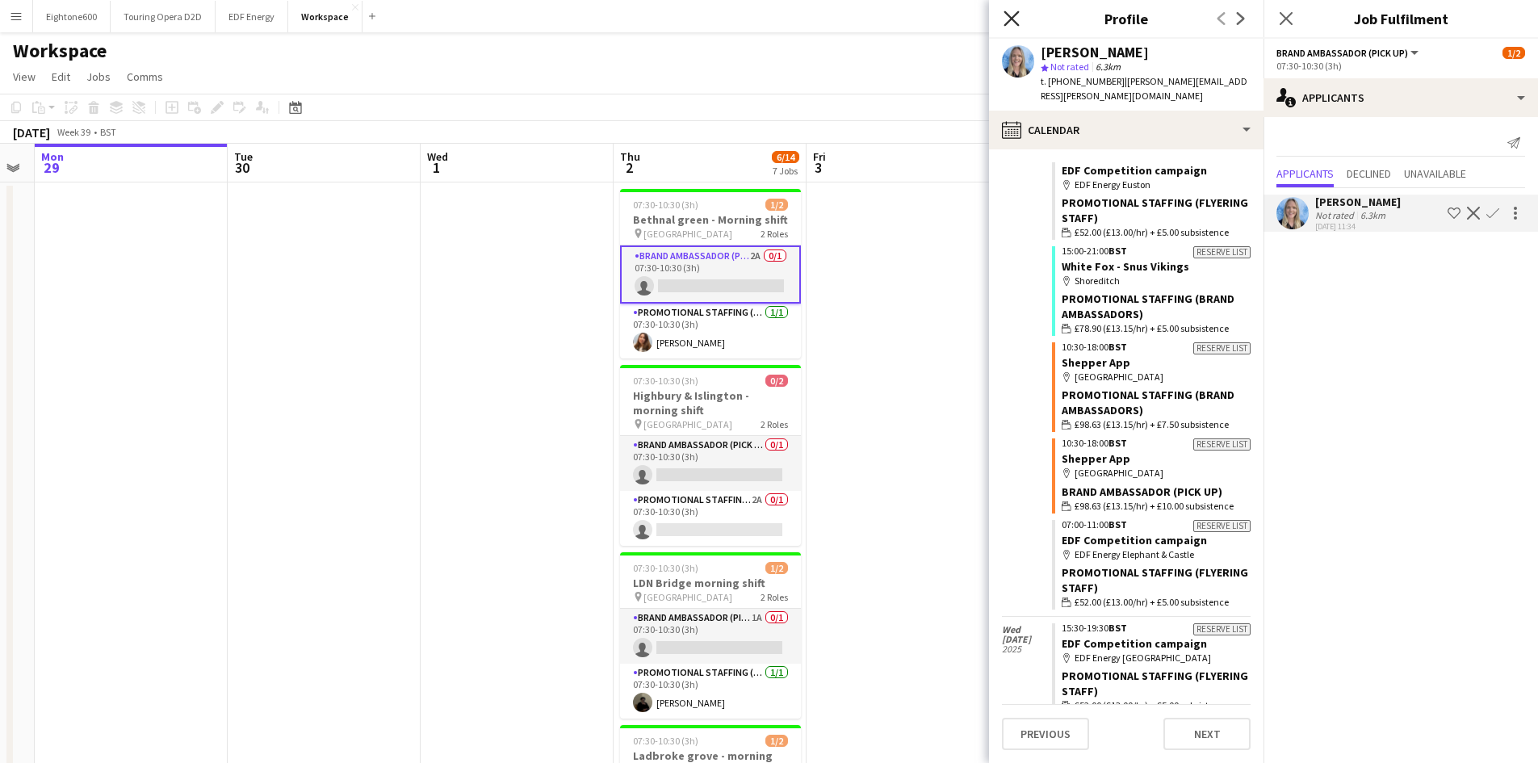
click at [1012, 17] on icon "Close pop-in" at bounding box center [1011, 17] width 15 height 15
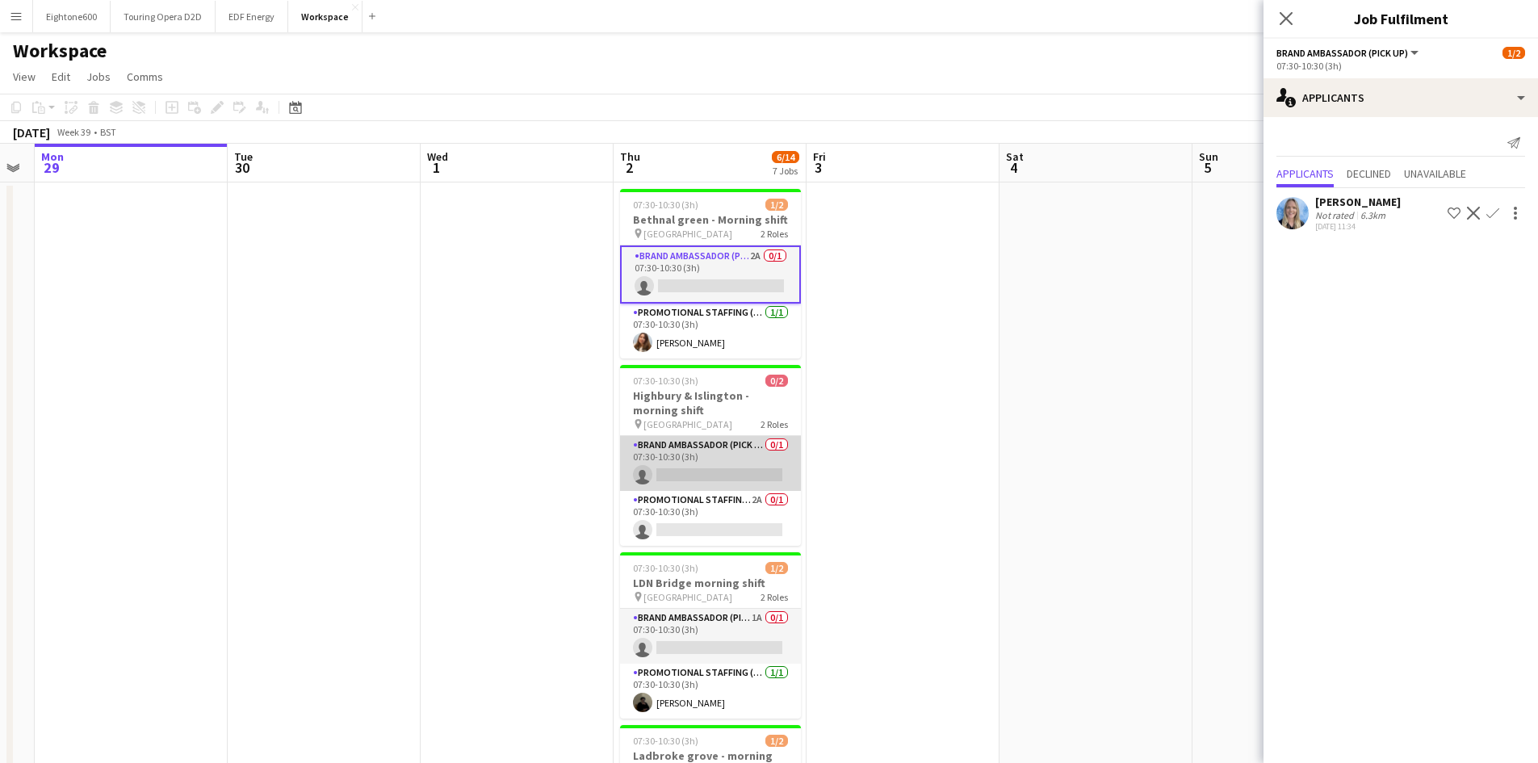
click at [688, 479] on app-card-role "Brand Ambassador (Pick up) 0/1 07:30-10:30 (3h) single-neutral-actions" at bounding box center [710, 463] width 181 height 55
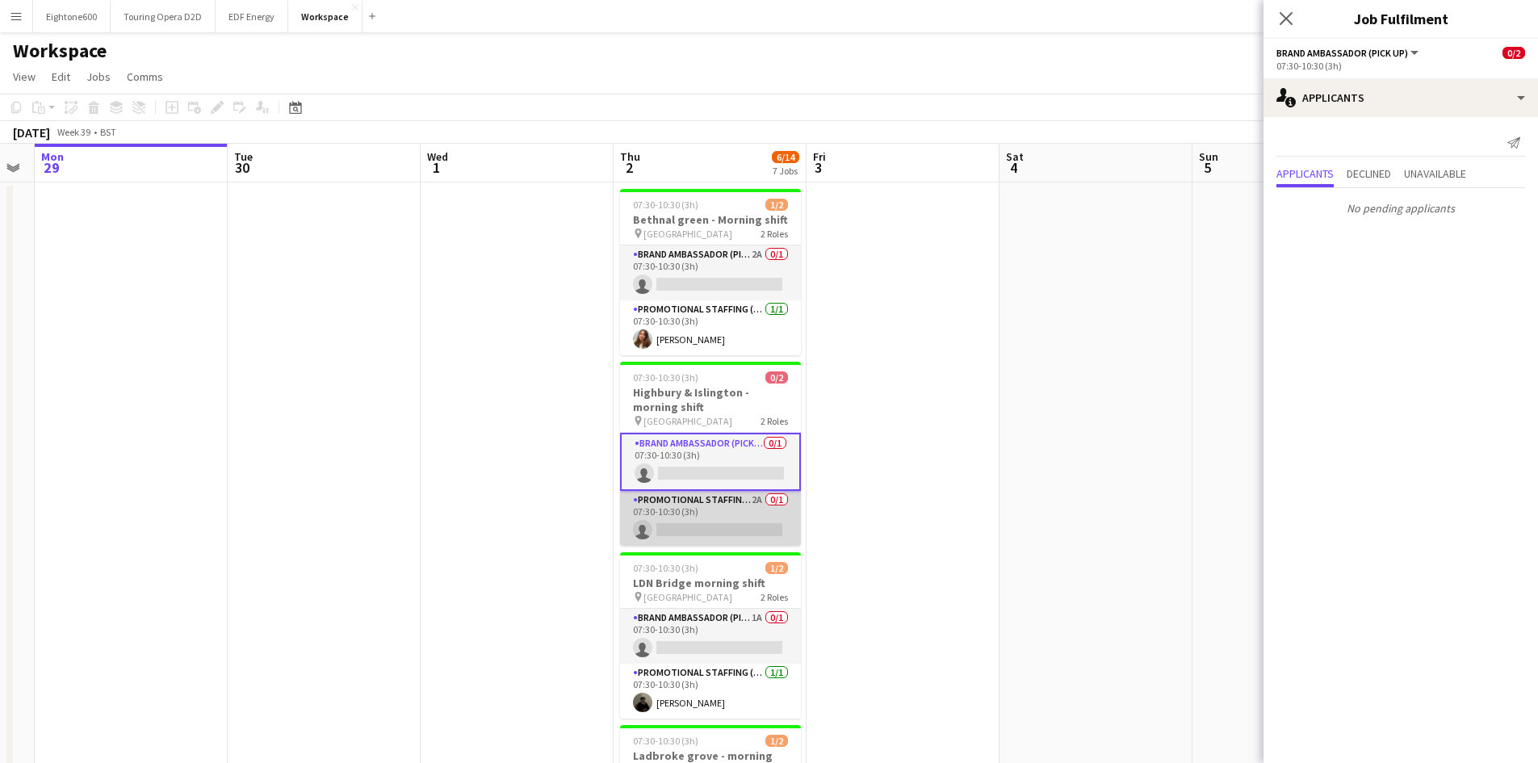
click at [688, 543] on app-card-role "Promotional Staffing (Brand Ambassadors) 2A 0/1 07:30-10:30 (3h) single-neutral…" at bounding box center [710, 518] width 181 height 55
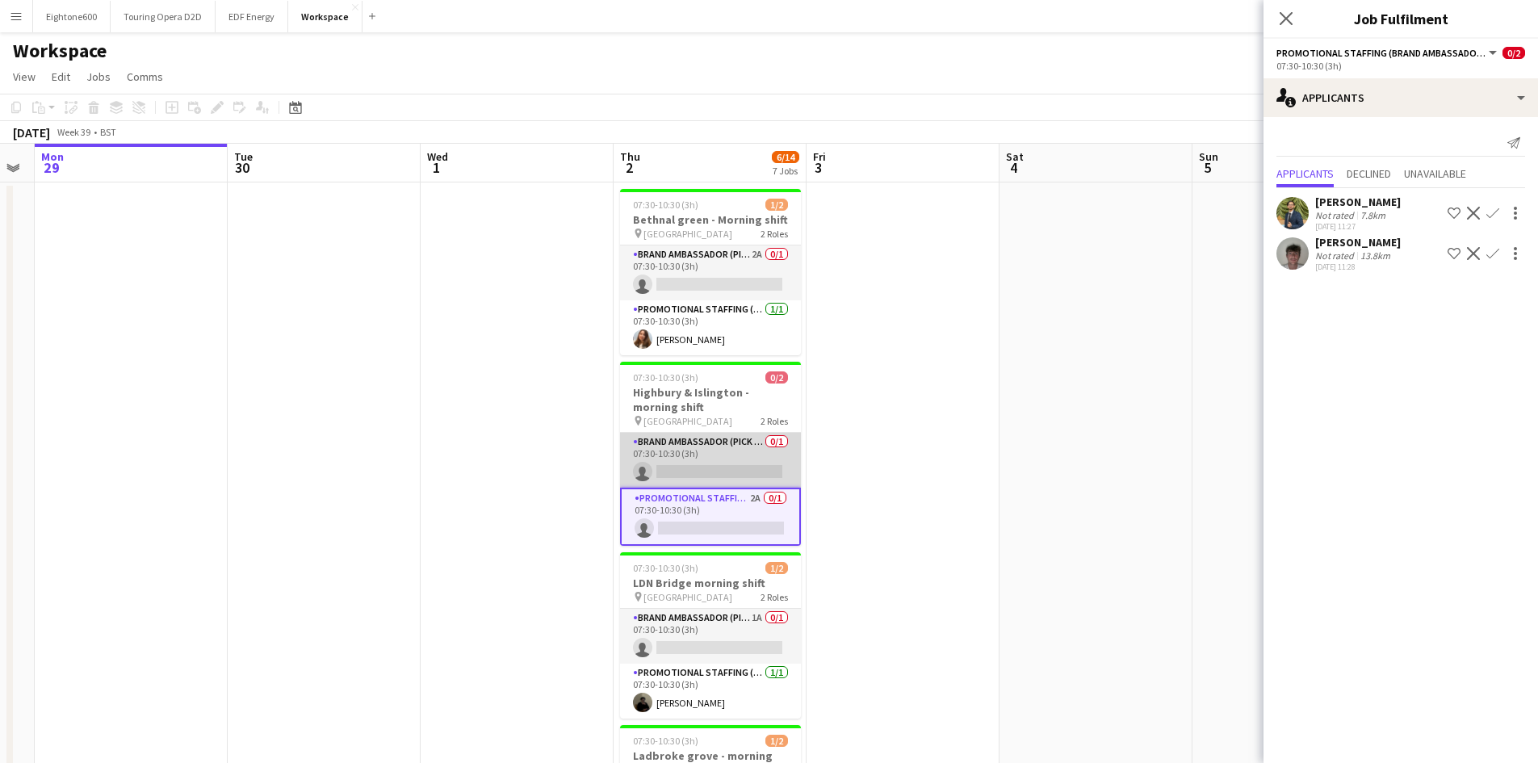
click at [724, 458] on app-card-role "Brand Ambassador (Pick up) 0/1 07:30-10:30 (3h) single-neutral-actions" at bounding box center [710, 460] width 181 height 55
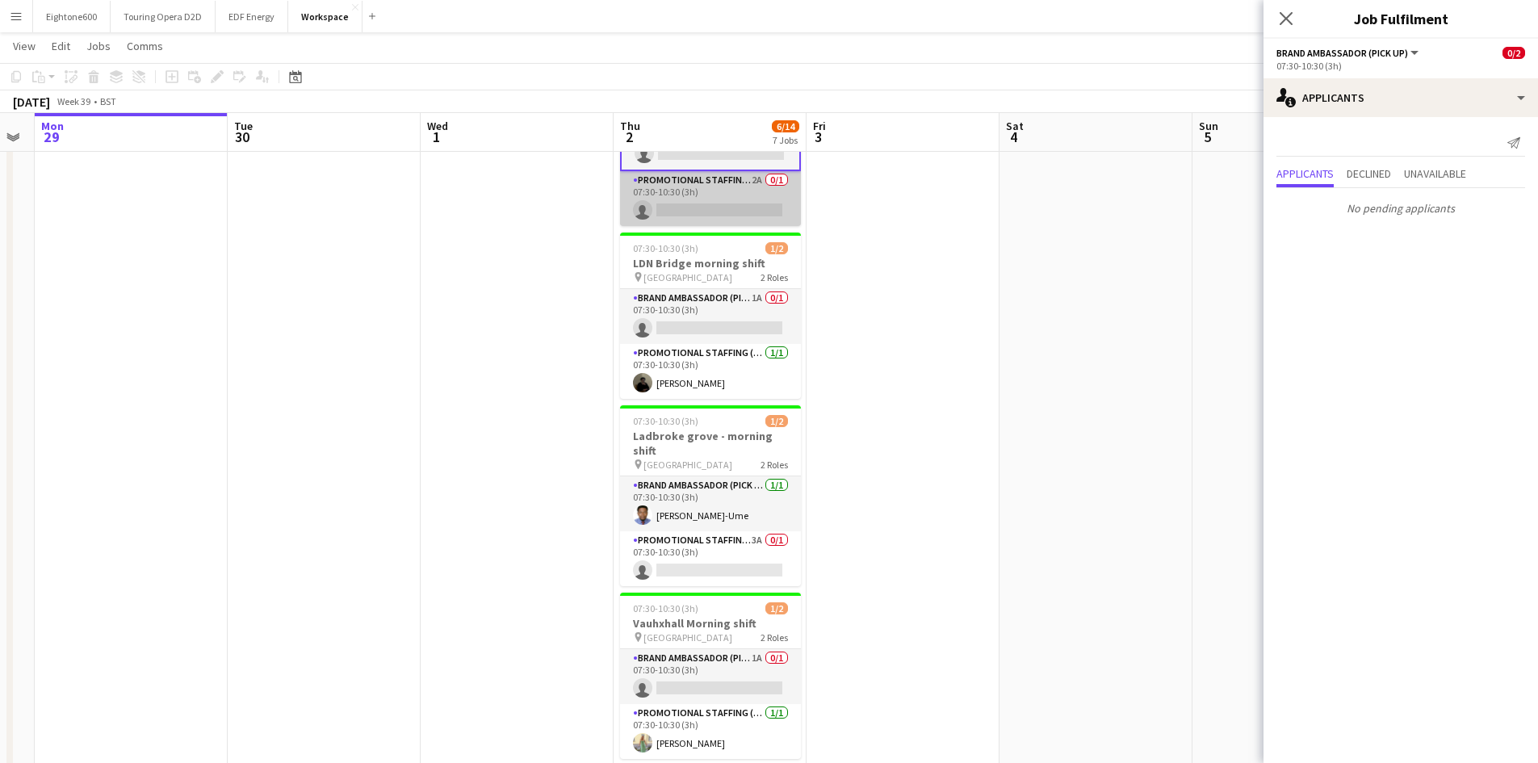
scroll to position [319, 0]
click at [713, 498] on app-card-role "Brand Ambassador (Pick up) [DATE] 07:30-10:30 (3h) [PERSON_NAME]-Ume" at bounding box center [710, 503] width 181 height 55
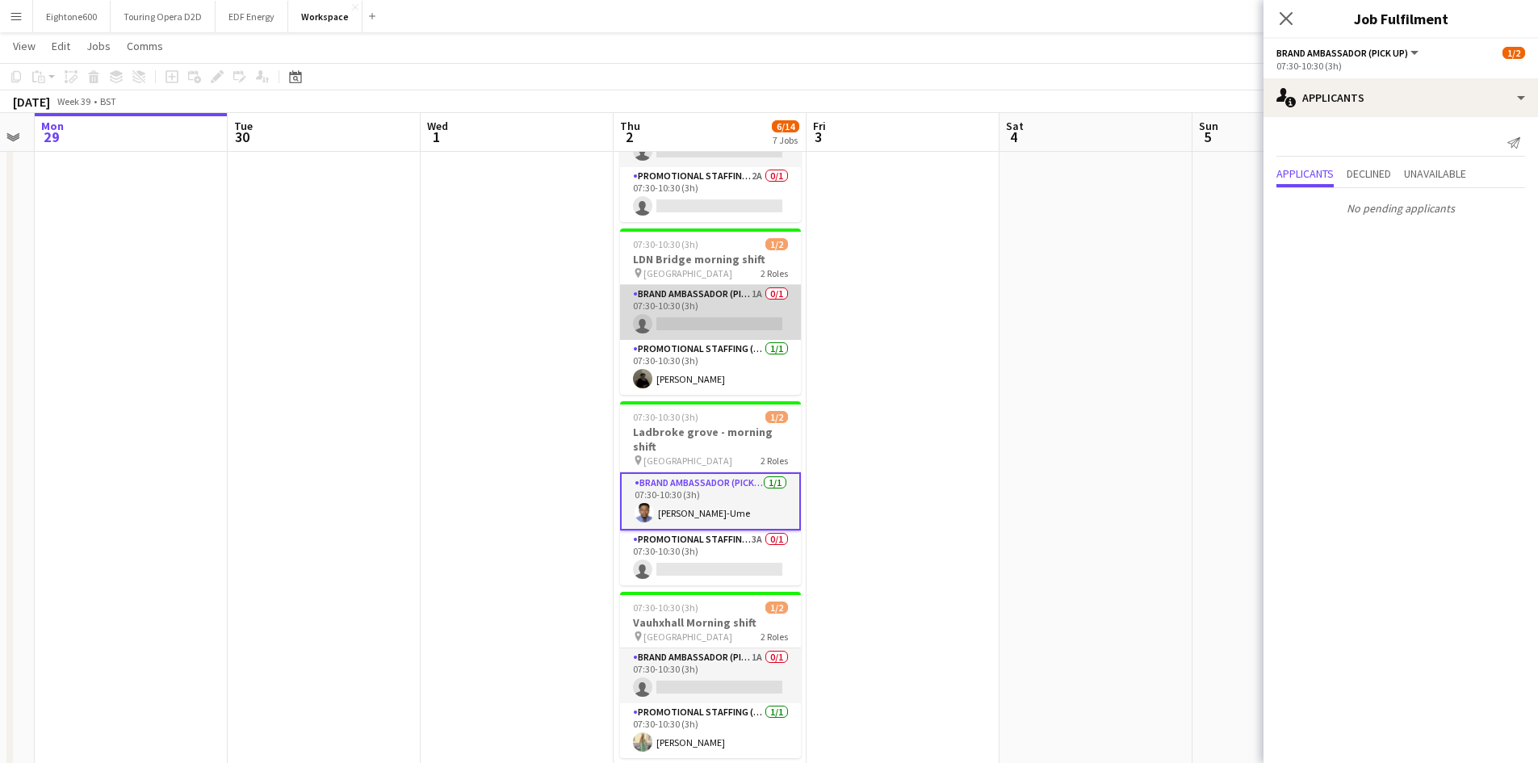
click at [724, 329] on app-card-role "Brand Ambassador (Pick up) 1A 0/1 07:30-10:30 (3h) single-neutral-actions" at bounding box center [710, 312] width 181 height 55
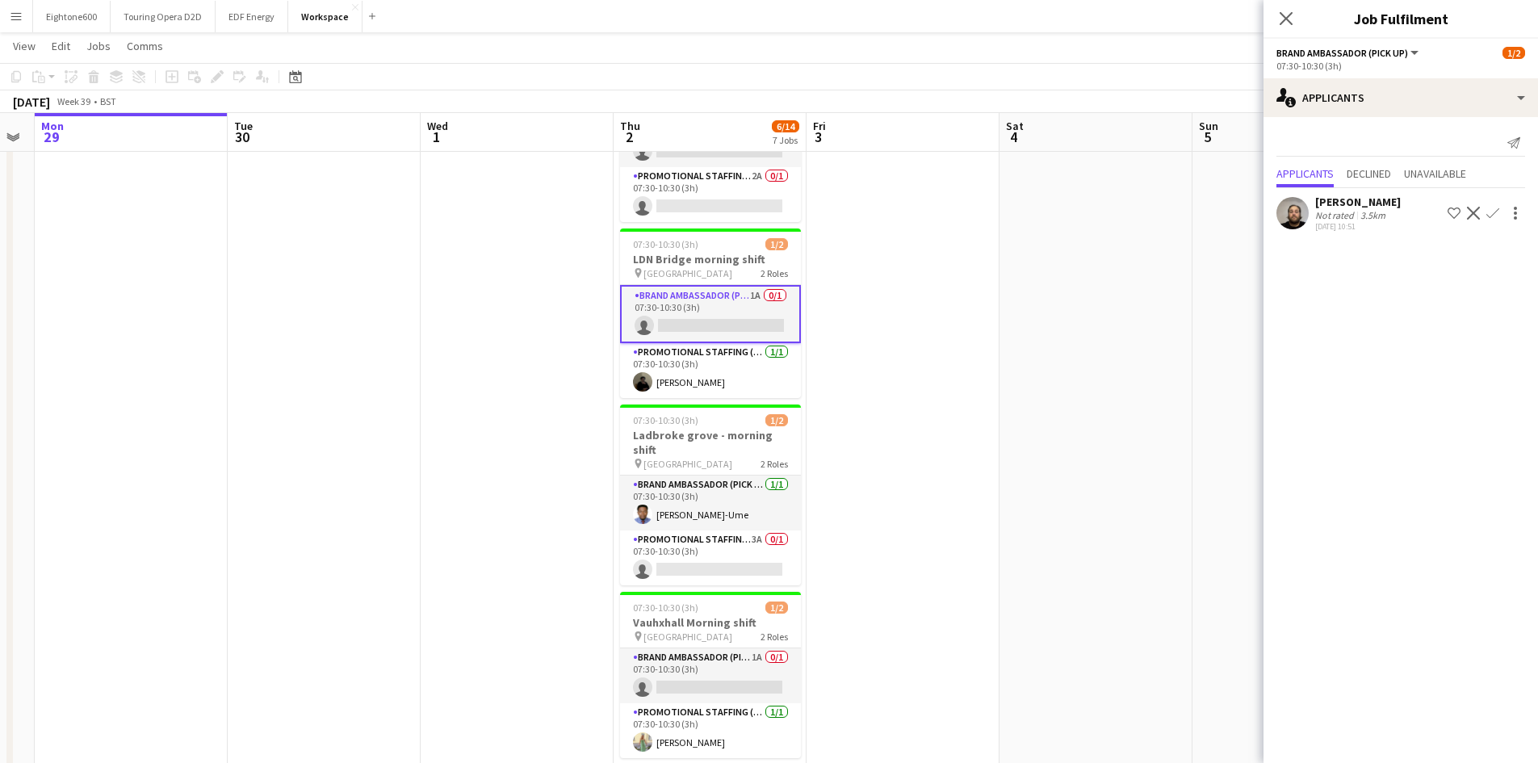
click at [1296, 209] on app-user-avatar at bounding box center [1293, 213] width 32 height 32
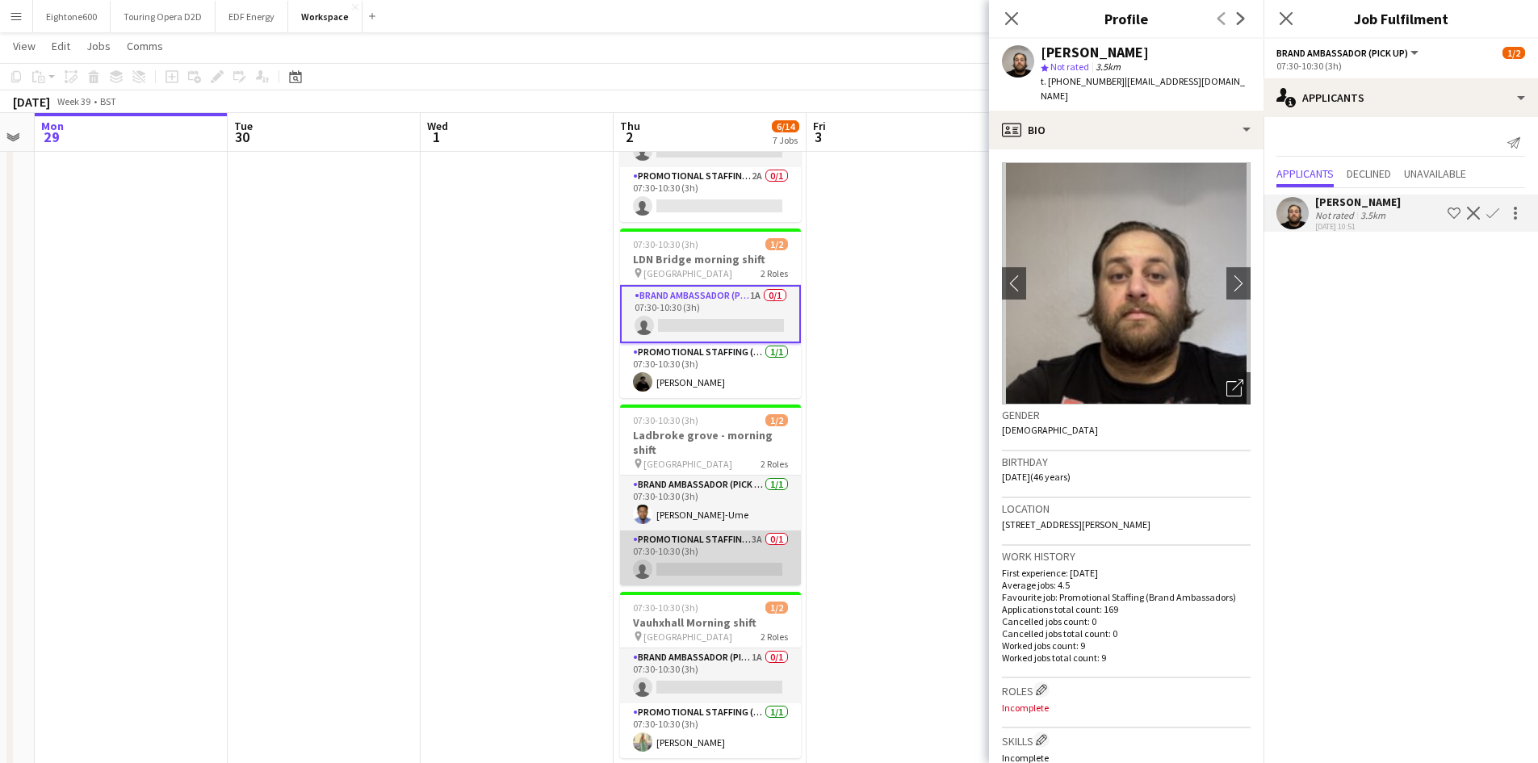
click at [679, 563] on app-card-role "Promotional Staffing (Brand Ambassadors) 3A 0/1 07:30-10:30 (3h) single-neutral…" at bounding box center [710, 557] width 181 height 55
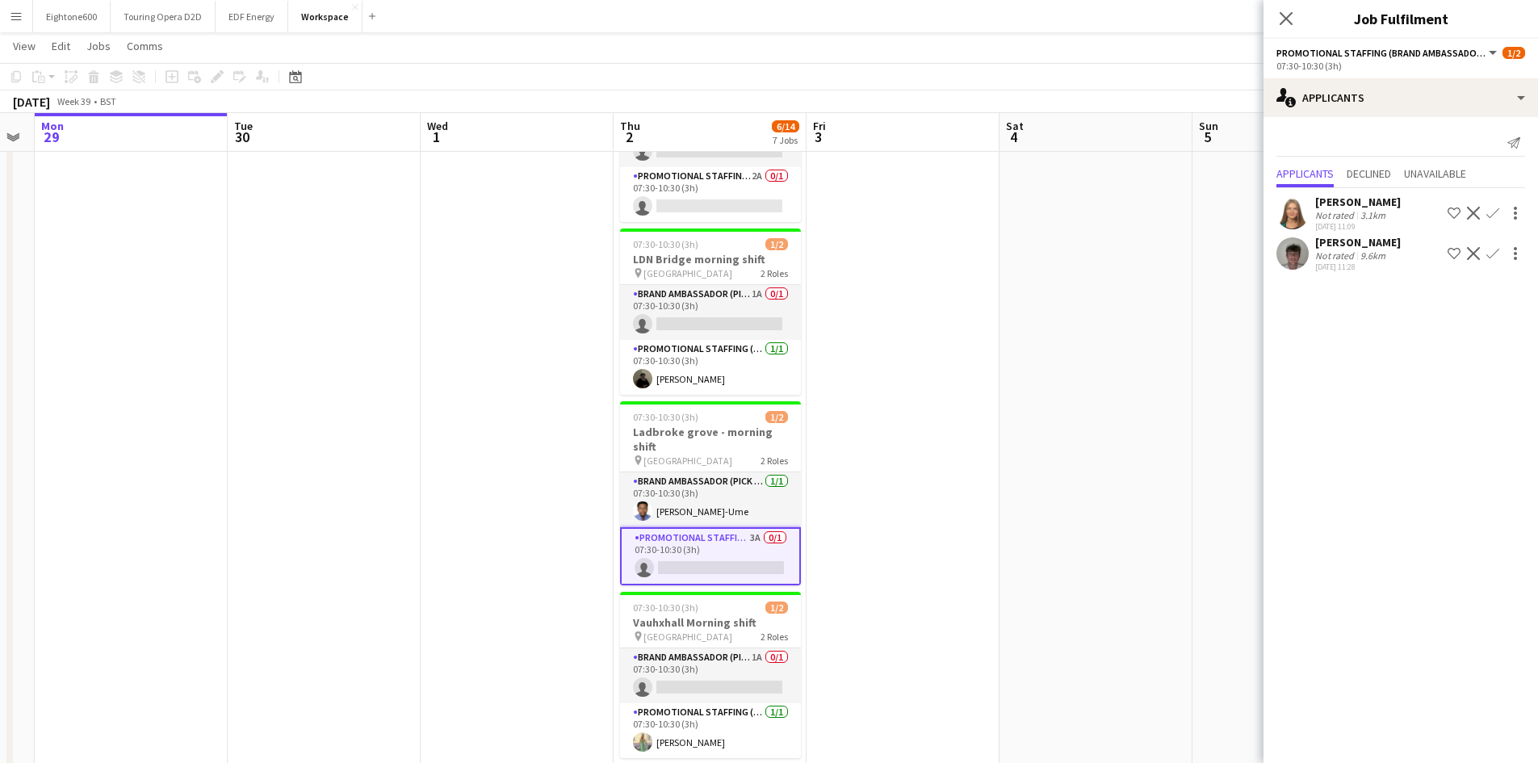
drag, startPoint x: 713, startPoint y: 543, endPoint x: 1335, endPoint y: 208, distance: 707.3
click at [1335, 208] on div "[PERSON_NAME]" at bounding box center [1358, 202] width 86 height 15
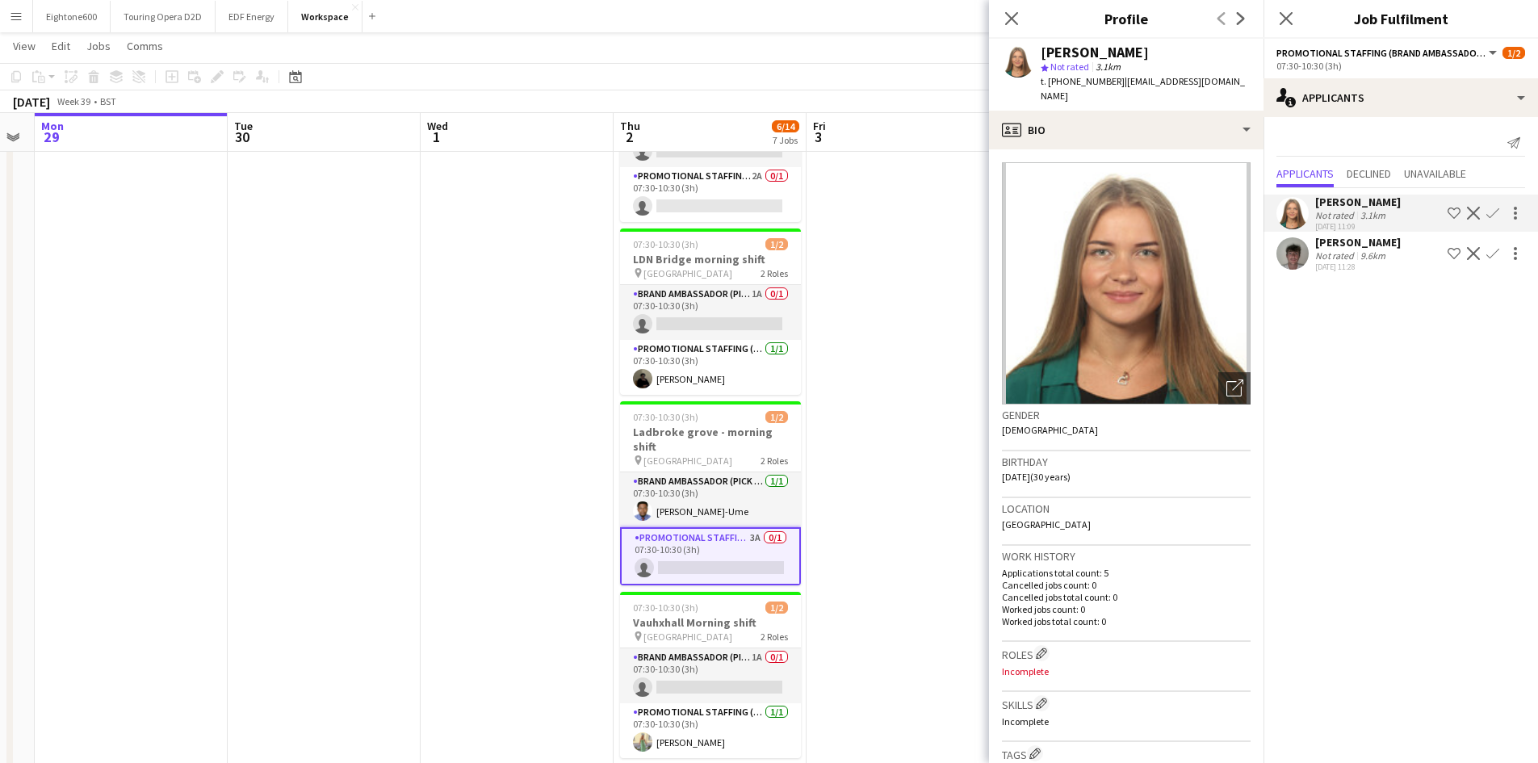
click at [1334, 258] on div "Not rated" at bounding box center [1336, 255] width 42 height 12
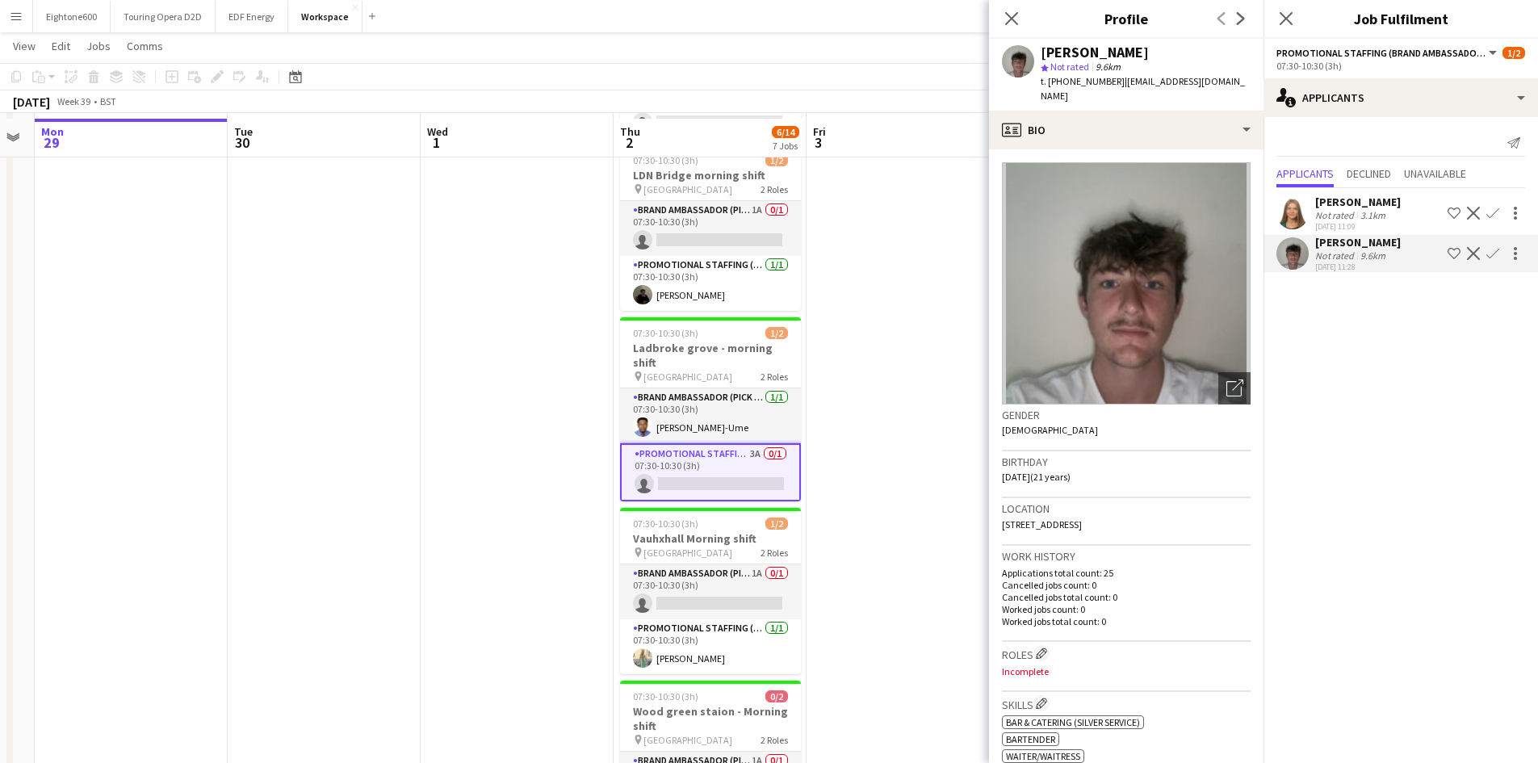
scroll to position [409, 0]
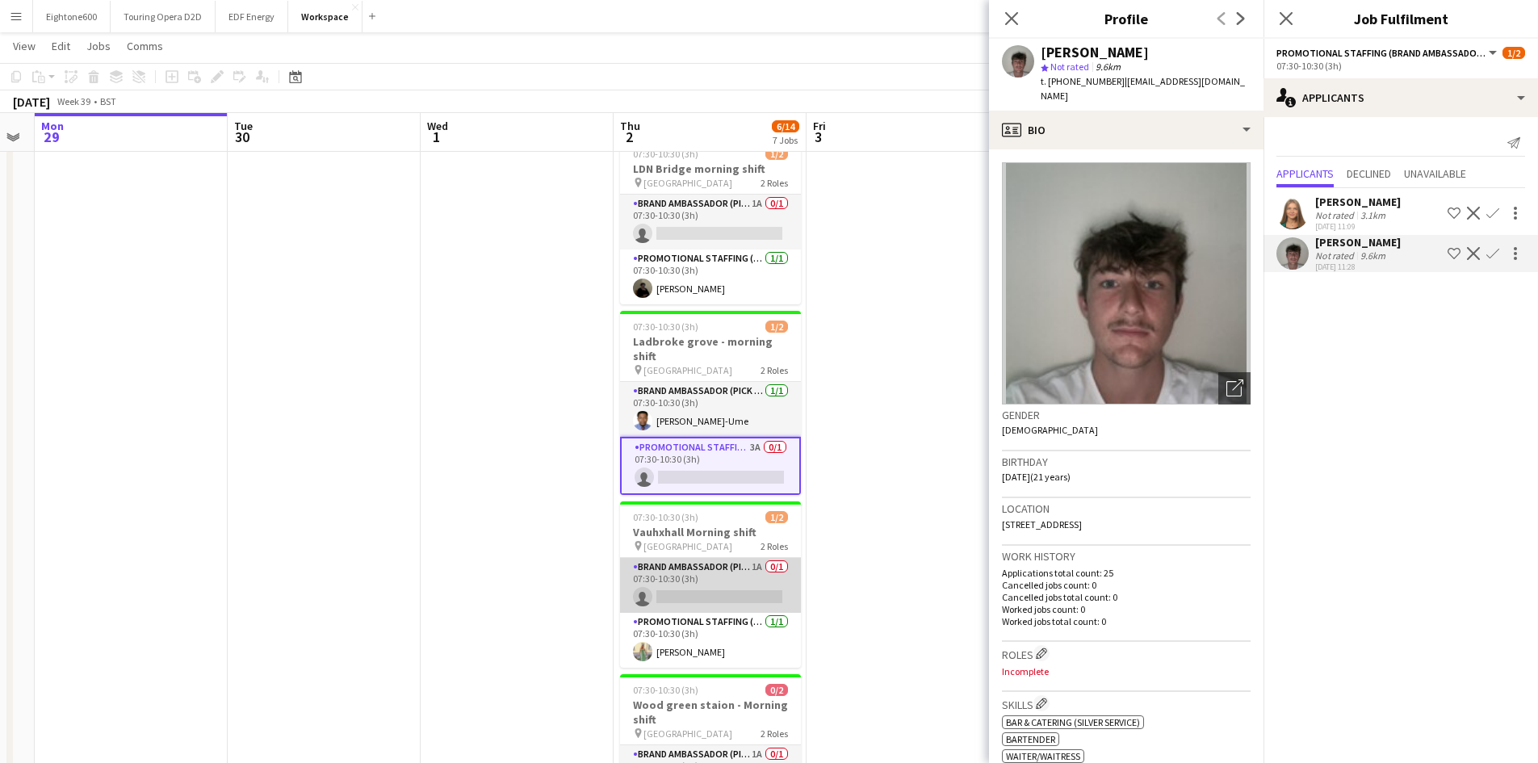
click at [692, 572] on app-card-role "Brand Ambassador (Pick up) 1A 0/1 07:30-10:30 (3h) single-neutral-actions" at bounding box center [710, 585] width 181 height 55
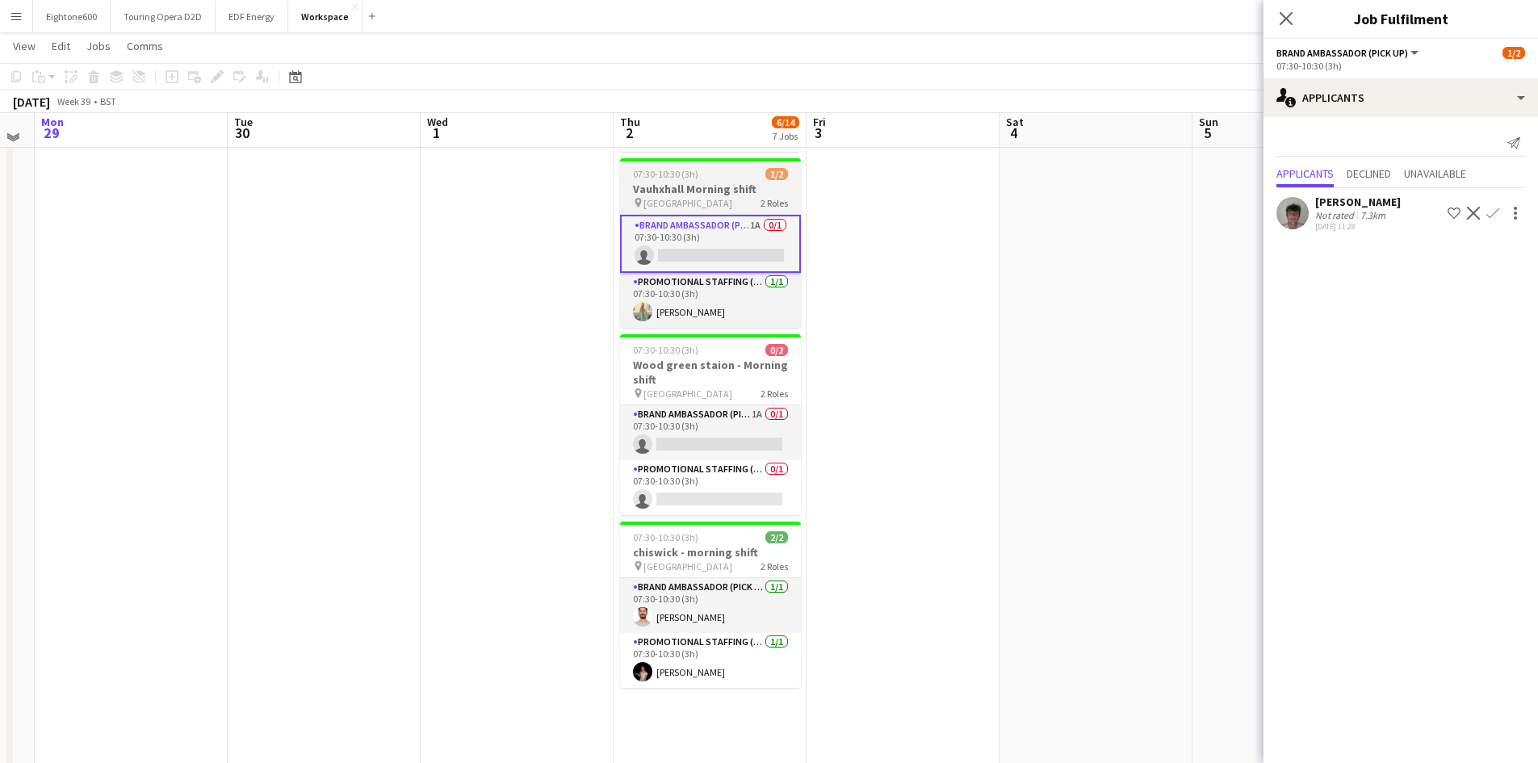
scroll to position [751, 0]
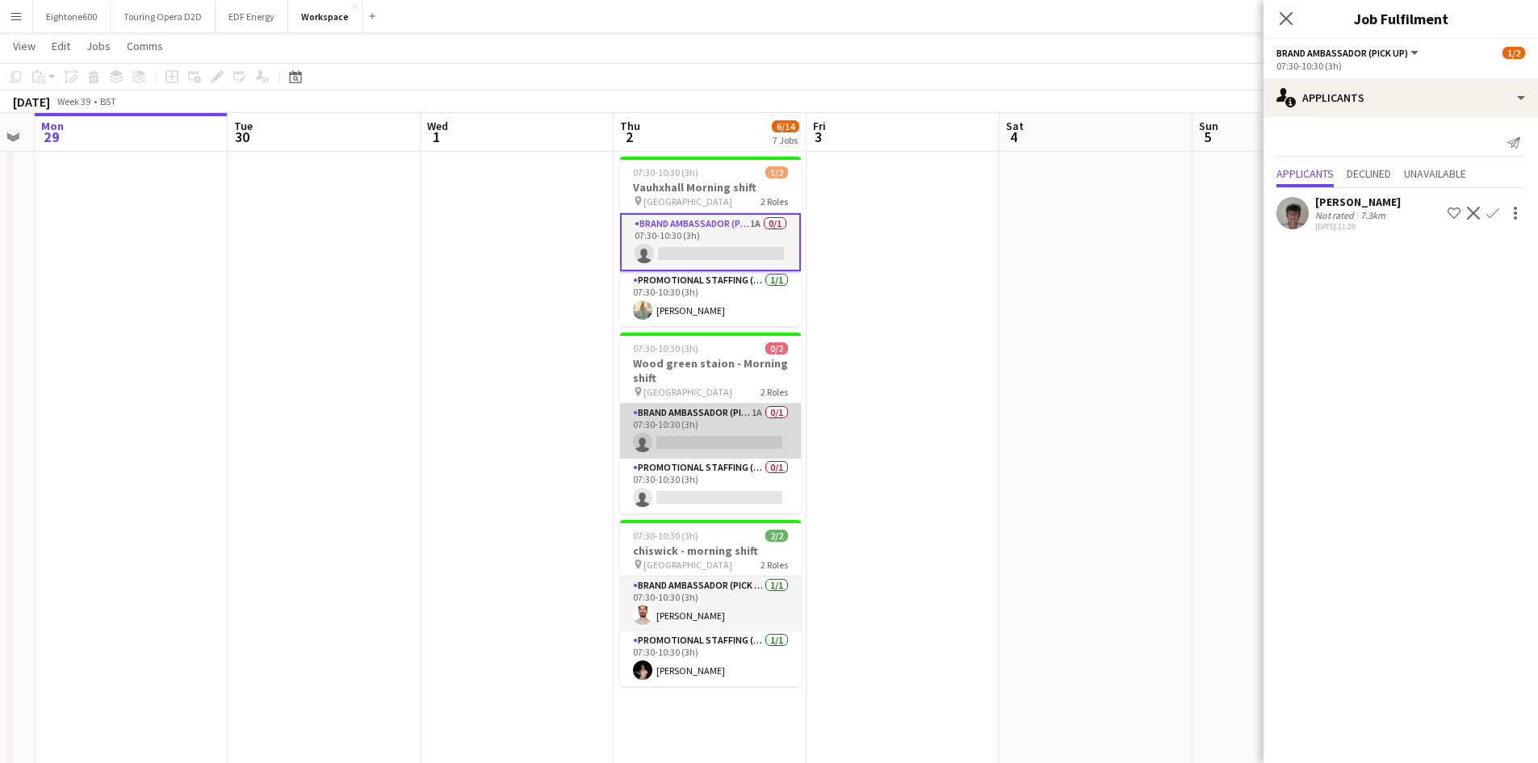
click at [736, 404] on app-card-role "Brand Ambassador (Pick up) 1A 0/1 07:30-10:30 (3h) single-neutral-actions" at bounding box center [710, 431] width 181 height 55
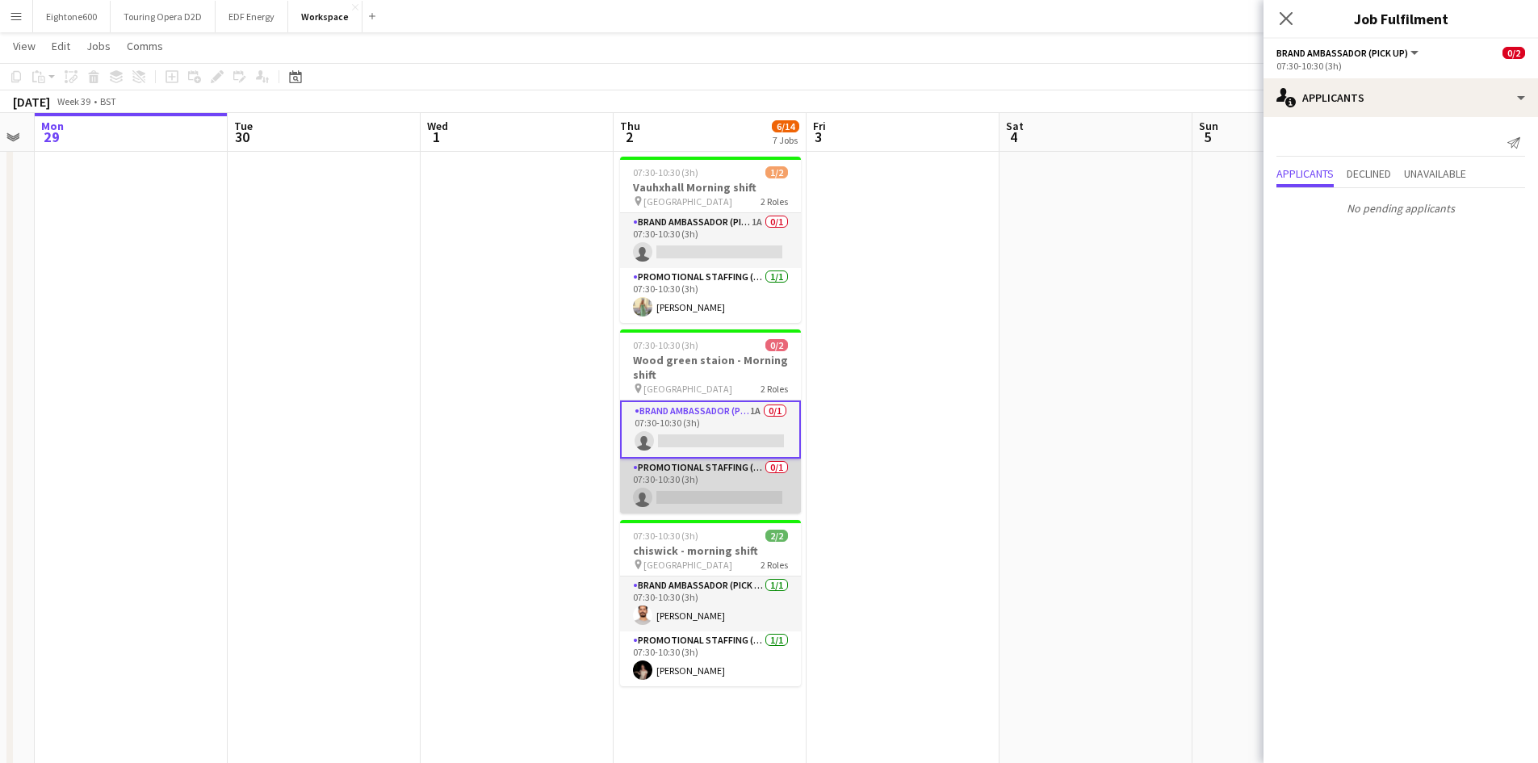
click at [715, 484] on app-card-role "Promotional Staffing (Brand Ambassadors) 0/1 07:30-10:30 (3h) single-neutral-ac…" at bounding box center [710, 486] width 181 height 55
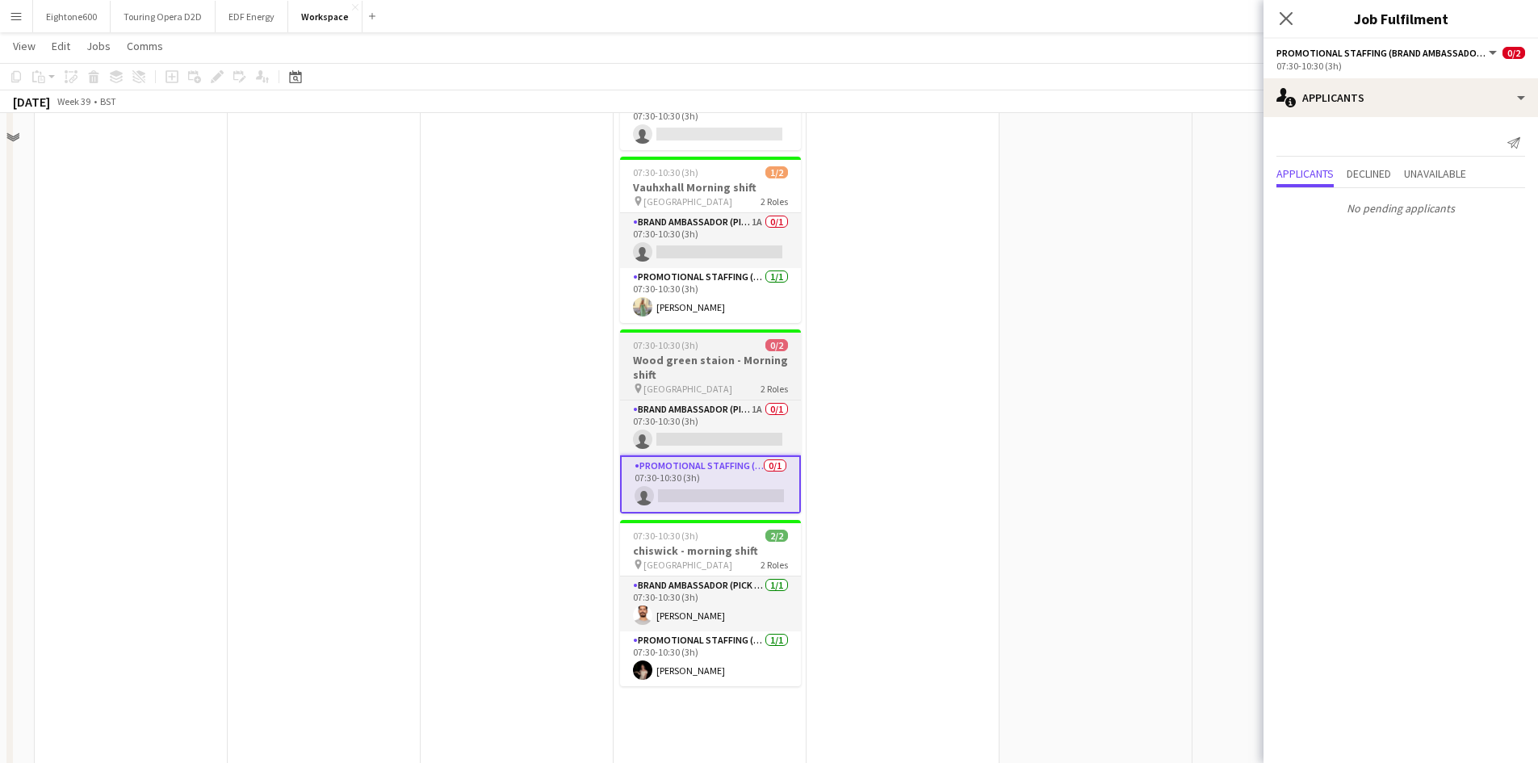
scroll to position [0, 0]
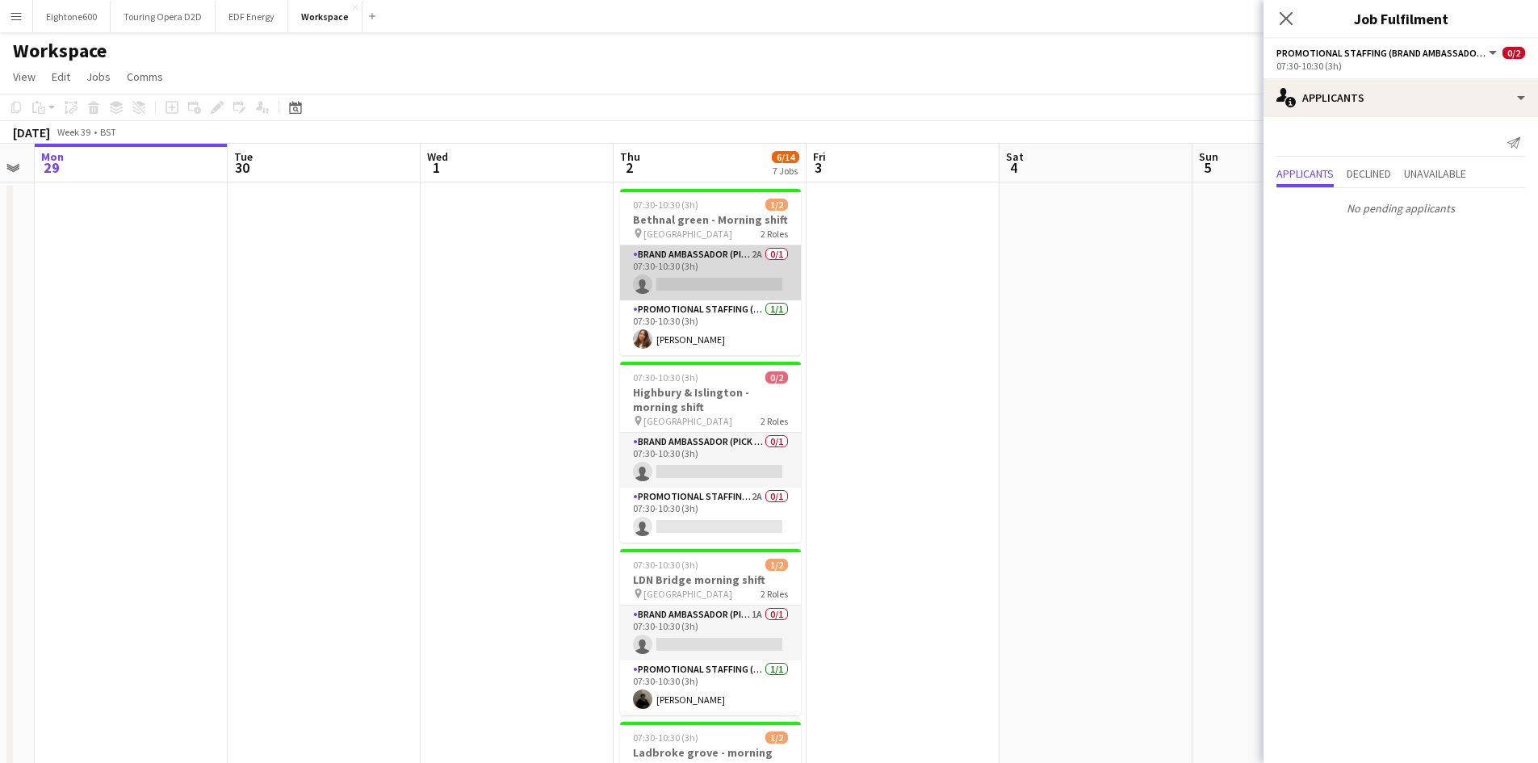
click at [726, 277] on app-card-role "Brand Ambassador (Pick up) 2A 0/1 07:30-10:30 (3h) single-neutral-actions" at bounding box center [710, 272] width 181 height 55
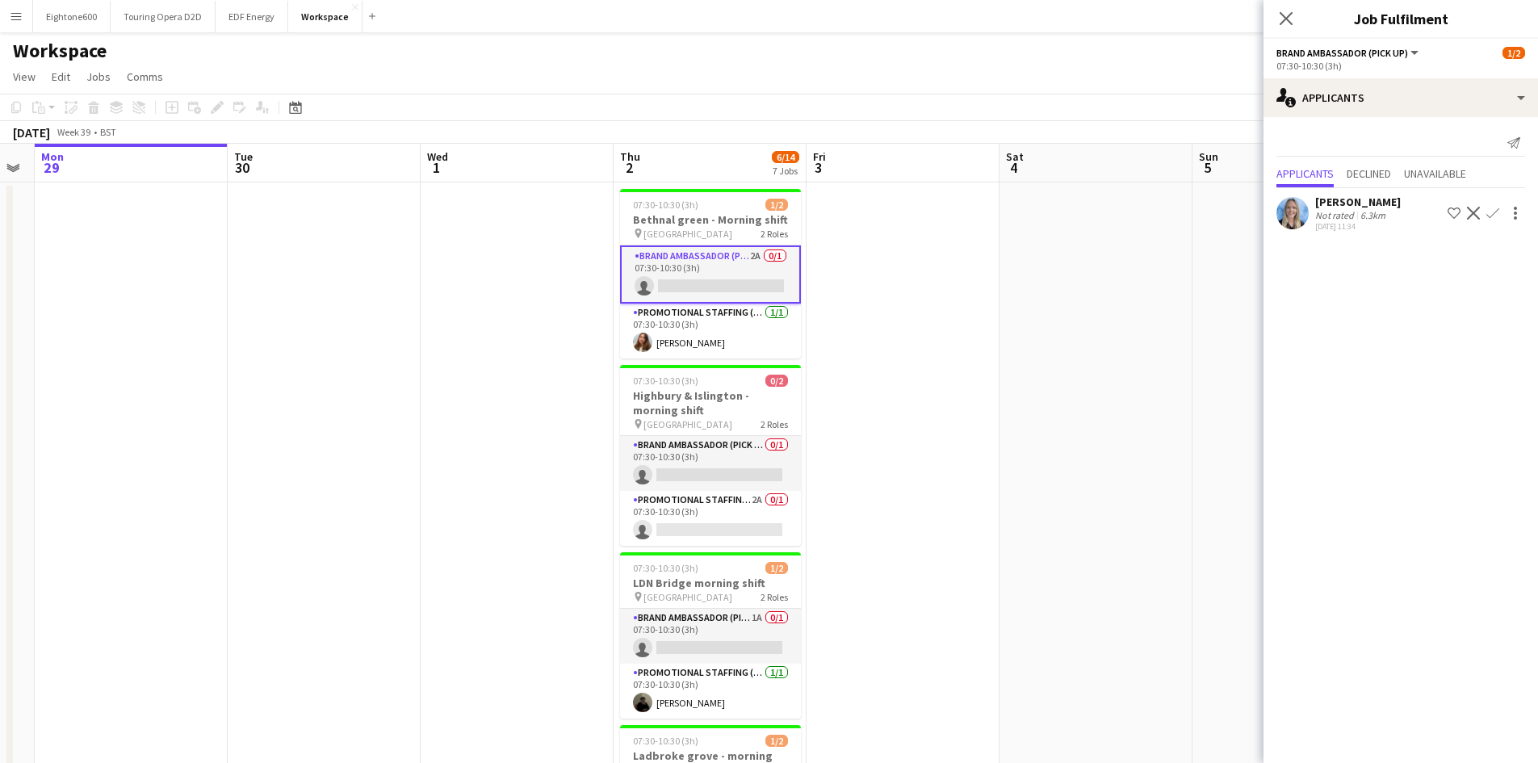
click at [1369, 203] on div "[PERSON_NAME]" at bounding box center [1358, 202] width 86 height 15
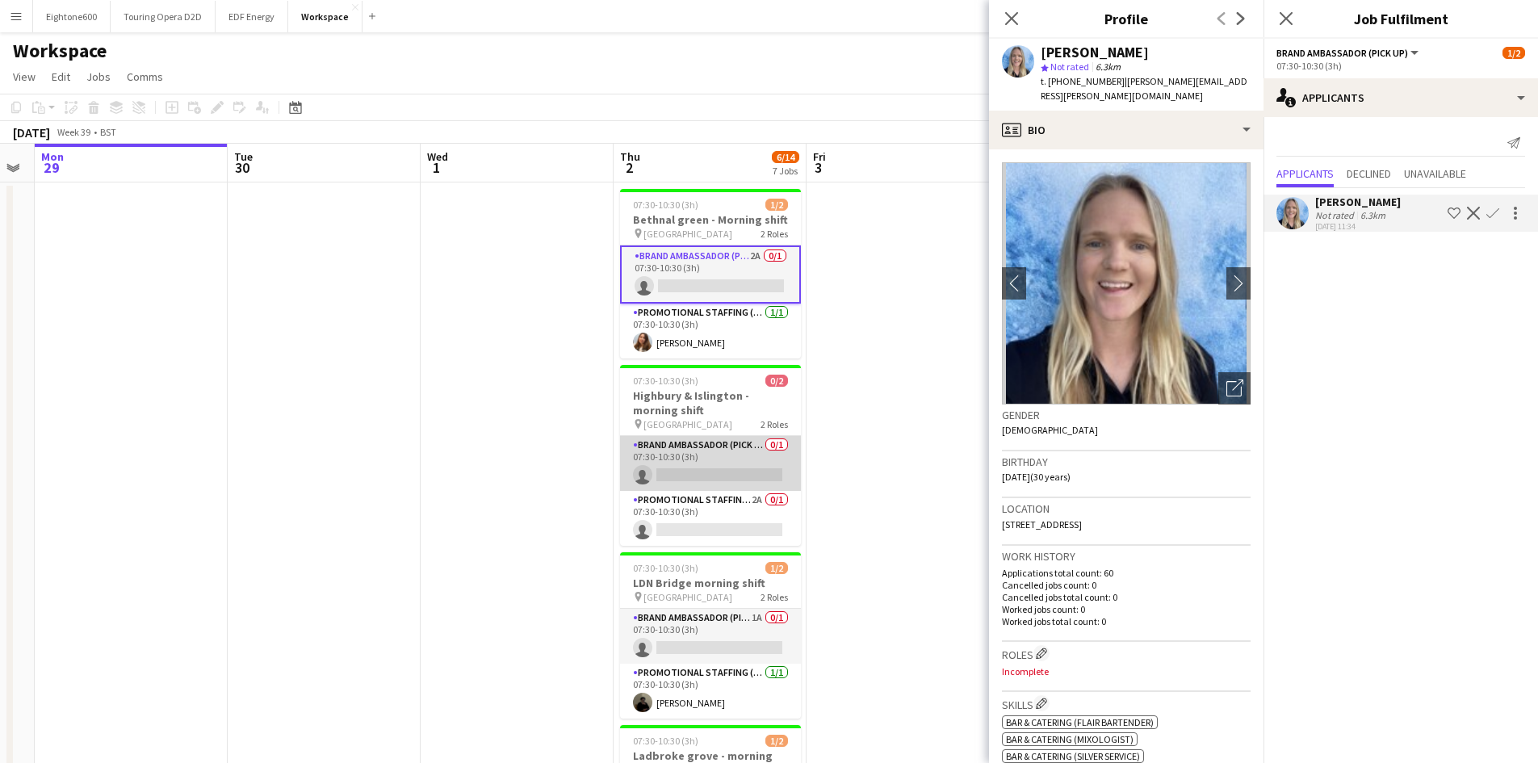
click at [676, 462] on app-card-role "Brand Ambassador (Pick up) 0/1 07:30-10:30 (3h) single-neutral-actions" at bounding box center [710, 463] width 181 height 55
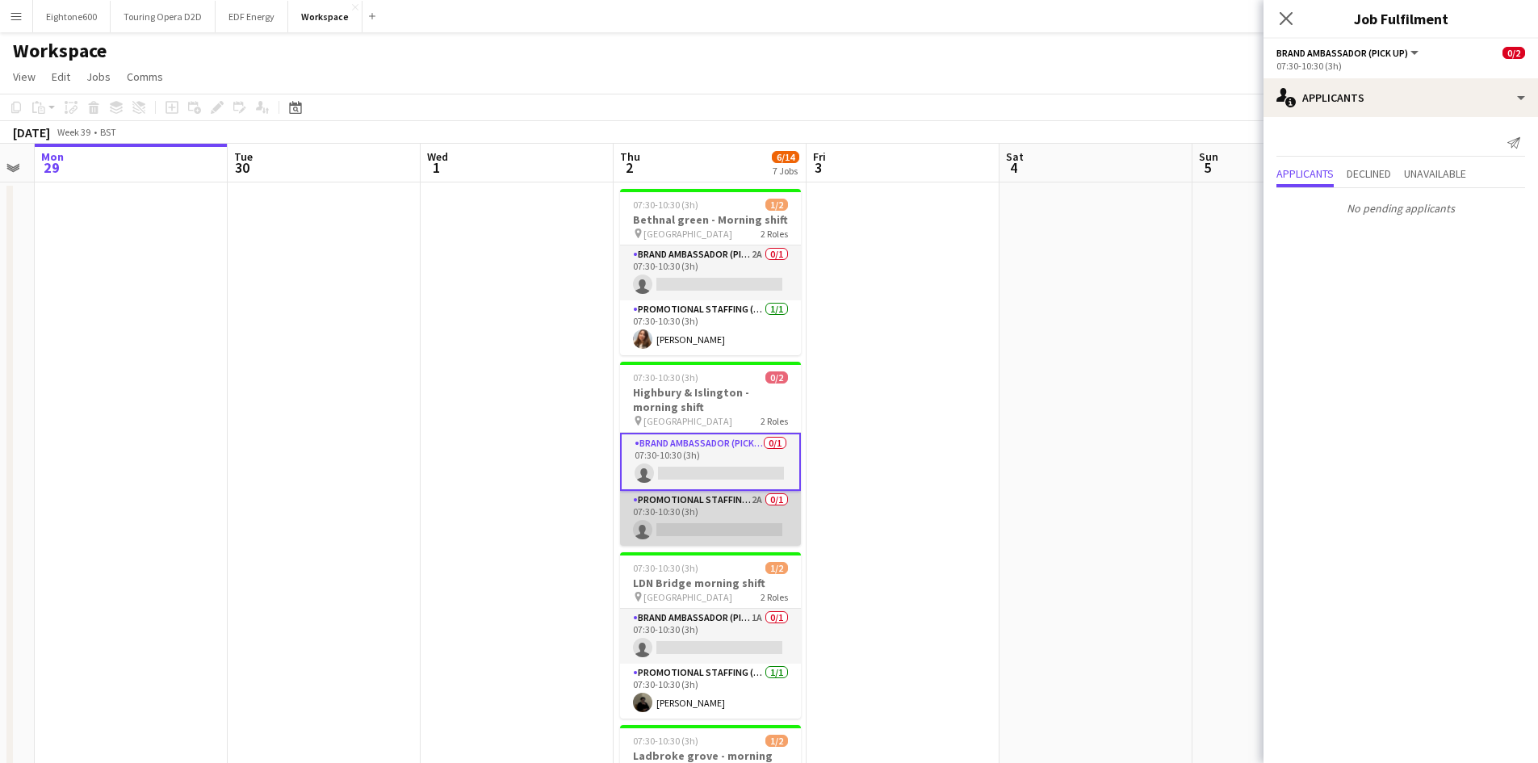
click at [678, 514] on app-card-role "Promotional Staffing (Brand Ambassadors) 2A 0/1 07:30-10:30 (3h) single-neutral…" at bounding box center [710, 518] width 181 height 55
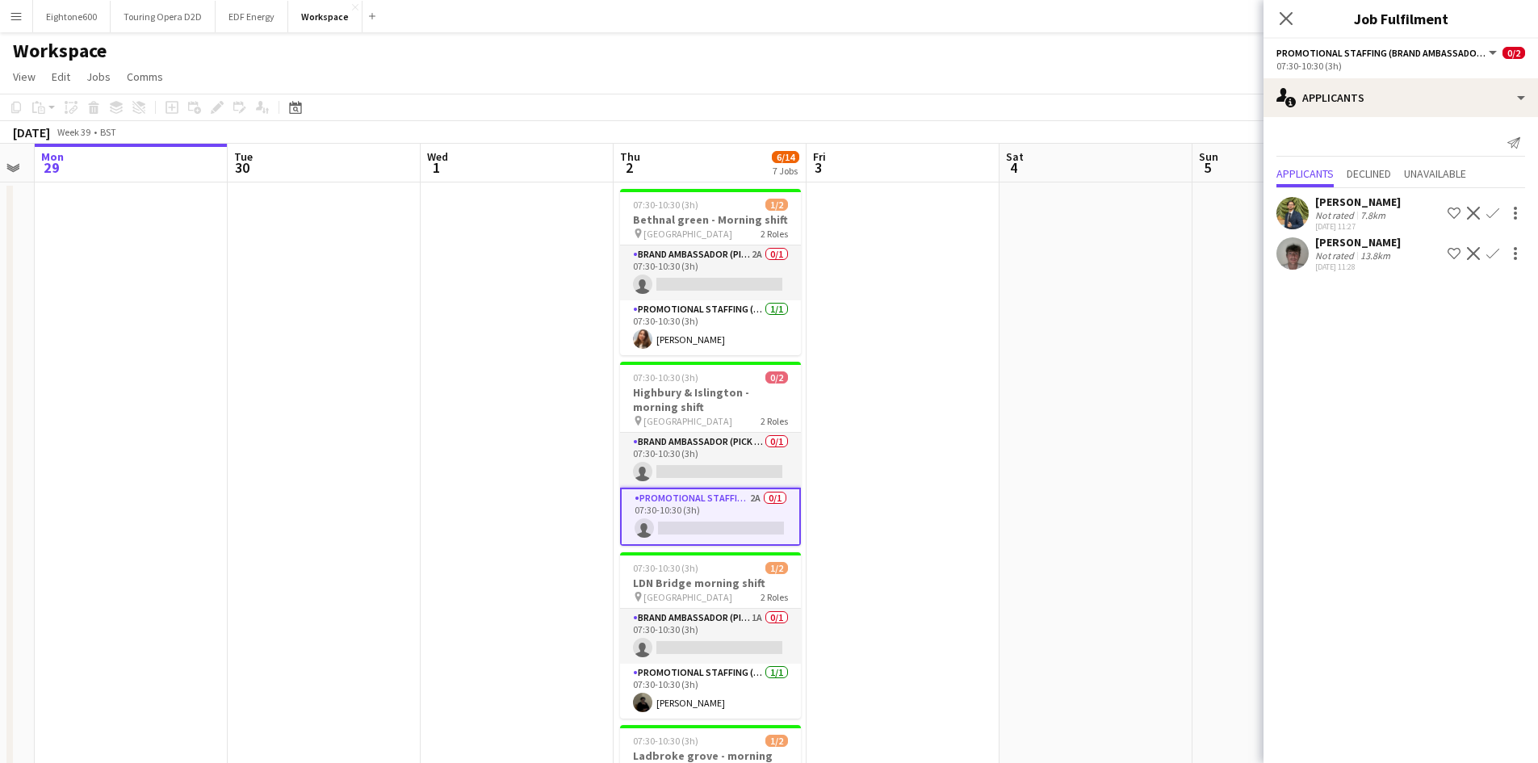
click at [1304, 212] on app-user-avatar at bounding box center [1293, 213] width 32 height 32
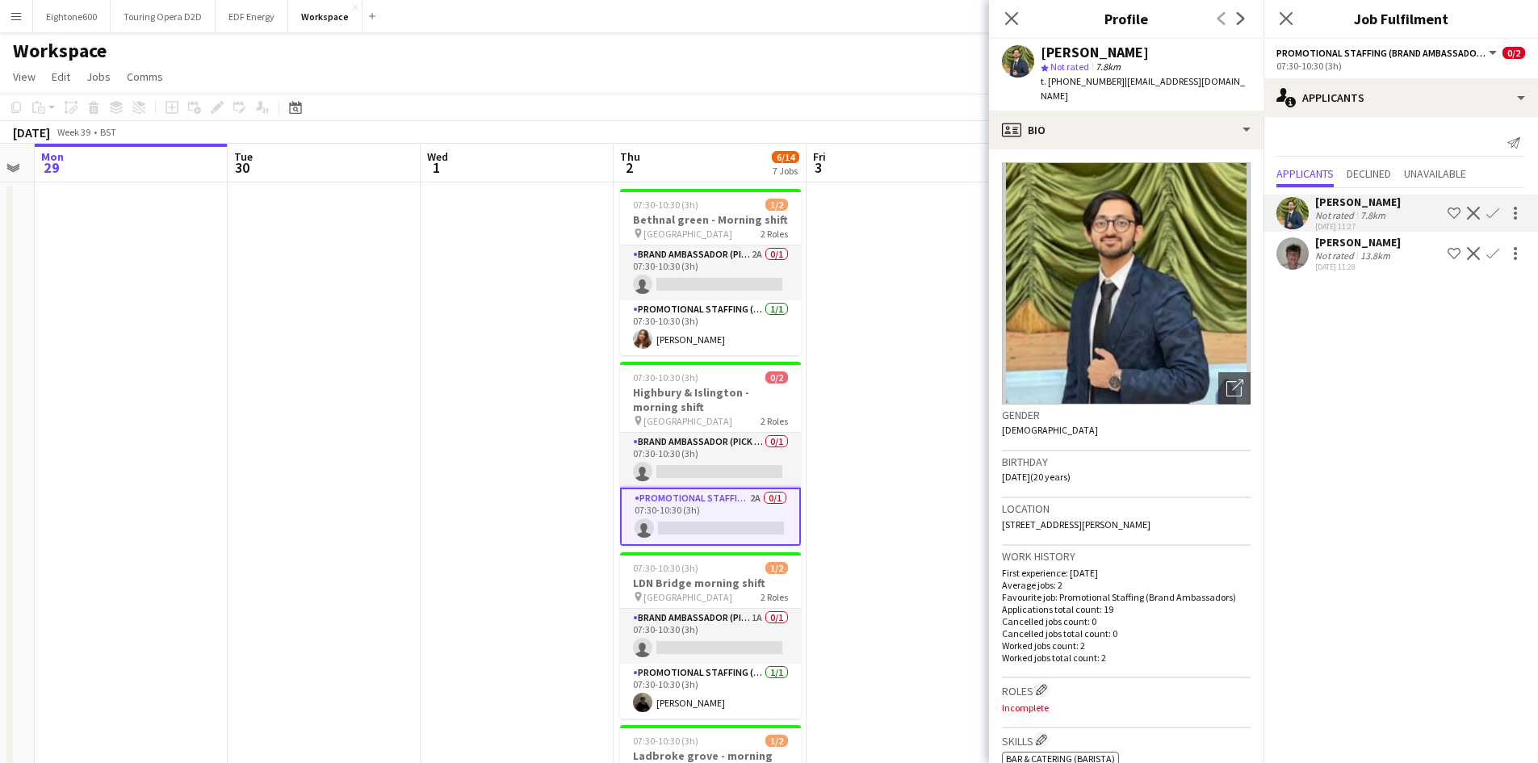
click at [1494, 211] on app-icon "Confirm" at bounding box center [1492, 213] width 13 height 13
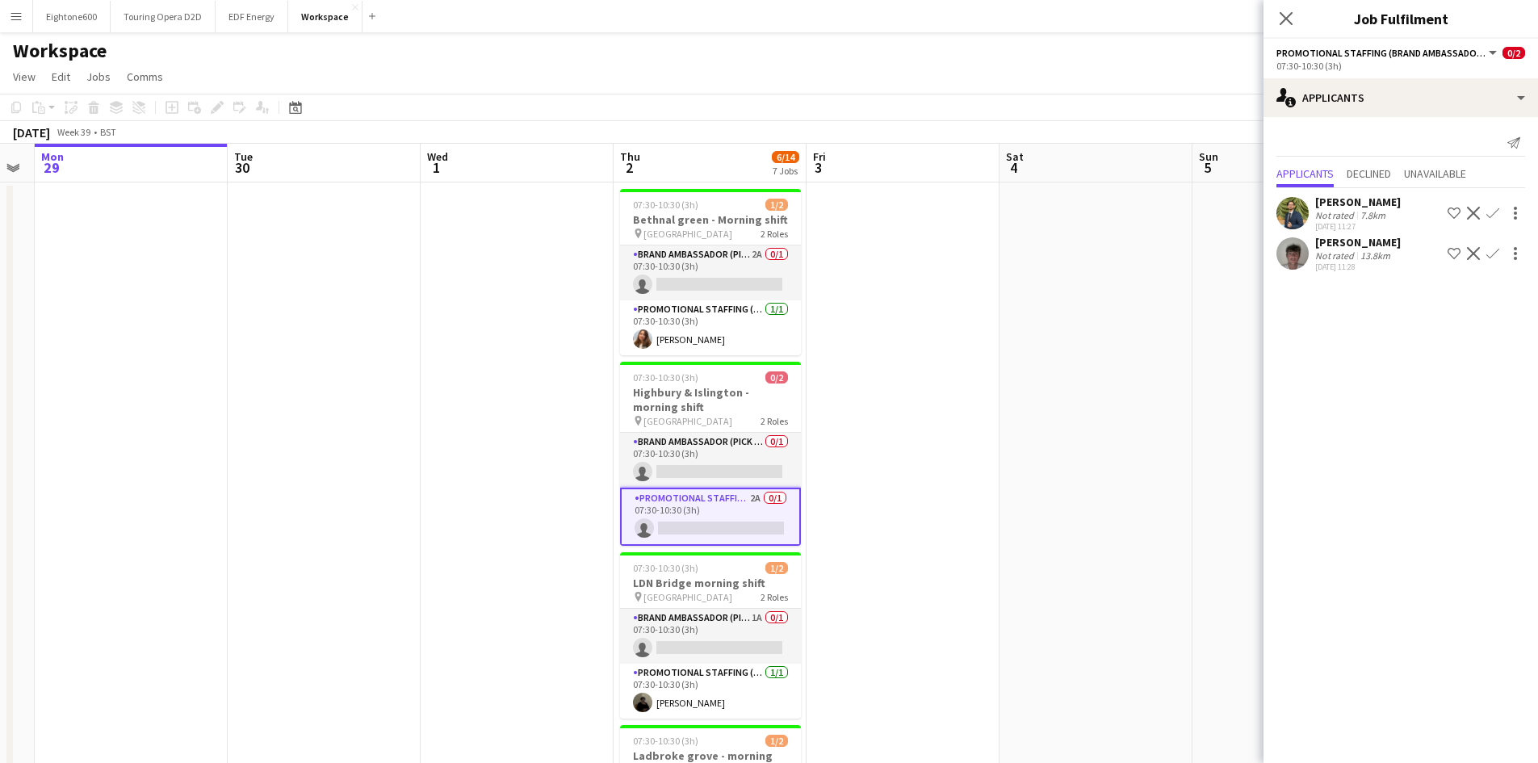
click at [1484, 211] on button "Confirm" at bounding box center [1492, 212] width 19 height 19
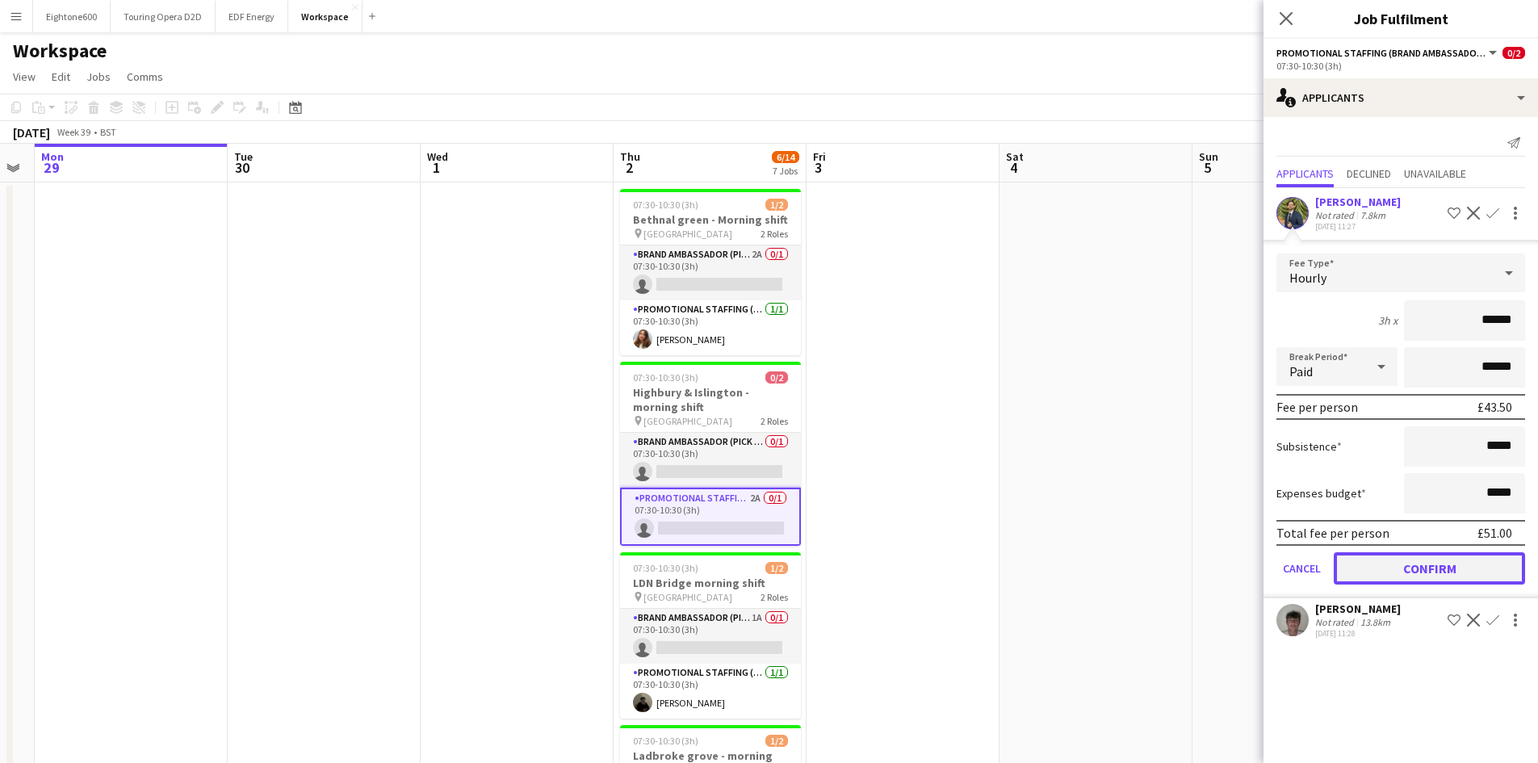
click at [1387, 567] on button "Confirm" at bounding box center [1429, 568] width 191 height 32
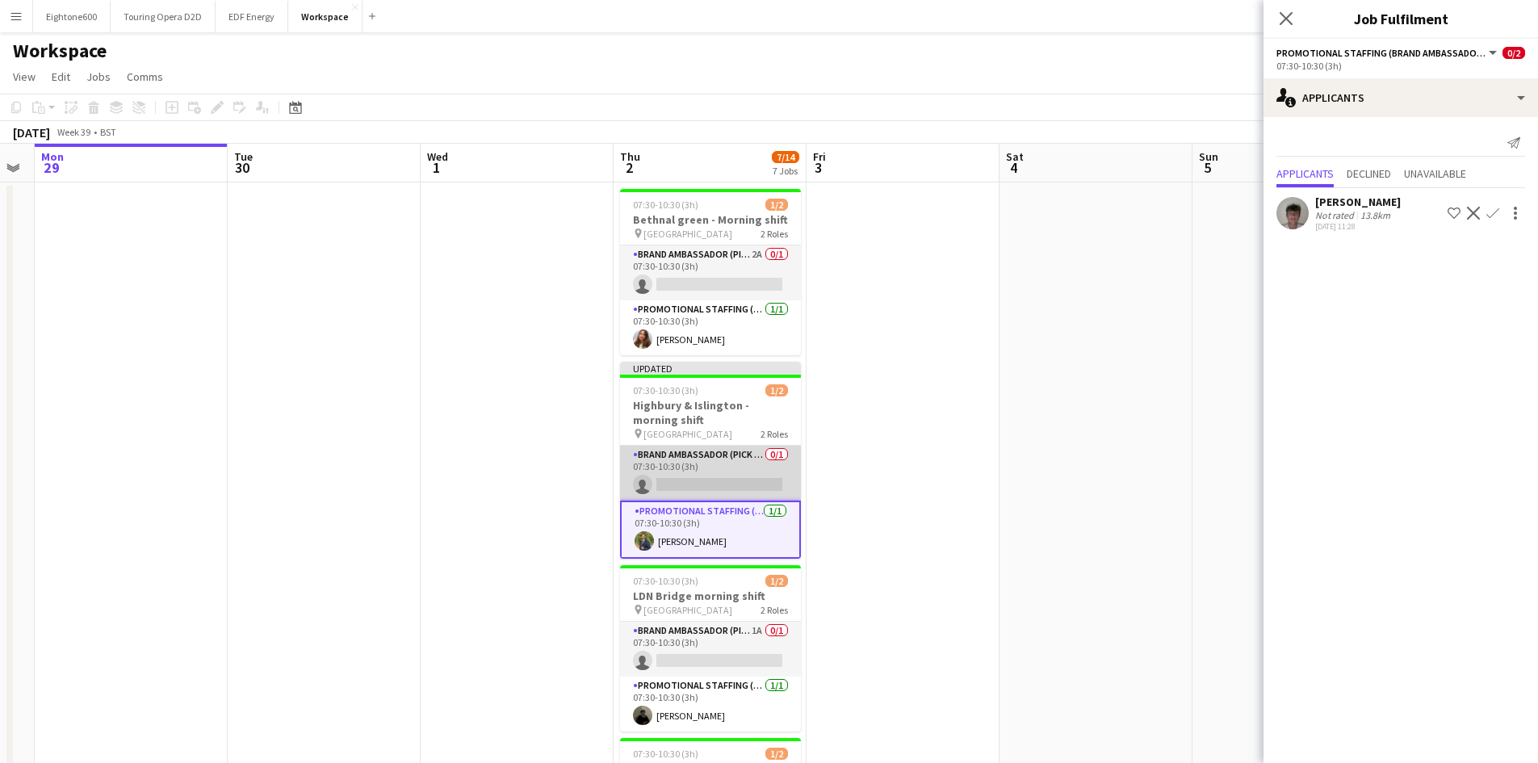
click at [652, 459] on app-card-role "Brand Ambassador (Pick up) 0/1 07:30-10:30 (3h) single-neutral-actions" at bounding box center [710, 473] width 181 height 55
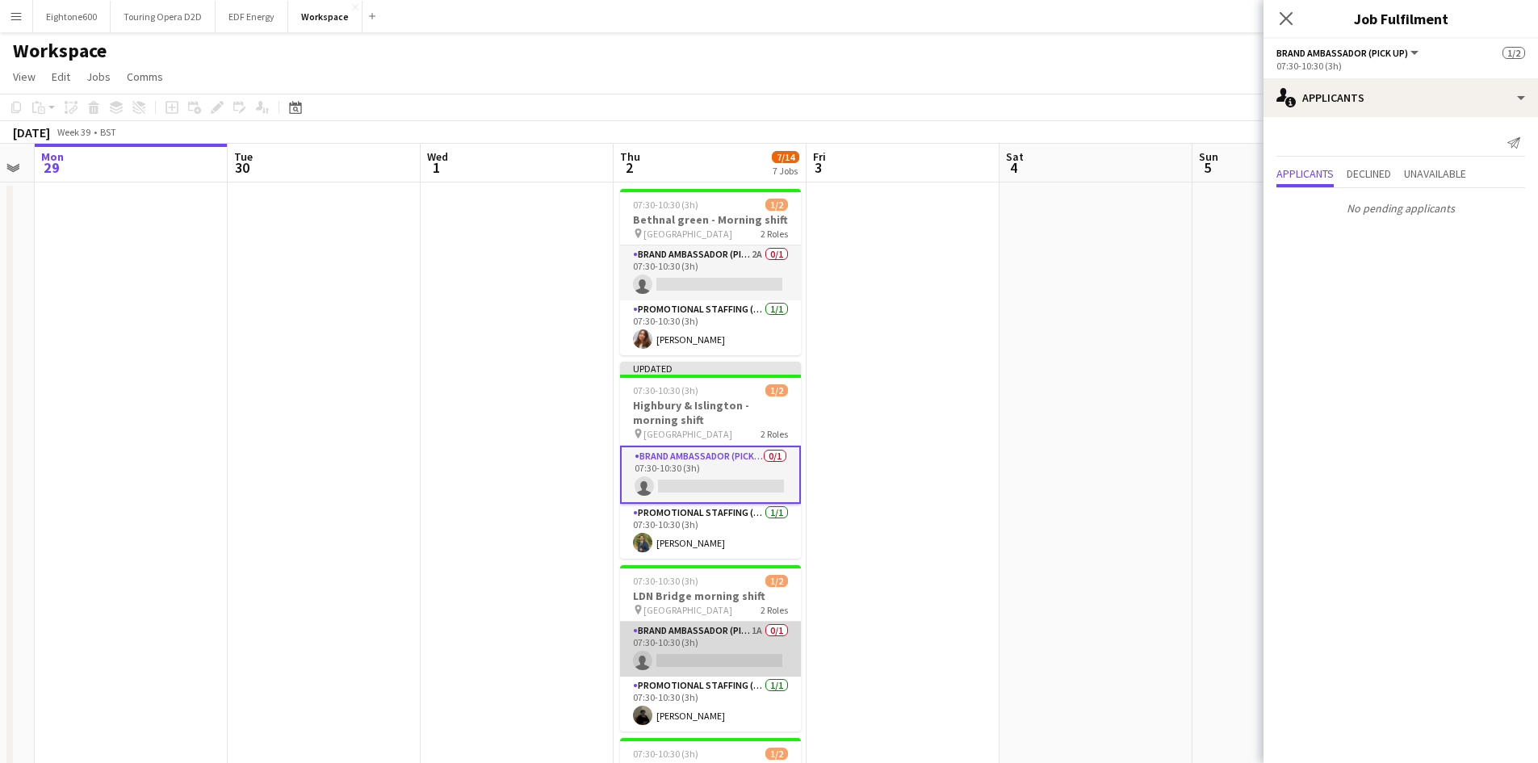
click at [689, 651] on app-card-role "Brand Ambassador (Pick up) 1A 0/1 07:30-10:30 (3h) single-neutral-actions" at bounding box center [710, 649] width 181 height 55
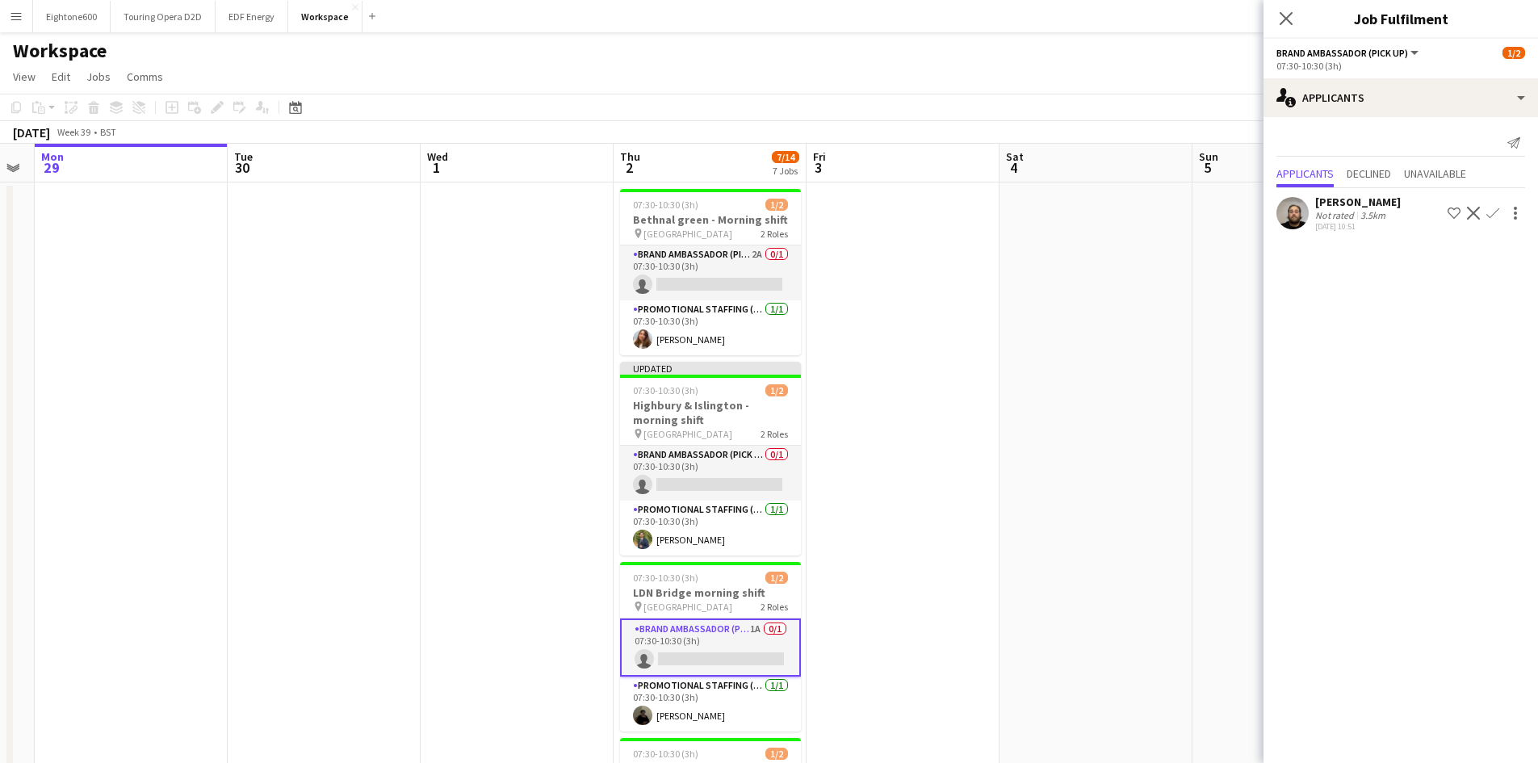
click at [1292, 213] on app-user-avatar at bounding box center [1293, 213] width 32 height 32
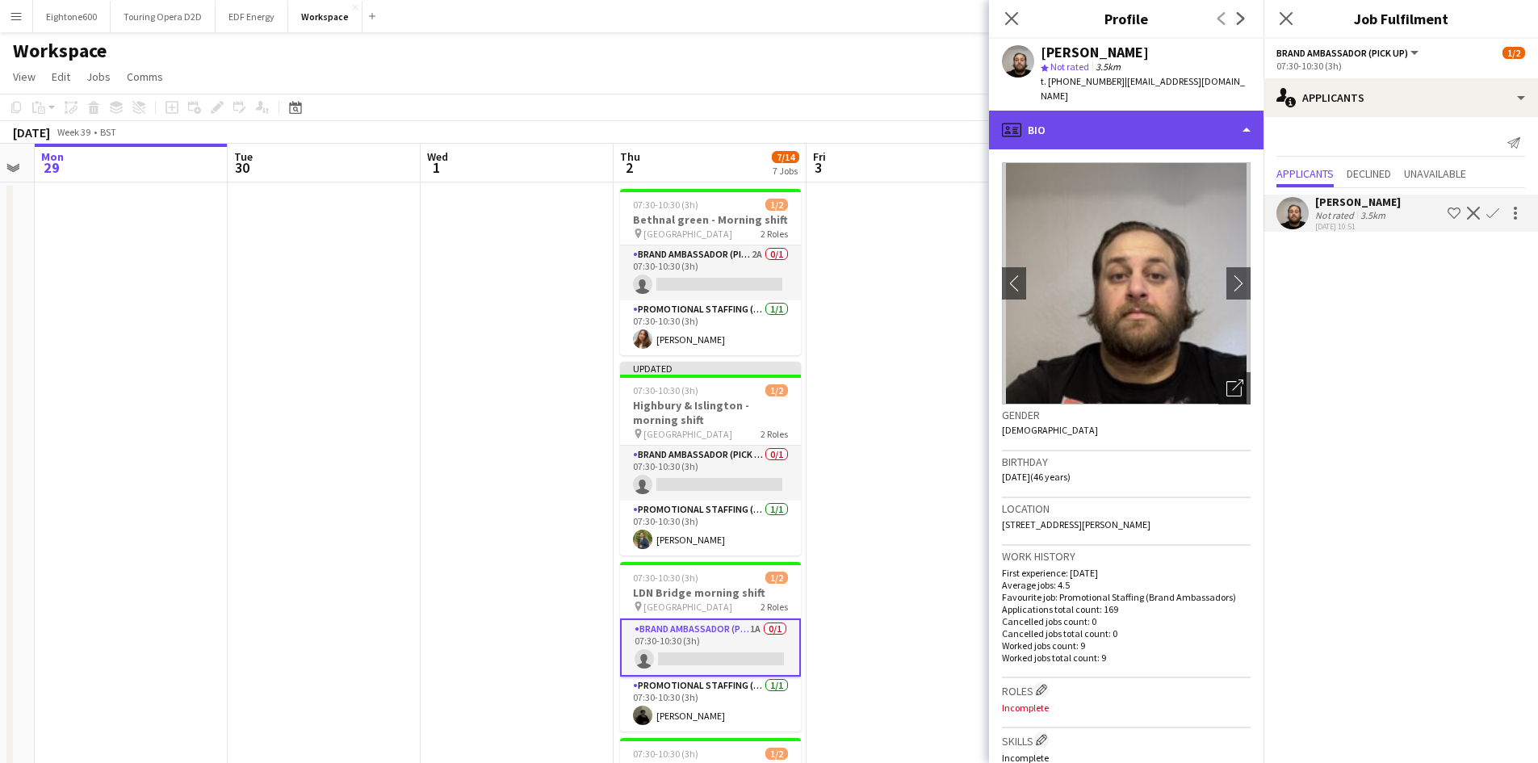
click at [1109, 135] on div "profile Bio" at bounding box center [1126, 130] width 275 height 39
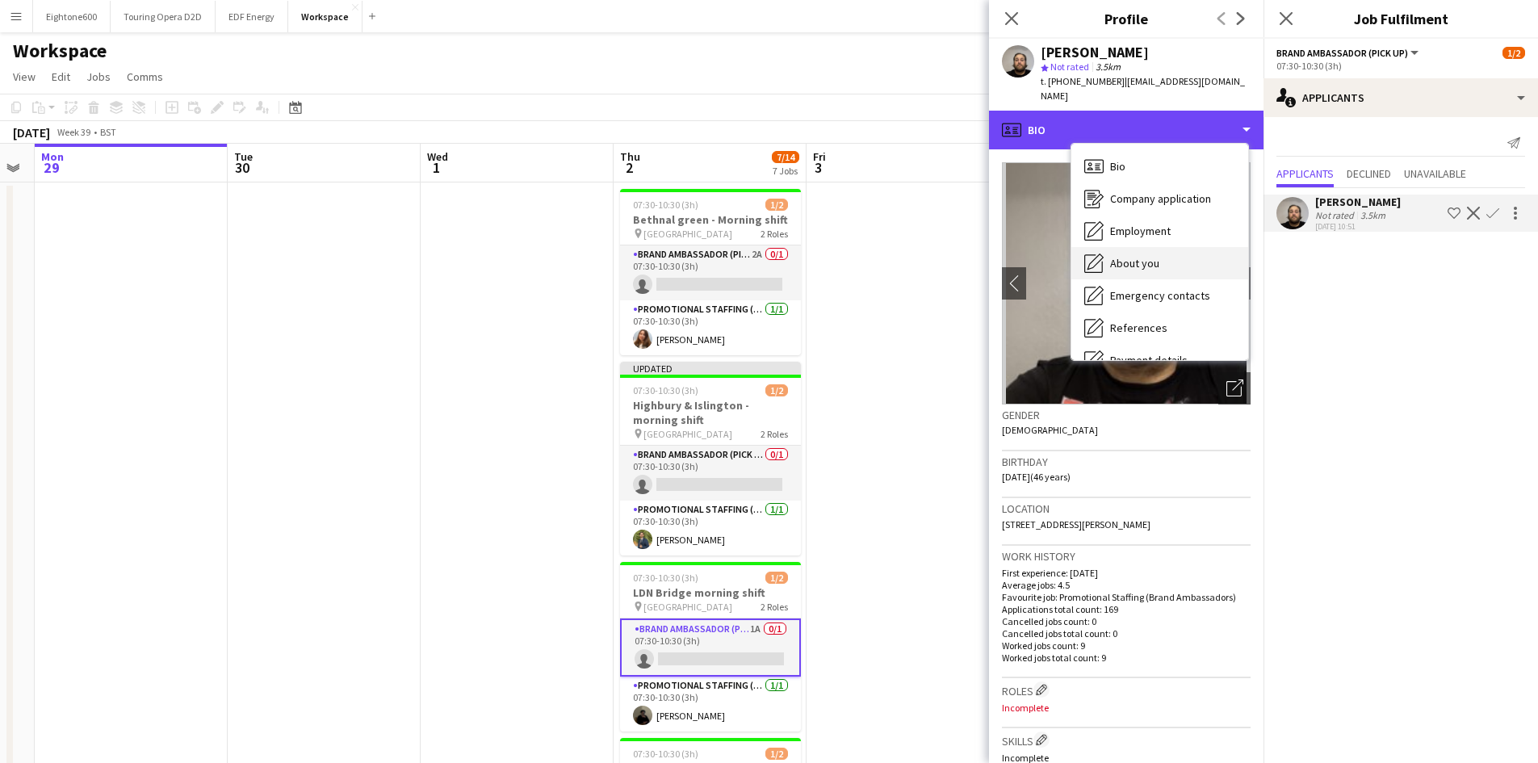
scroll to position [216, 0]
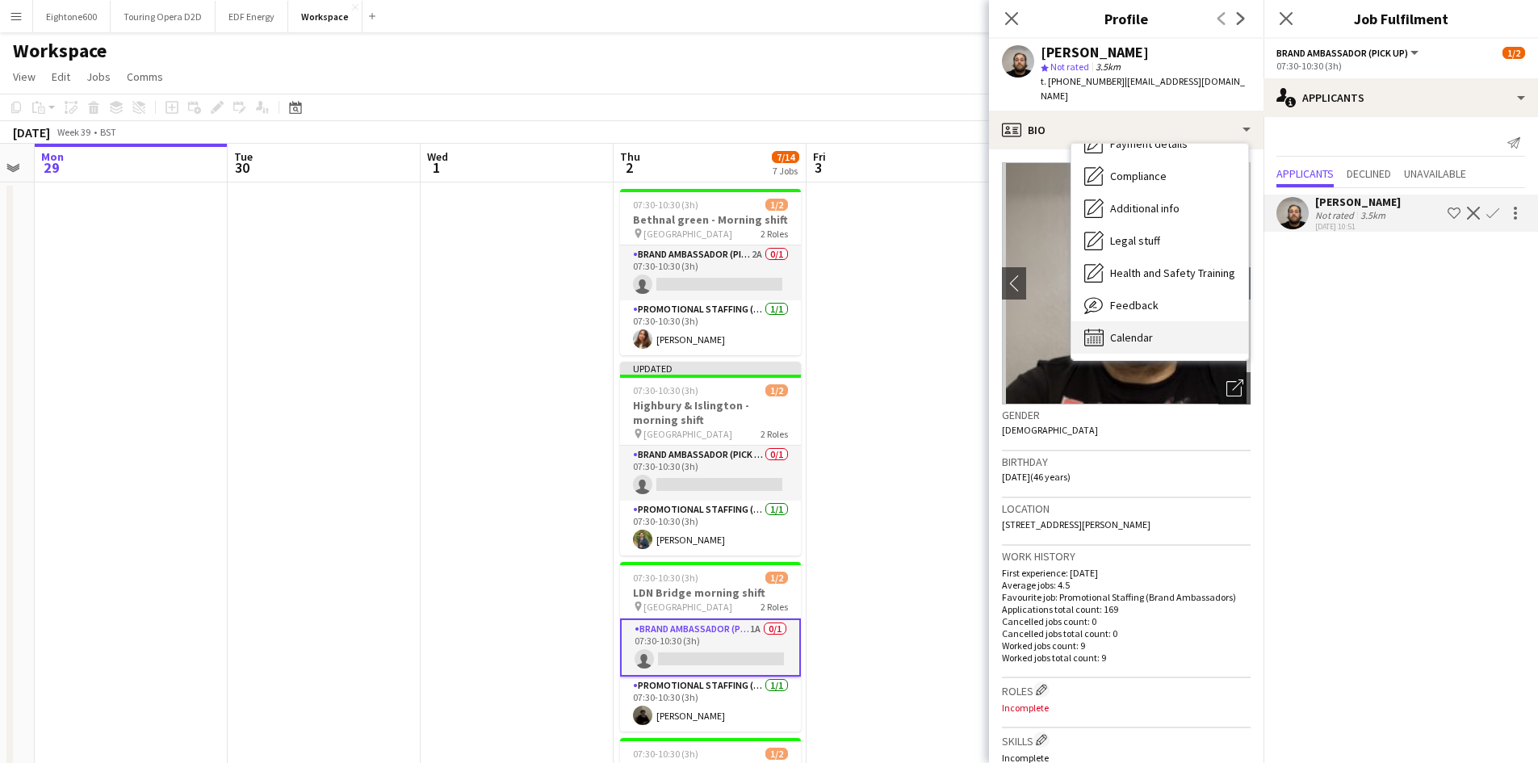
click at [1134, 347] on div "Calendar Calendar" at bounding box center [1159, 337] width 177 height 32
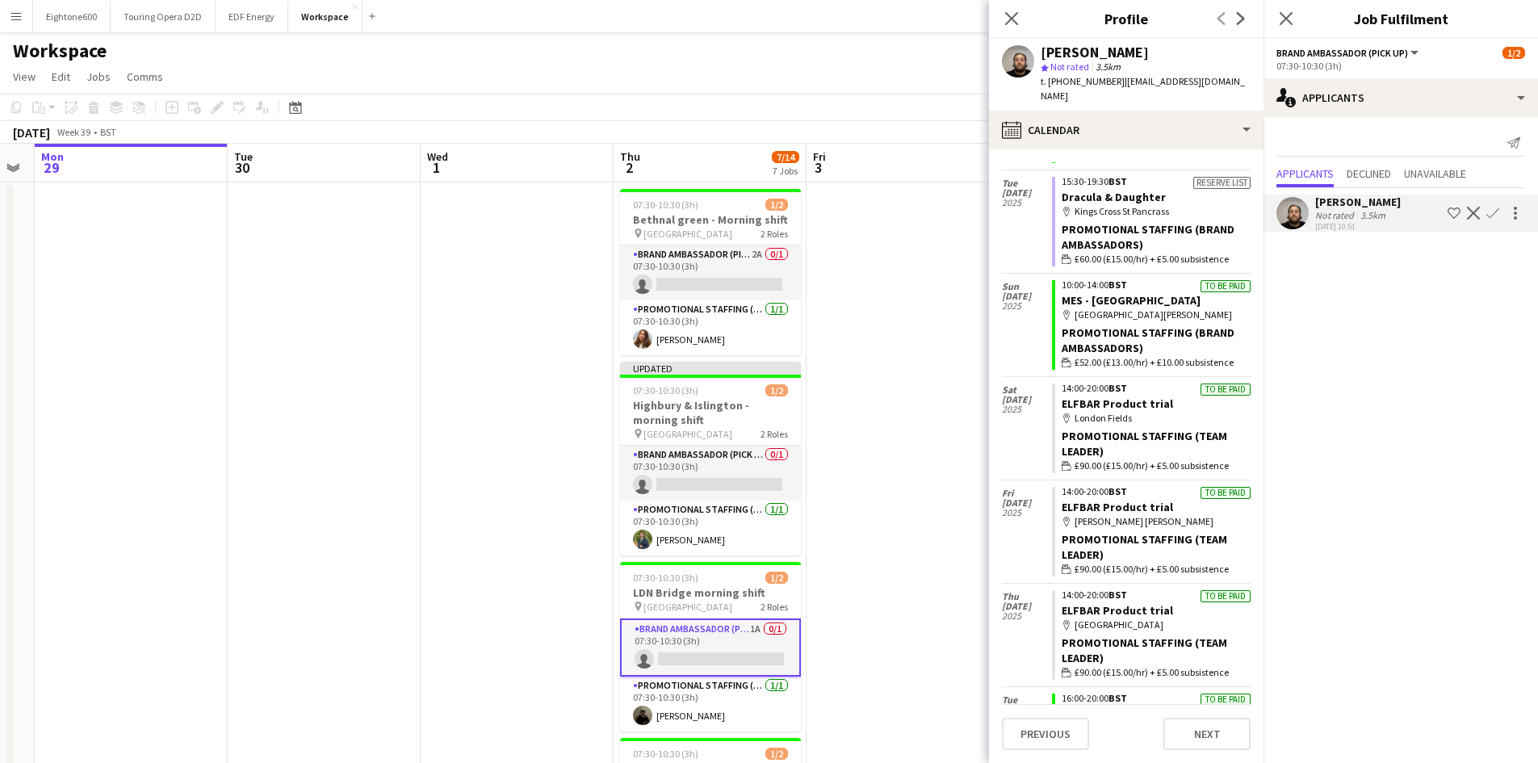
scroll to position [12690, 0]
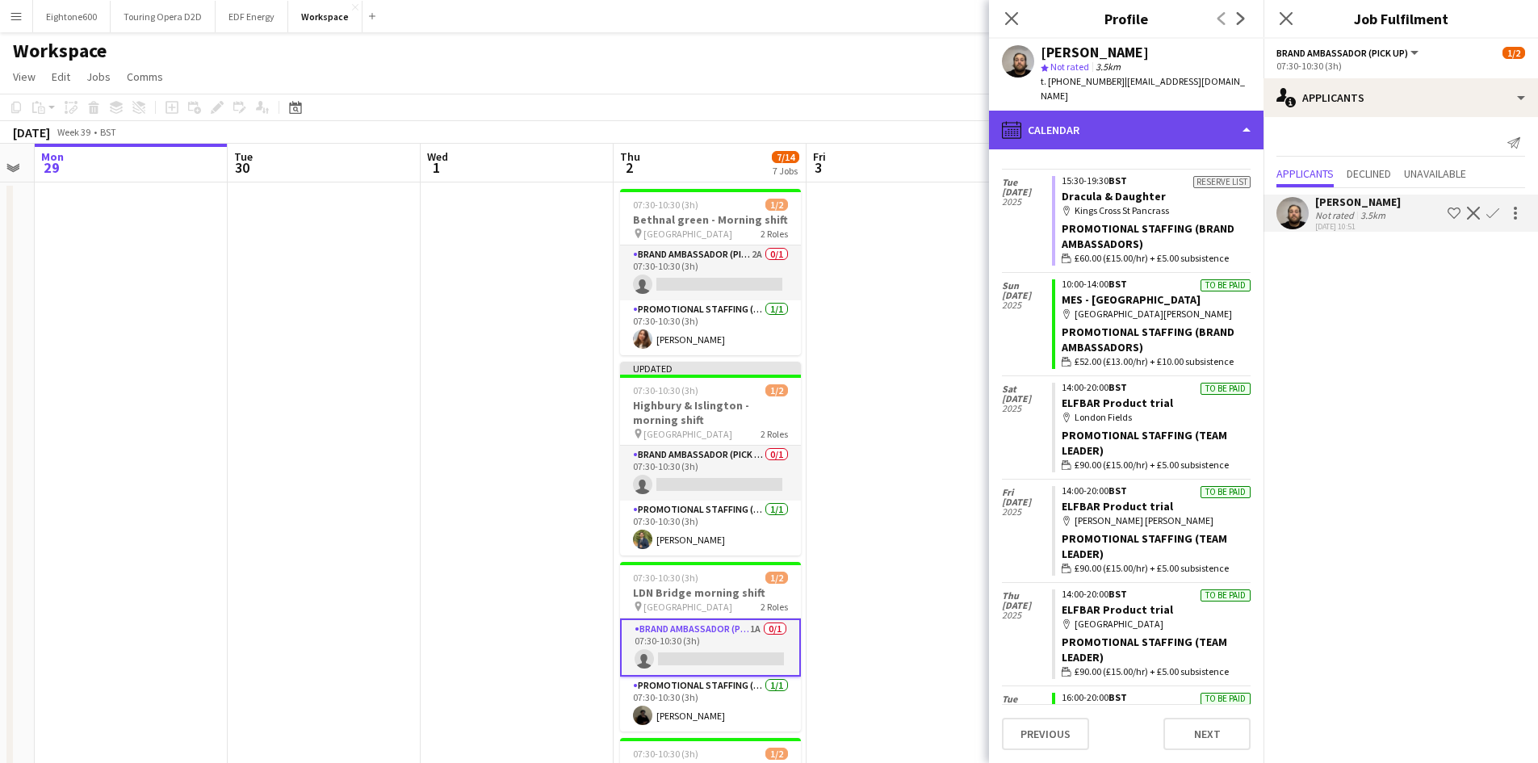
click at [1088, 129] on div "calendar-full Calendar" at bounding box center [1126, 130] width 275 height 39
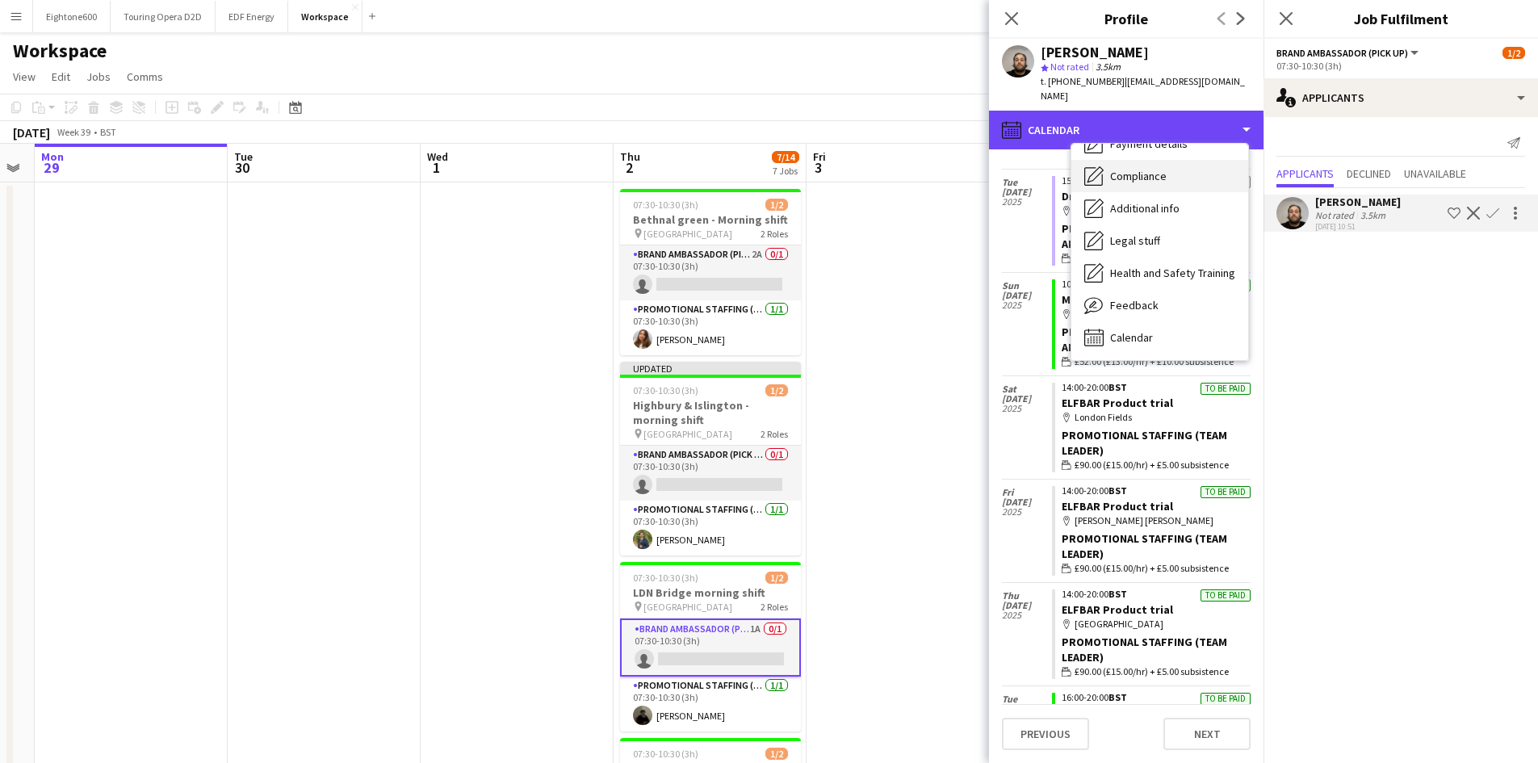
scroll to position [0, 0]
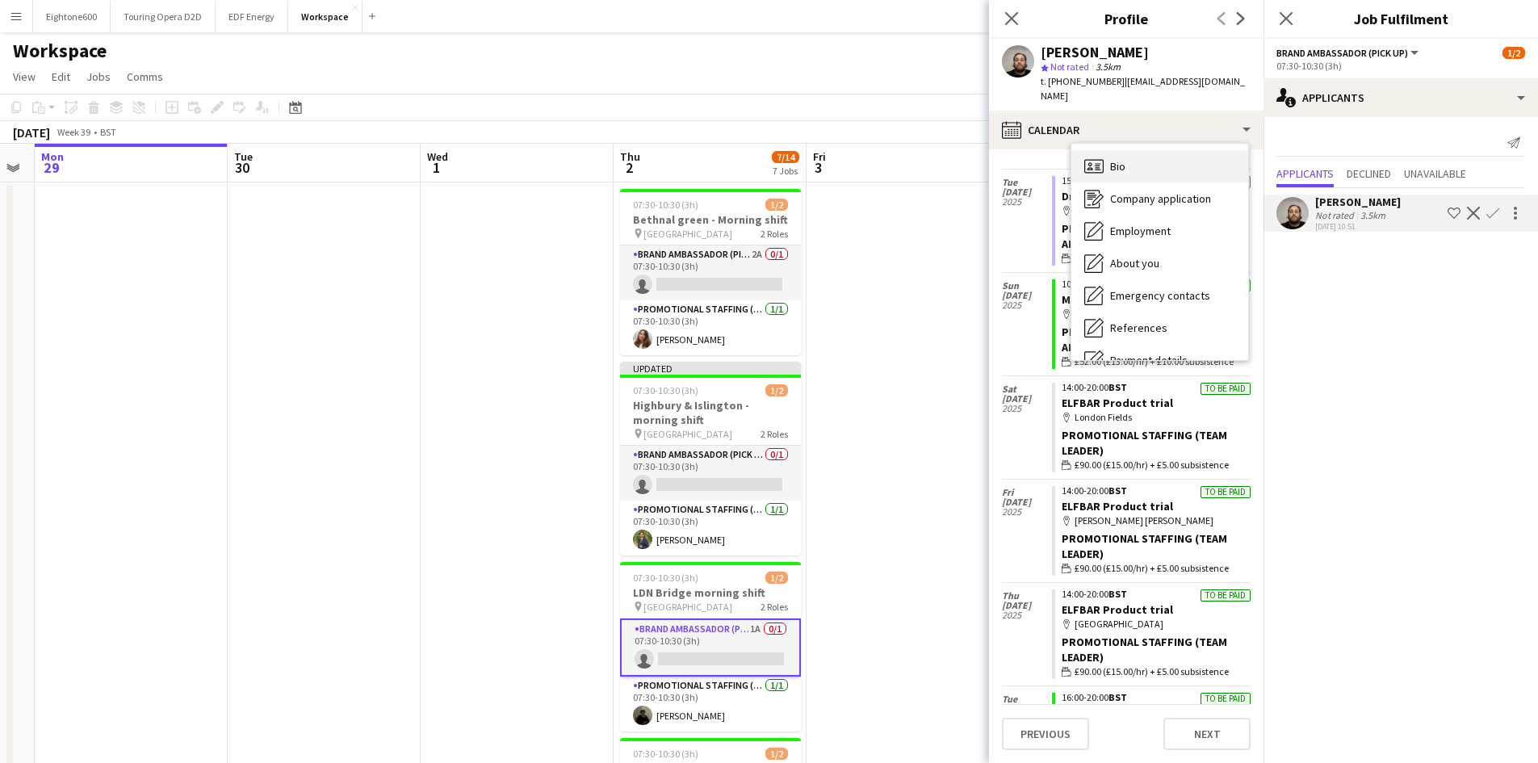
click at [1109, 160] on div "Bio Bio" at bounding box center [1159, 166] width 177 height 32
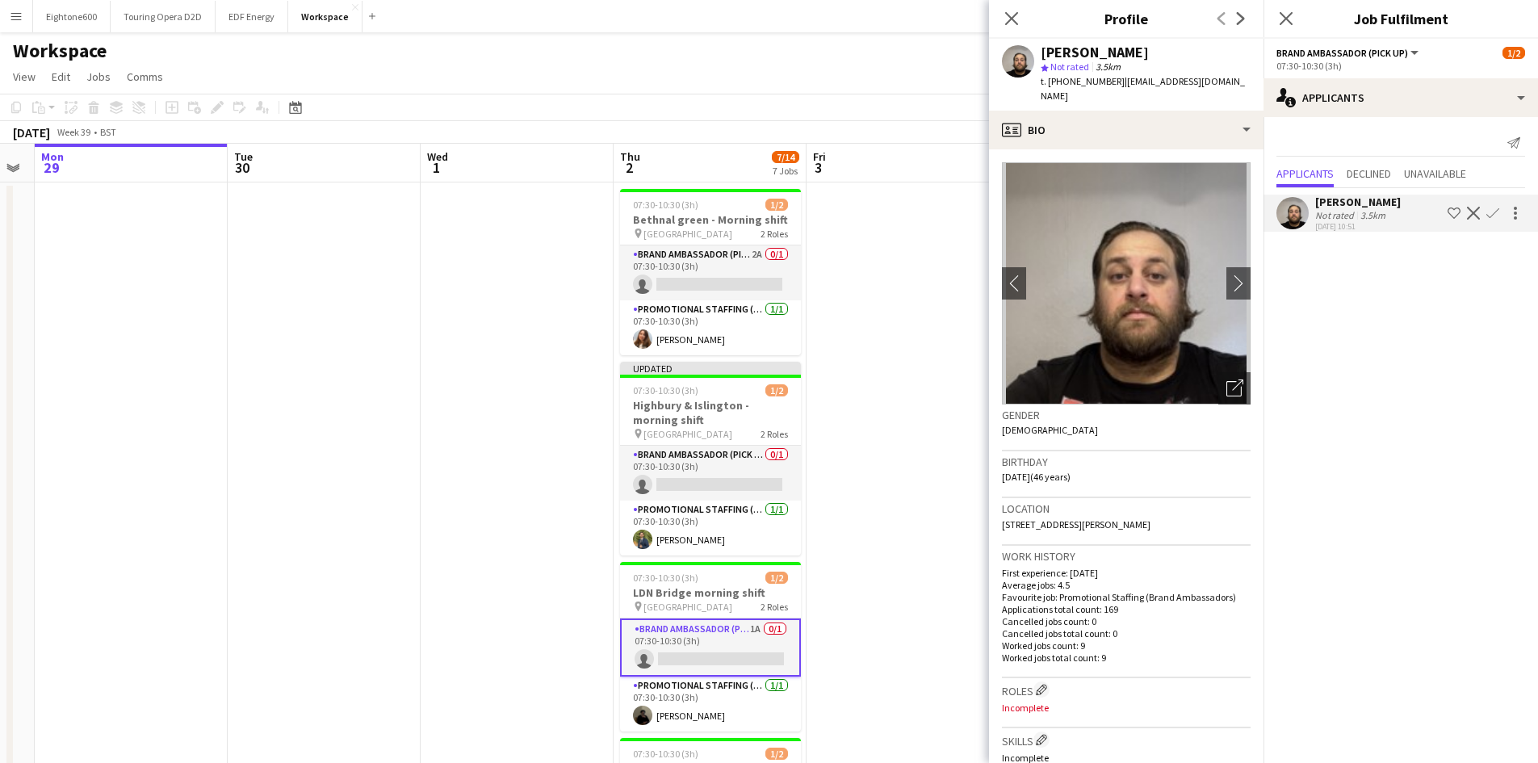
click at [1493, 210] on app-icon "Confirm" at bounding box center [1492, 213] width 13 height 13
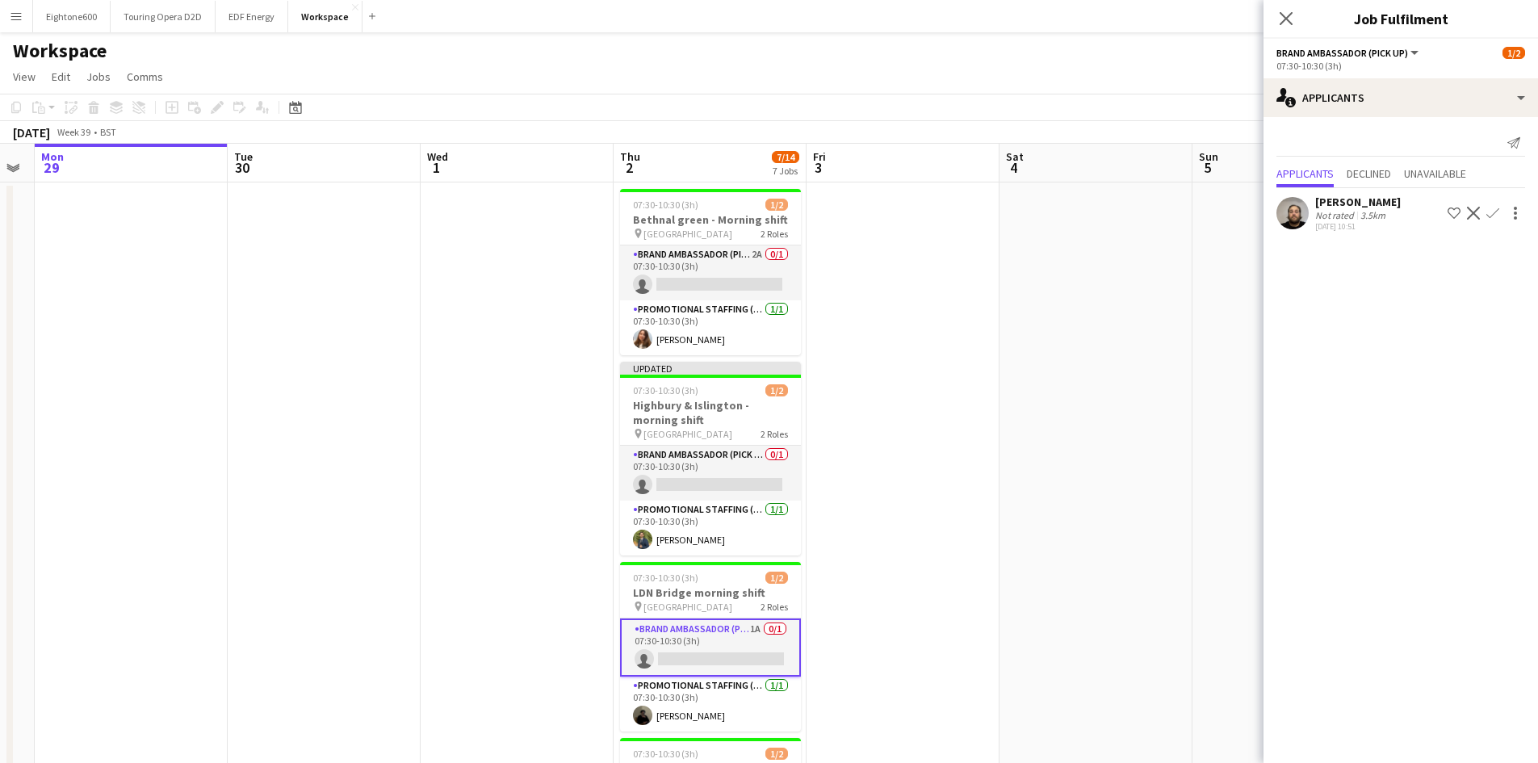
click at [1491, 213] on app-icon "Confirm" at bounding box center [1492, 213] width 13 height 13
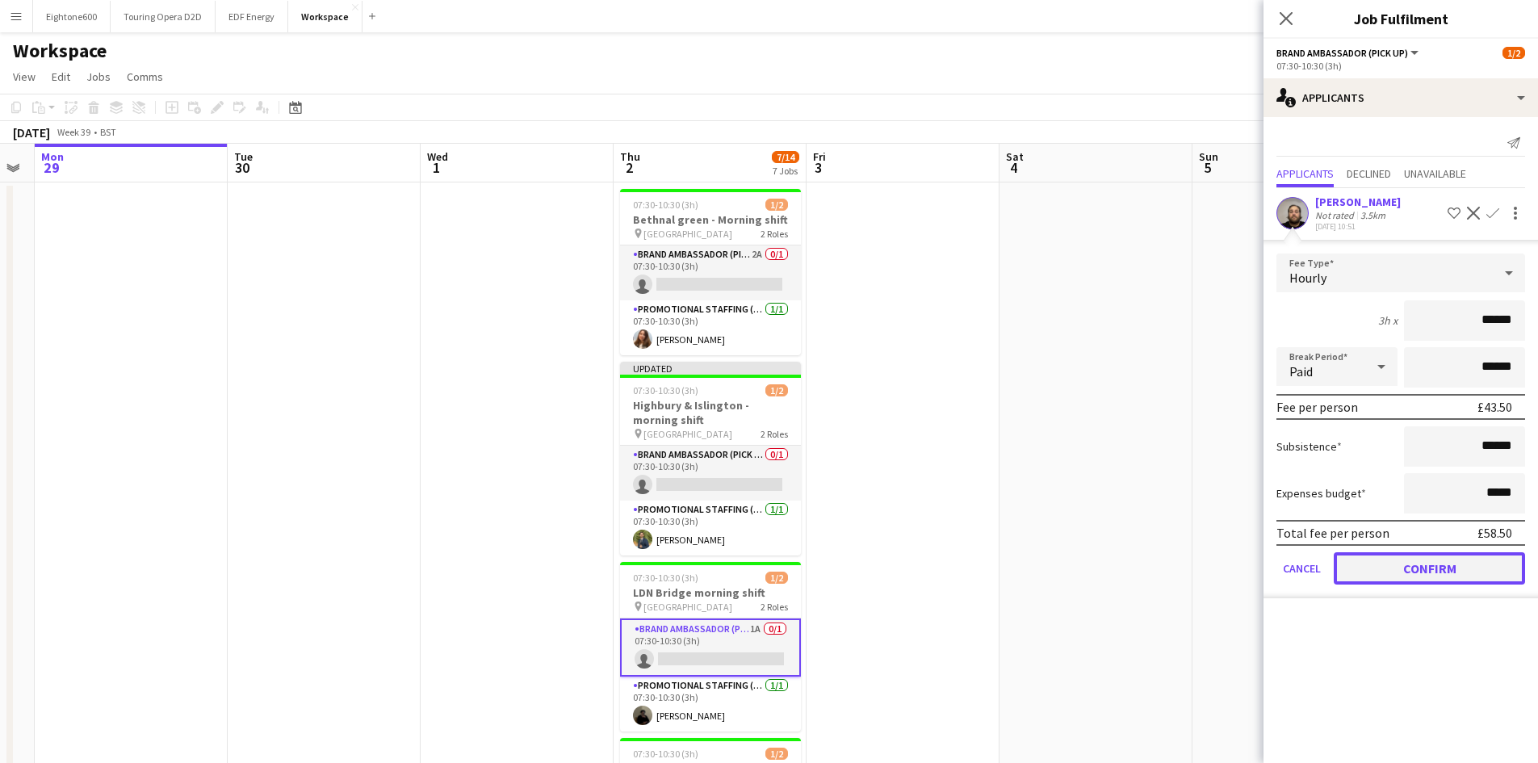
click at [1409, 566] on button "Confirm" at bounding box center [1429, 568] width 191 height 32
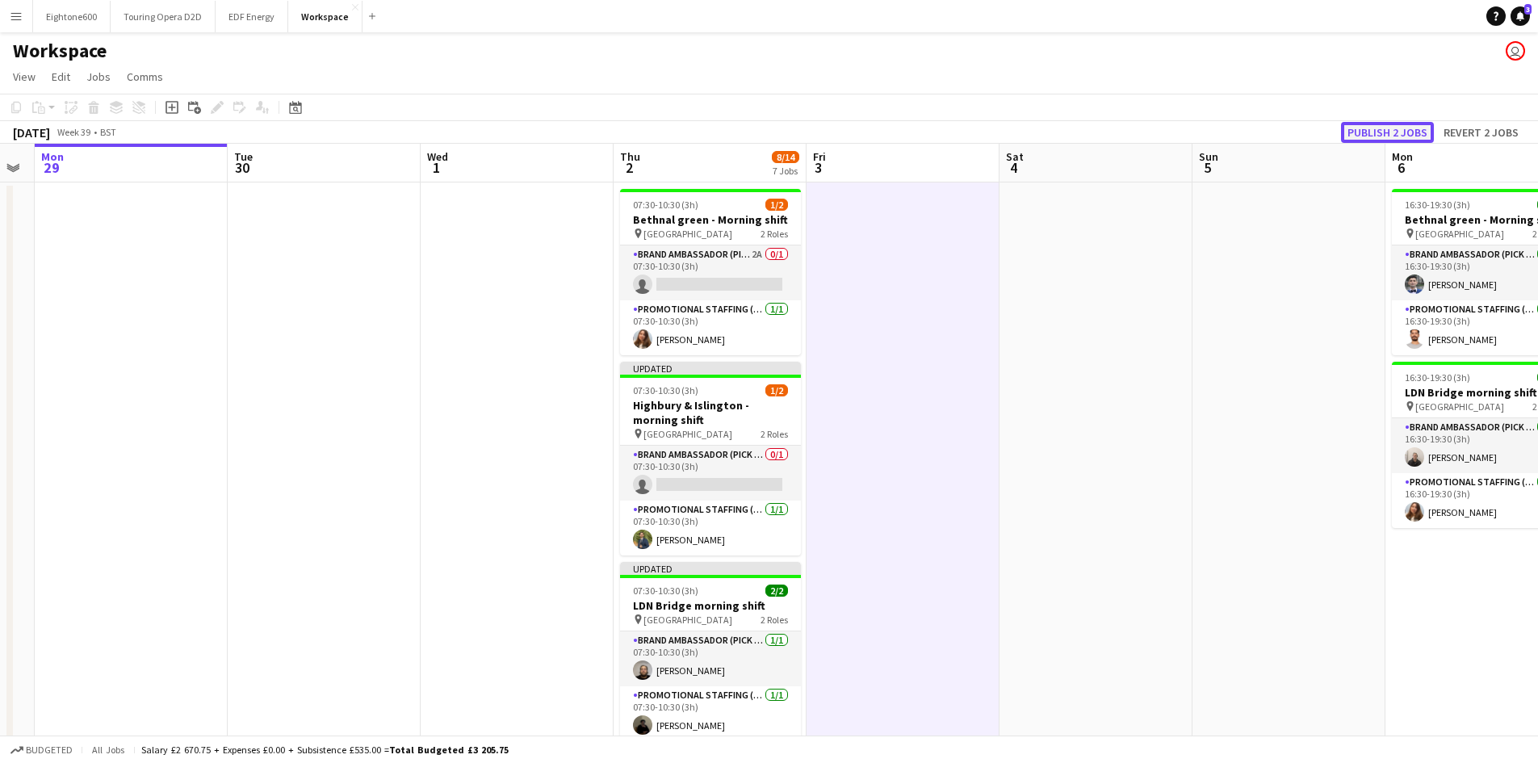
click at [1370, 136] on button "Publish 2 jobs" at bounding box center [1387, 132] width 93 height 21
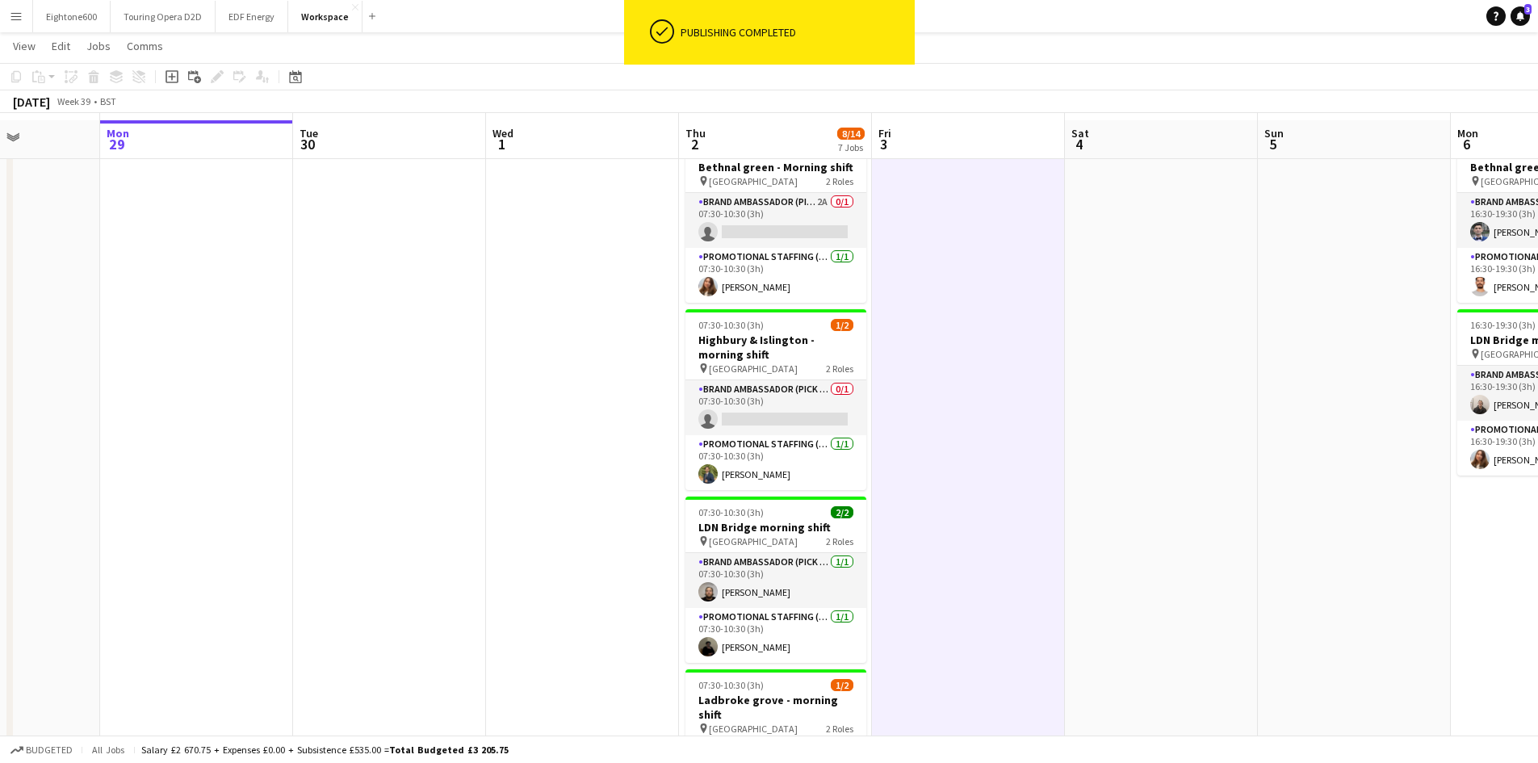
scroll to position [65, 0]
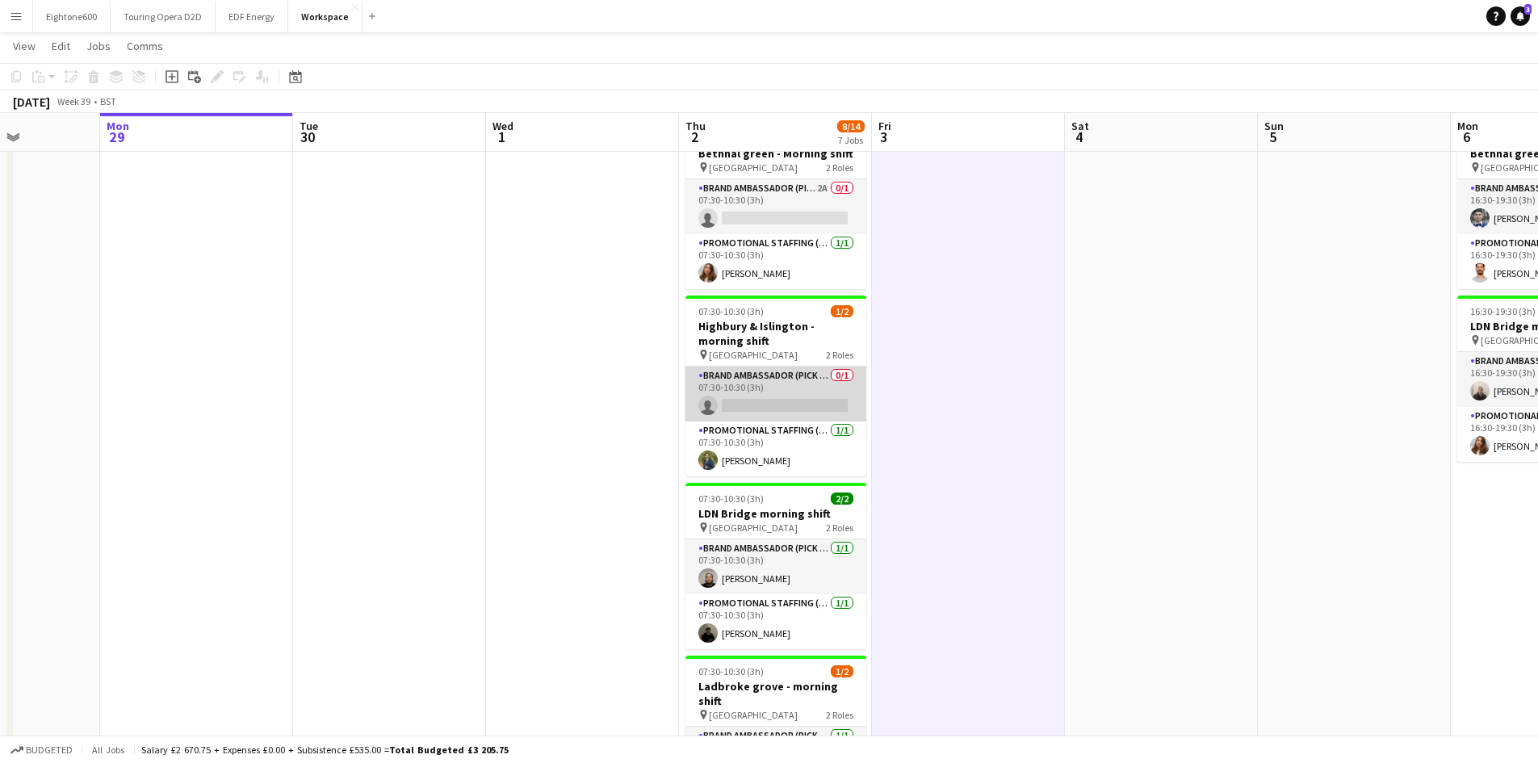
click at [769, 415] on app-card-role "Brand Ambassador (Pick up) 0/1 07:30-10:30 (3h) single-neutral-actions" at bounding box center [775, 394] width 181 height 55
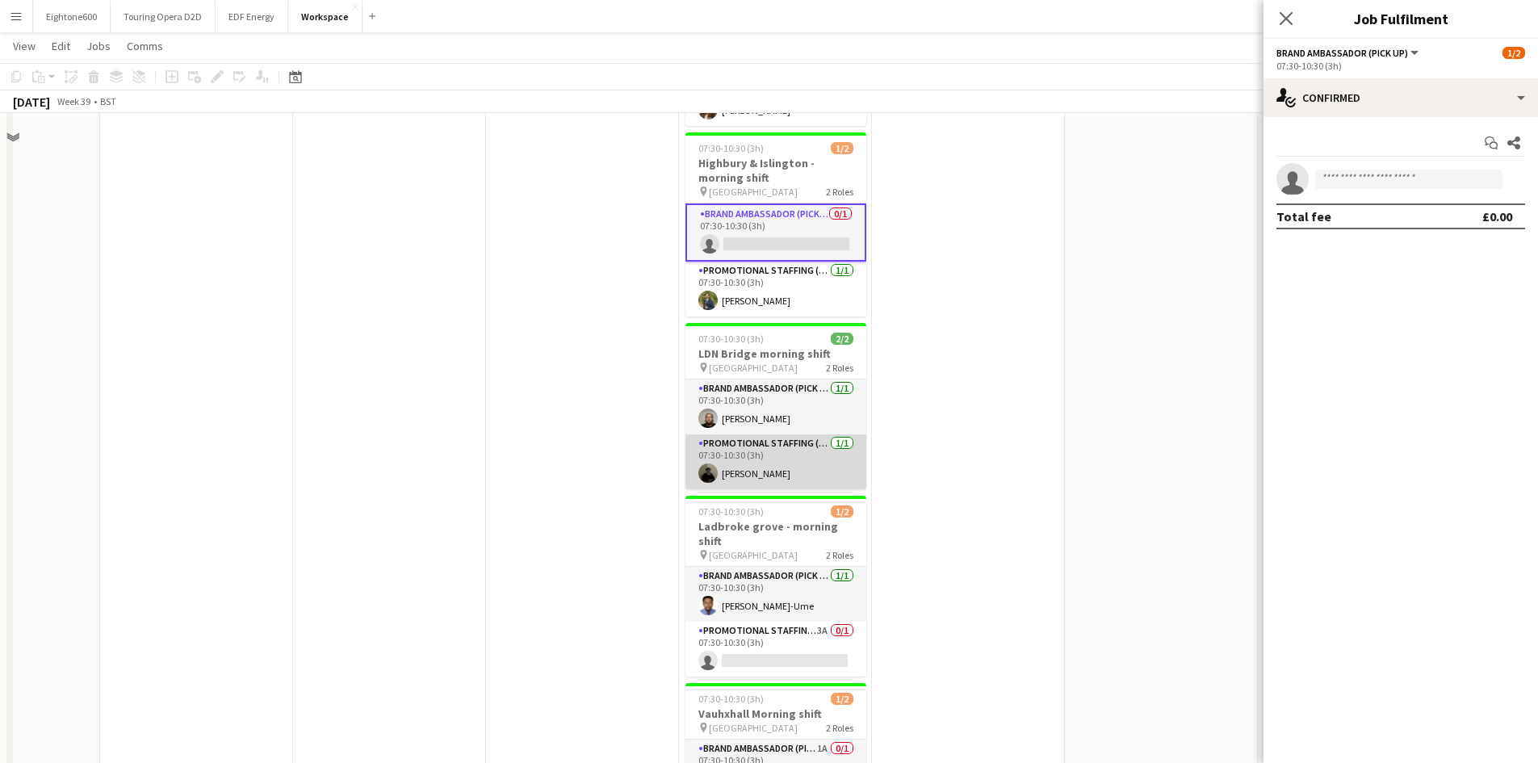
scroll to position [252, 0]
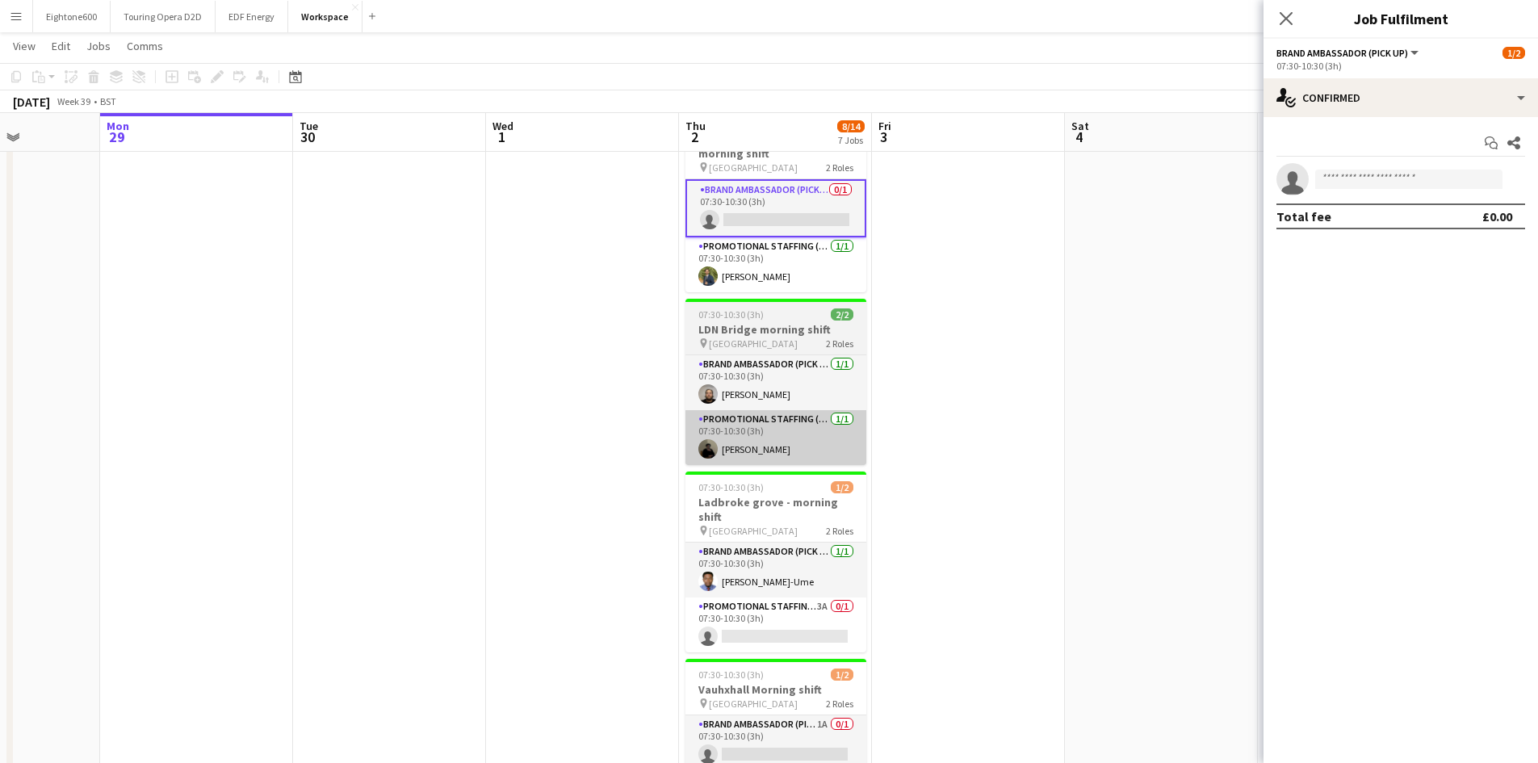
click at [752, 626] on app-card-role "Promotional Staffing (Brand Ambassadors) 3A 0/1 07:30-10:30 (3h) single-neutral…" at bounding box center [775, 624] width 181 height 55
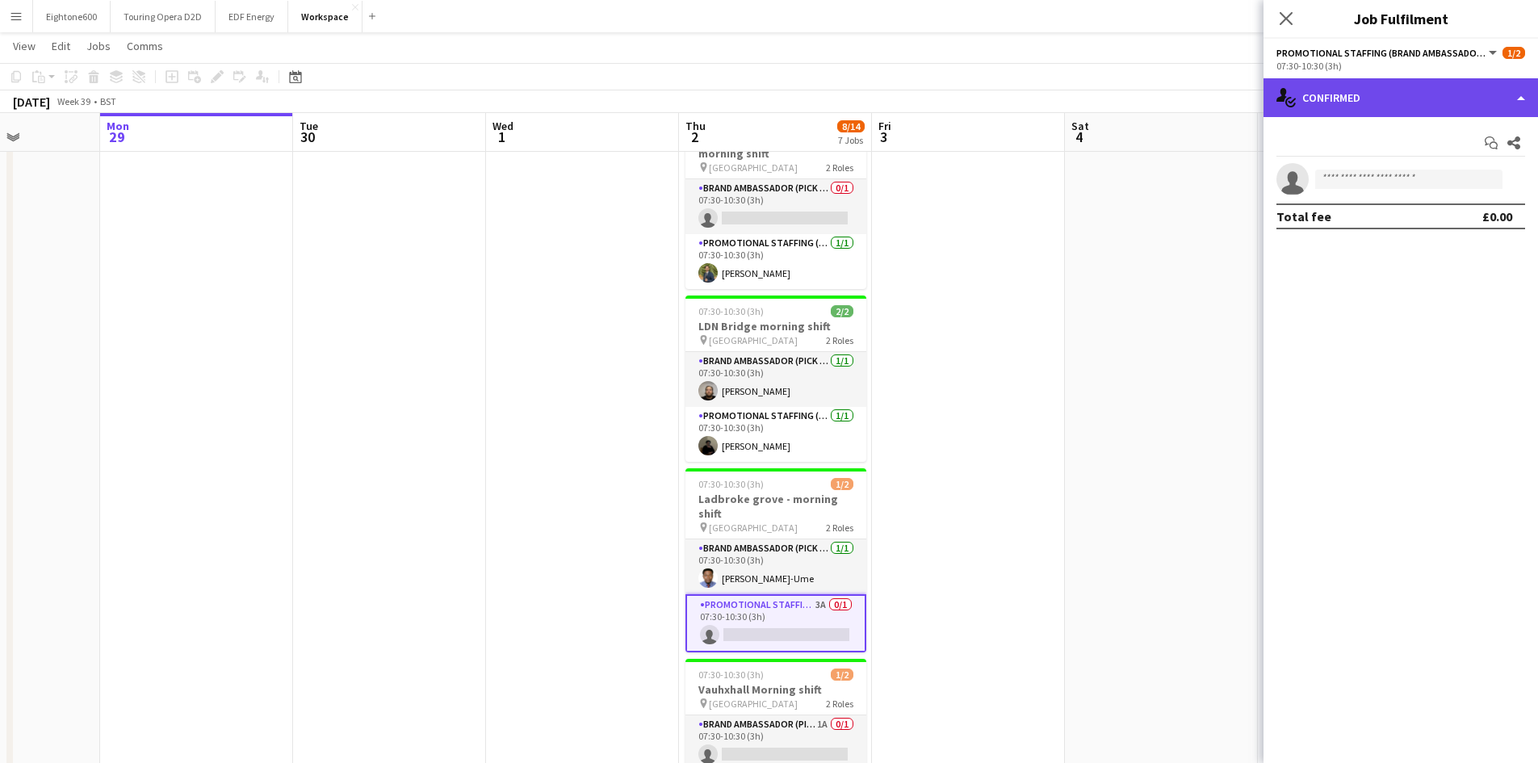
click at [1410, 82] on div "single-neutral-actions-check-2 Confirmed" at bounding box center [1401, 97] width 275 height 39
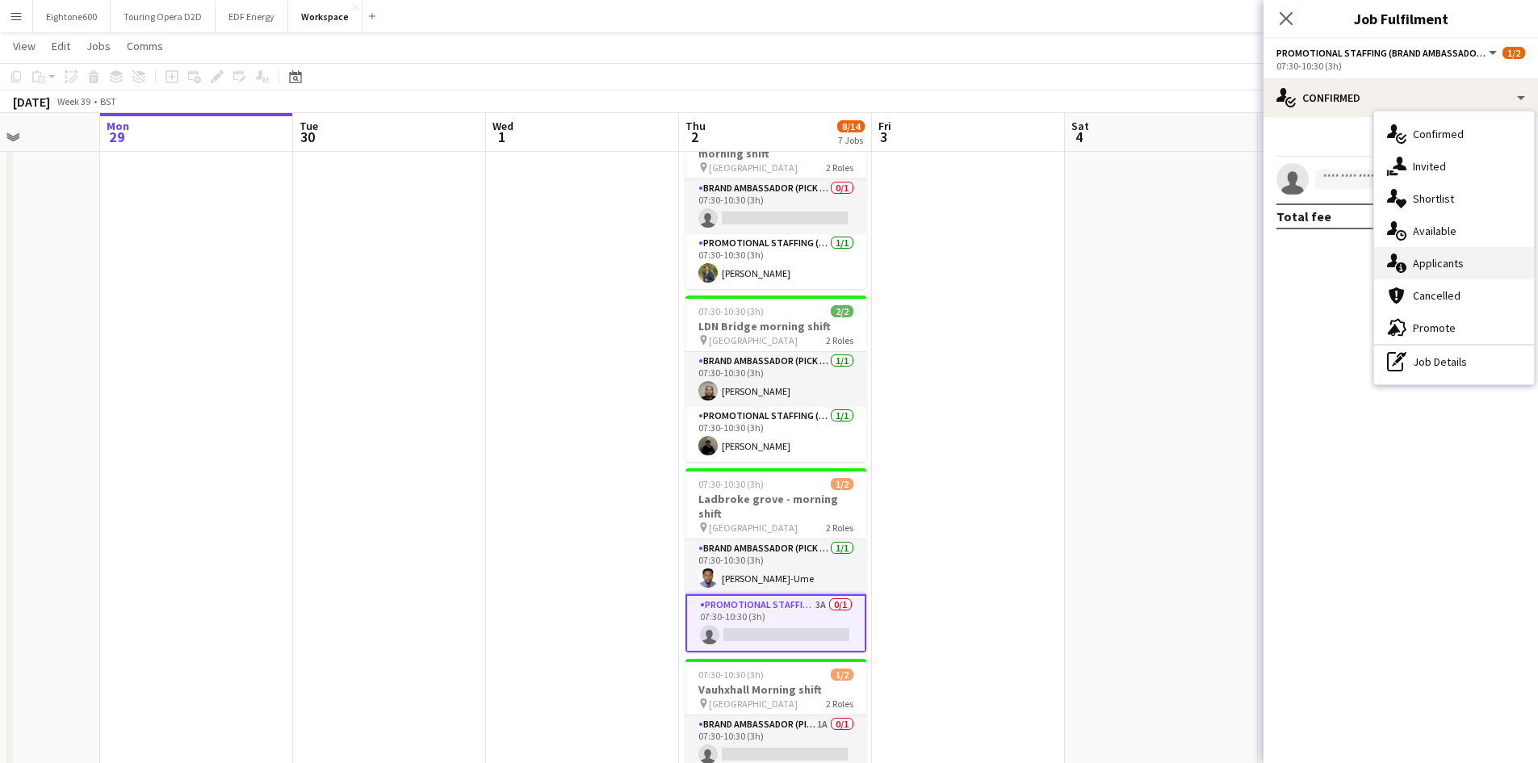
click at [1426, 271] on div "single-neutral-actions-information Applicants" at bounding box center [1454, 263] width 160 height 32
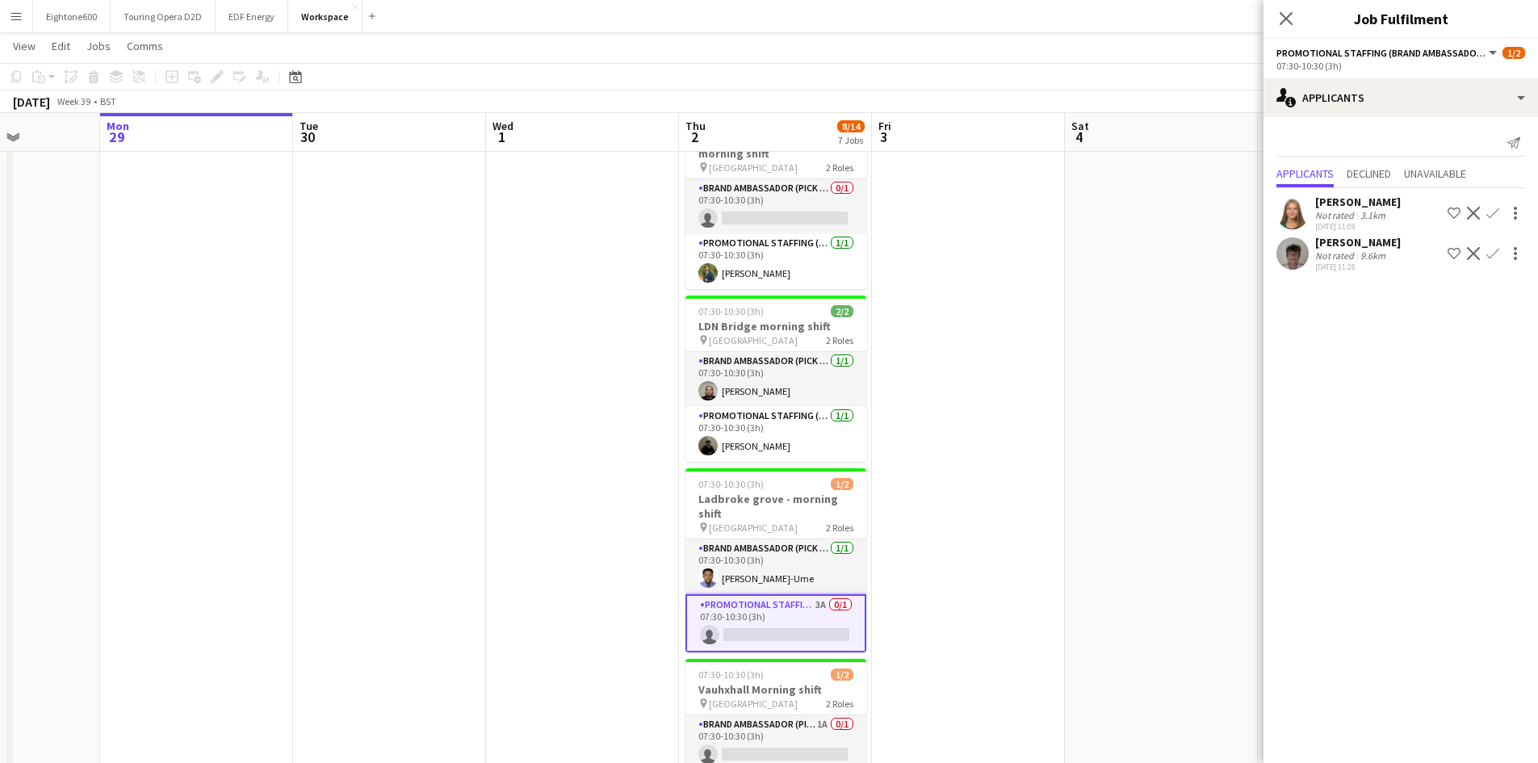
click at [1338, 208] on div "[PERSON_NAME]" at bounding box center [1358, 202] width 86 height 15
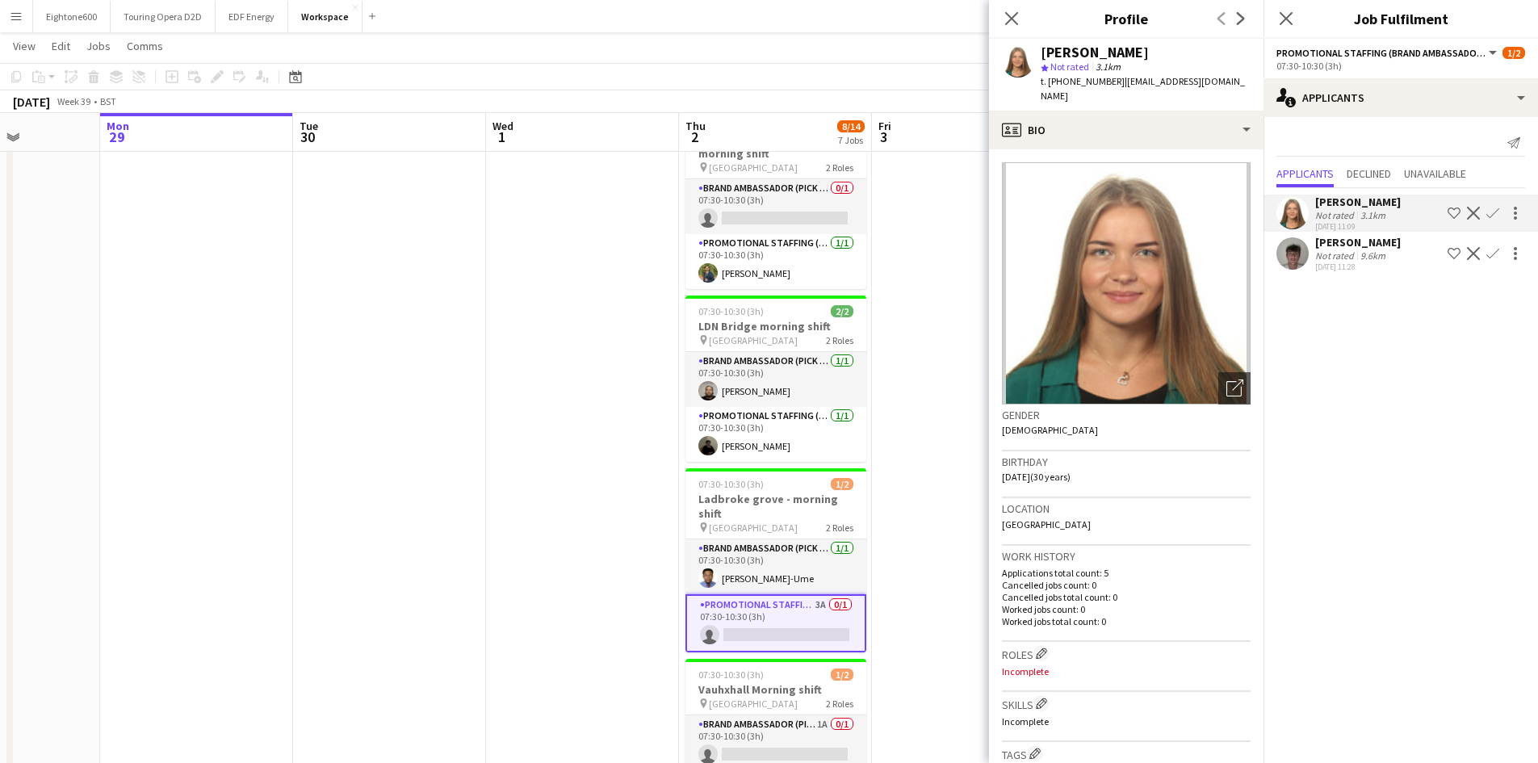
click at [1489, 208] on app-icon "Confirm" at bounding box center [1492, 213] width 13 height 13
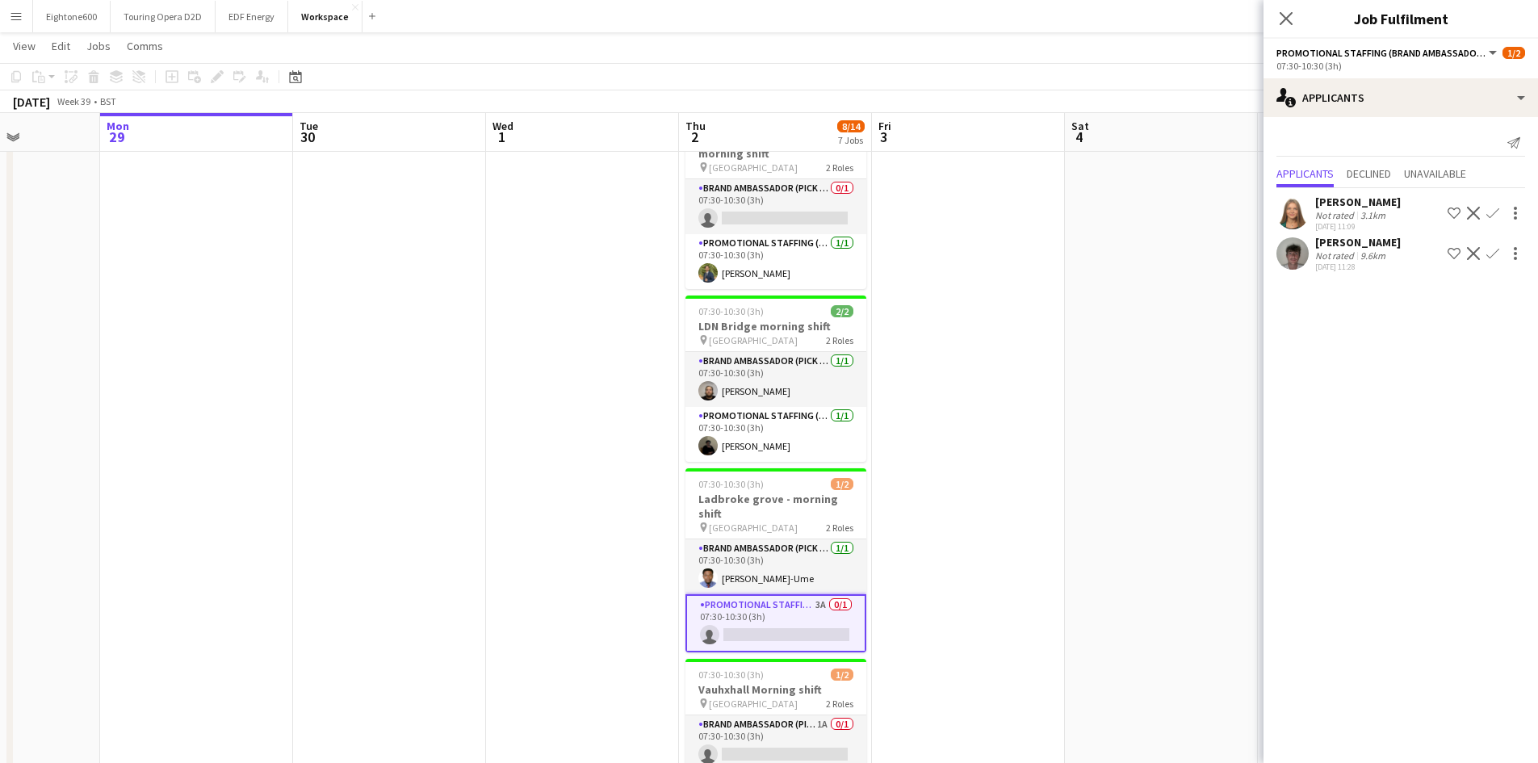
click at [1496, 206] on button "Confirm" at bounding box center [1492, 212] width 19 height 19
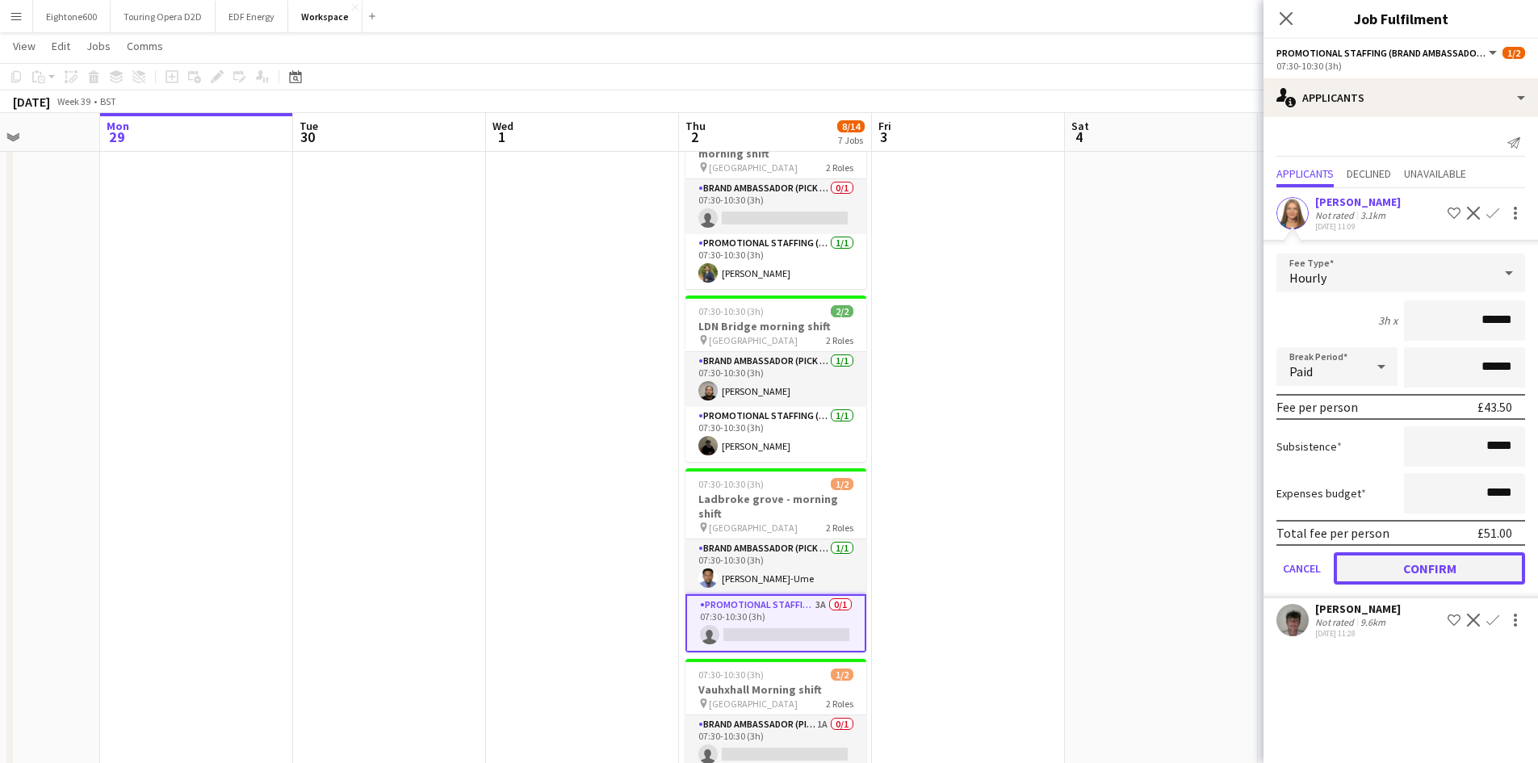
click at [1424, 552] on button "Confirm" at bounding box center [1429, 568] width 191 height 32
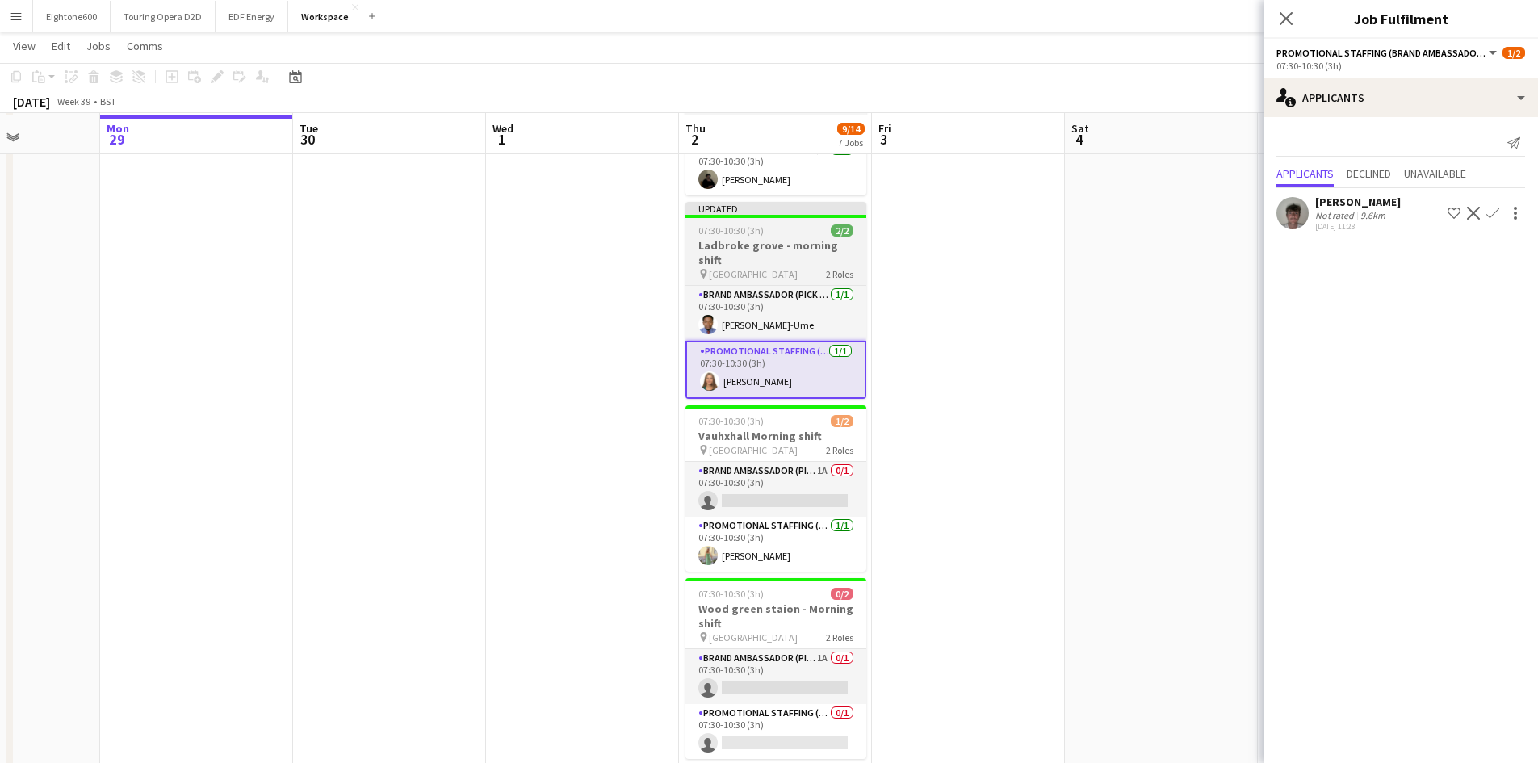
scroll to position [521, 0]
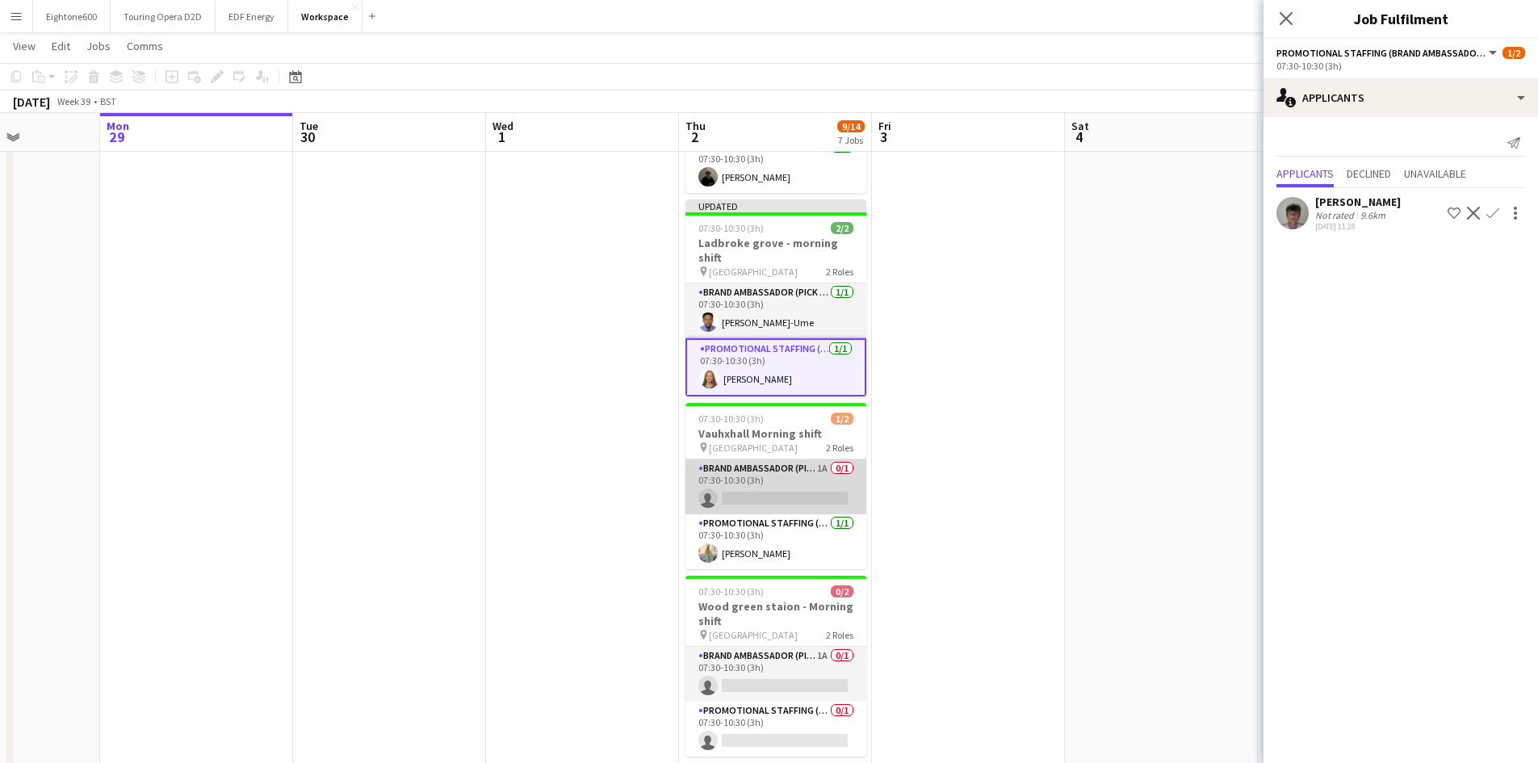
click at [770, 475] on app-card-role "Brand Ambassador (Pick up) 1A 0/1 07:30-10:30 (3h) single-neutral-actions" at bounding box center [775, 486] width 181 height 55
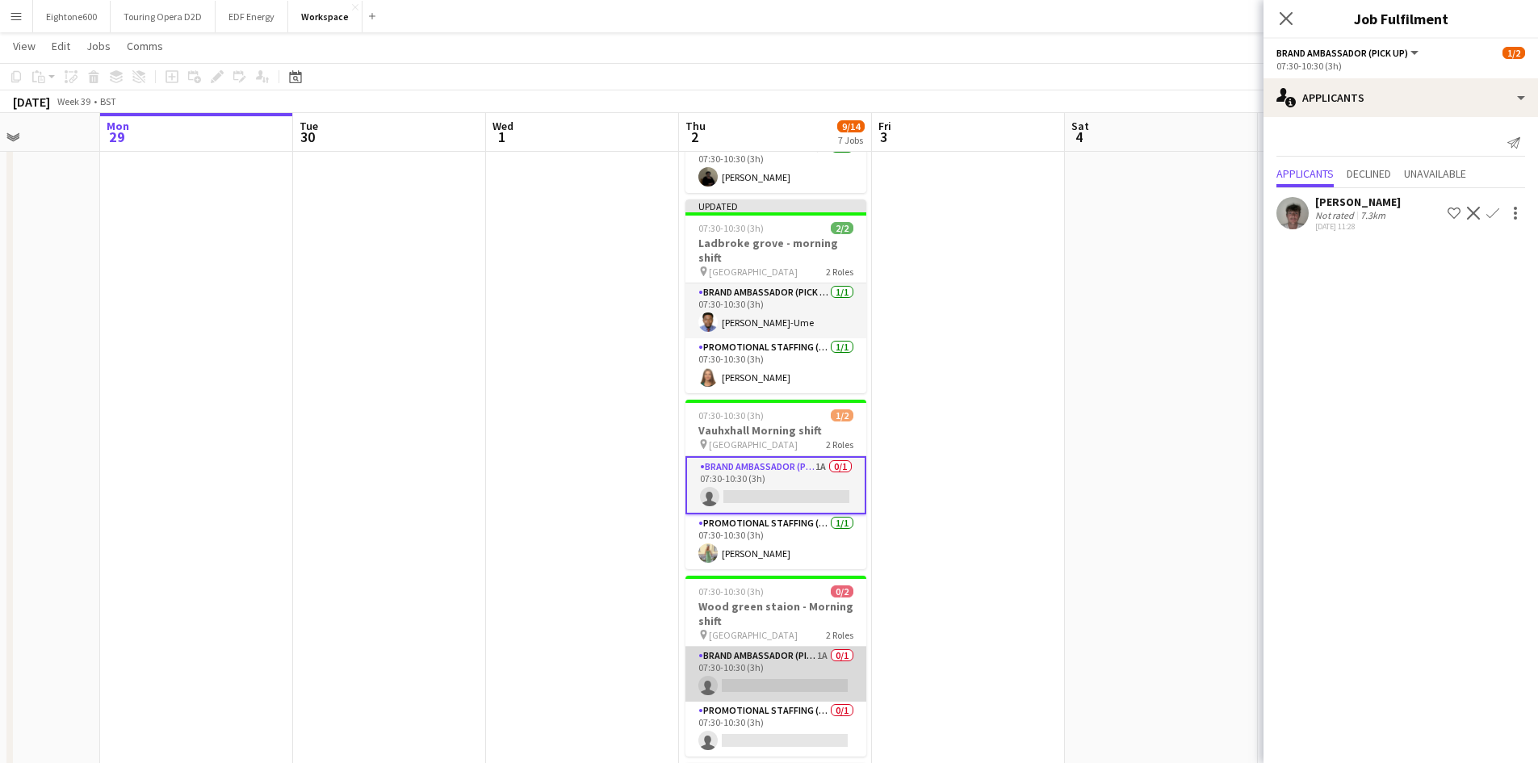
click at [753, 671] on app-card-role "Brand Ambassador (Pick up) 1A 0/1 07:30-10:30 (3h) single-neutral-actions" at bounding box center [775, 674] width 181 height 55
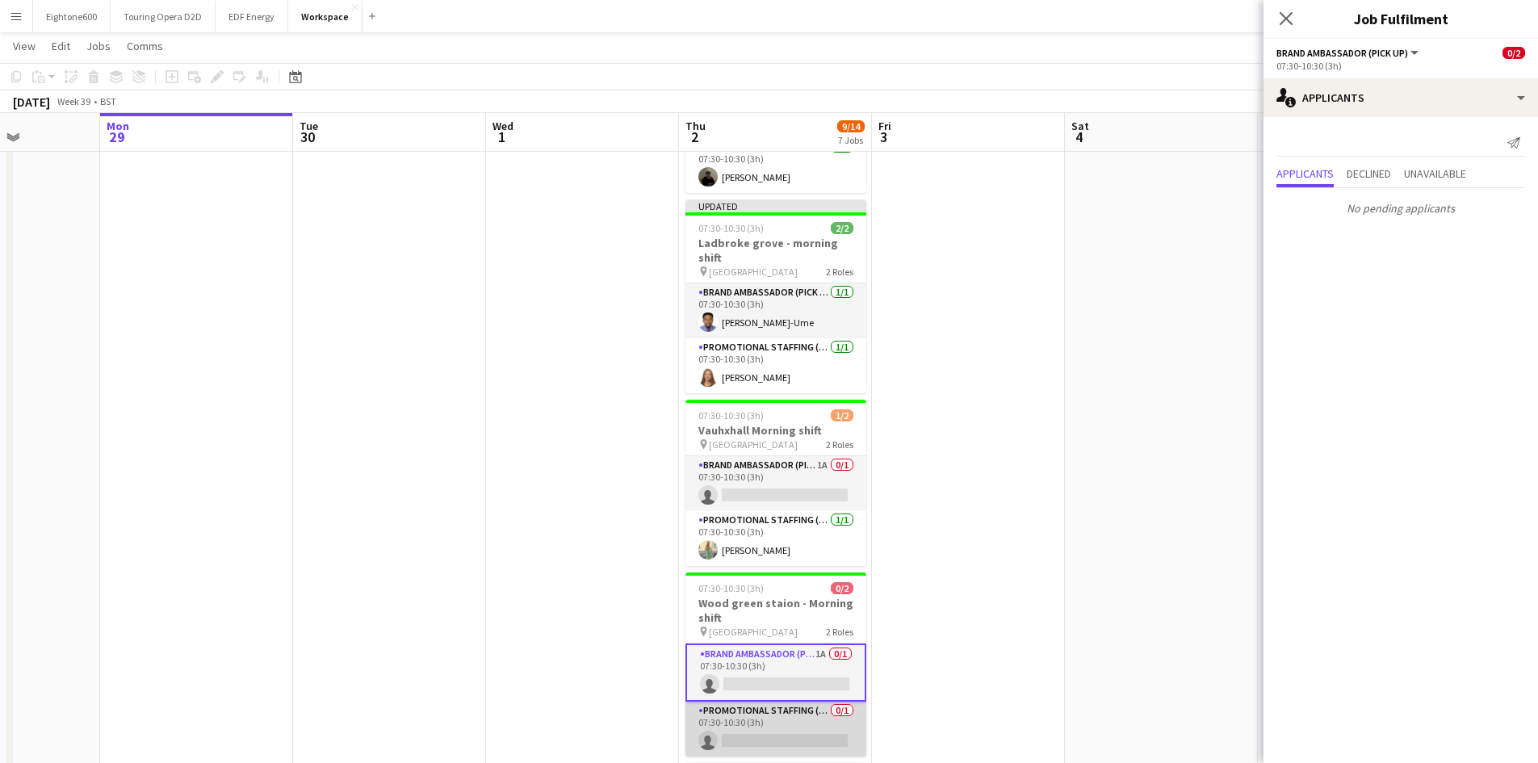
click at [764, 706] on app-card-role "Promotional Staffing (Brand Ambassadors) 0/1 07:30-10:30 (3h) single-neutral-ac…" at bounding box center [775, 729] width 181 height 55
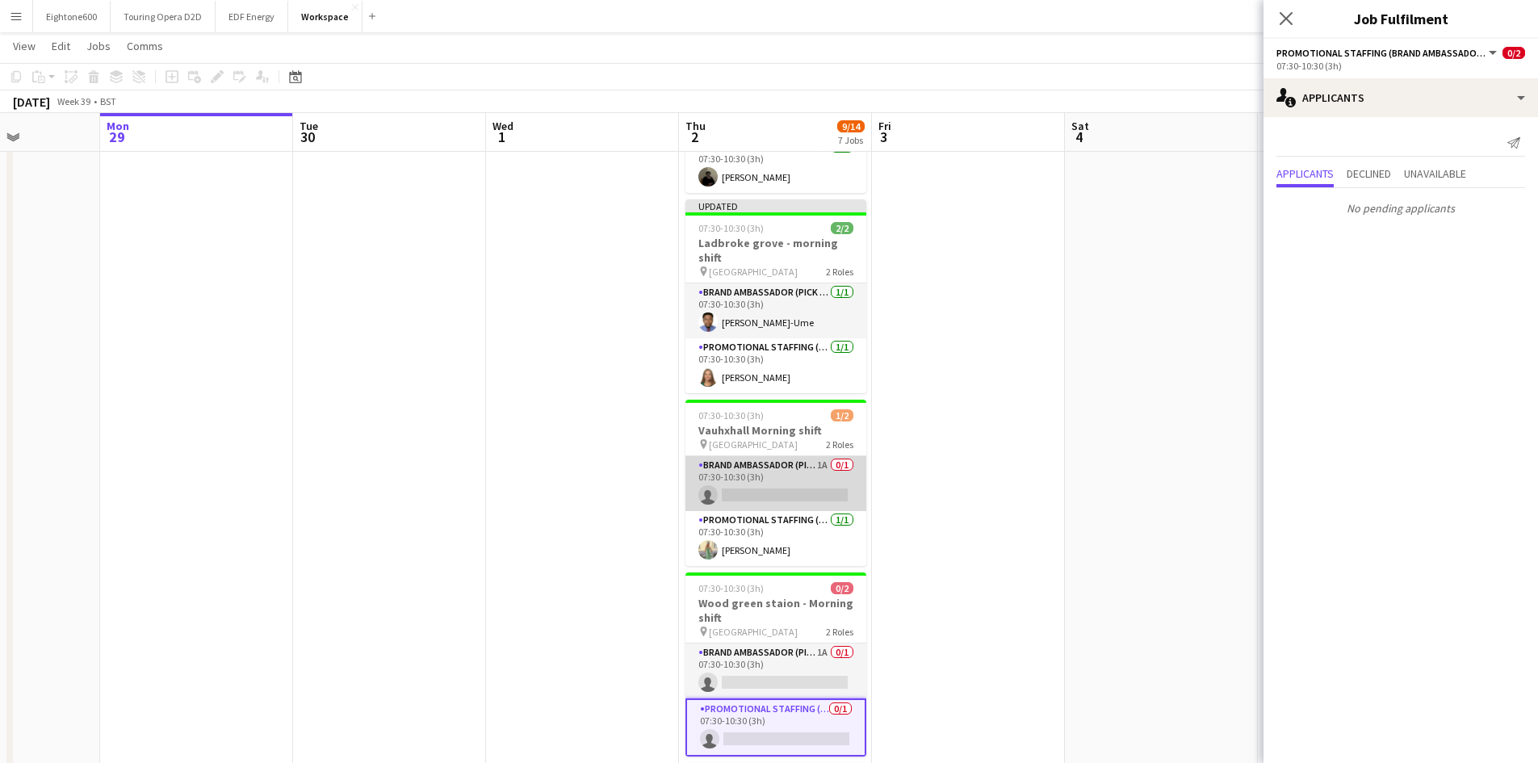
click at [785, 476] on app-card-role "Brand Ambassador (Pick up) 1A 0/1 07:30-10:30 (3h) single-neutral-actions" at bounding box center [775, 483] width 181 height 55
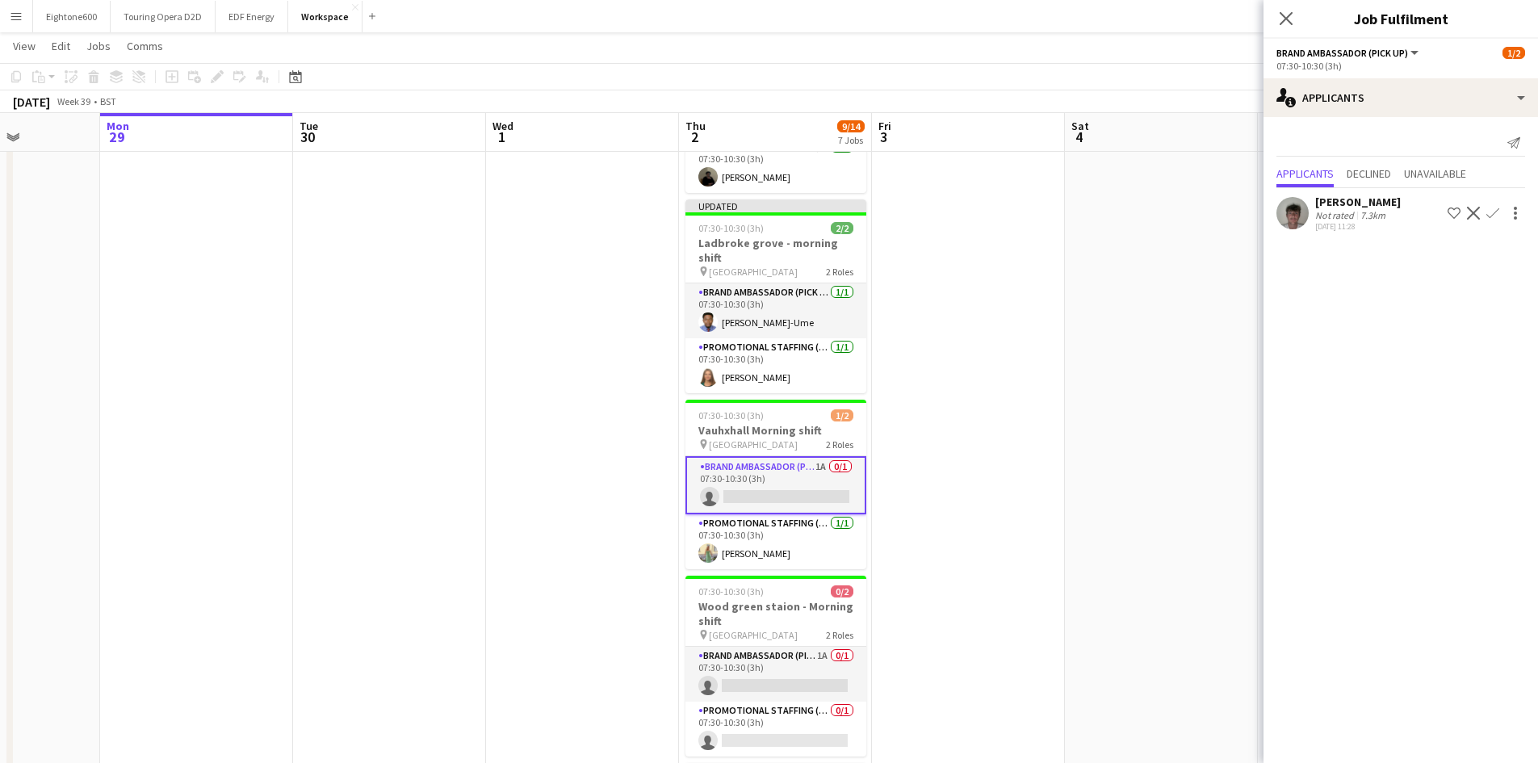
click at [1491, 213] on app-icon "Confirm" at bounding box center [1492, 213] width 13 height 13
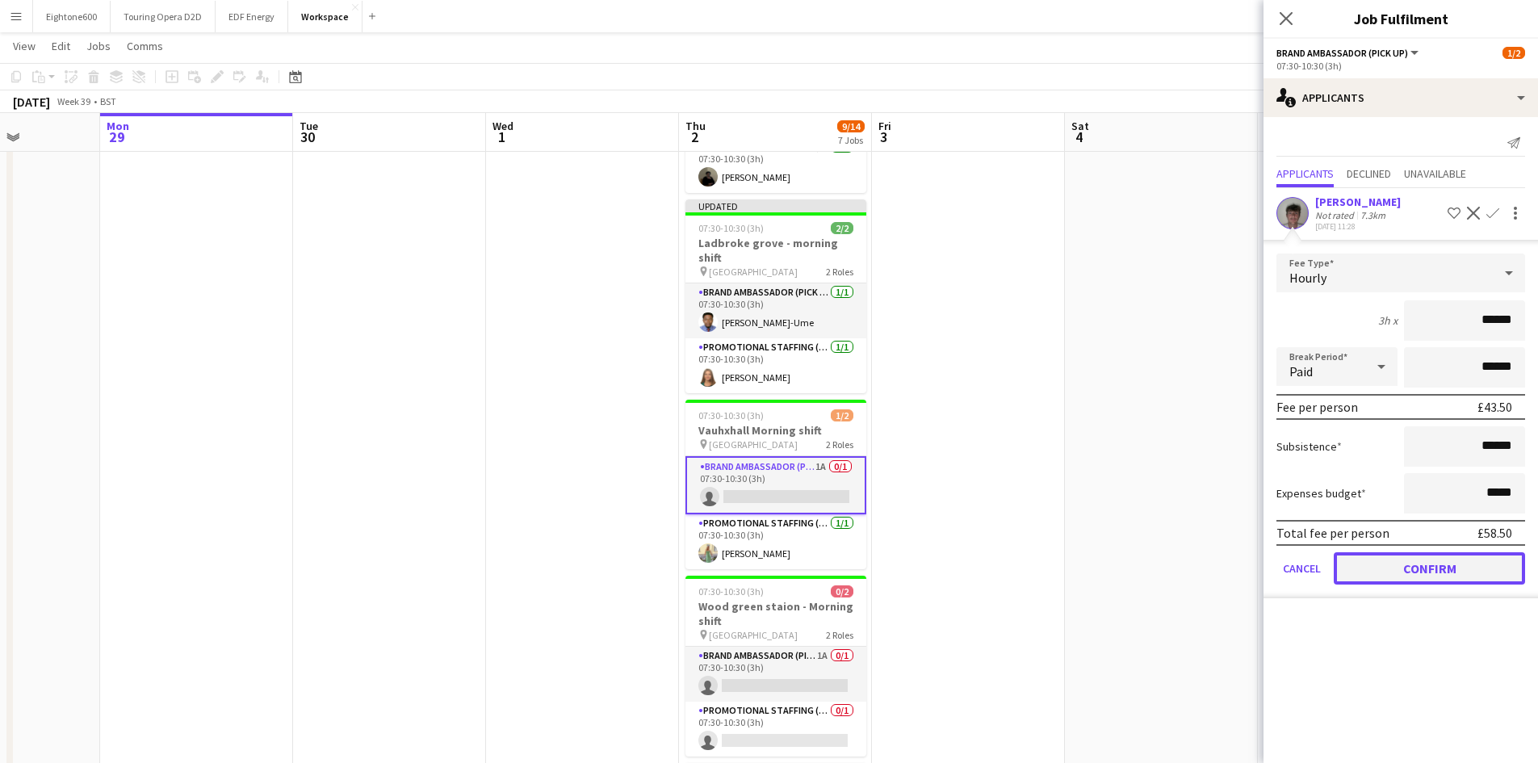
click at [1410, 561] on button "Confirm" at bounding box center [1429, 568] width 191 height 32
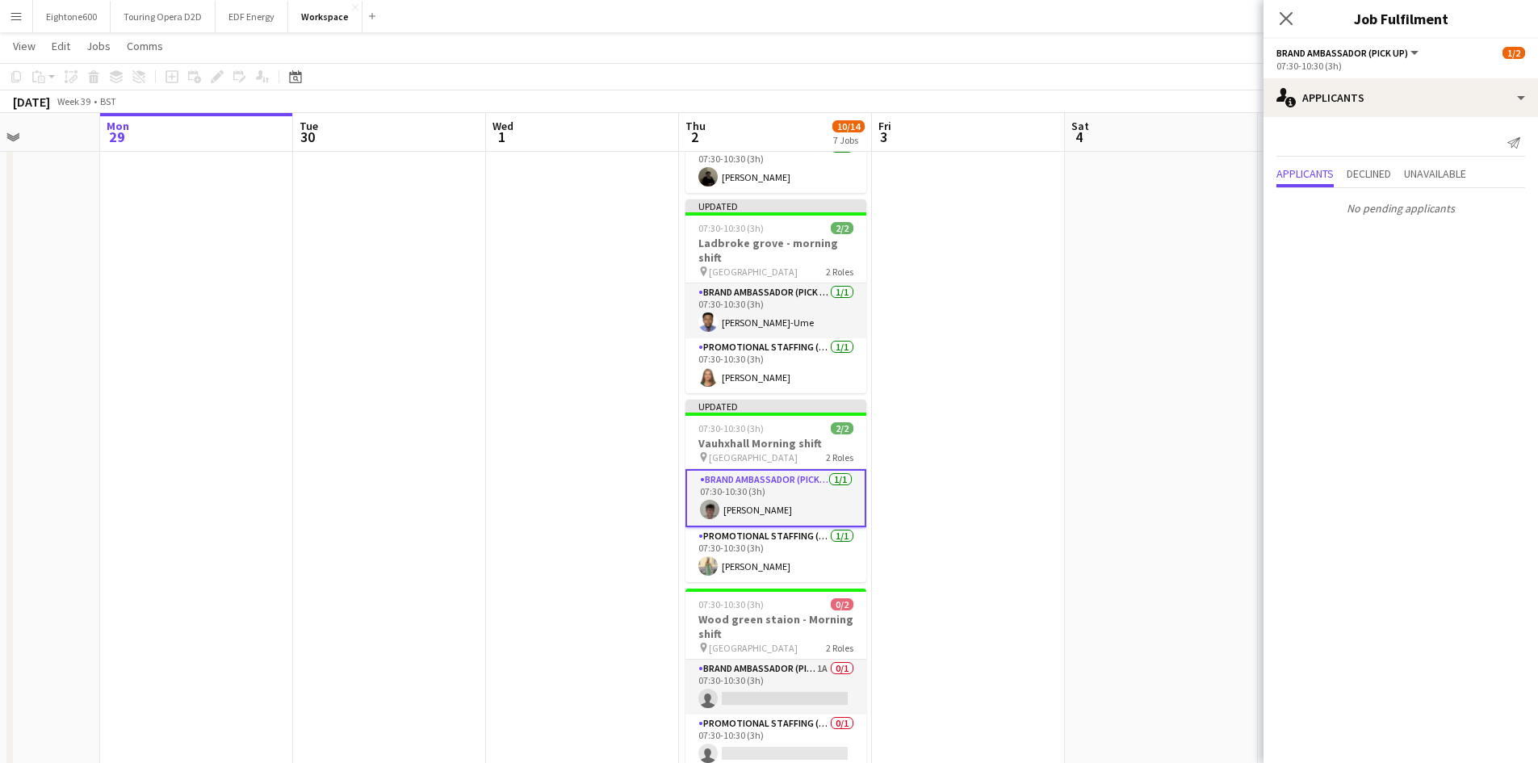
click at [1128, 330] on app-date-cell at bounding box center [1161, 342] width 193 height 1365
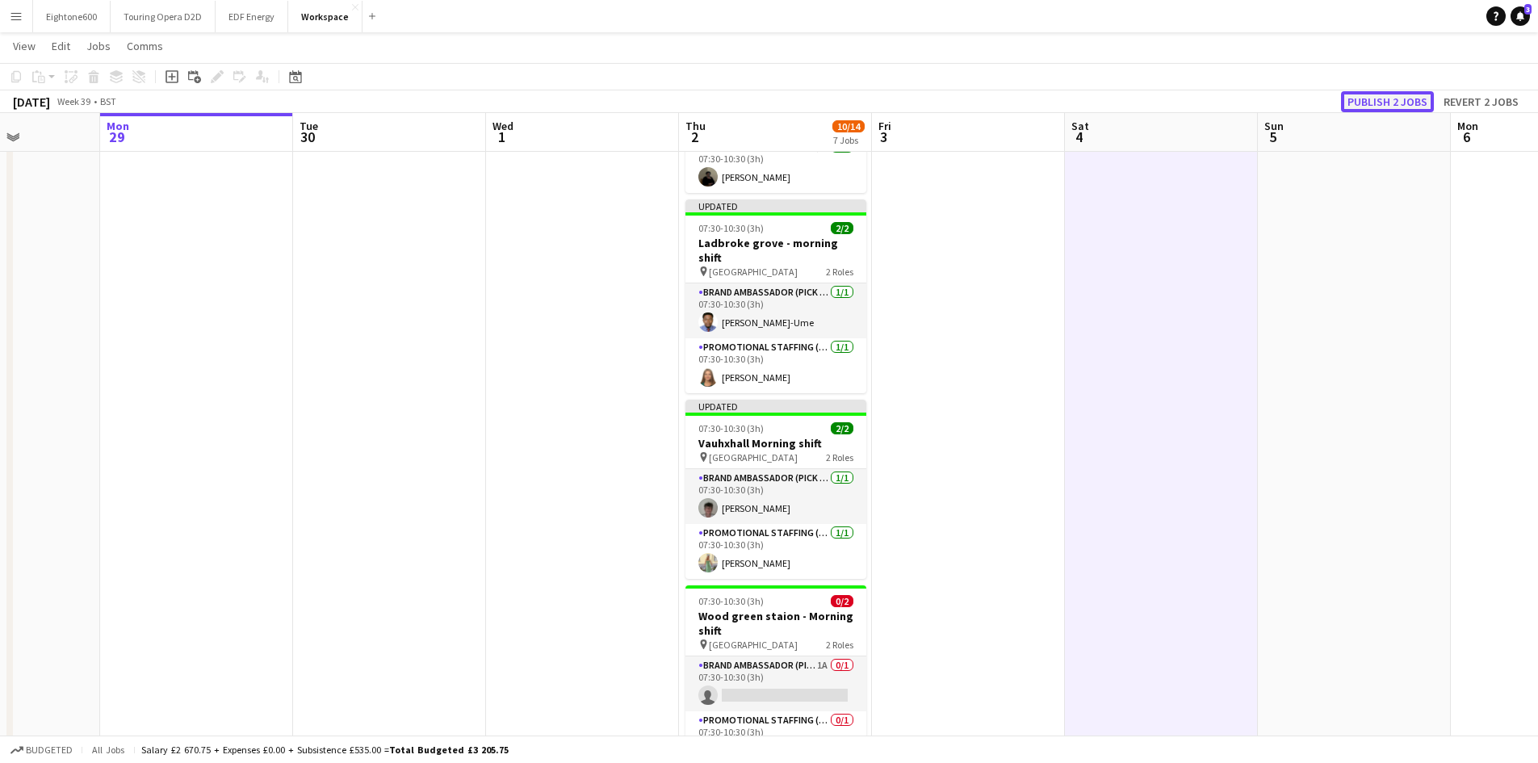
click at [1386, 97] on button "Publish 2 jobs" at bounding box center [1387, 101] width 93 height 21
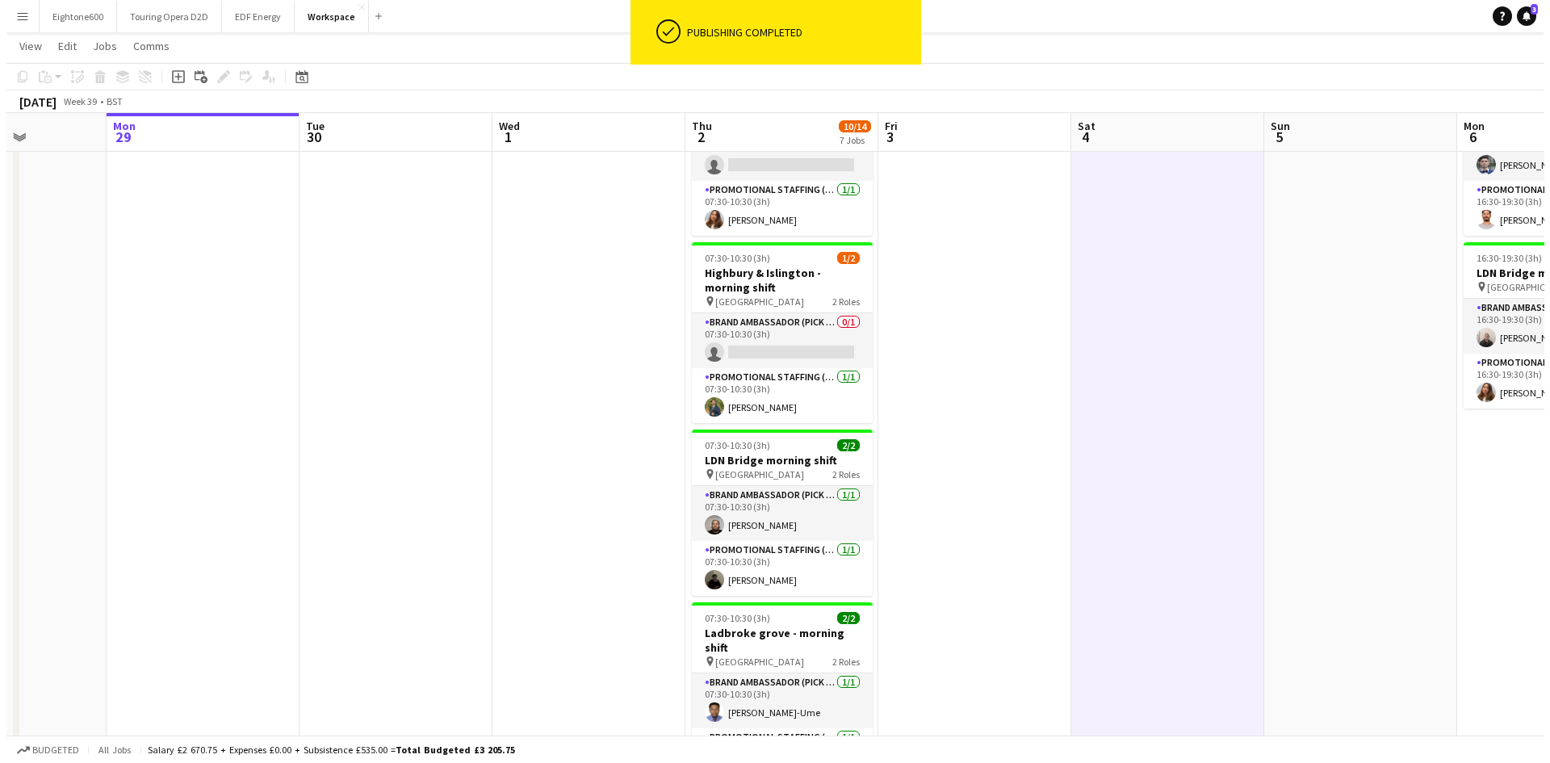
scroll to position [0, 0]
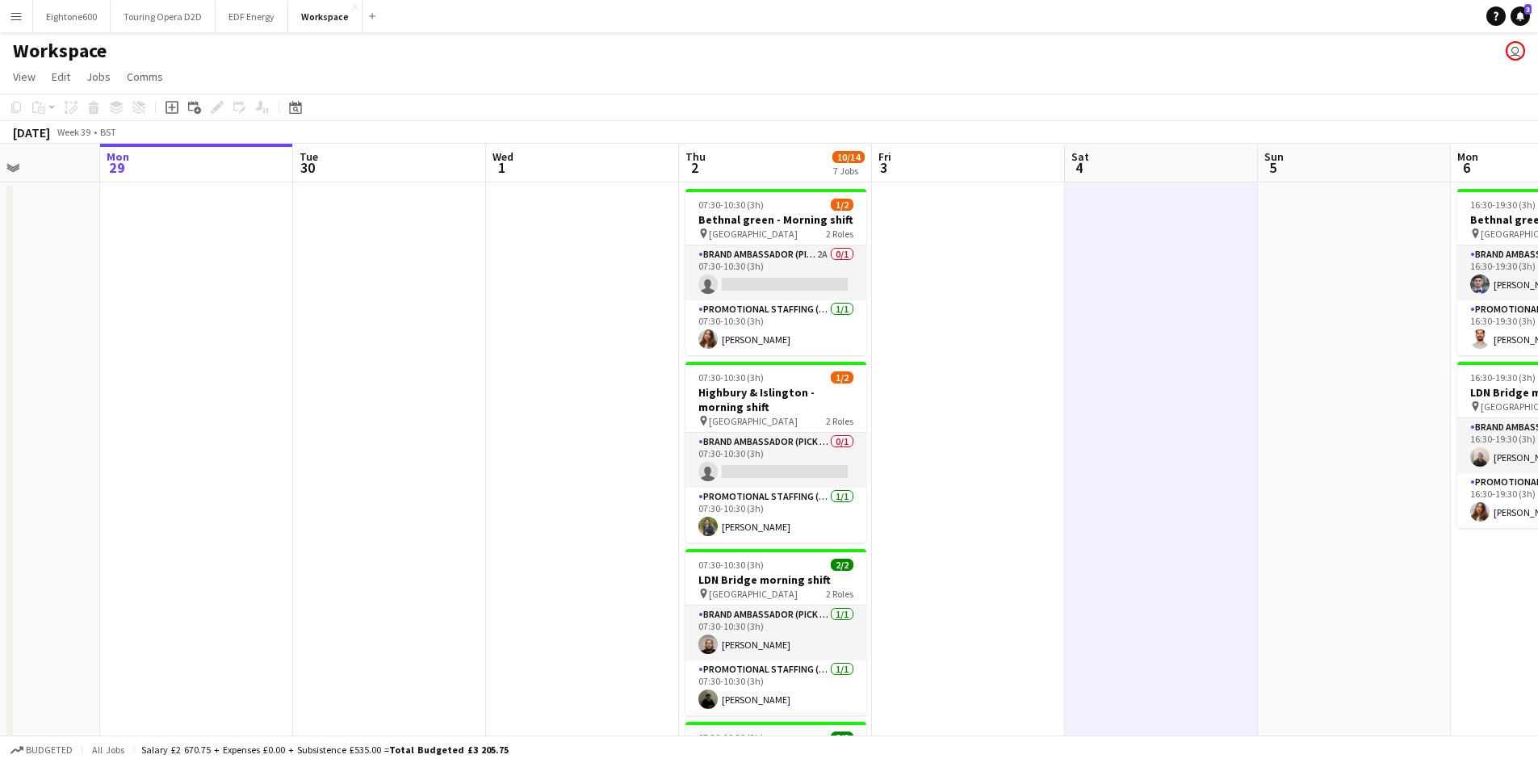
click at [17, 11] on app-icon "Menu" at bounding box center [16, 16] width 13 height 13
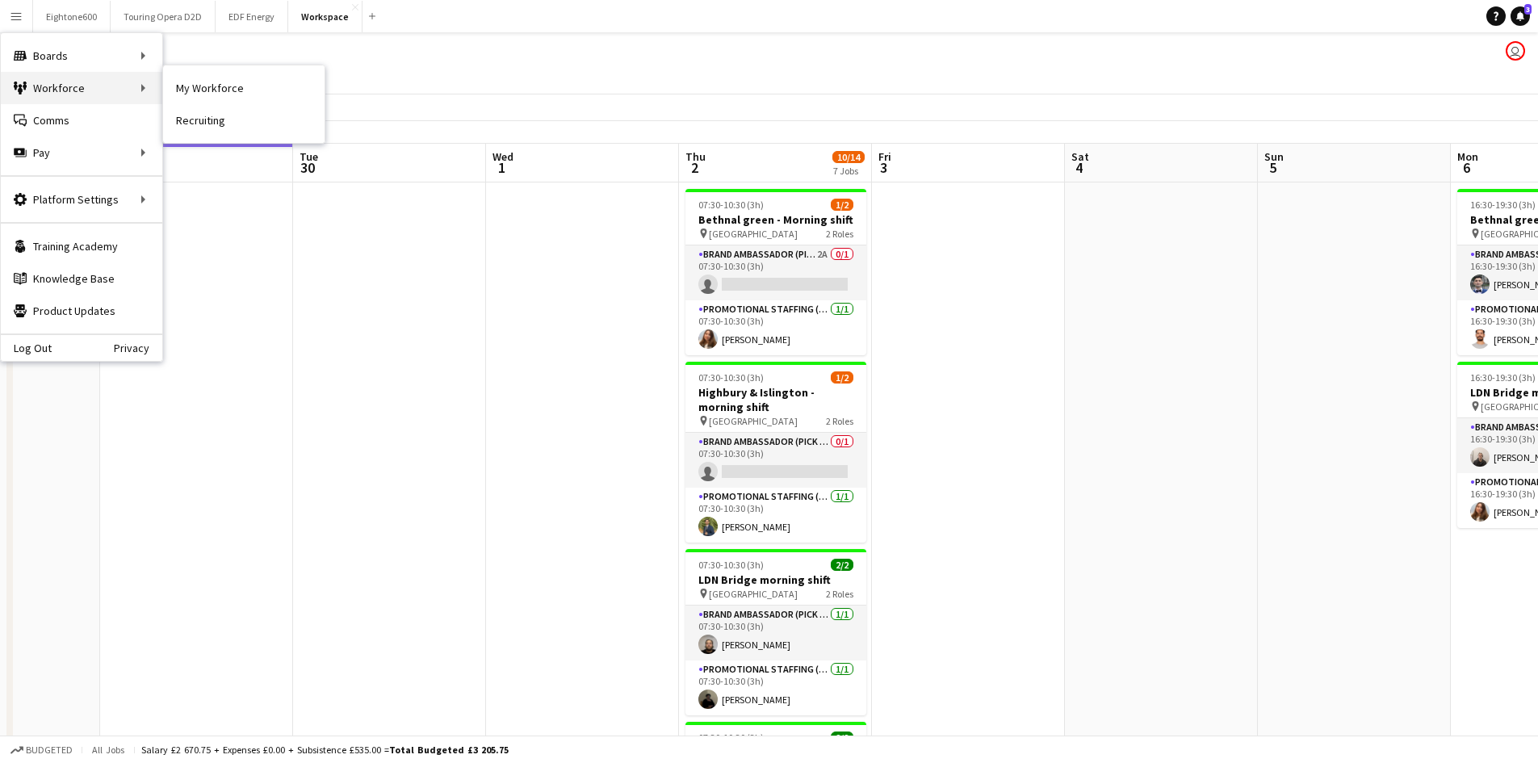
click at [77, 78] on div "Workforce Workforce" at bounding box center [81, 88] width 161 height 32
click at [213, 84] on link "My Workforce" at bounding box center [243, 88] width 161 height 32
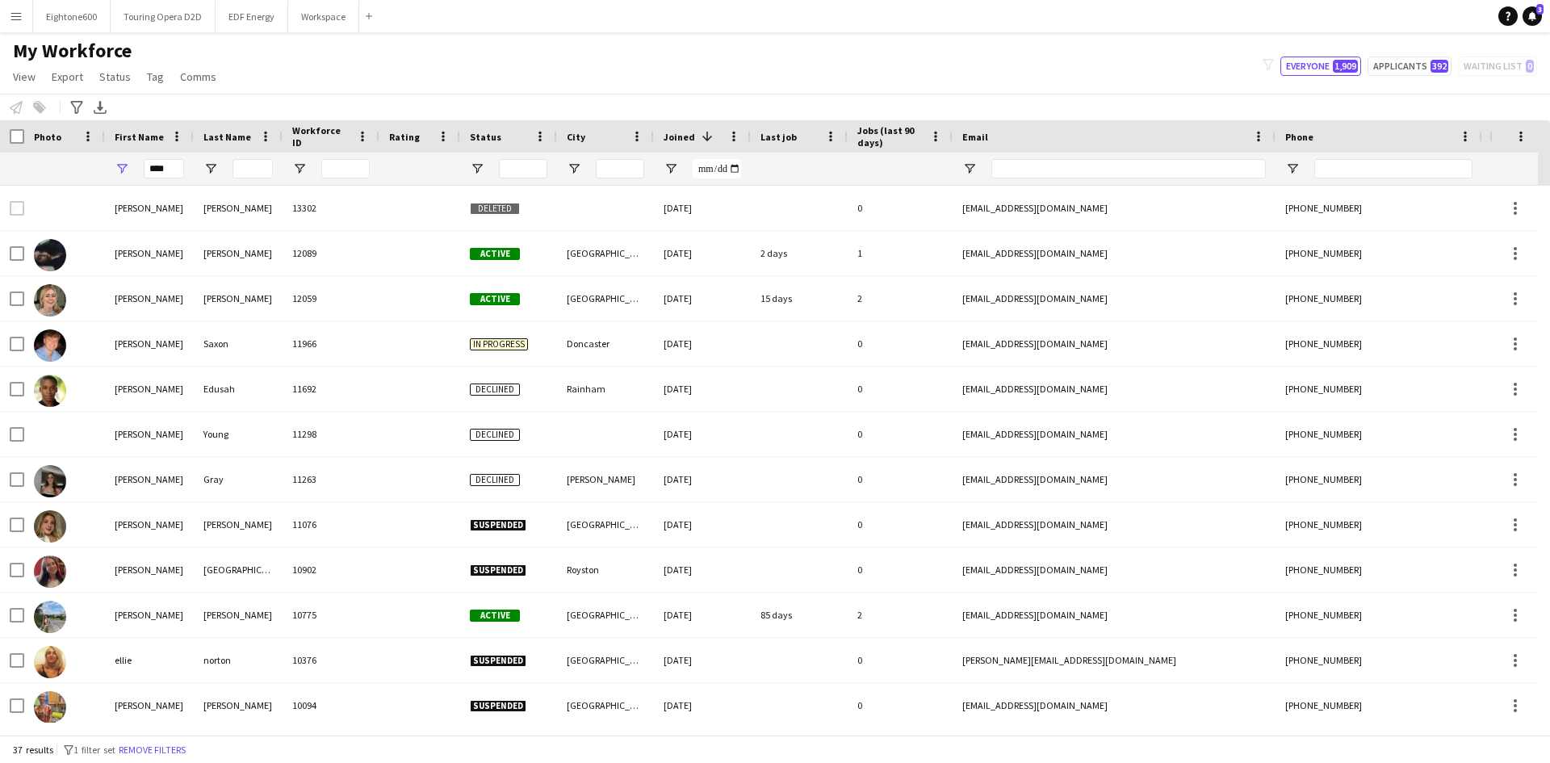
click at [17, 19] on app-icon "Menu" at bounding box center [16, 16] width 13 height 13
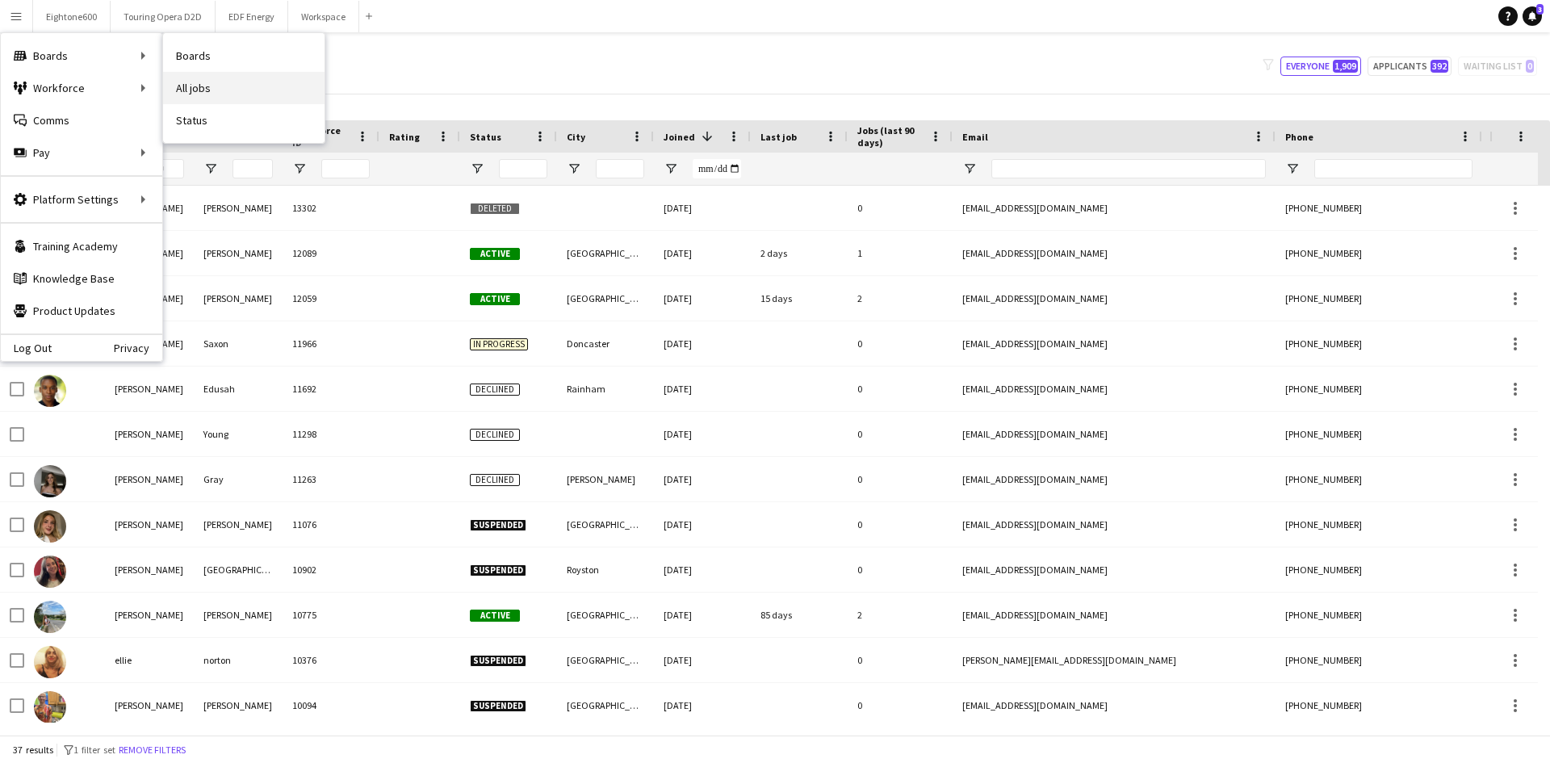
click at [226, 84] on link "All jobs" at bounding box center [243, 88] width 161 height 32
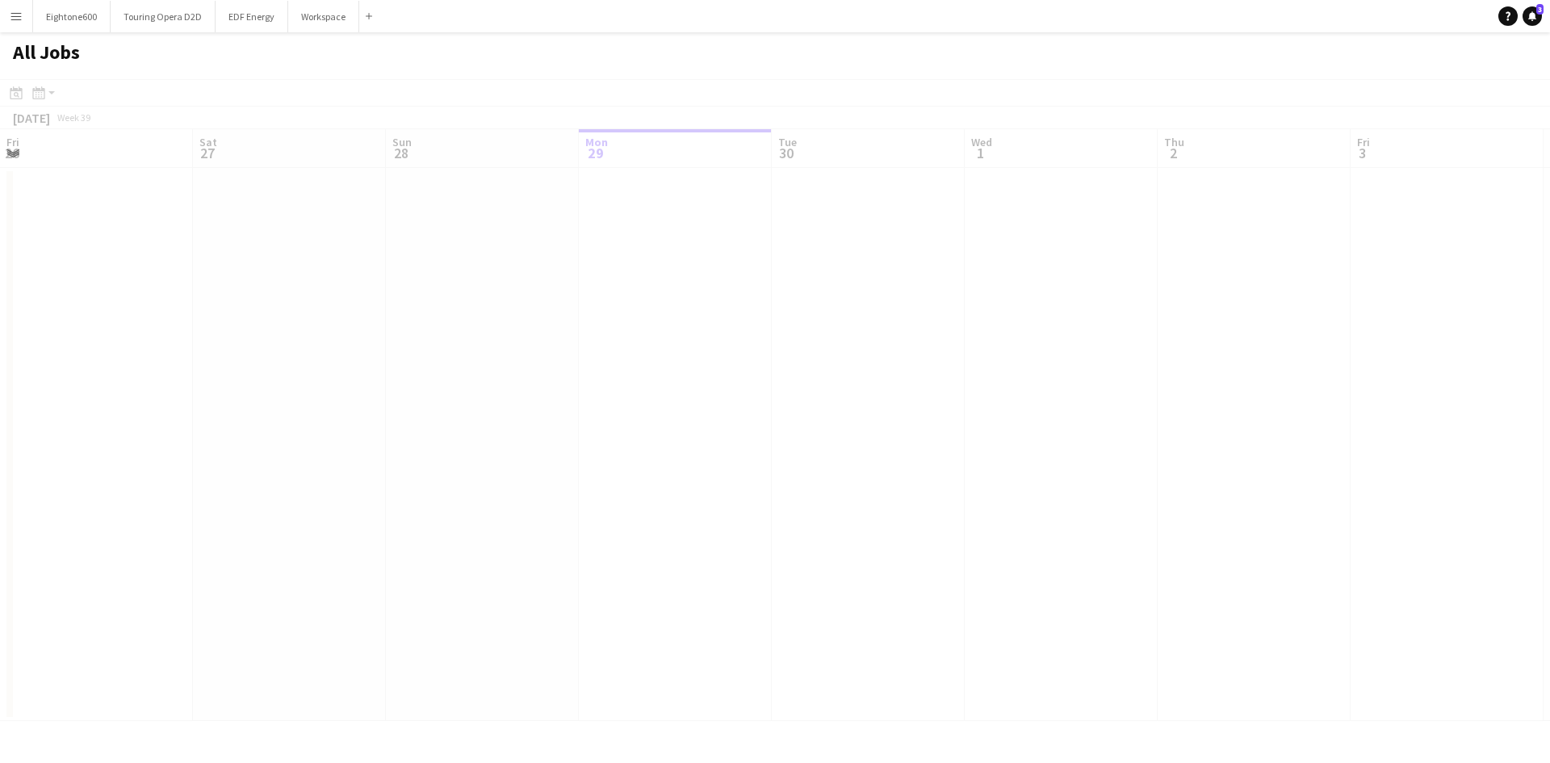
scroll to position [0, 386]
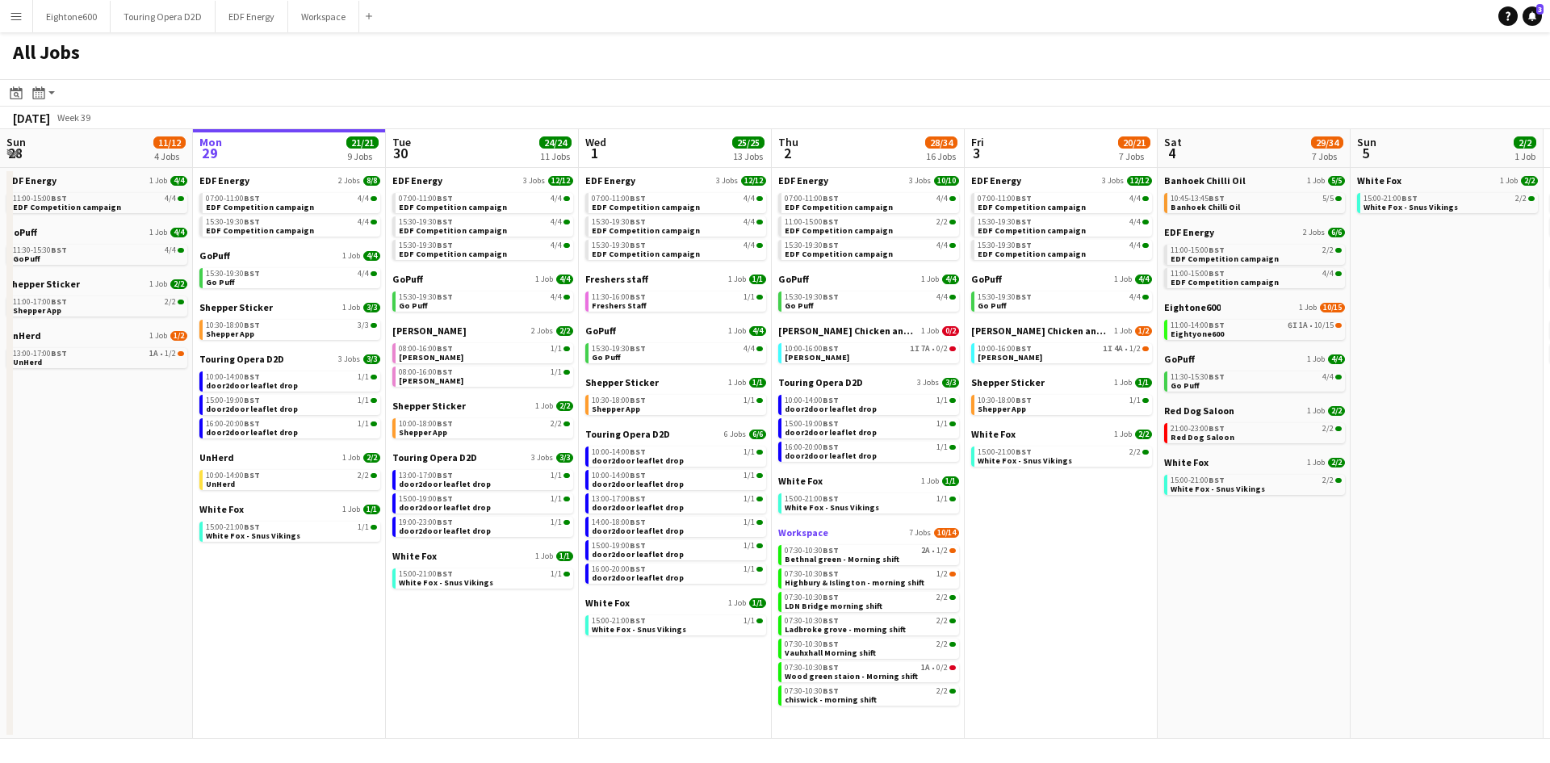
click at [924, 531] on span "7 Jobs" at bounding box center [920, 533] width 22 height 10
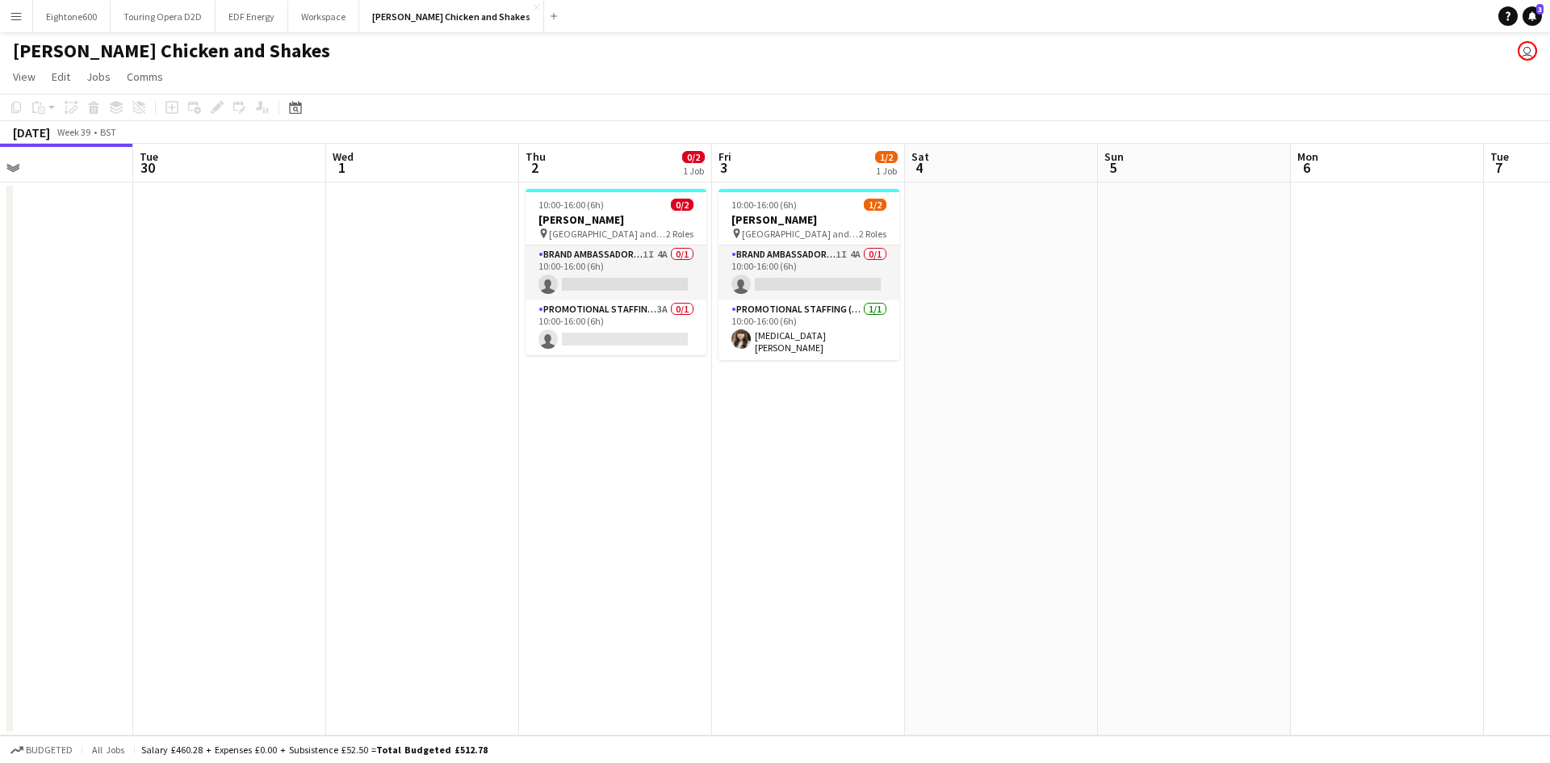
scroll to position [0, 639]
click at [801, 234] on span "[GEOGRAPHIC_DATA] and [GEOGRAPHIC_DATA]" at bounding box center [799, 234] width 117 height 12
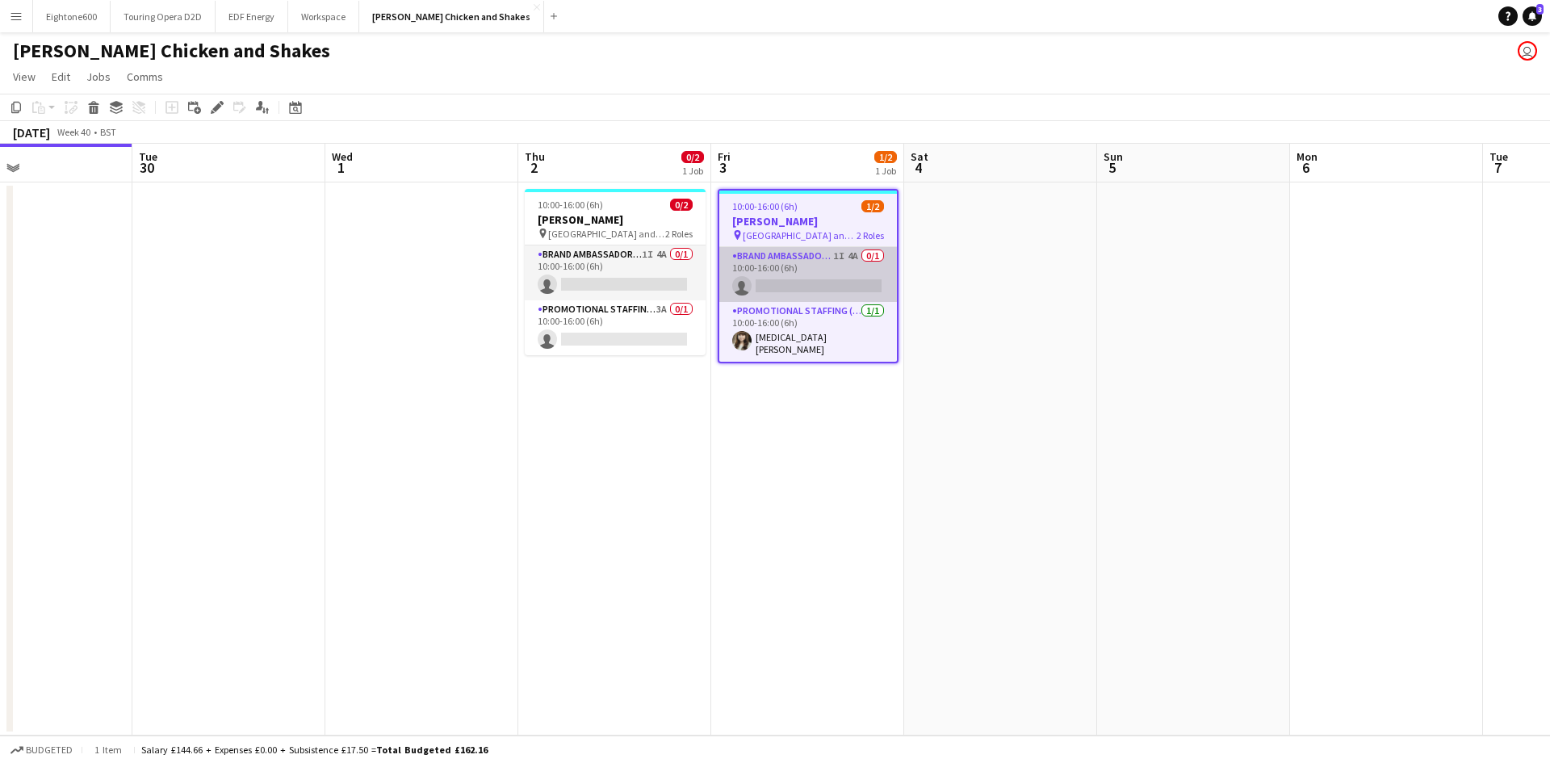
click at [839, 272] on app-card-role "Brand Ambassador (Pick up) 1I 4A 0/1 10:00-16:00 (6h) single-neutral-actions" at bounding box center [808, 274] width 178 height 55
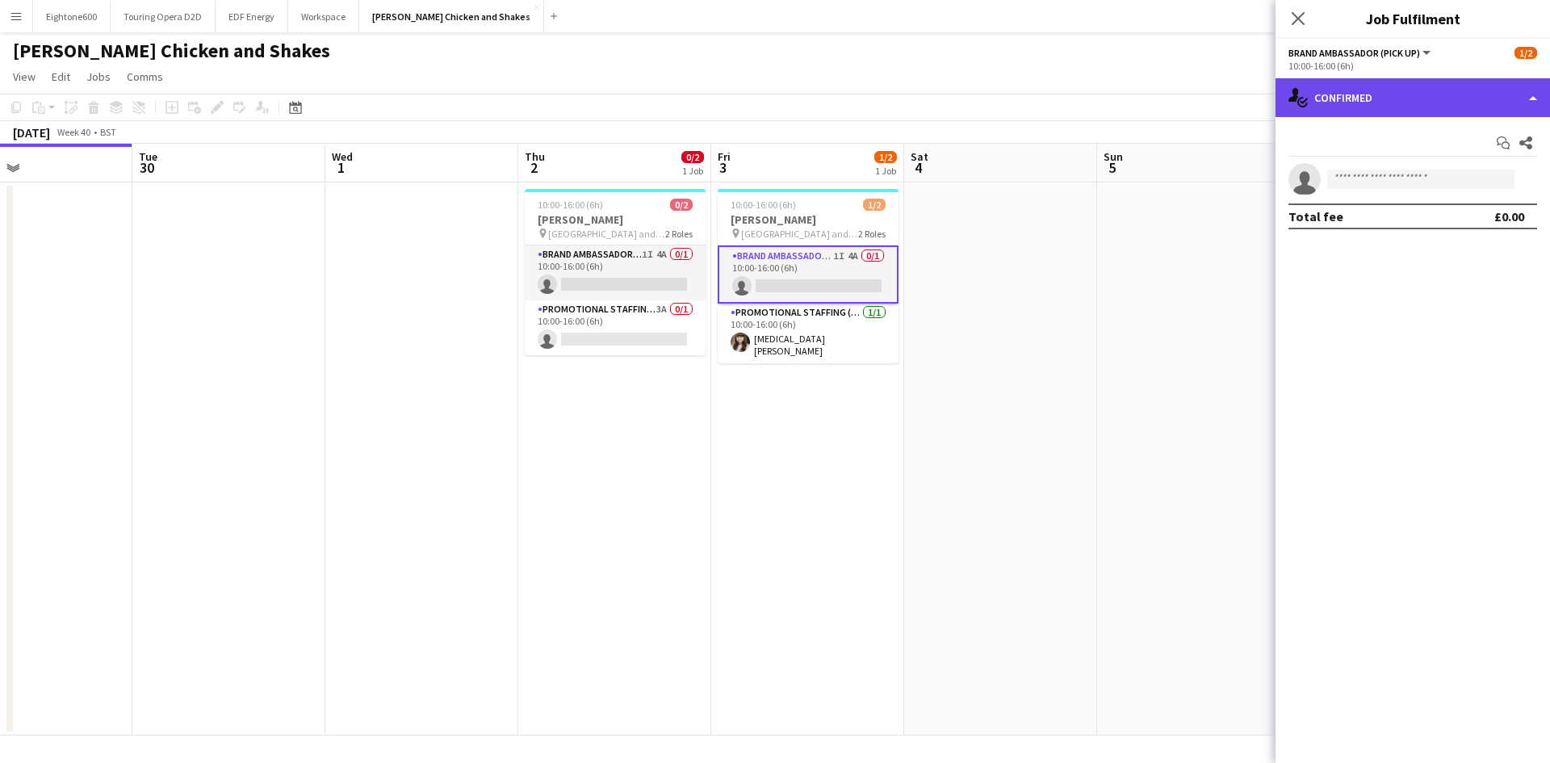
click at [1447, 85] on div "single-neutral-actions-check-2 Confirmed" at bounding box center [1413, 97] width 275 height 39
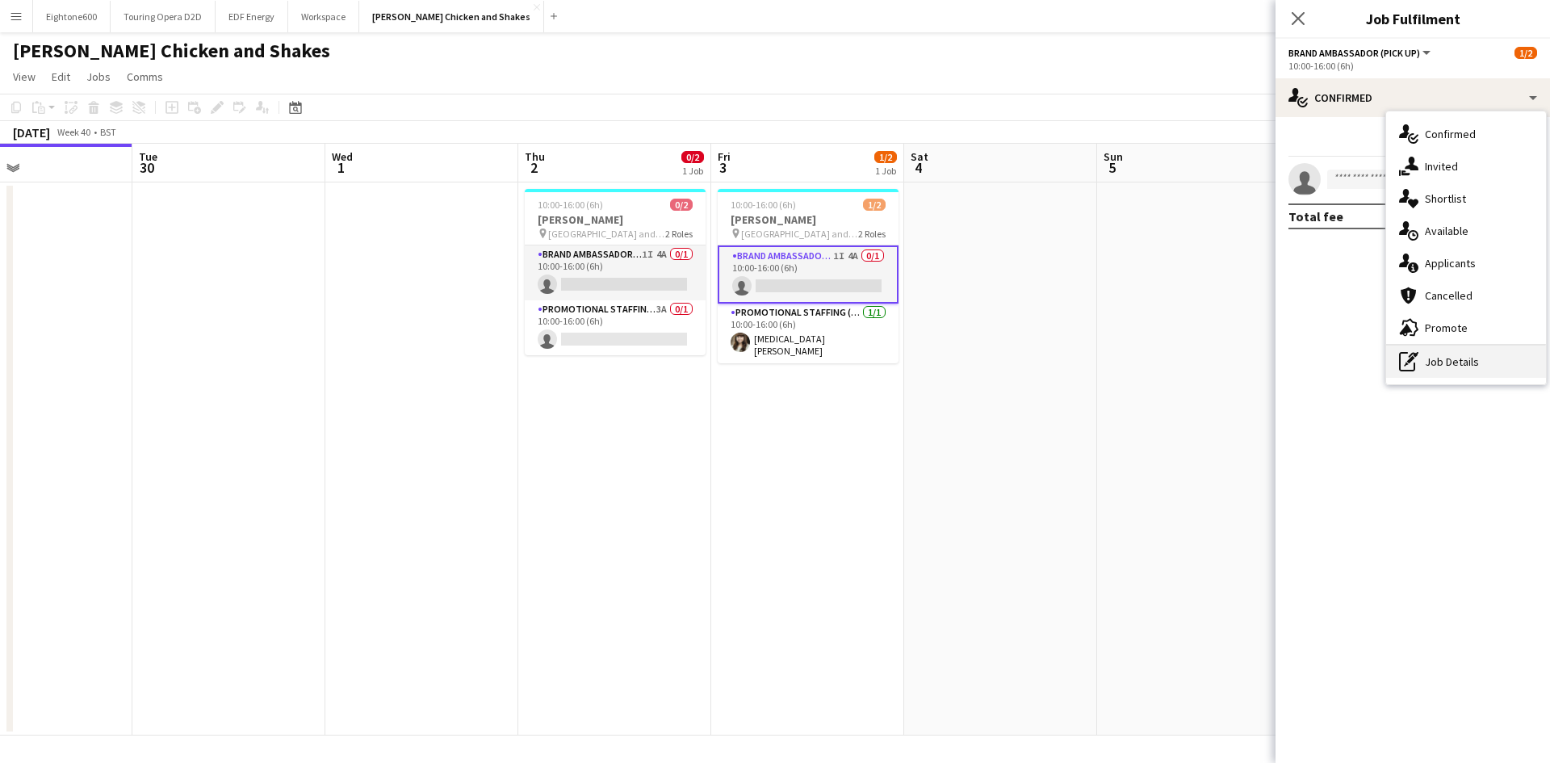
click at [1457, 364] on div "pen-write Job Details" at bounding box center [1466, 362] width 160 height 32
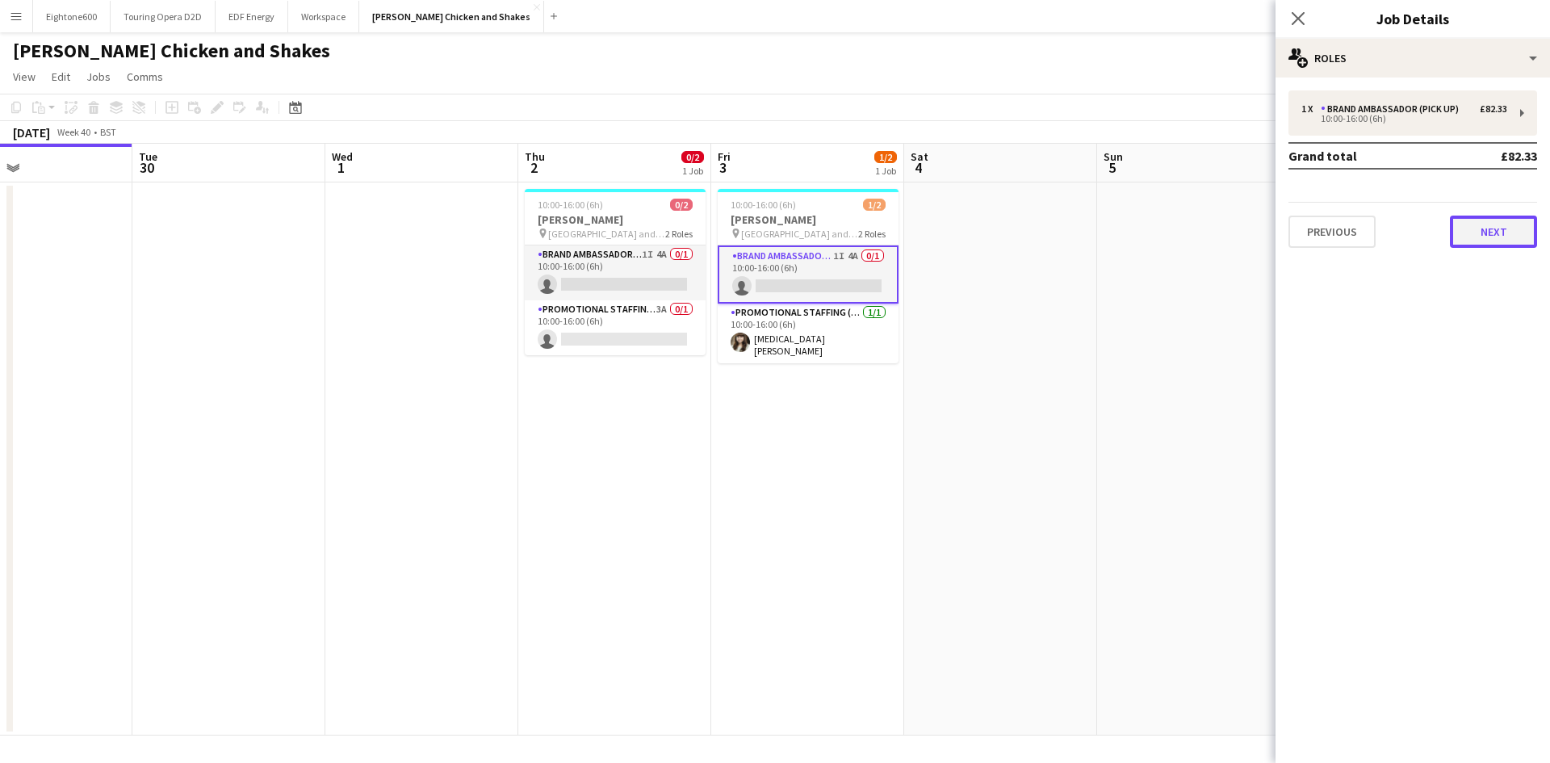
click at [1498, 228] on button "Next" at bounding box center [1493, 232] width 87 height 32
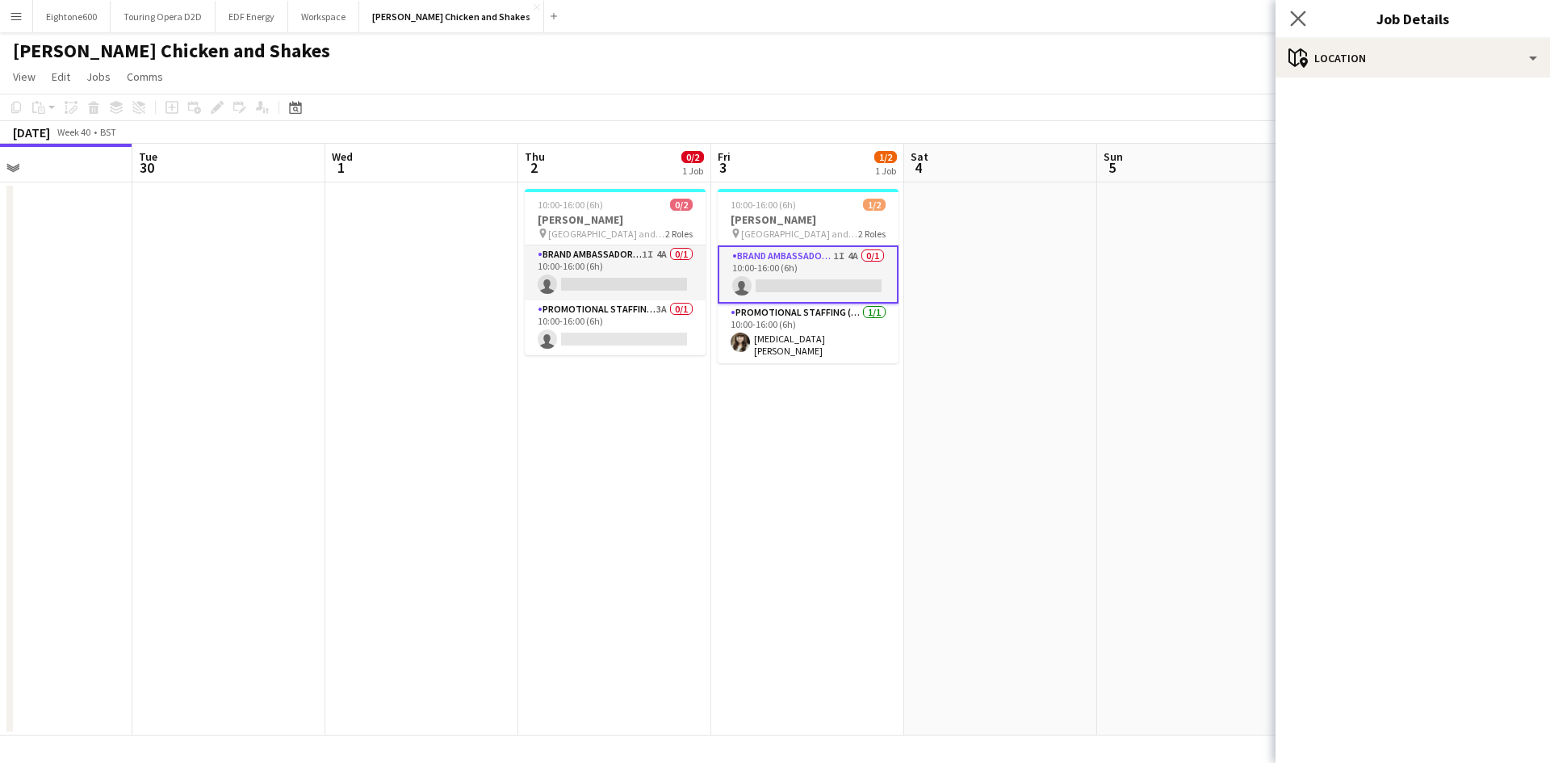
click at [1308, 21] on app-icon "Close pop-in" at bounding box center [1298, 18] width 23 height 23
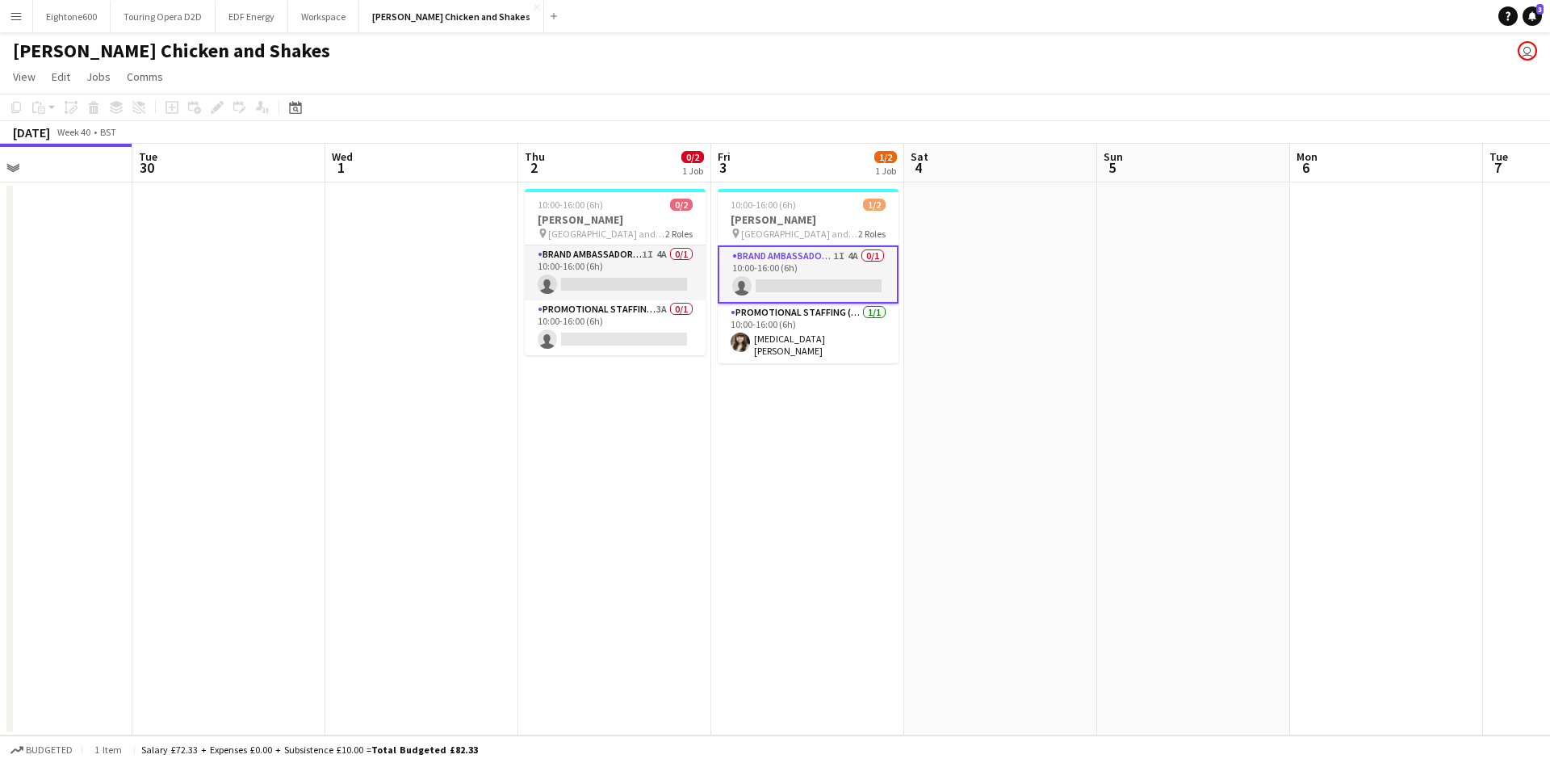
click at [1057, 336] on app-date-cell at bounding box center [1000, 458] width 193 height 553
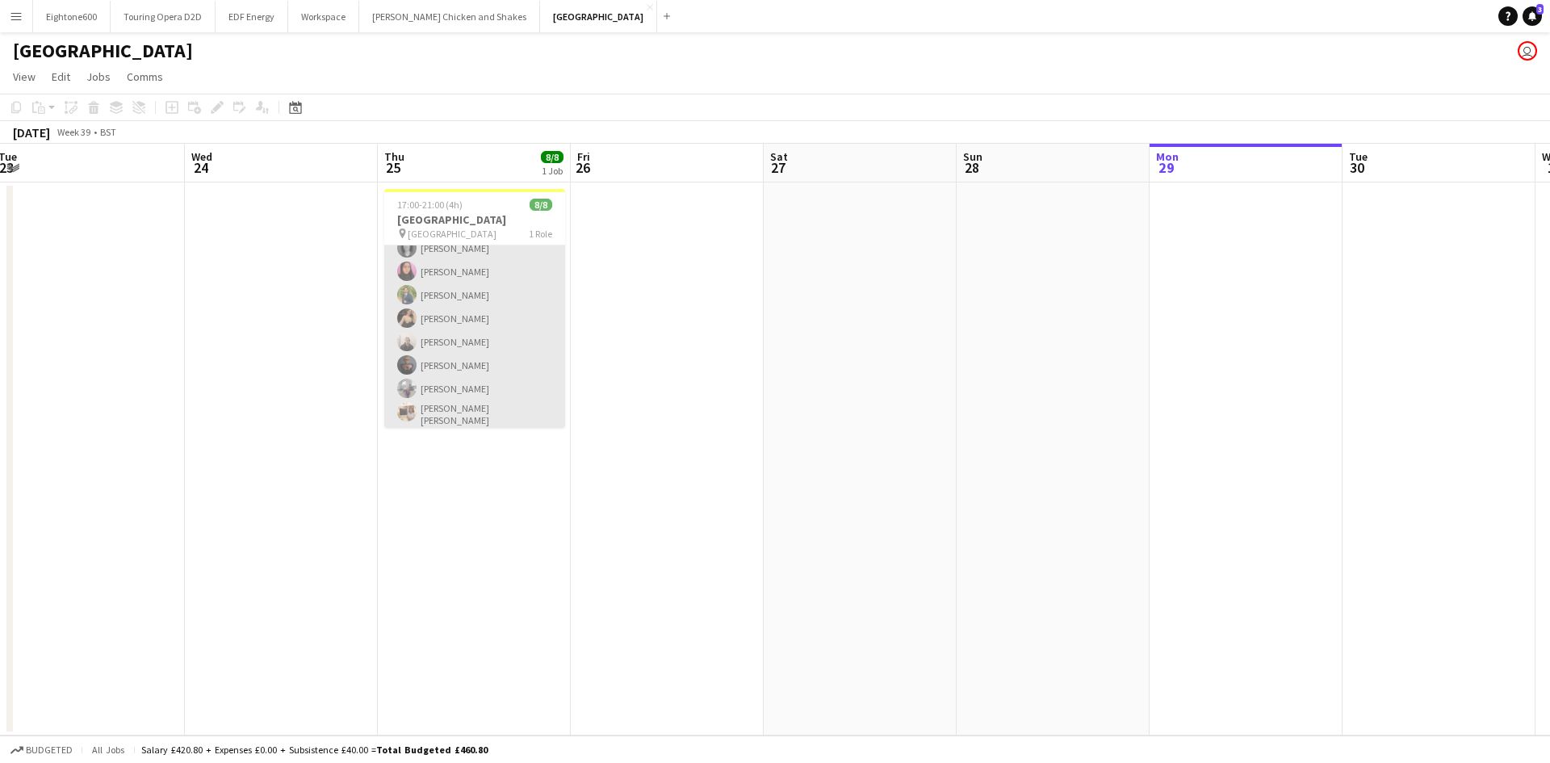
scroll to position [36, 0]
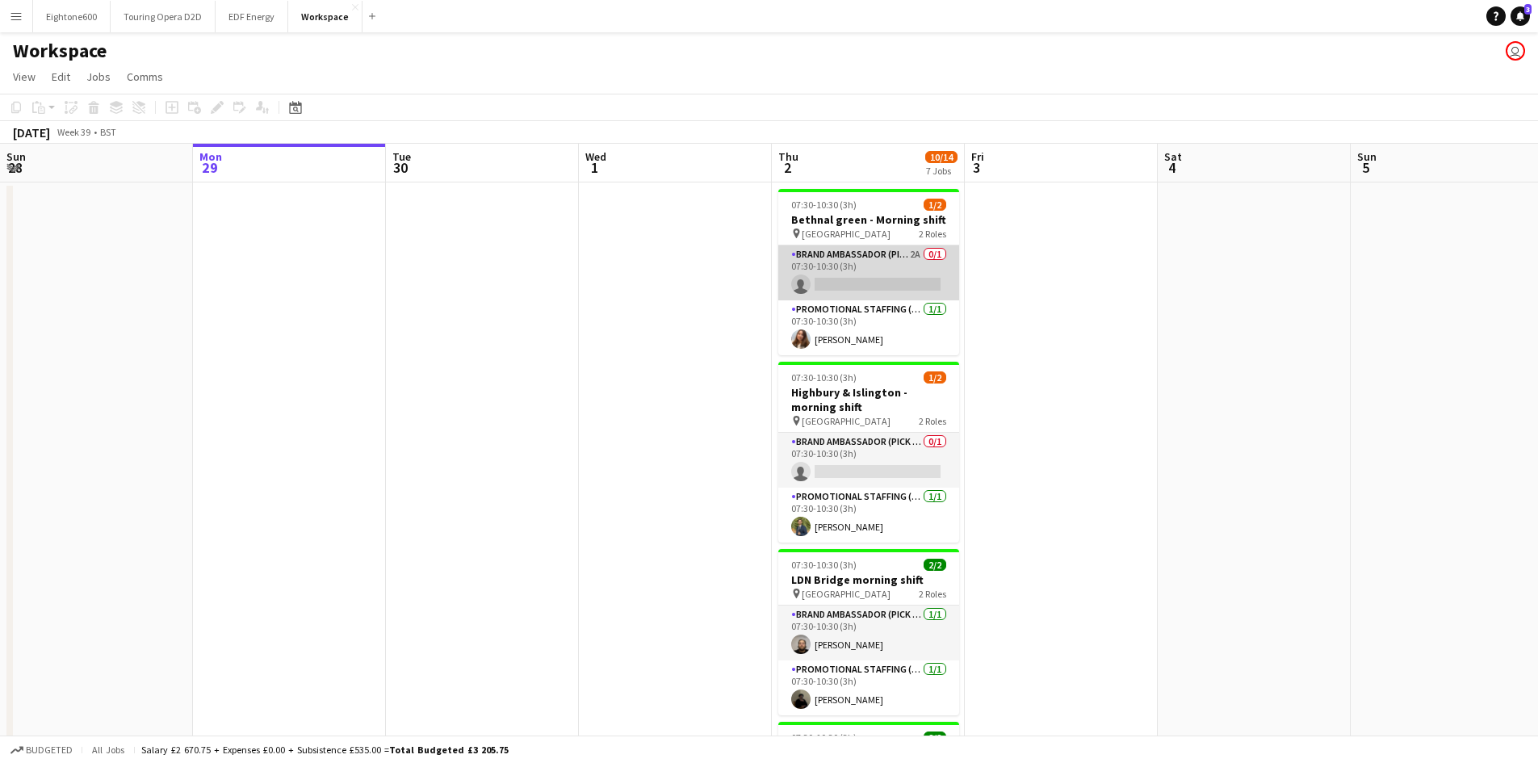
click at [897, 276] on app-card-role "Brand Ambassador (Pick up) 2A 0/1 07:30-10:30 (3h) single-neutral-actions" at bounding box center [868, 272] width 181 height 55
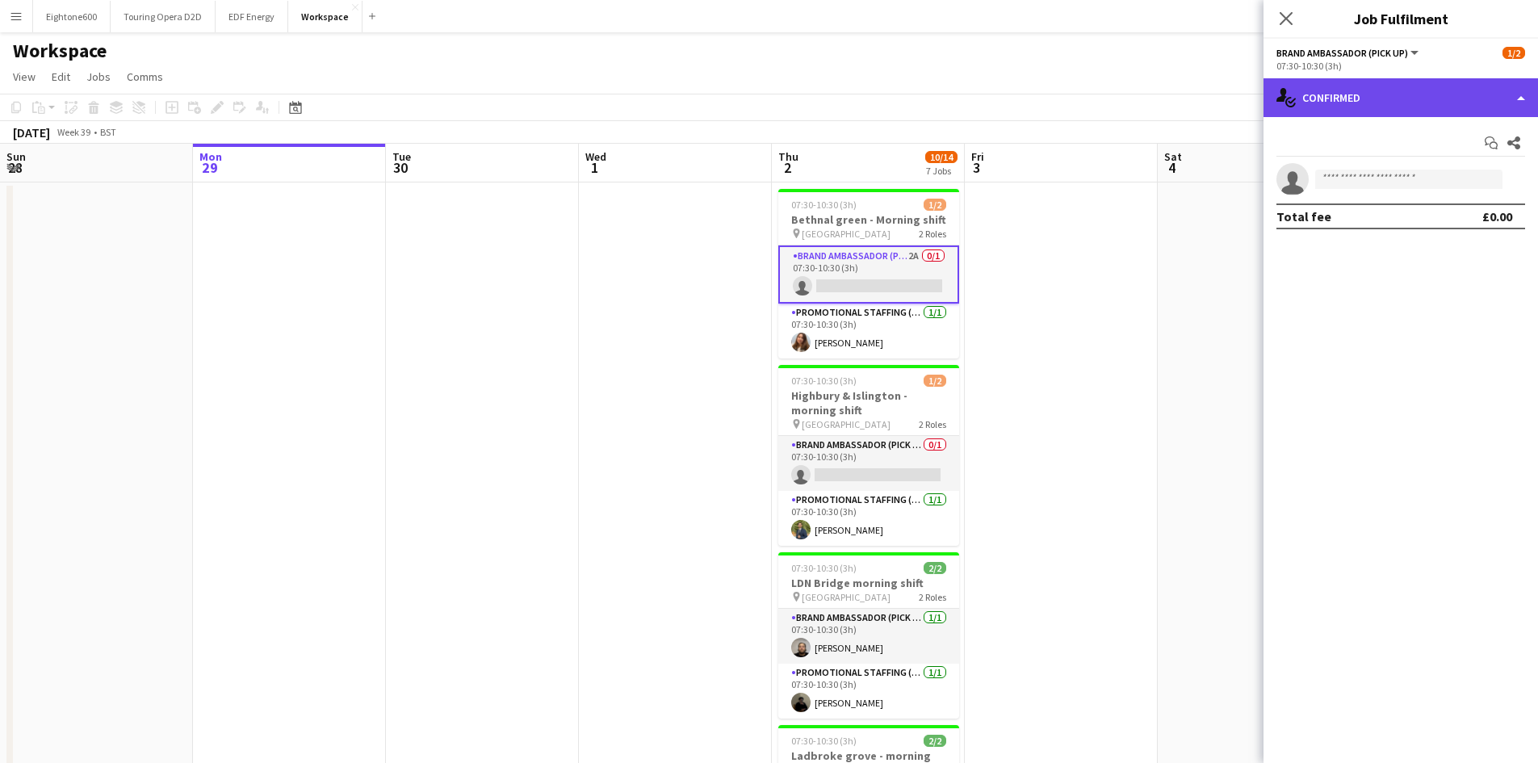
click at [1389, 91] on div "single-neutral-actions-check-2 Confirmed" at bounding box center [1401, 97] width 275 height 39
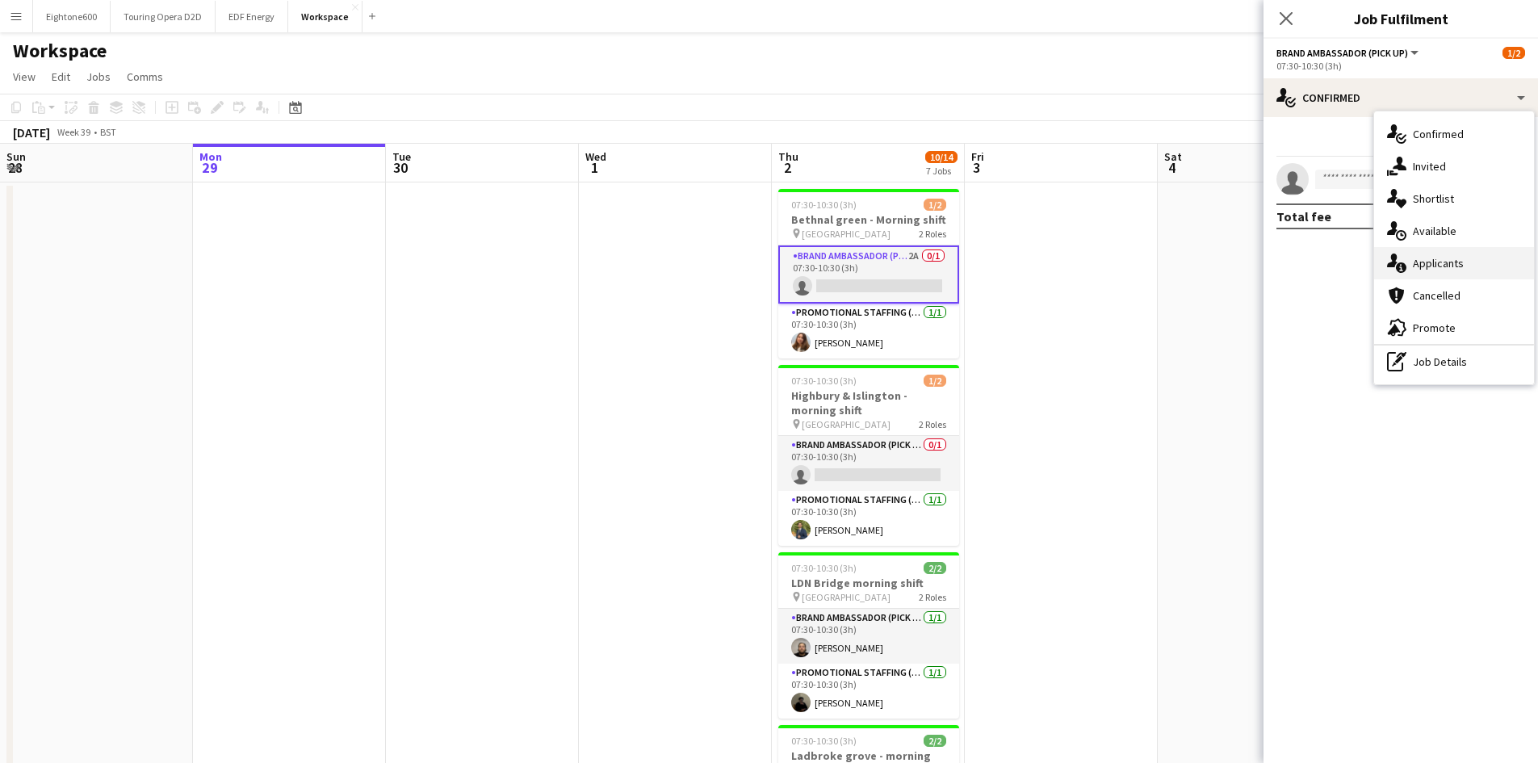
click at [1423, 273] on div "single-neutral-actions-information Applicants" at bounding box center [1454, 263] width 160 height 32
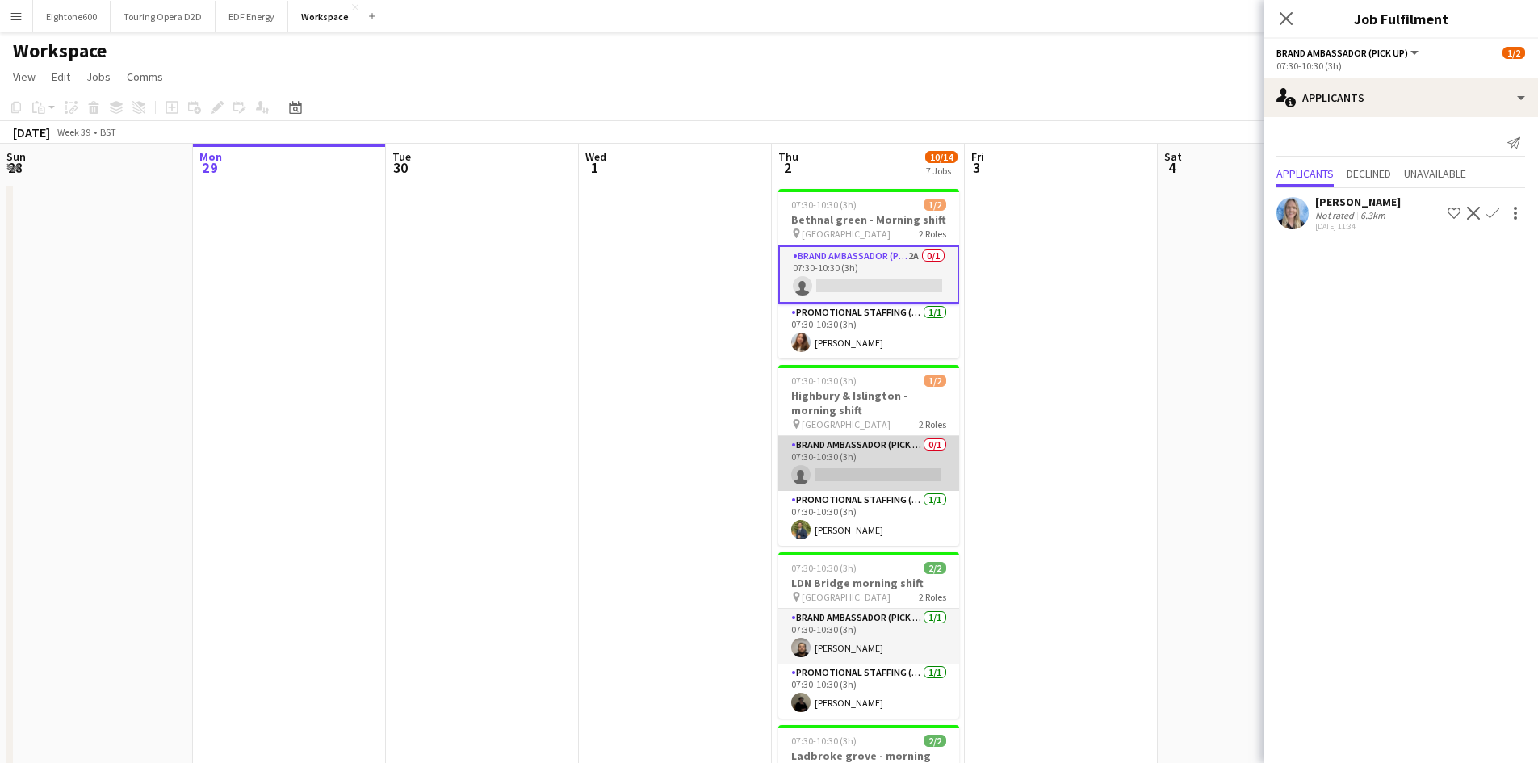
click at [877, 460] on app-card-role "Brand Ambassador (Pick up) 0/1 07:30-10:30 (3h) single-neutral-actions" at bounding box center [868, 463] width 181 height 55
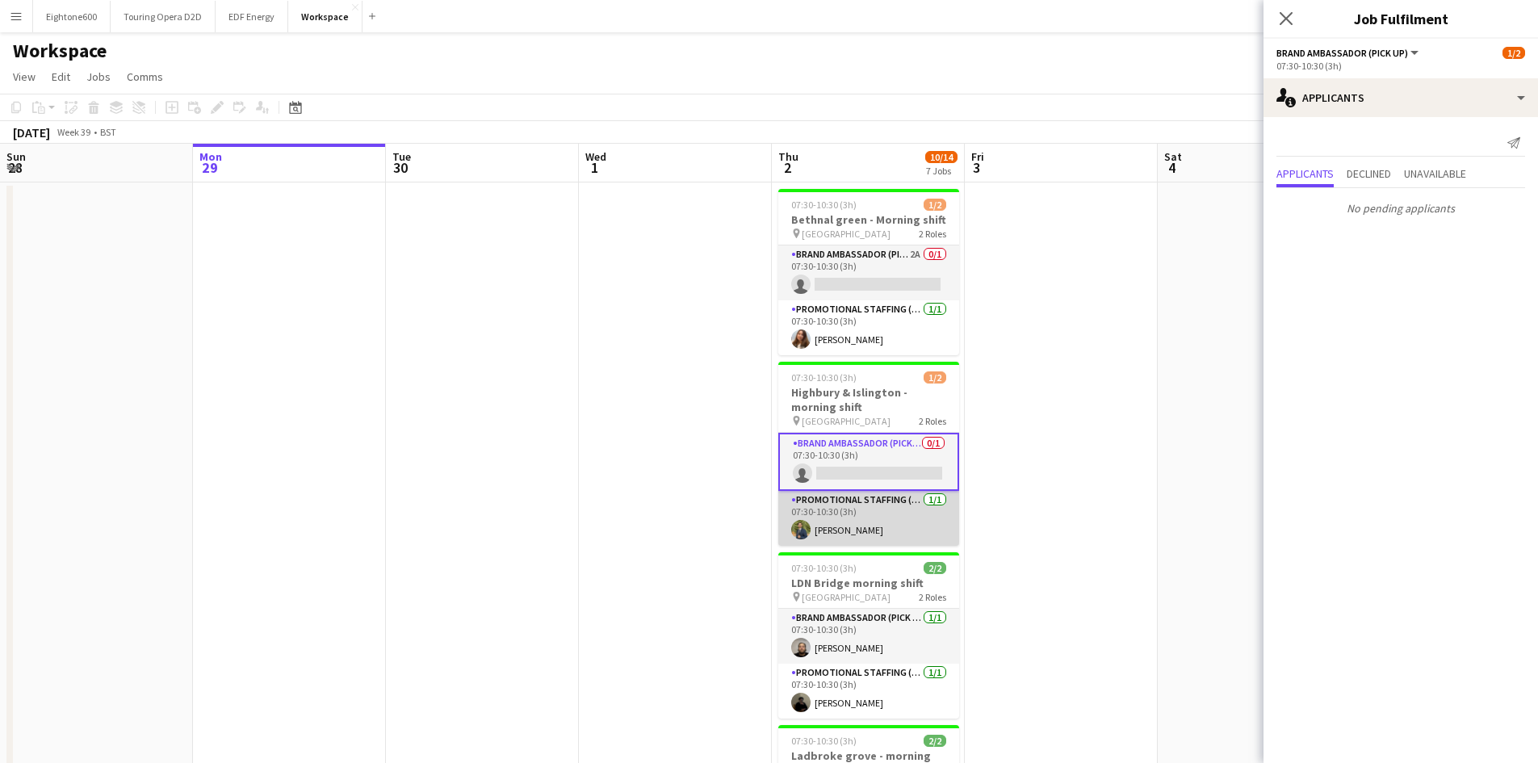
click at [874, 497] on app-card-role "Promotional Staffing (Brand Ambassadors) [DATE] 07:30-10:30 (3h) [PERSON_NAME]" at bounding box center [868, 518] width 181 height 55
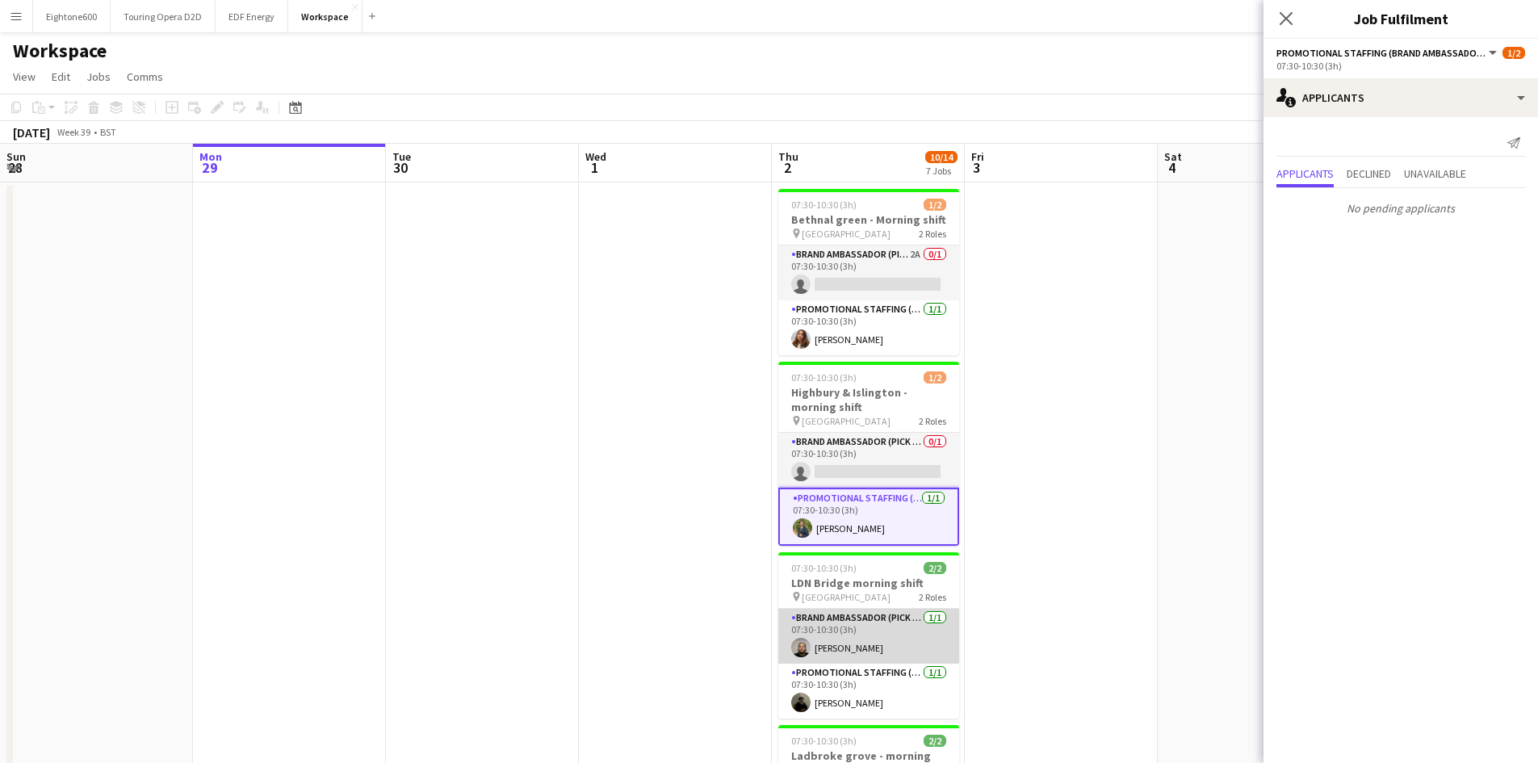
click at [867, 614] on app-card-role "Brand Ambassador (Pick up) [DATE] 07:30-10:30 (3h) [PERSON_NAME]" at bounding box center [868, 636] width 181 height 55
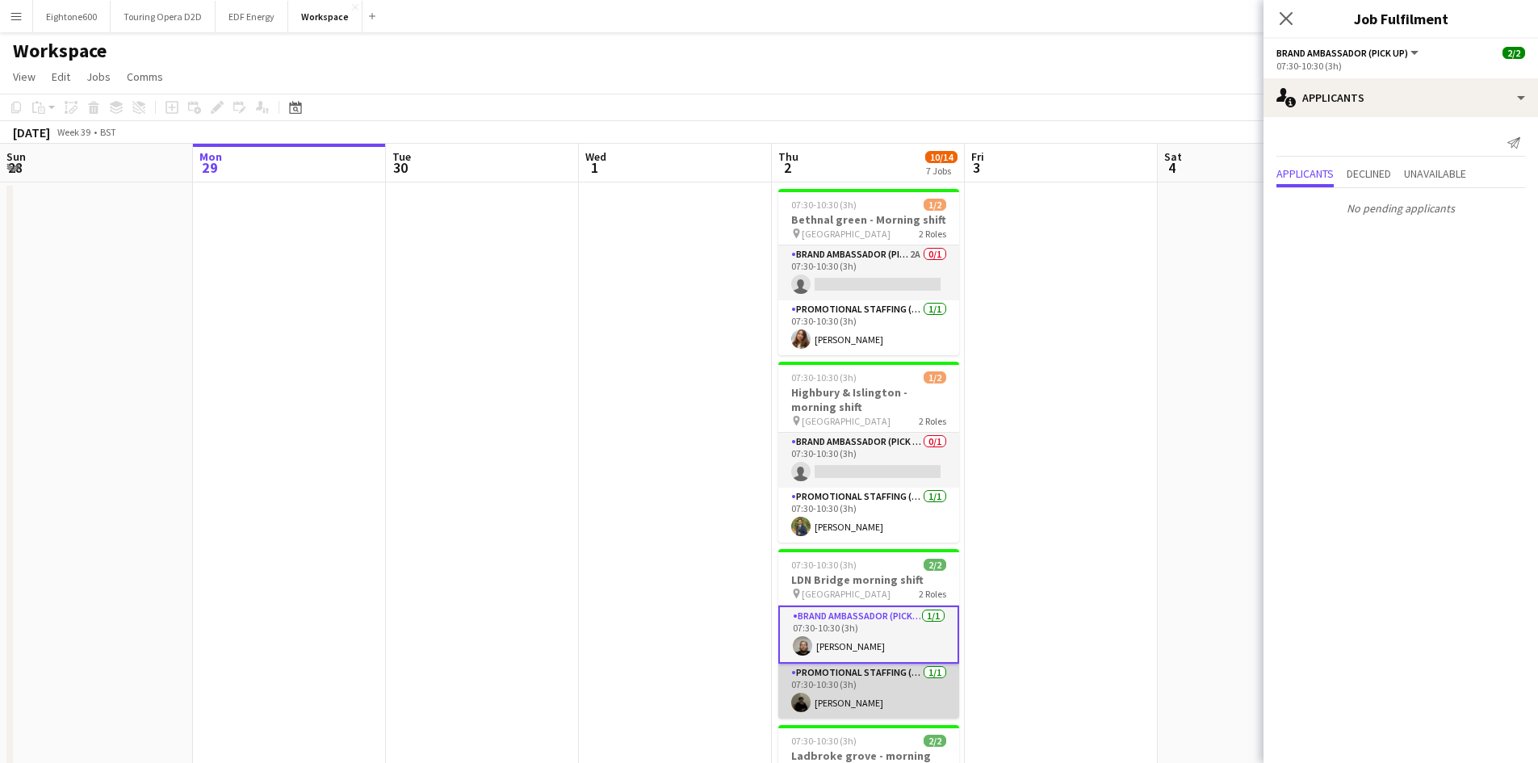
click at [866, 683] on app-card-role "Promotional Staffing (Brand Ambassadors) [DATE] 07:30-10:30 (3h) [PERSON_NAME]" at bounding box center [868, 691] width 181 height 55
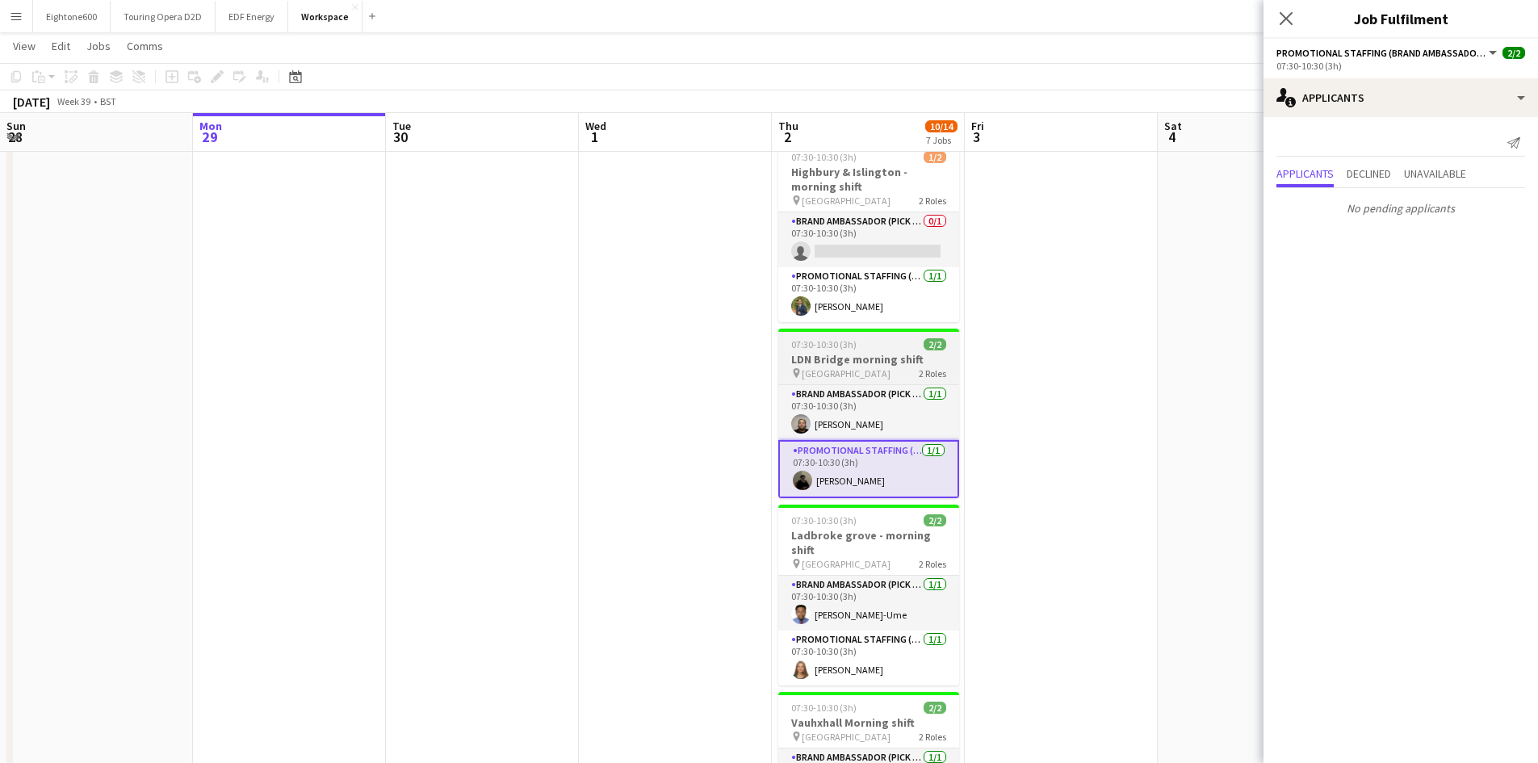
scroll to position [220, 0]
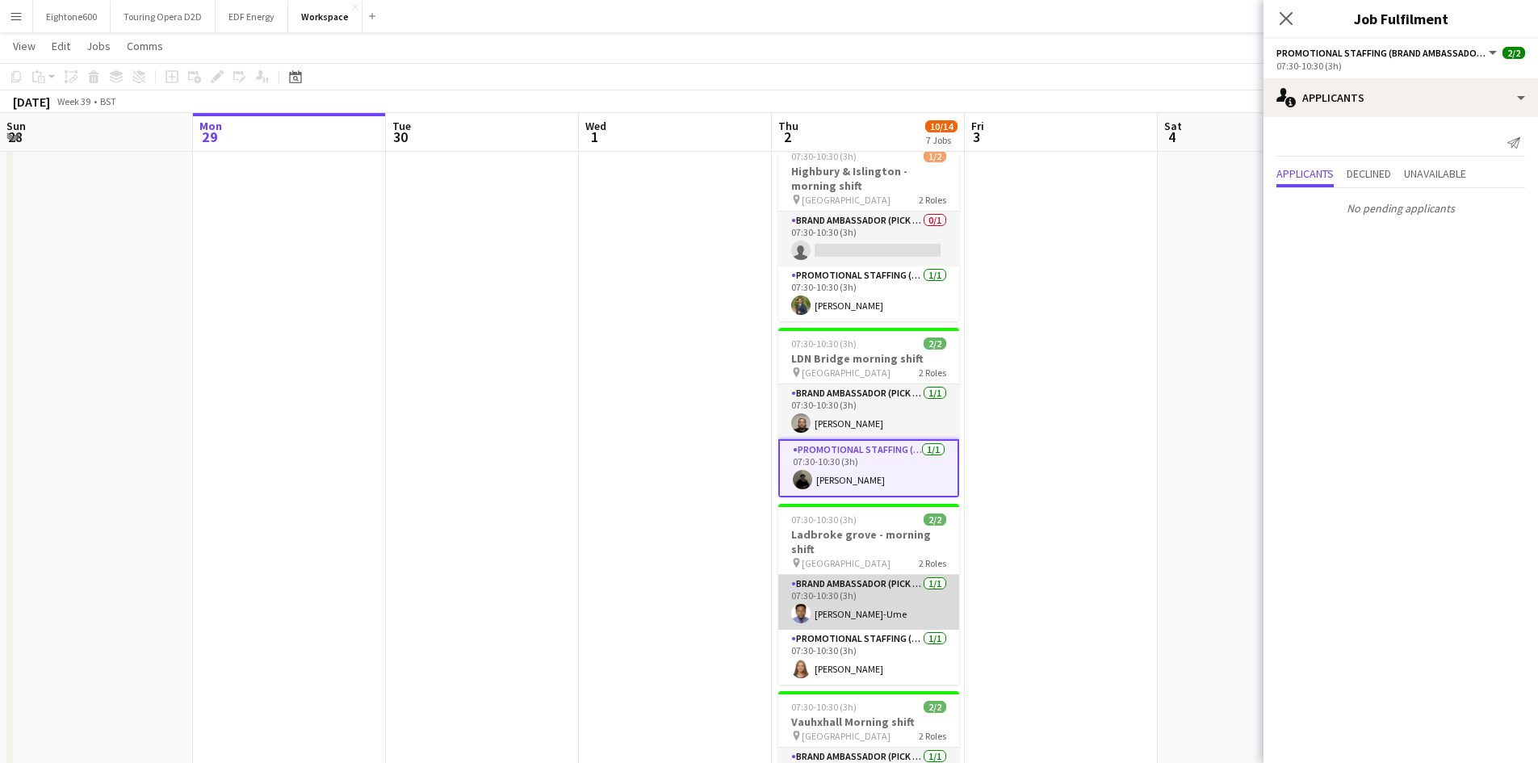
click at [884, 580] on app-card-role "Brand Ambassador (Pick up) [DATE] 07:30-10:30 (3h) [PERSON_NAME]-Ume" at bounding box center [868, 602] width 181 height 55
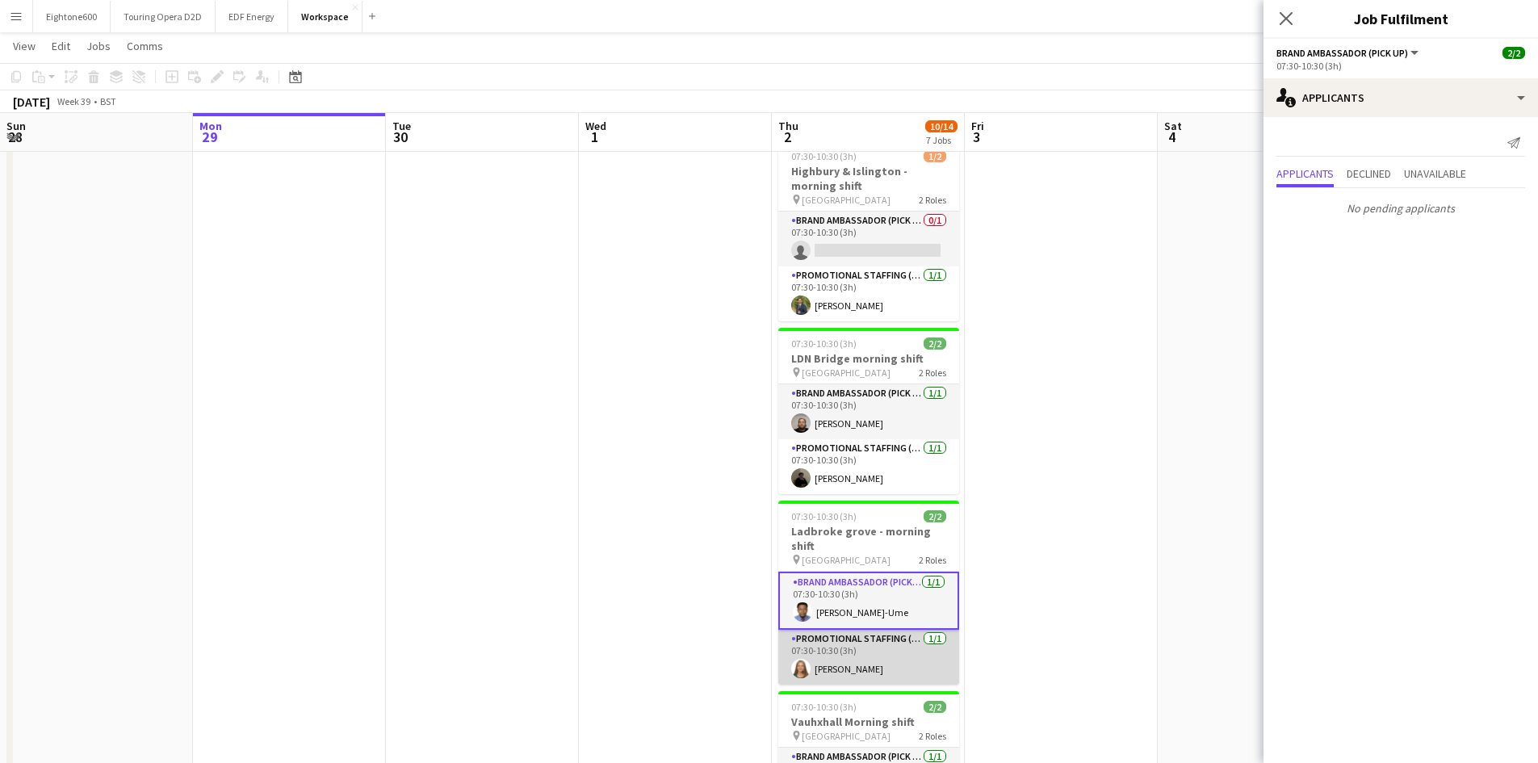
click at [871, 644] on app-card-role "Promotional Staffing (Brand Ambassadors) [DATE] 07:30-10:30 (3h) [PERSON_NAME]" at bounding box center [868, 657] width 181 height 55
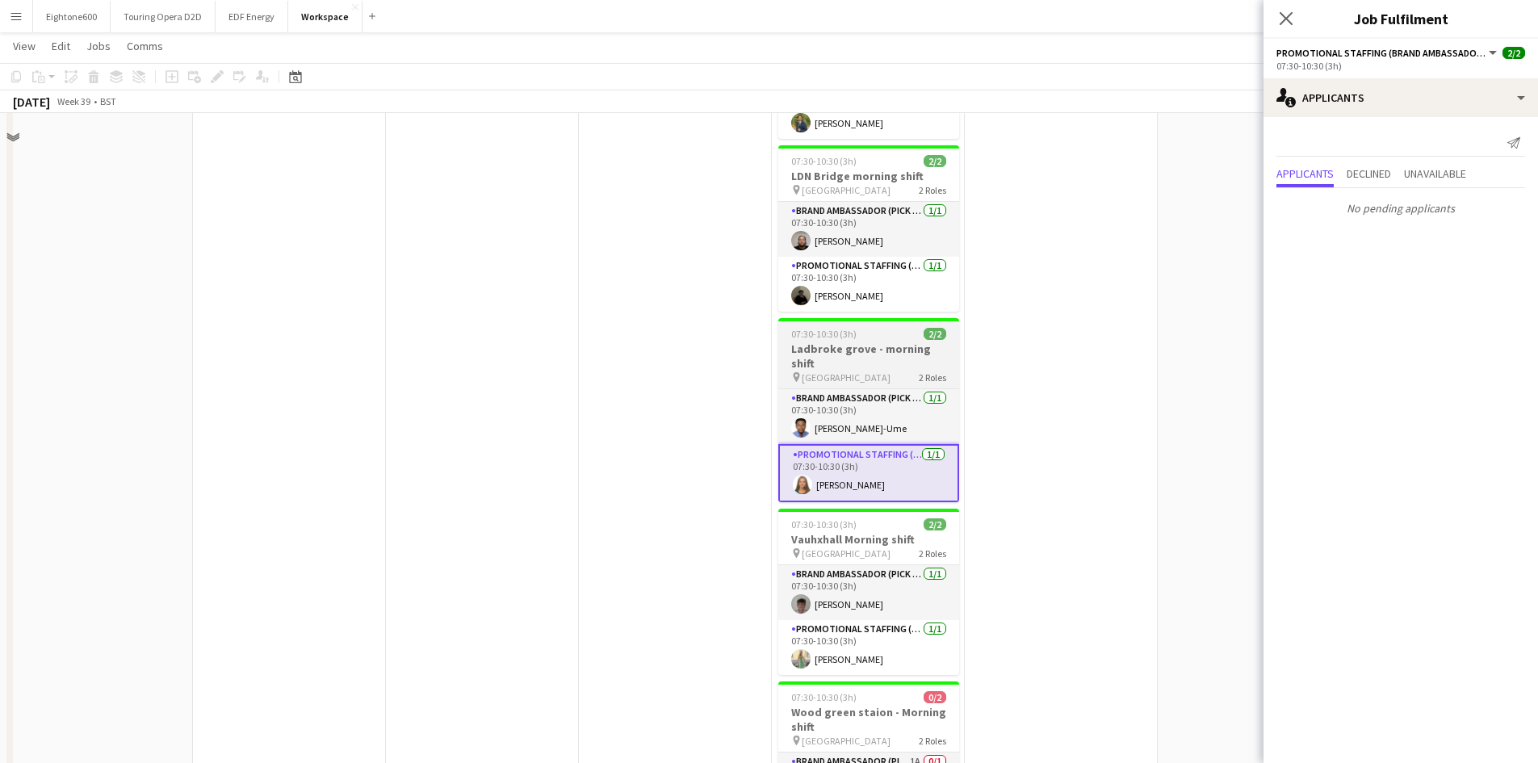
scroll to position [412, 0]
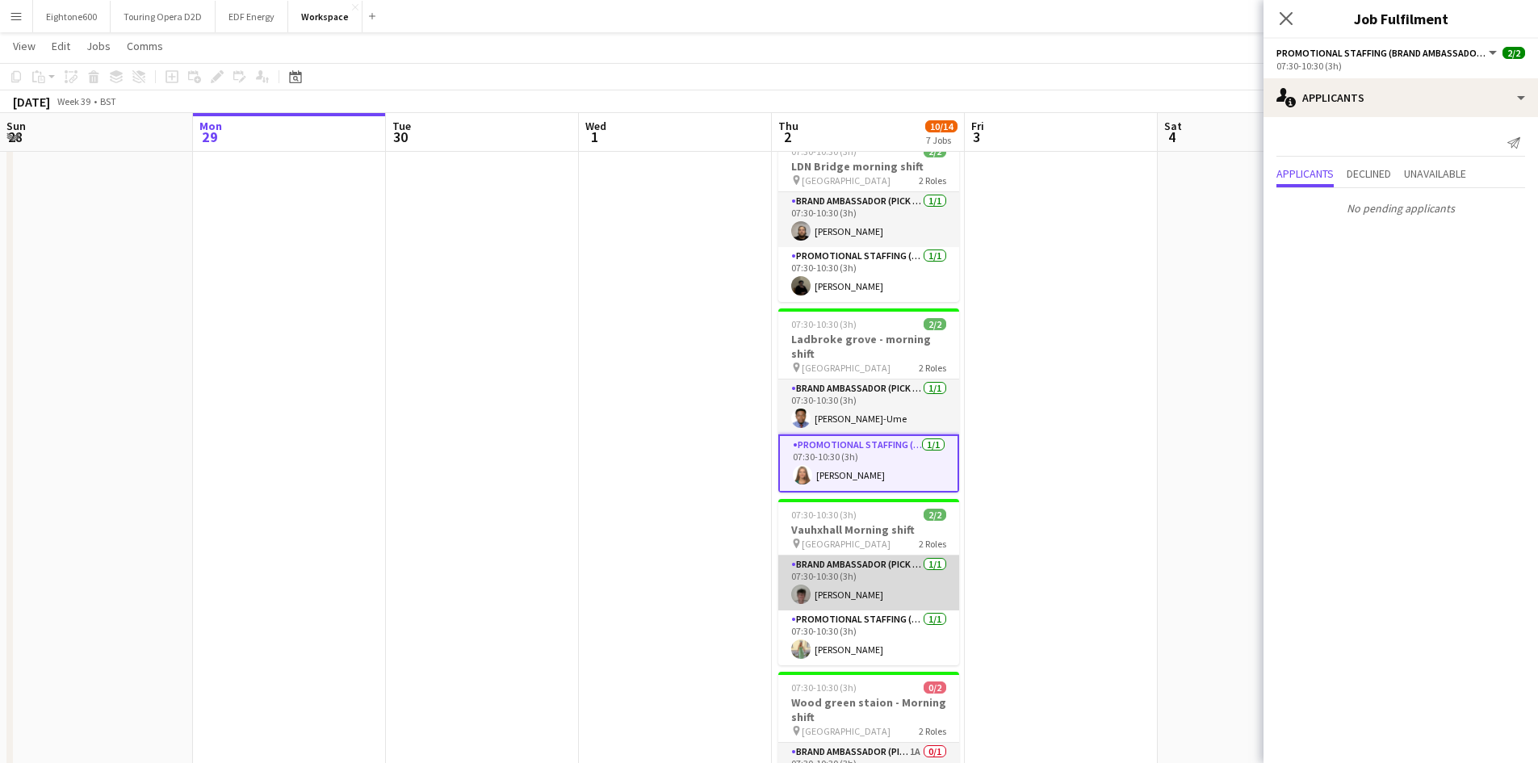
click at [872, 578] on app-card-role "Brand Ambassador (Pick up) [DATE] 07:30-10:30 (3h) [PERSON_NAME]" at bounding box center [868, 582] width 181 height 55
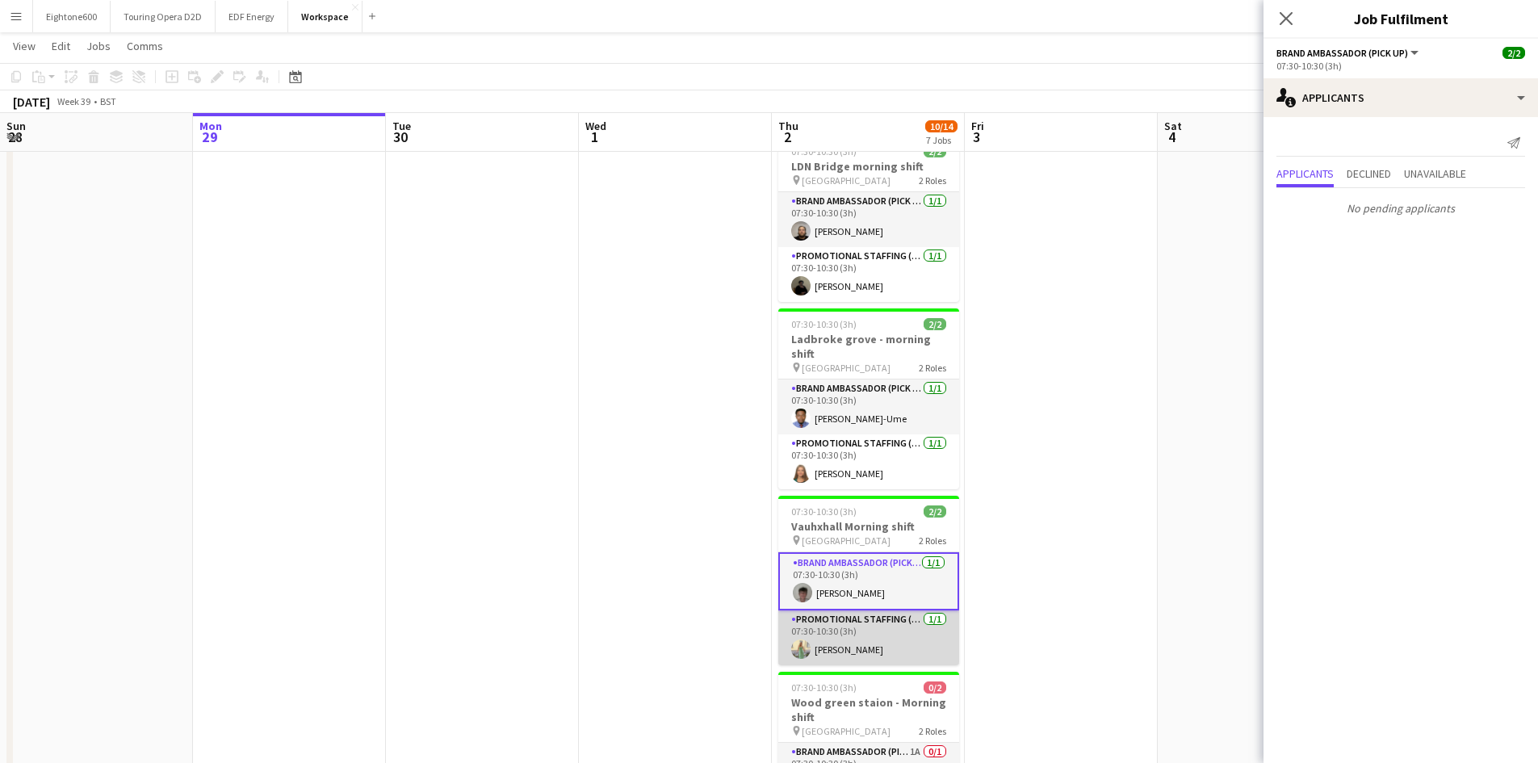
click at [867, 618] on app-card-role "Promotional Staffing (Brand Ambassadors) [DATE] 07:30-10:30 (3h) [PERSON_NAME]" at bounding box center [868, 637] width 181 height 55
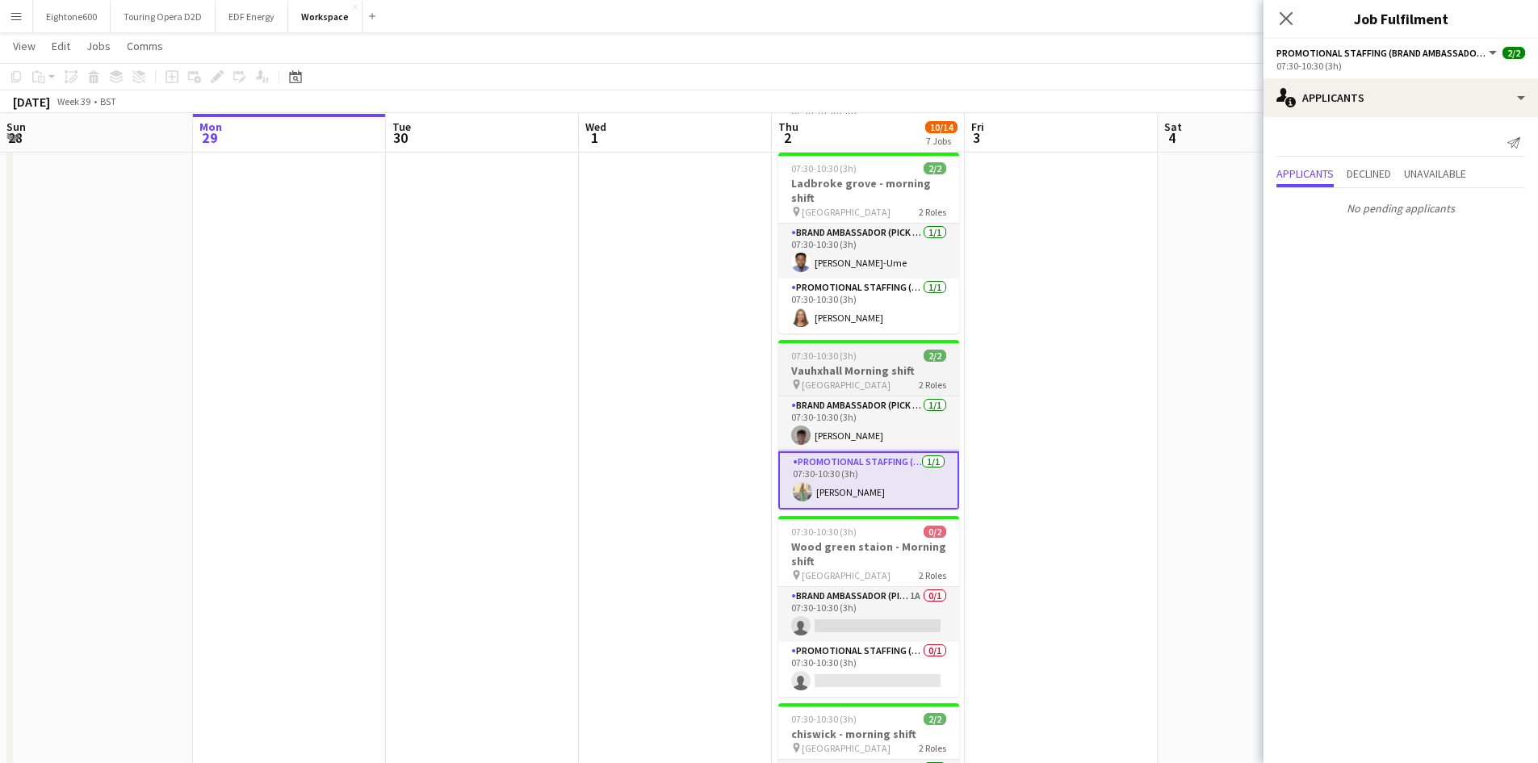
scroll to position [568, 0]
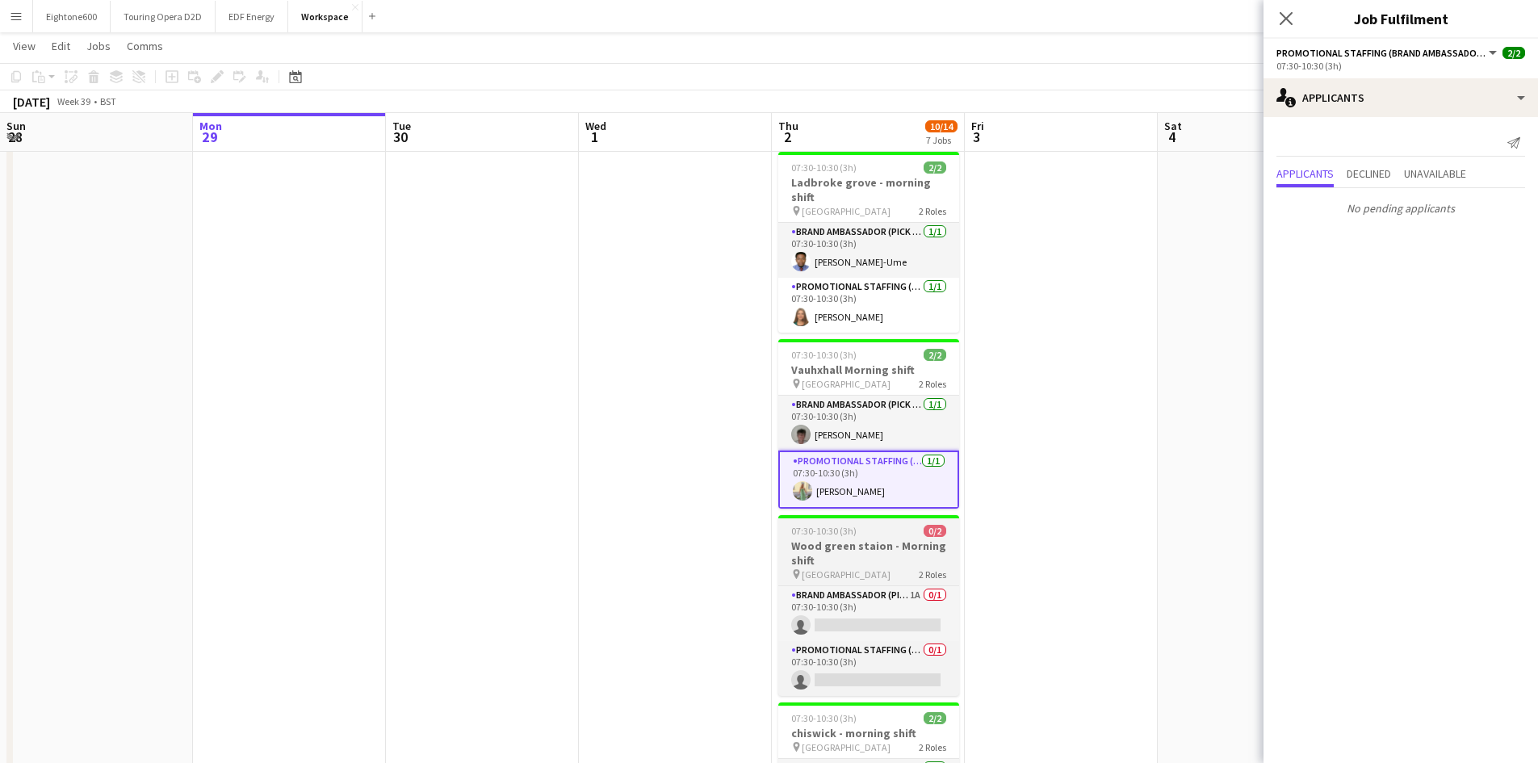
click at [874, 566] on app-job-card "07:30-10:30 (3h) 0/2 Wood green staion - Morning shift pin Wood green station 2…" at bounding box center [868, 605] width 181 height 181
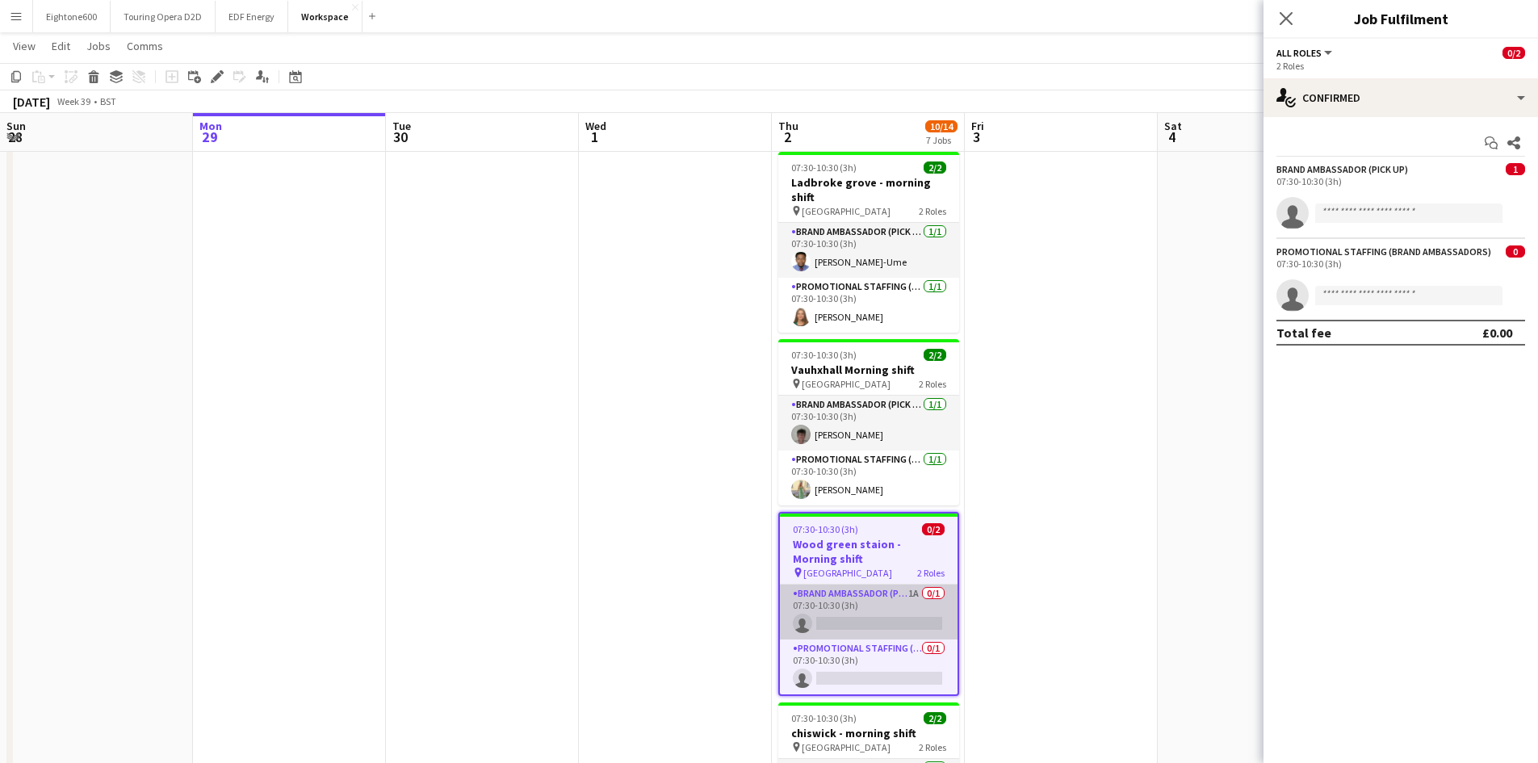
click at [872, 590] on app-card-role "Brand Ambassador (Pick up) 1A 0/1 07:30-10:30 (3h) single-neutral-actions" at bounding box center [869, 612] width 178 height 55
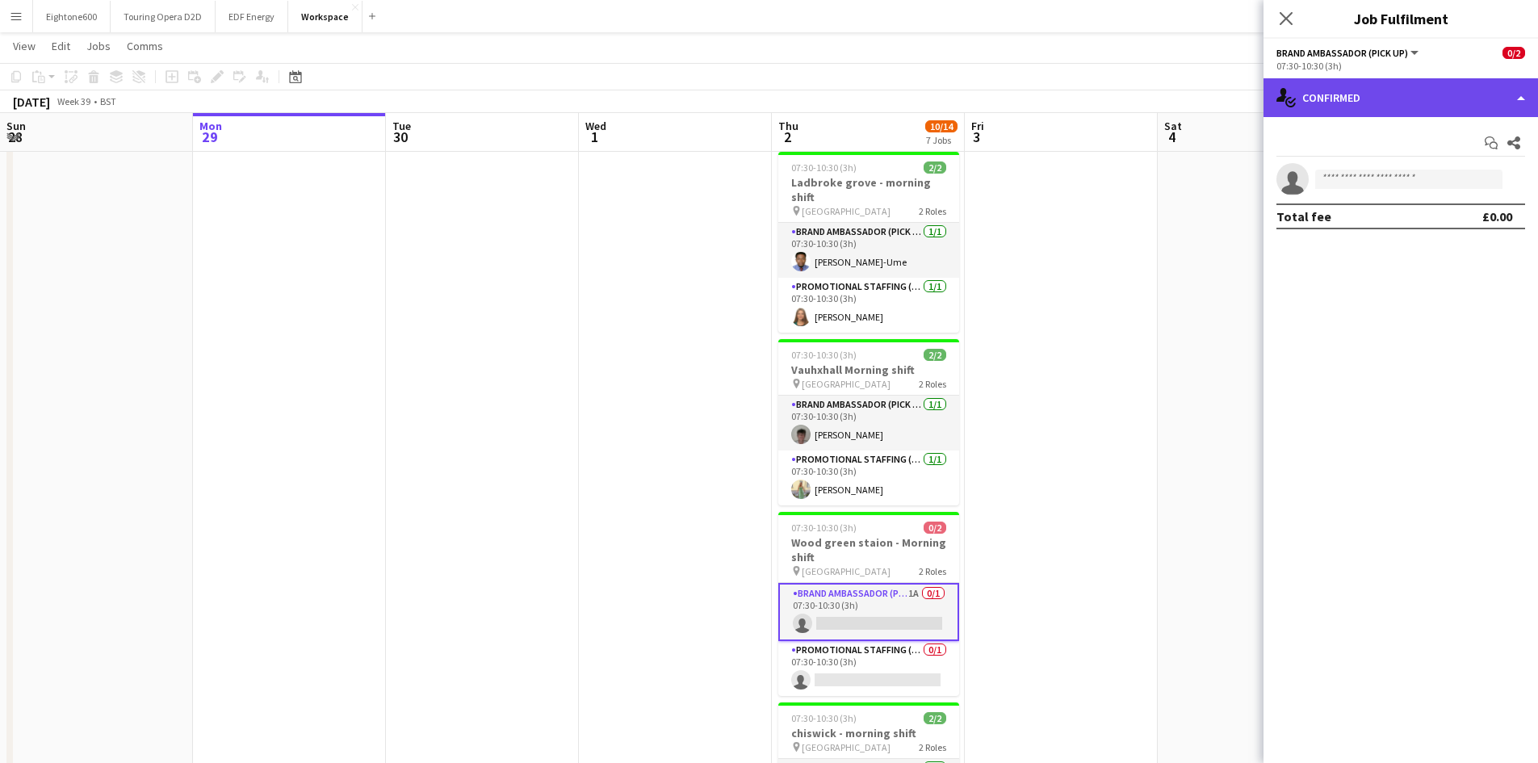
click at [1330, 107] on div "single-neutral-actions-check-2 Confirmed" at bounding box center [1401, 97] width 275 height 39
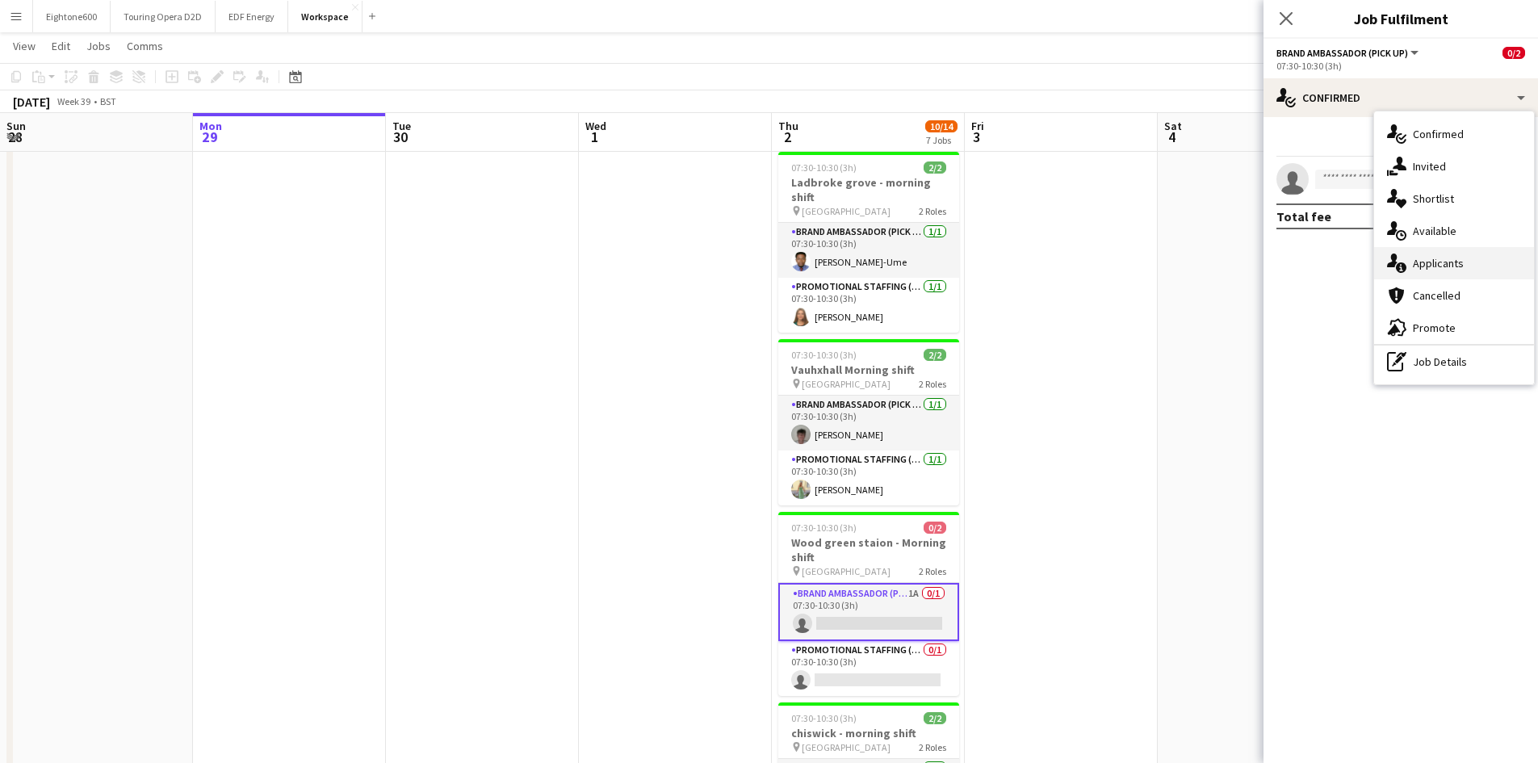
click at [1440, 261] on span "Applicants" at bounding box center [1438, 263] width 51 height 15
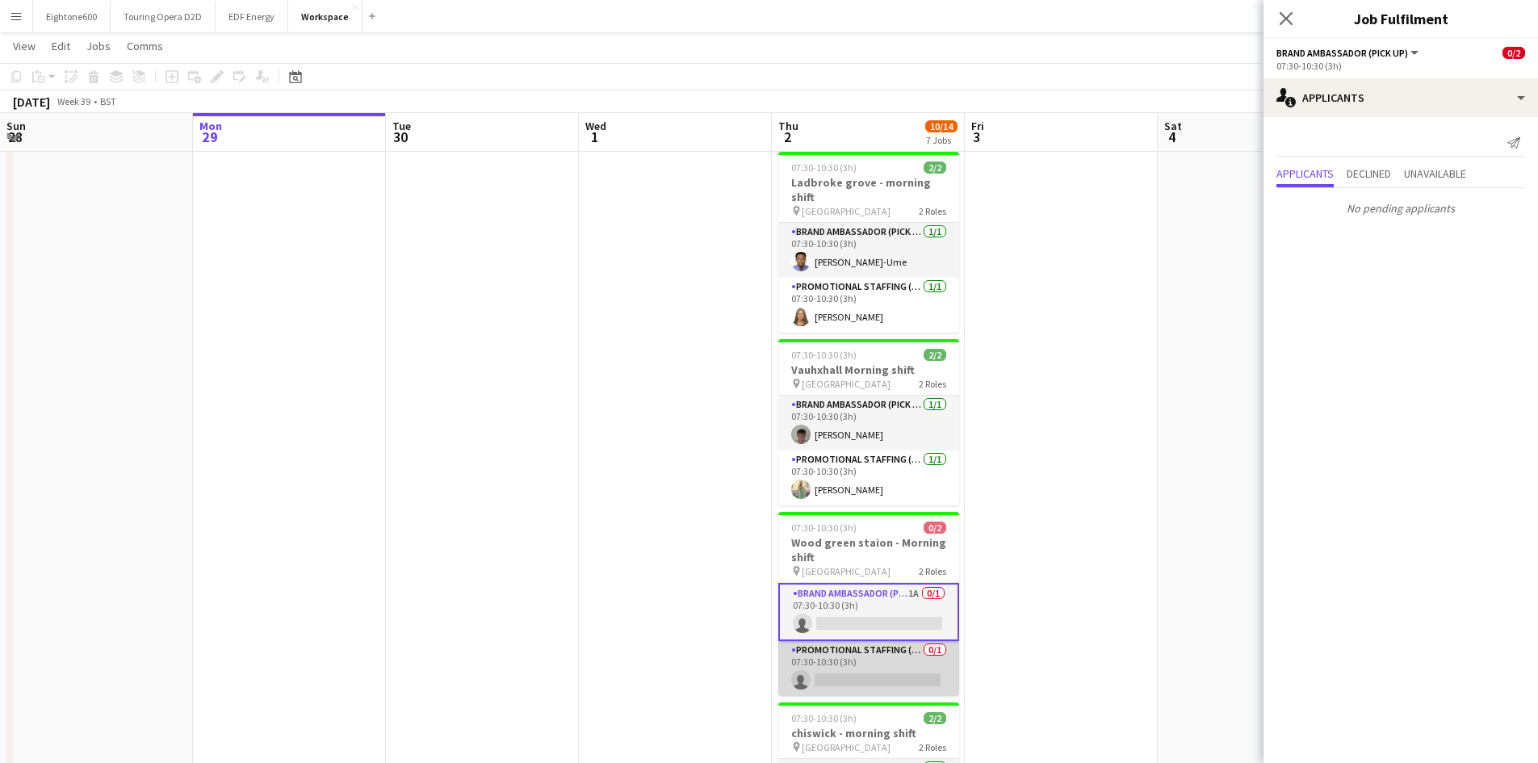
click at [870, 665] on app-card-role "Promotional Staffing (Brand Ambassadors) 0/1 07:30-10:30 (3h) single-neutral-ac…" at bounding box center [868, 668] width 181 height 55
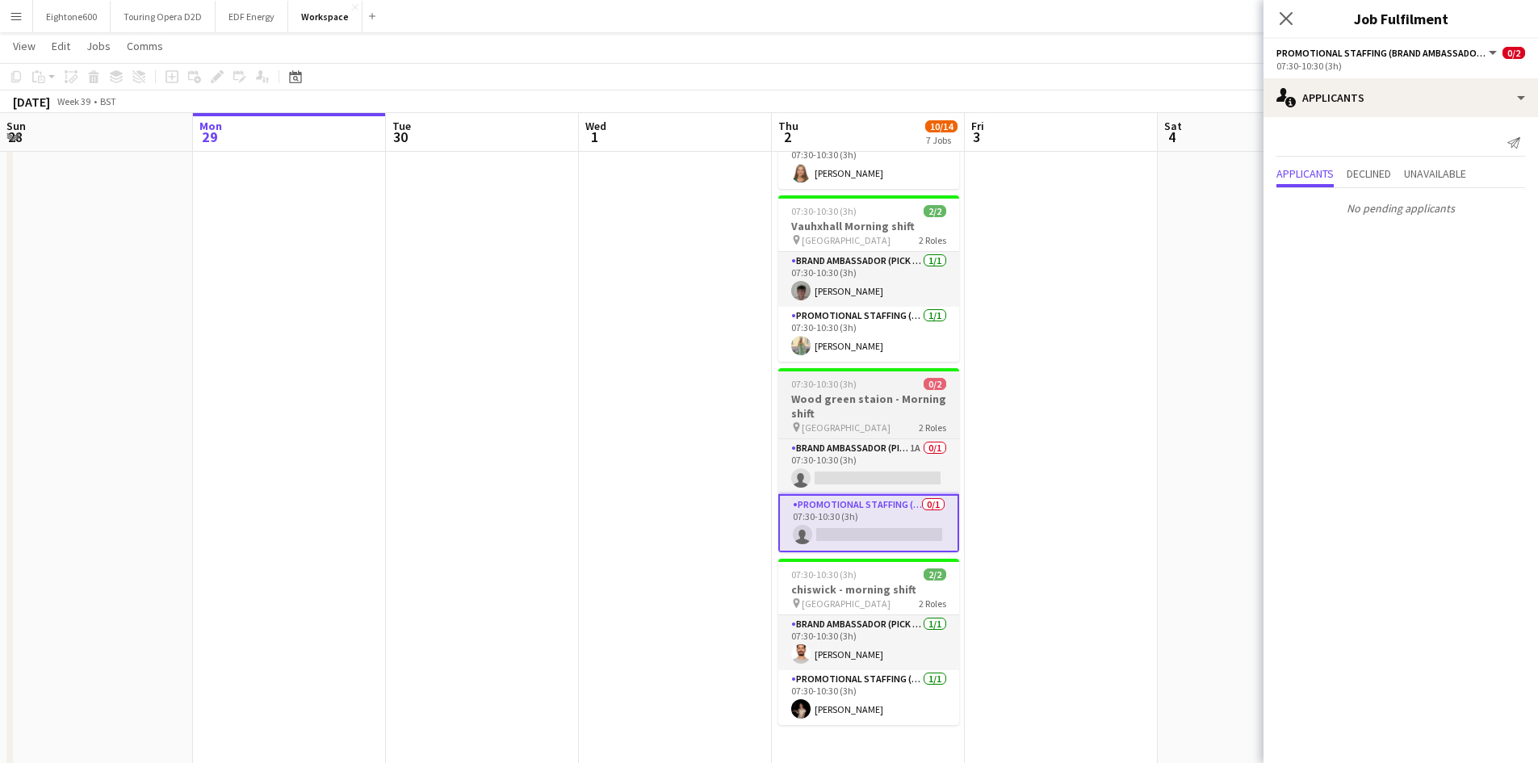
scroll to position [714, 0]
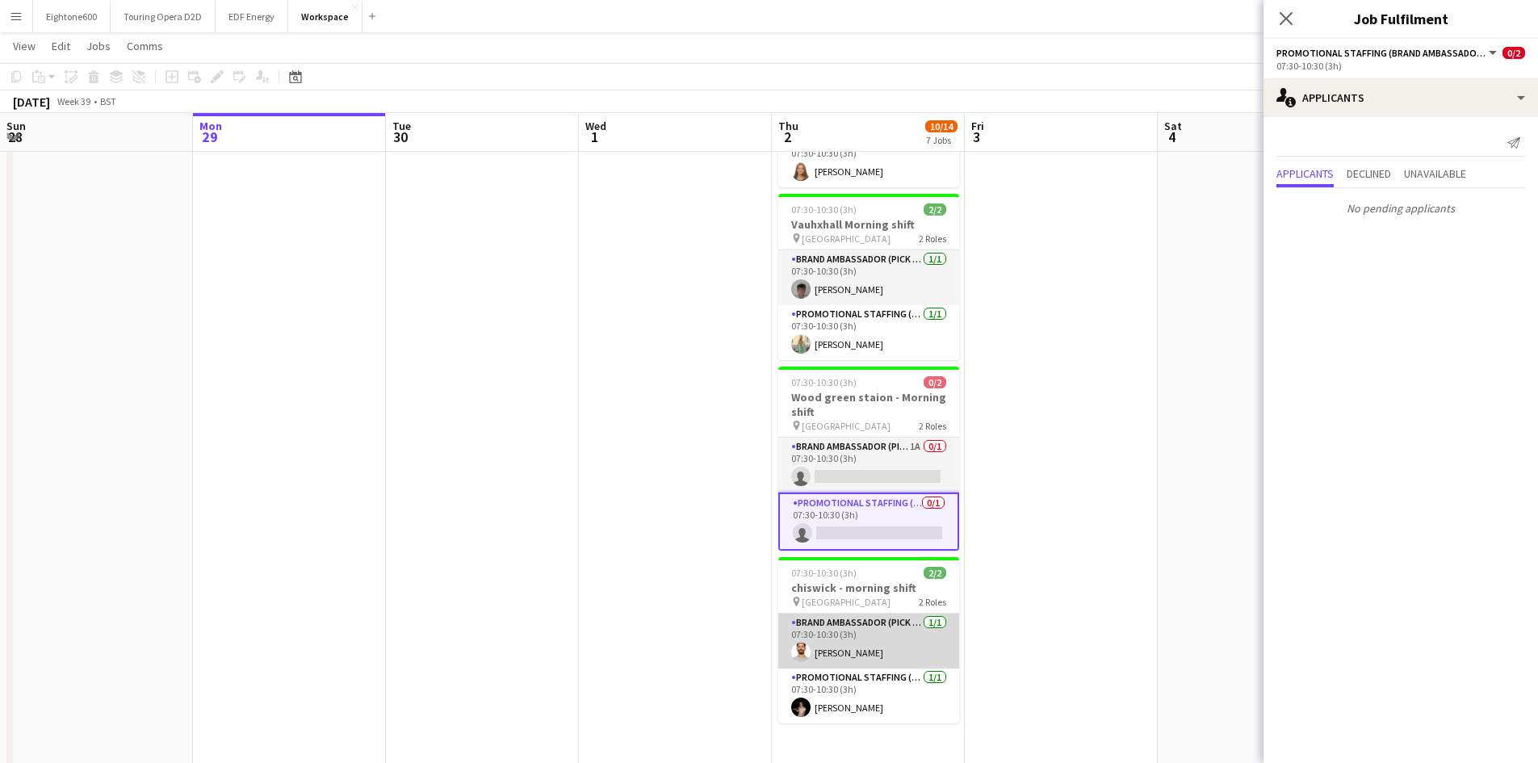
click at [870, 639] on app-card-role "Brand Ambassador (Pick up) [DATE] 07:30-10:30 (3h) [PERSON_NAME]" at bounding box center [868, 641] width 181 height 55
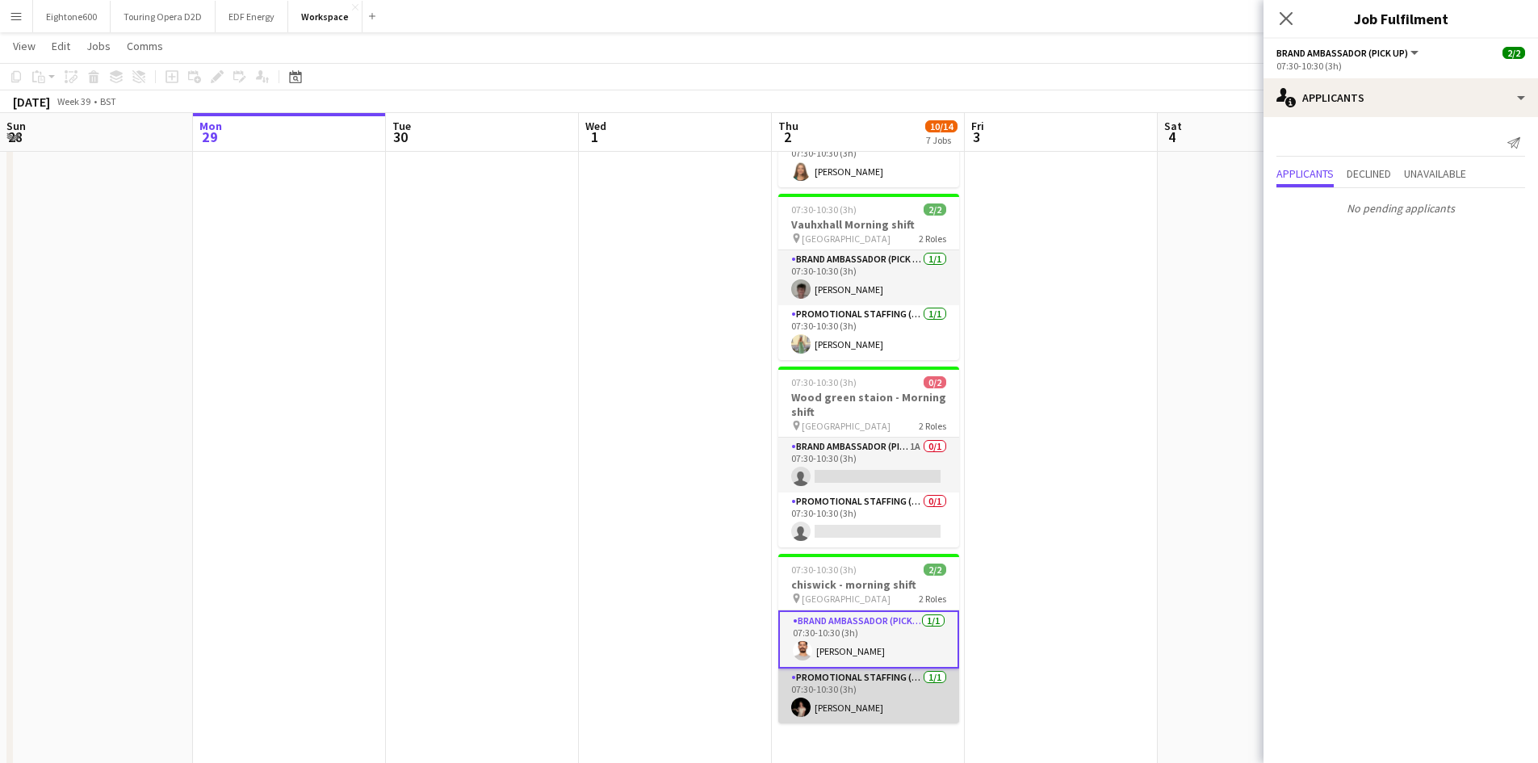
click at [870, 673] on app-card-role "Promotional Staffing (Brand Ambassadors) [DATE] 07:30-10:30 (3h) [PERSON_NAME]" at bounding box center [868, 696] width 181 height 55
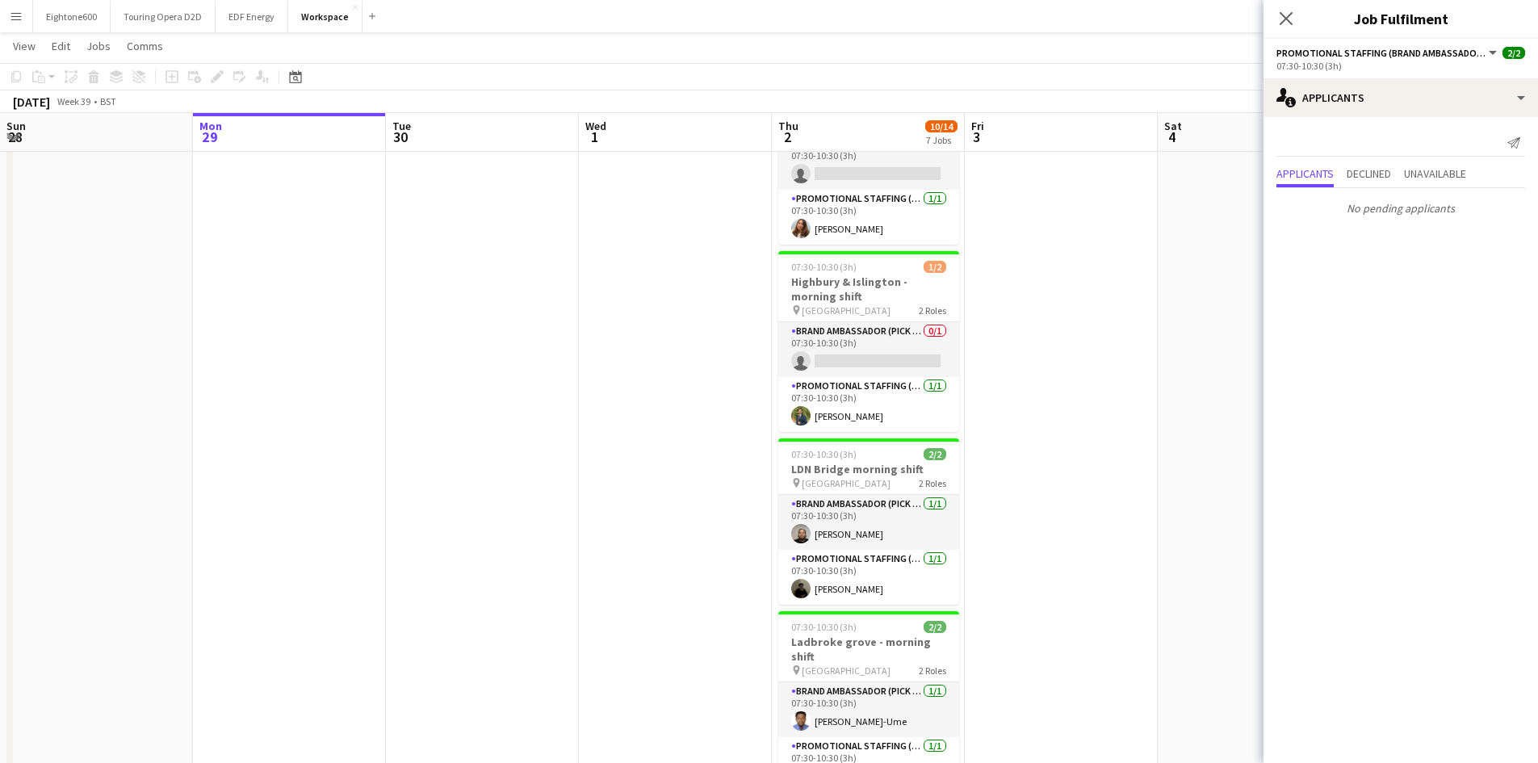
scroll to position [0, 0]
